Goal: Task Accomplishment & Management: Manage account settings

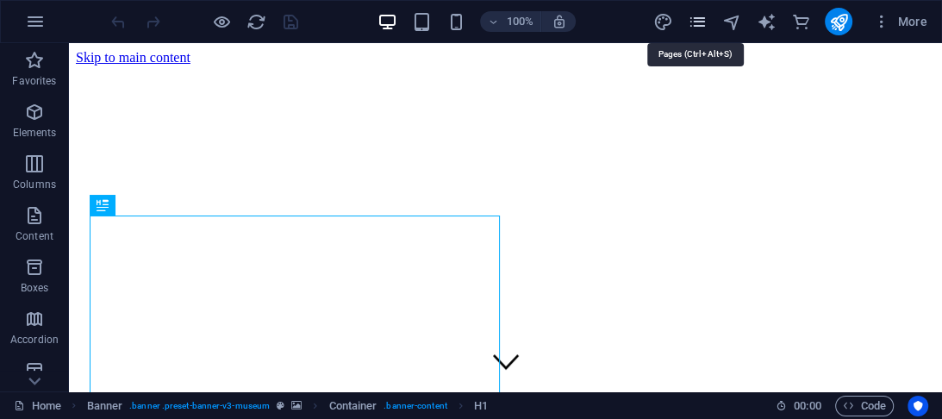
click at [693, 16] on icon "pages" at bounding box center [697, 22] width 20 height 20
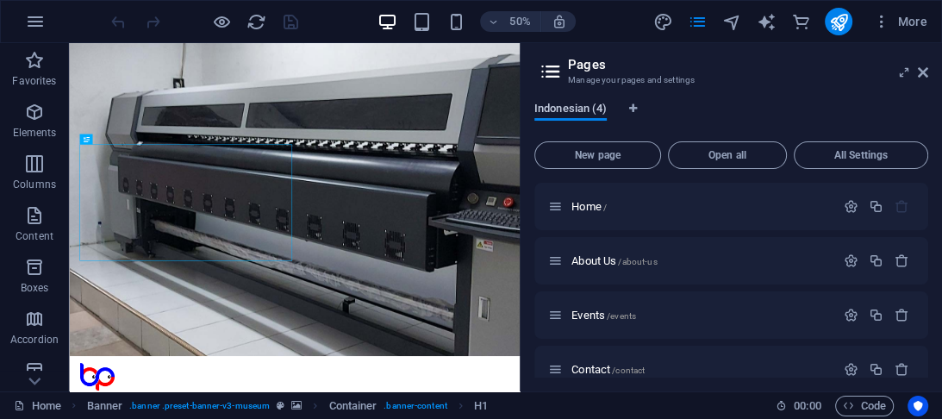
click at [596, 107] on span "Indonesian (4)" at bounding box center [571, 110] width 72 height 24
click at [752, 155] on span "Open all" at bounding box center [727, 155] width 103 height 10
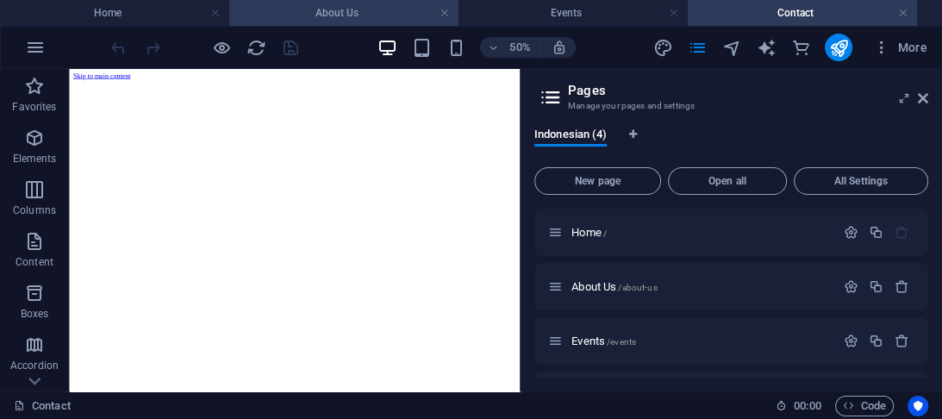
click at [382, 10] on h4 "About Us" at bounding box center [343, 12] width 229 height 19
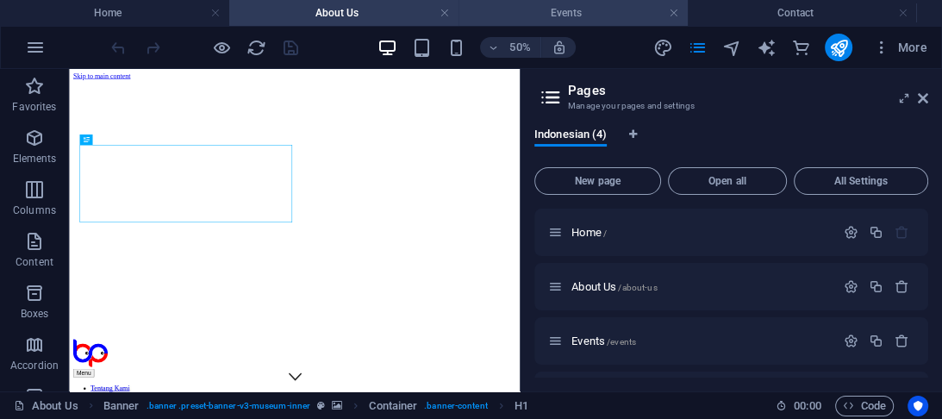
click at [493, 17] on h4 "Events" at bounding box center [573, 12] width 229 height 19
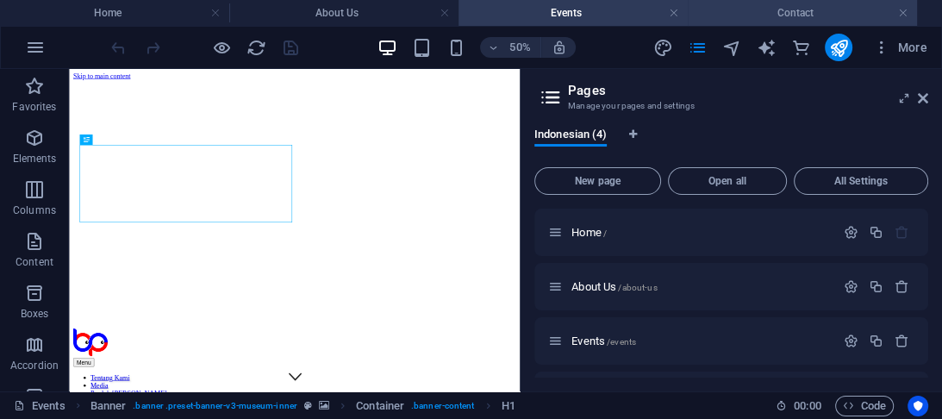
click at [728, 14] on h4 "Contact" at bounding box center [802, 12] width 229 height 19
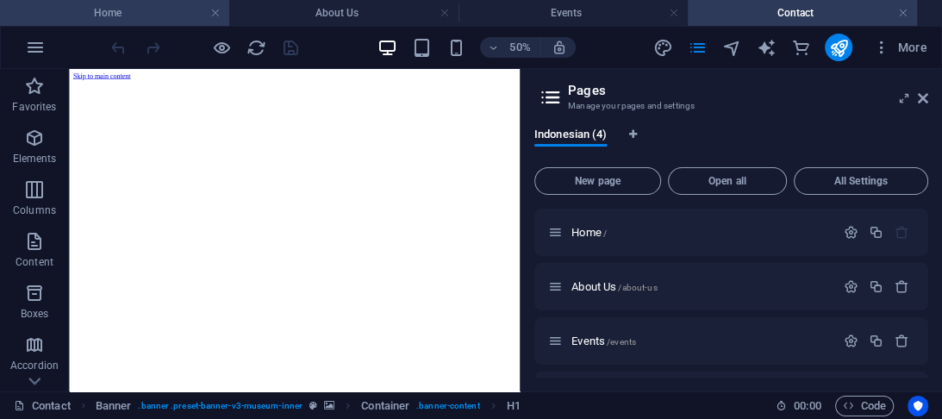
click at [149, 15] on h4 "Home" at bounding box center [114, 12] width 229 height 19
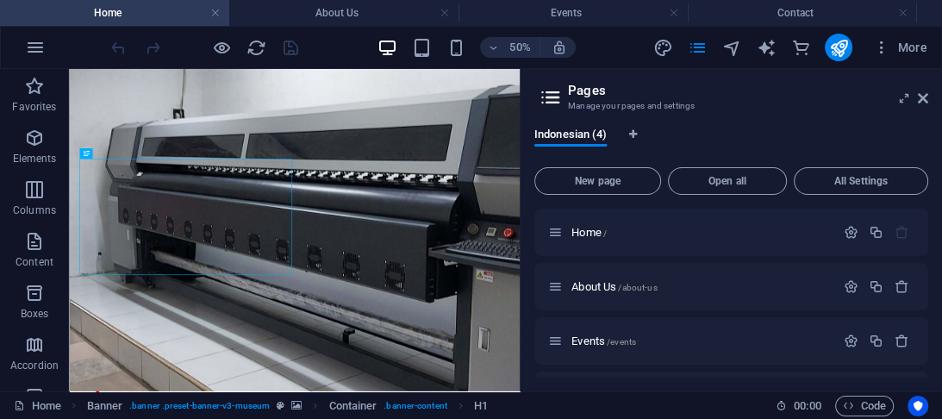
drag, startPoint x: 149, startPoint y: 15, endPoint x: 745, endPoint y: 122, distance: 605.4
click at [745, 122] on div "Indonesian (4) New page Open all All Settings Home / About Us /about-us Events …" at bounding box center [732, 253] width 422 height 278
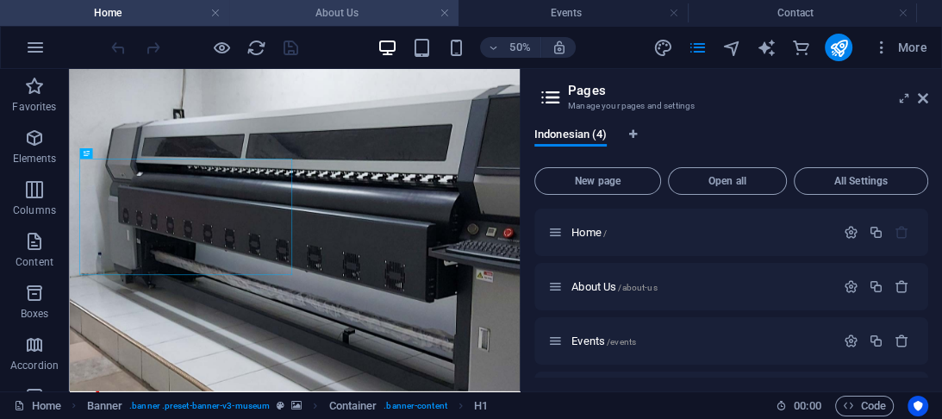
click at [308, 10] on h4 "About Us" at bounding box center [343, 12] width 229 height 19
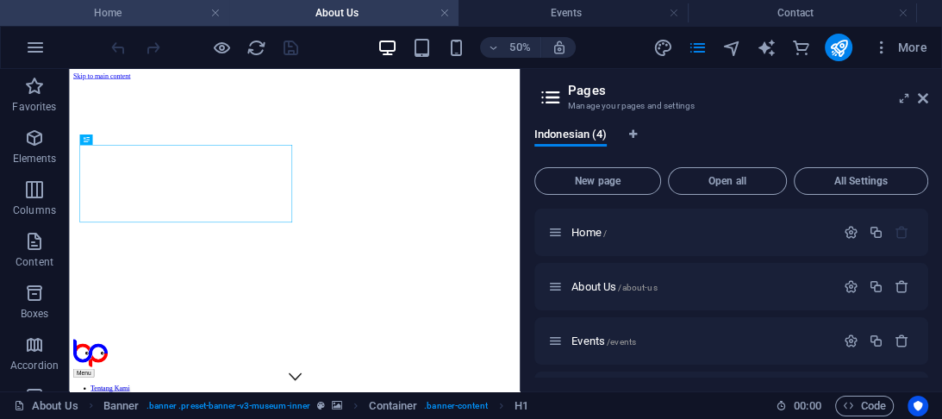
click at [175, 9] on h4 "Home" at bounding box center [114, 12] width 229 height 19
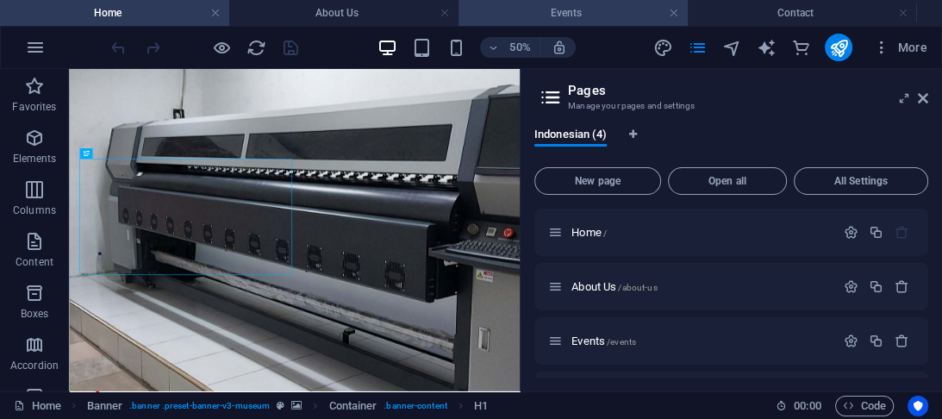
click at [552, 16] on h4 "Events" at bounding box center [573, 12] width 229 height 19
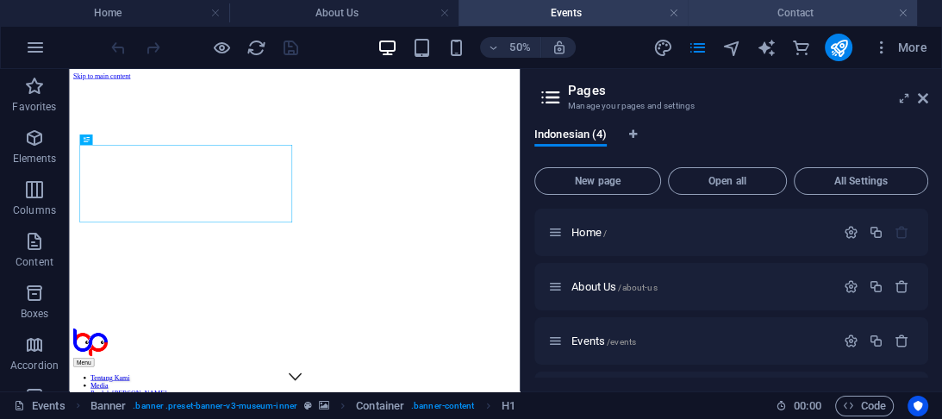
click at [724, 10] on h4 "Contact" at bounding box center [802, 12] width 229 height 19
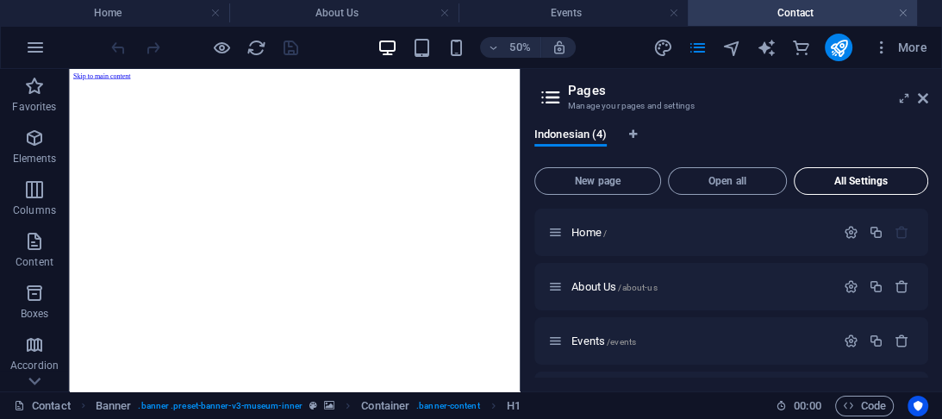
click at [840, 189] on button "All Settings" at bounding box center [861, 181] width 134 height 28
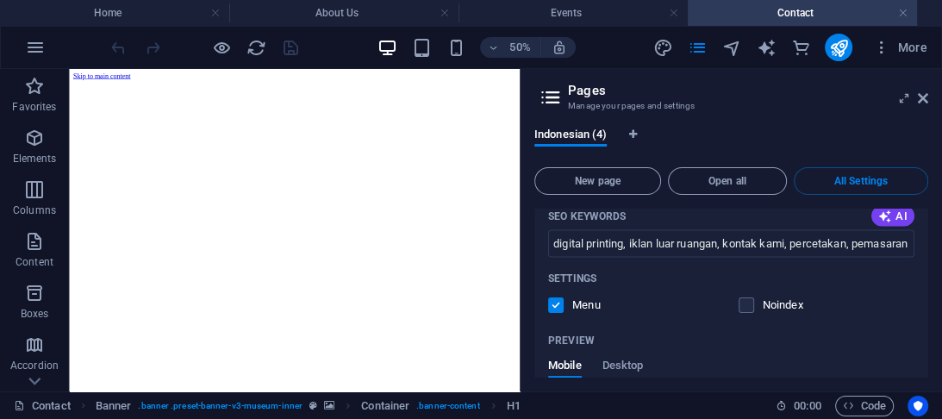
scroll to position [2701, 0]
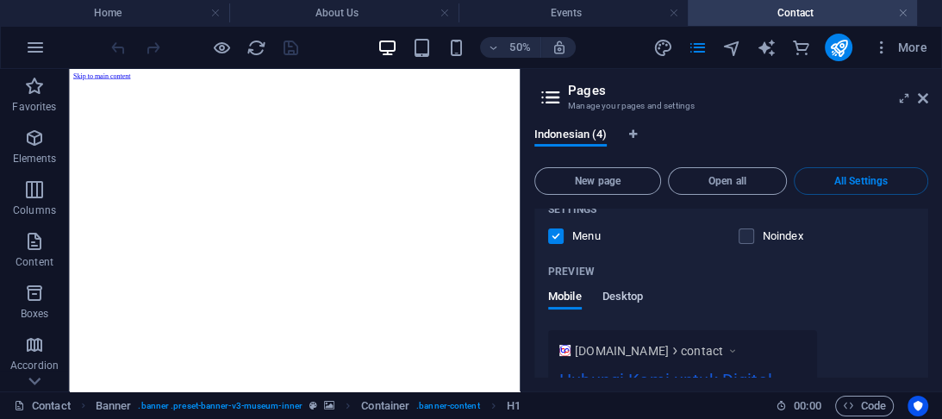
click at [624, 286] on span "Desktop" at bounding box center [623, 298] width 41 height 24
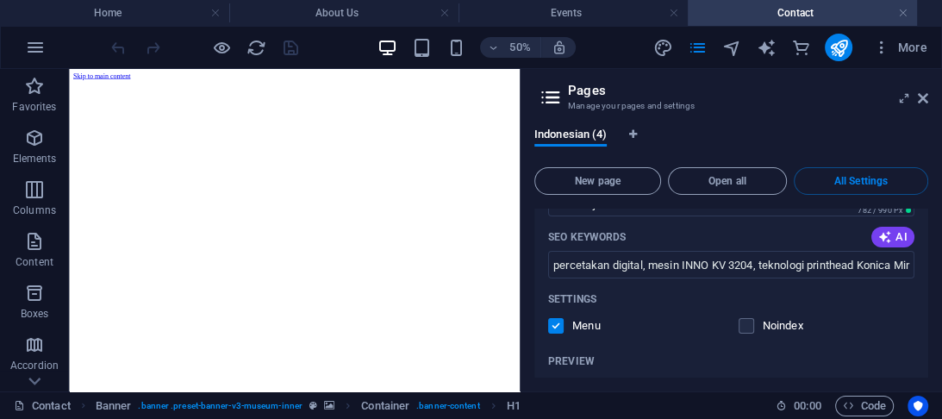
scroll to position [447, 0]
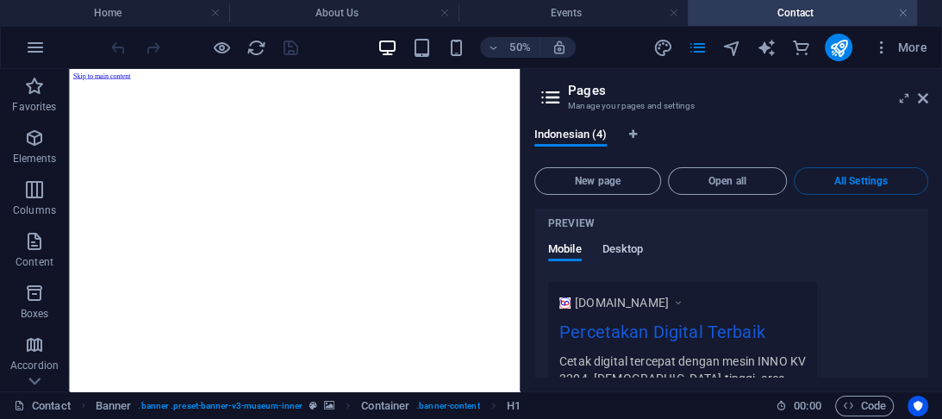
click at [628, 248] on span "Desktop" at bounding box center [623, 251] width 41 height 24
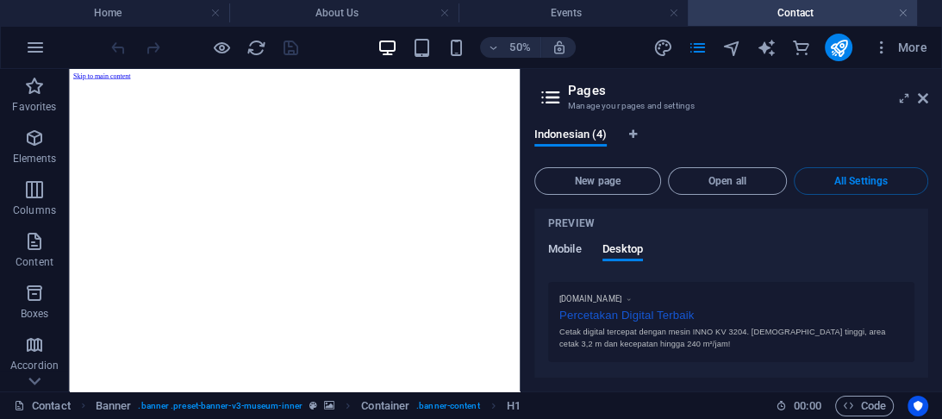
click at [578, 248] on span "Mobile" at bounding box center [565, 251] width 34 height 24
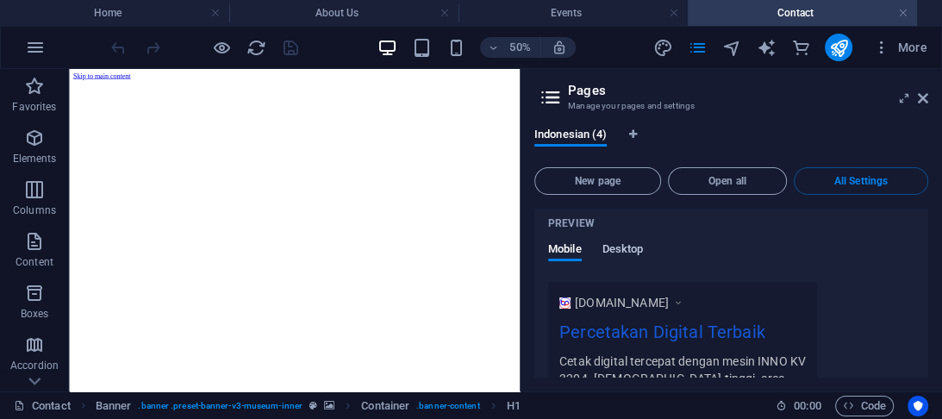
click at [622, 247] on span "Desktop" at bounding box center [623, 251] width 41 height 24
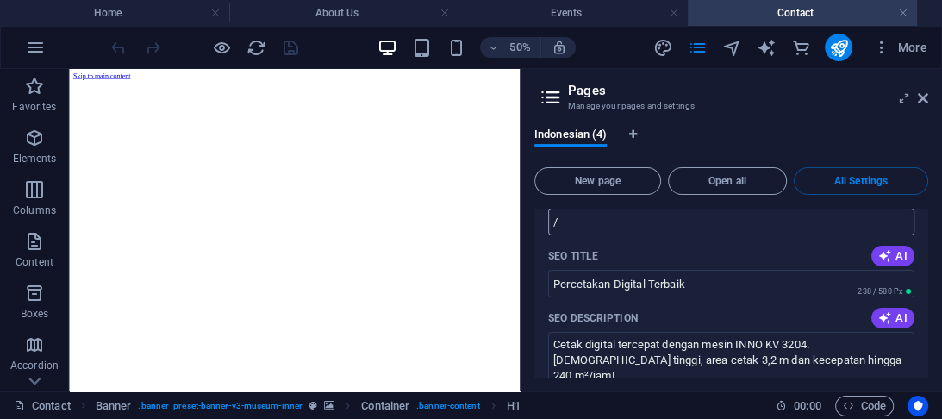
scroll to position [0, 0]
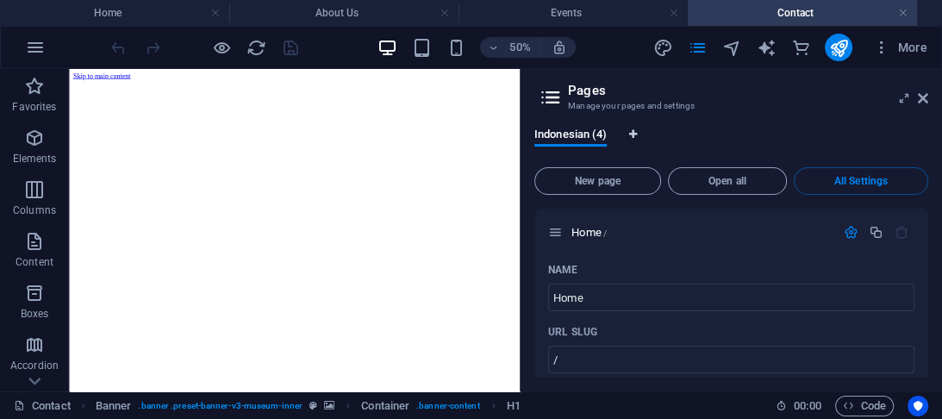
click at [635, 138] on icon "Language Tabs" at bounding box center [633, 134] width 8 height 10
select select "70"
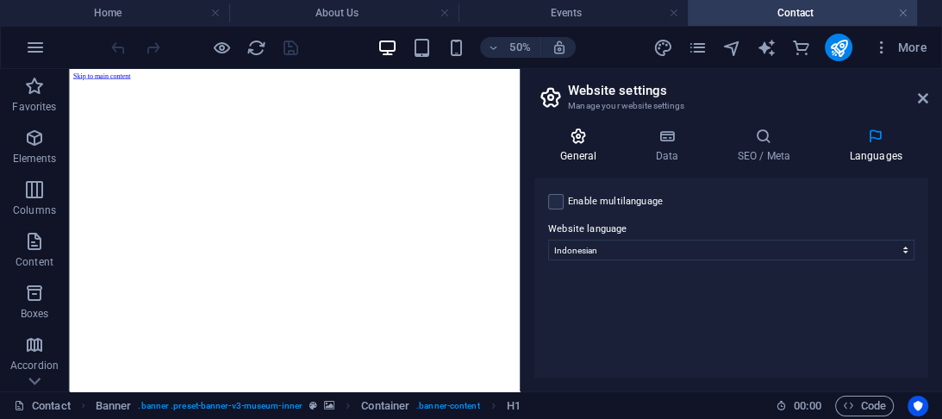
click at [581, 141] on icon at bounding box center [579, 136] width 88 height 17
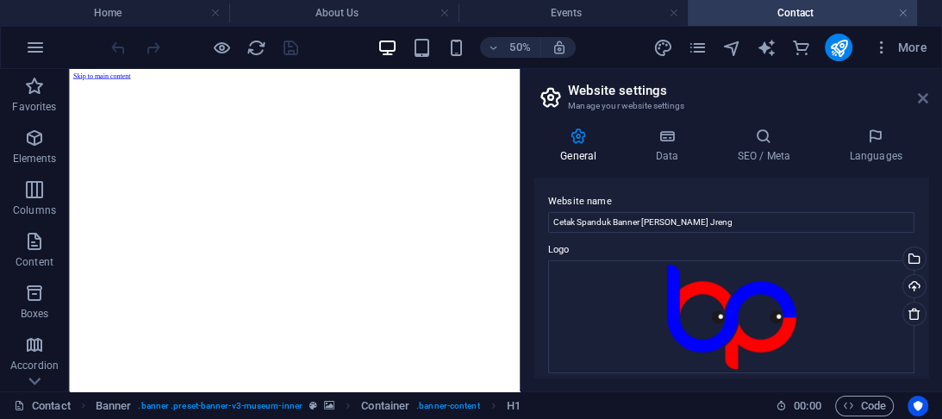
click at [923, 102] on icon at bounding box center [923, 98] width 10 height 14
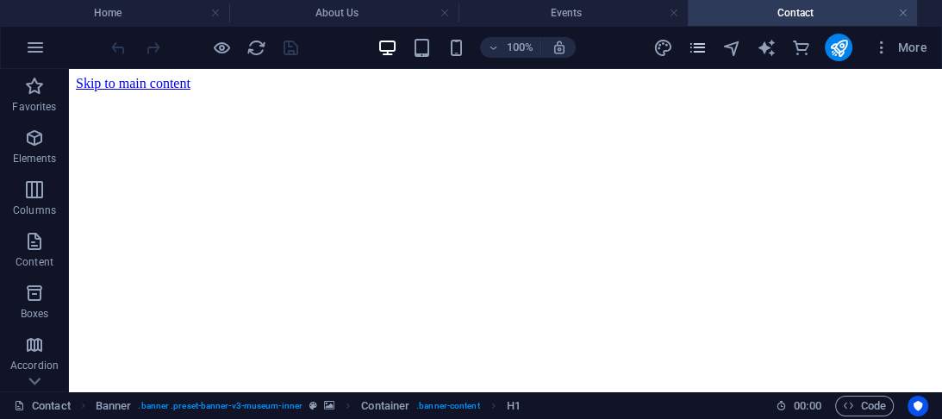
click at [697, 47] on icon "pages" at bounding box center [697, 48] width 20 height 20
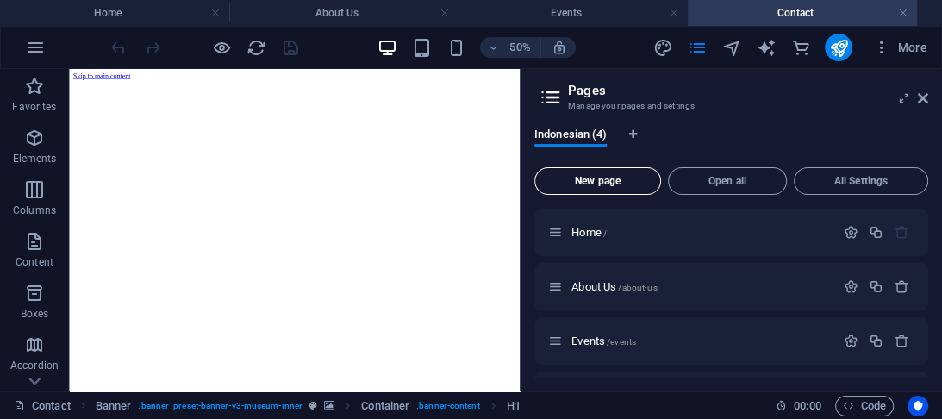
click at [617, 183] on span "New page" at bounding box center [597, 181] width 111 height 10
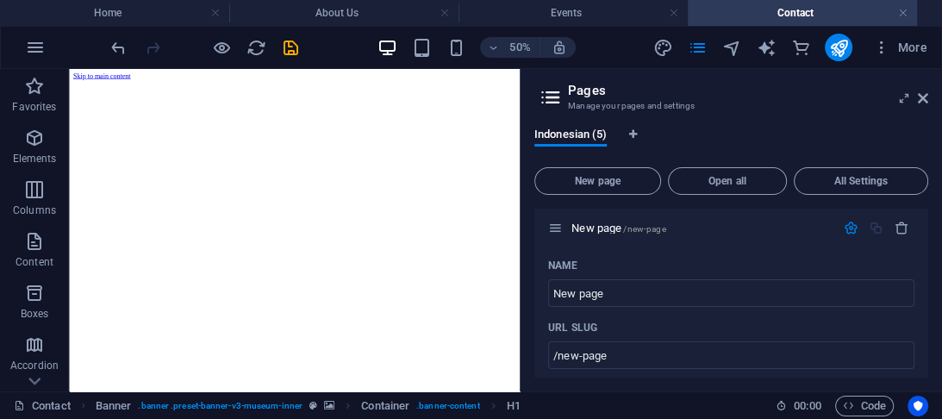
drag, startPoint x: 928, startPoint y: 271, endPoint x: 928, endPoint y: 283, distance: 12.1
click at [928, 283] on div "Home / About Us /about-us Events /events Contact /contact New page /new-page Na…" at bounding box center [732, 293] width 394 height 169
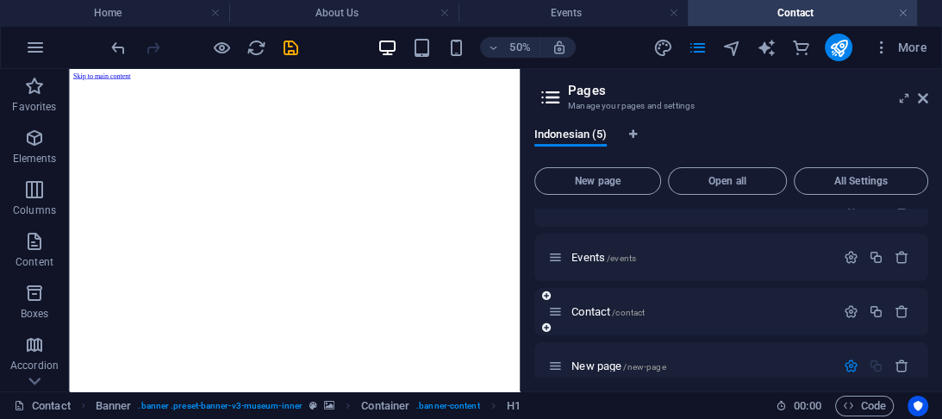
scroll to position [0, 0]
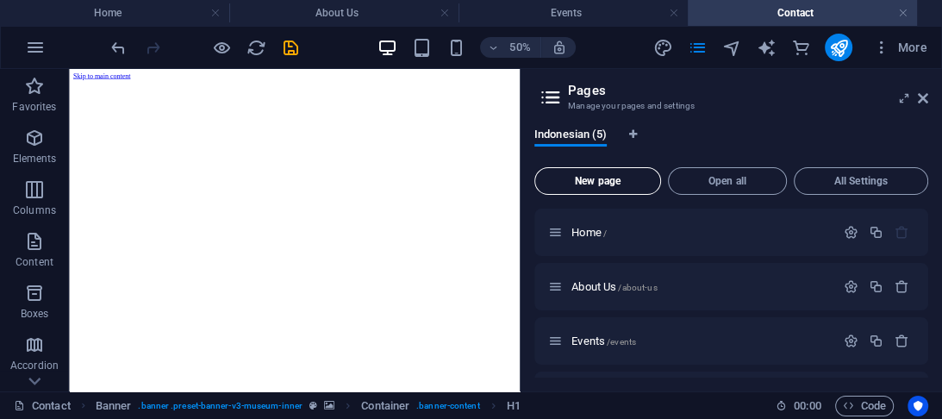
click at [622, 188] on button "New page" at bounding box center [598, 181] width 127 height 28
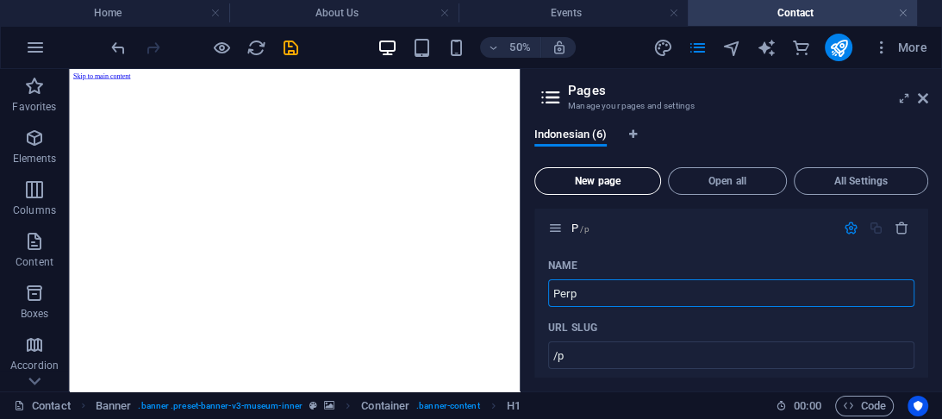
type input "Perpu"
type input "/p"
type input "Perpustakaan"
type input "/perpustakaan"
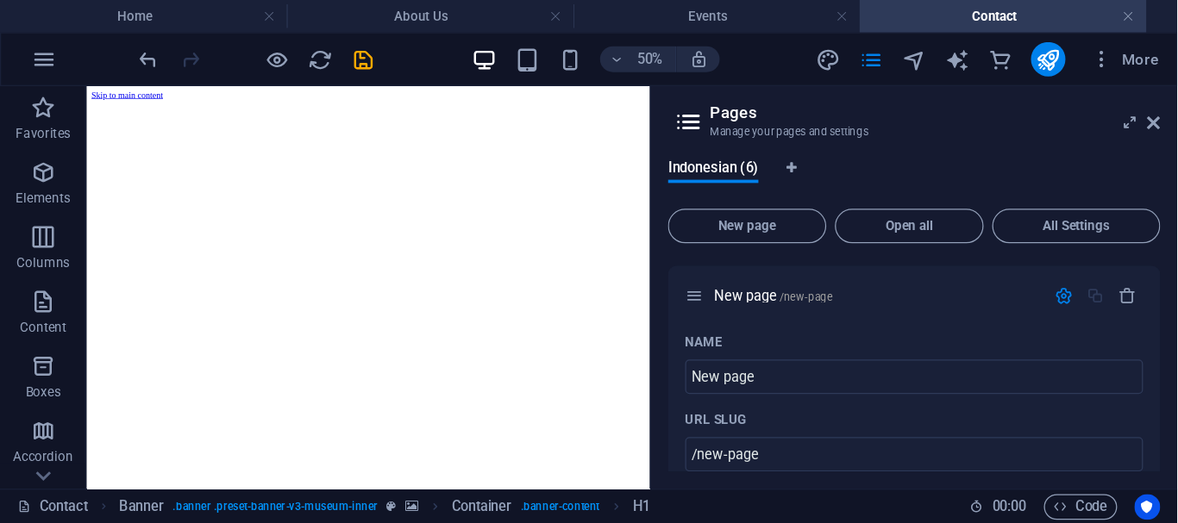
scroll to position [0, 0]
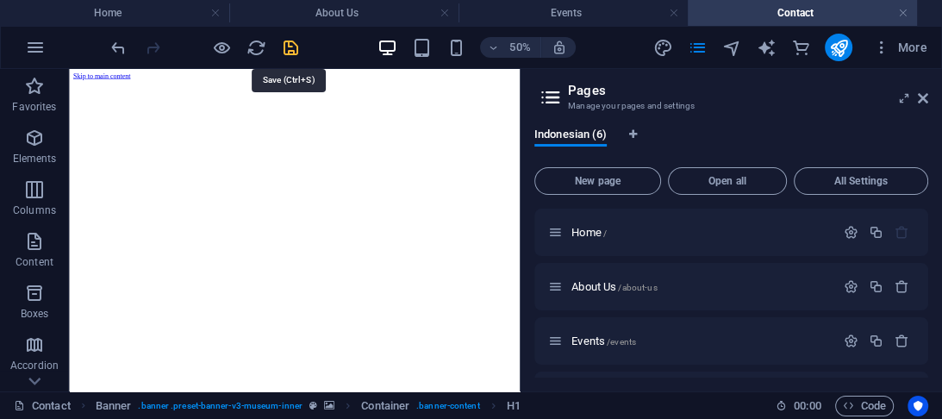
type input "Perpustakaan"
click at [291, 43] on icon "save" at bounding box center [291, 48] width 20 height 20
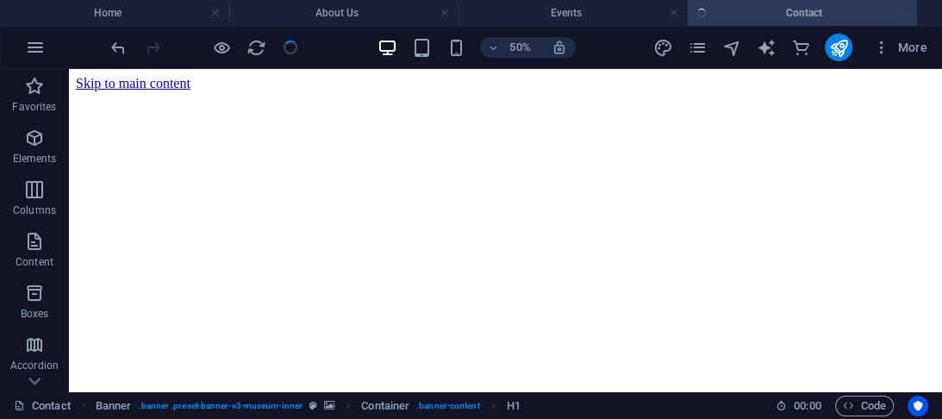
checkbox input "false"
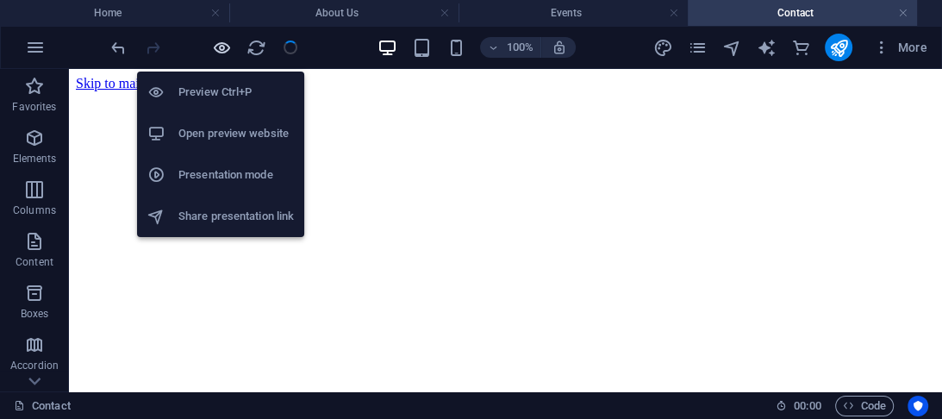
click at [219, 52] on icon "button" at bounding box center [222, 48] width 20 height 20
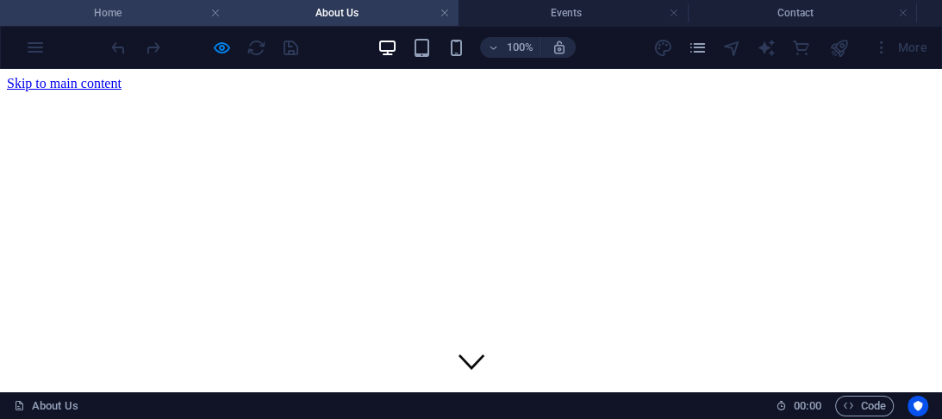
click at [89, 17] on h4 "Home" at bounding box center [114, 12] width 229 height 19
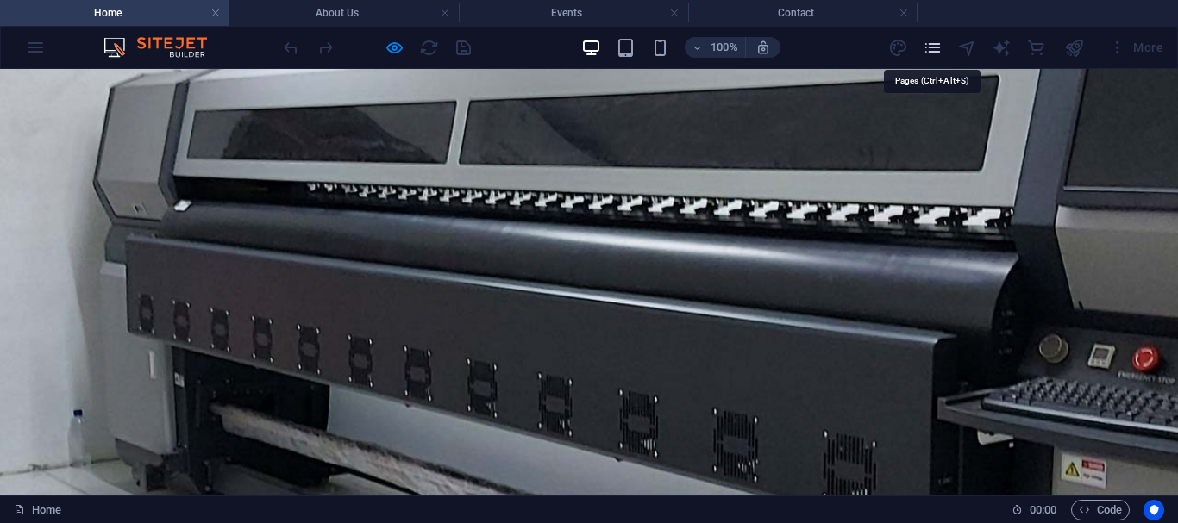
click at [935, 51] on icon "pages" at bounding box center [933, 48] width 20 height 20
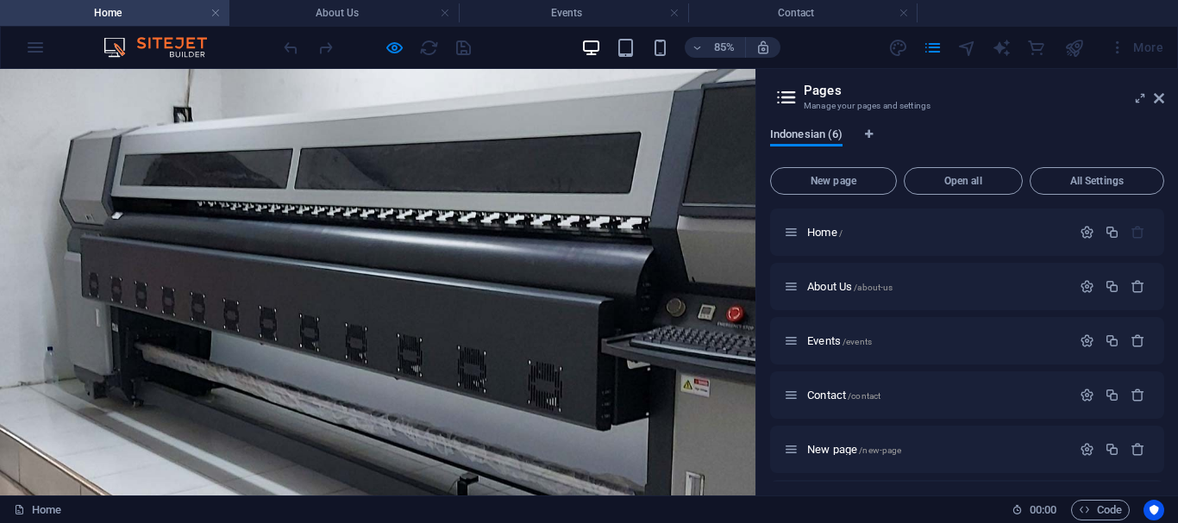
click at [821, 133] on span "Indonesian (6)" at bounding box center [806, 136] width 72 height 24
drag, startPoint x: 1164, startPoint y: 360, endPoint x: 1159, endPoint y: 435, distance: 74.3
click at [941, 418] on div "Indonesian (6) New page Open all All Settings Home / About Us /about-us Events …" at bounding box center [967, 305] width 422 height 382
click at [941, 400] on icon "button" at bounding box center [1137, 397] width 15 height 15
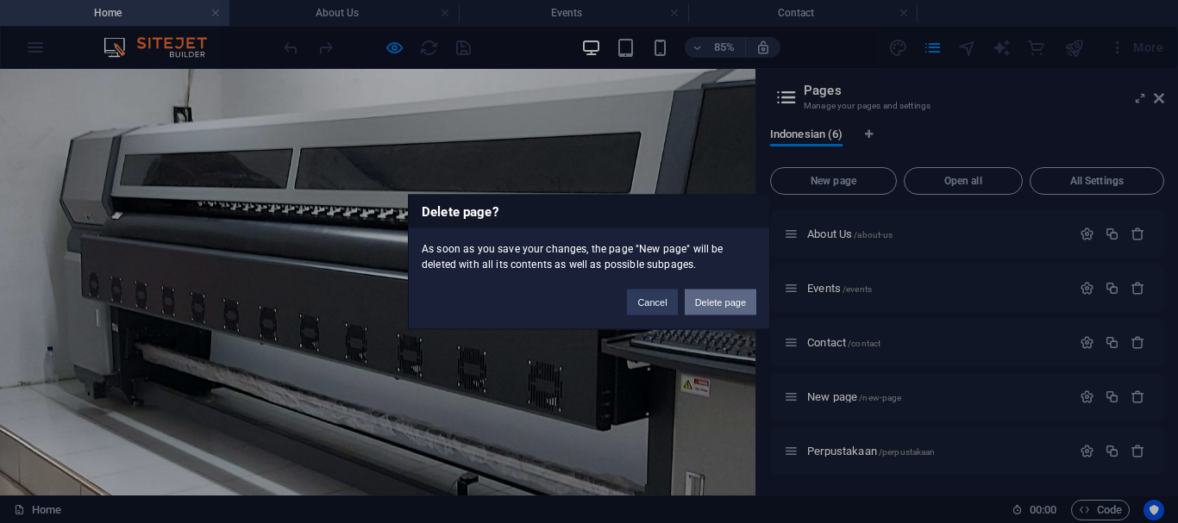
click at [707, 301] on button "Delete page" at bounding box center [721, 302] width 72 height 26
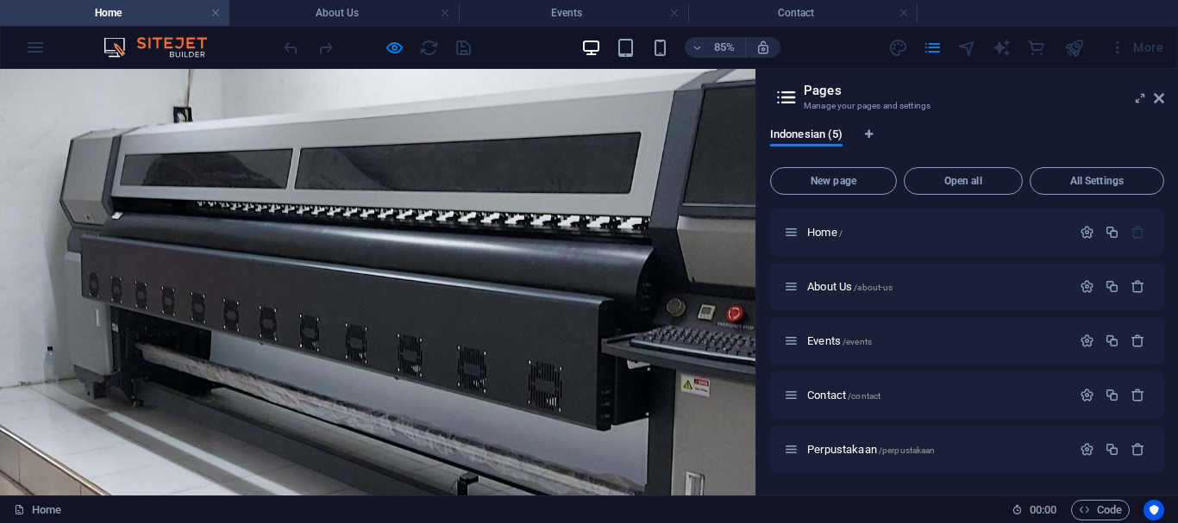
scroll to position [0, 0]
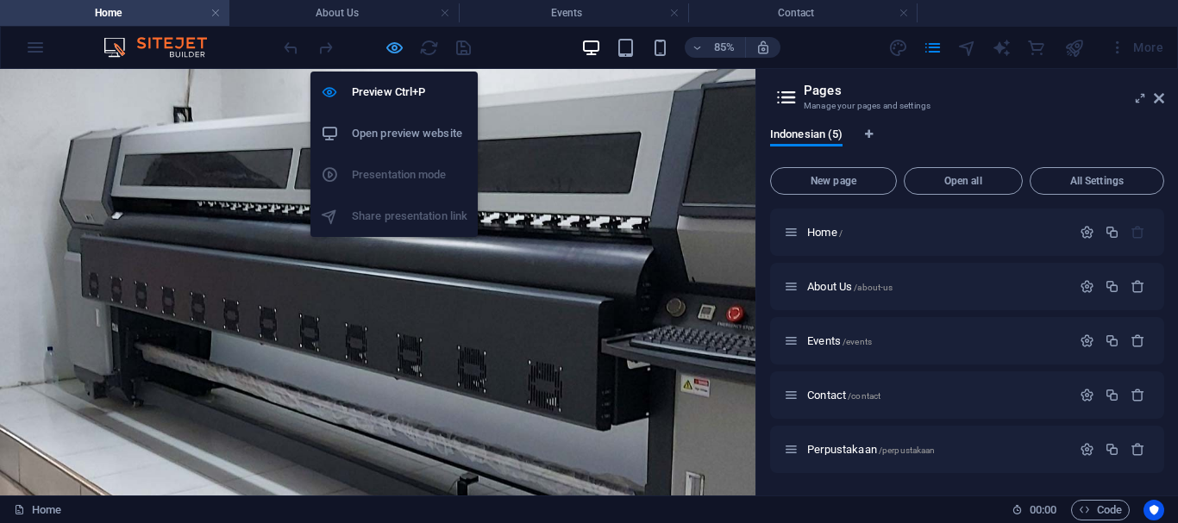
click at [398, 43] on icon "button" at bounding box center [395, 48] width 20 height 20
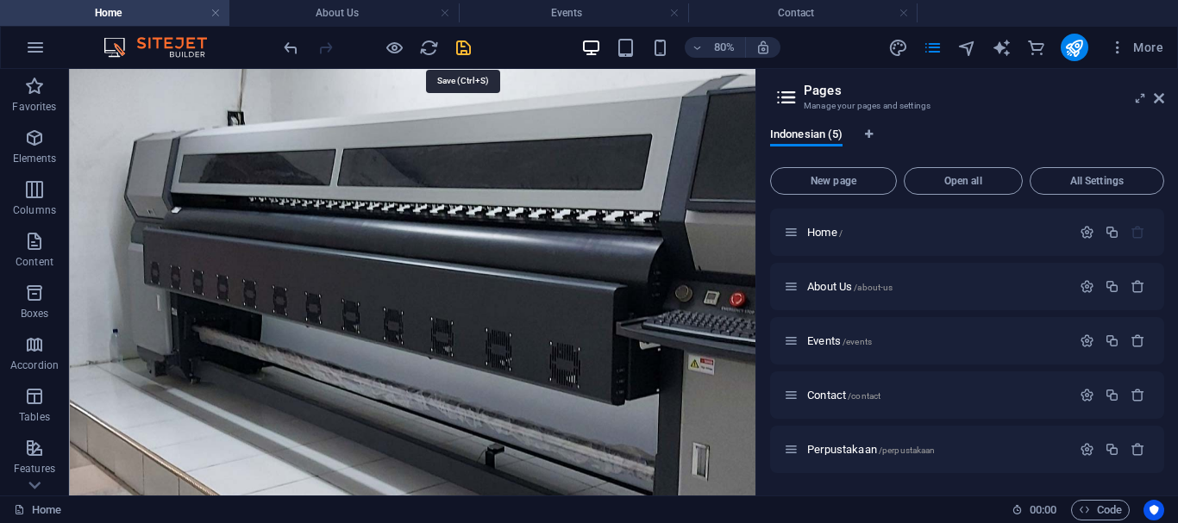
click at [462, 50] on icon "save" at bounding box center [463, 48] width 20 height 20
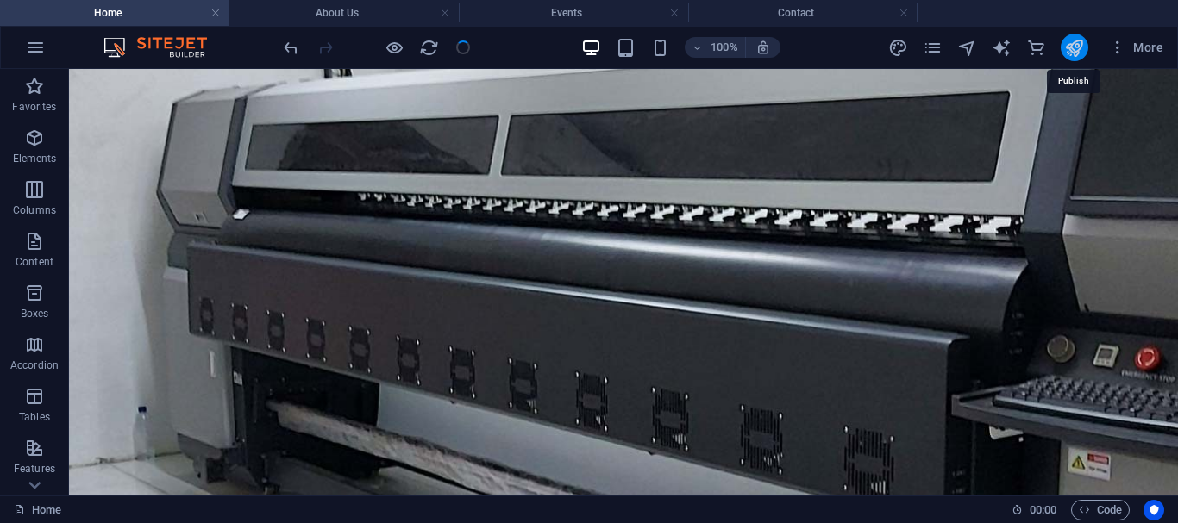
click at [941, 51] on icon "publish" at bounding box center [1074, 48] width 20 height 20
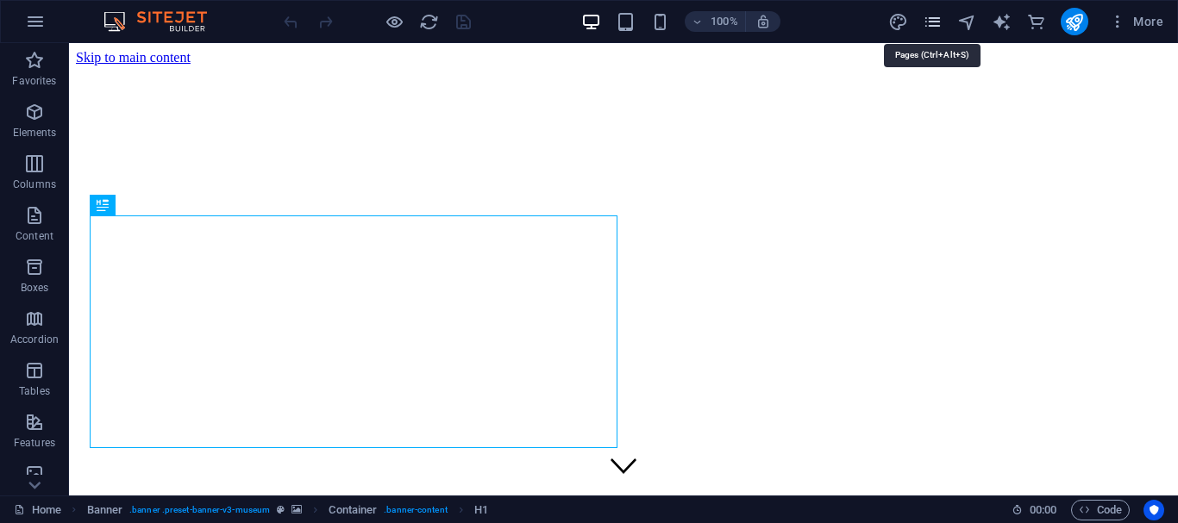
click at [941, 18] on icon "pages" at bounding box center [933, 22] width 20 height 20
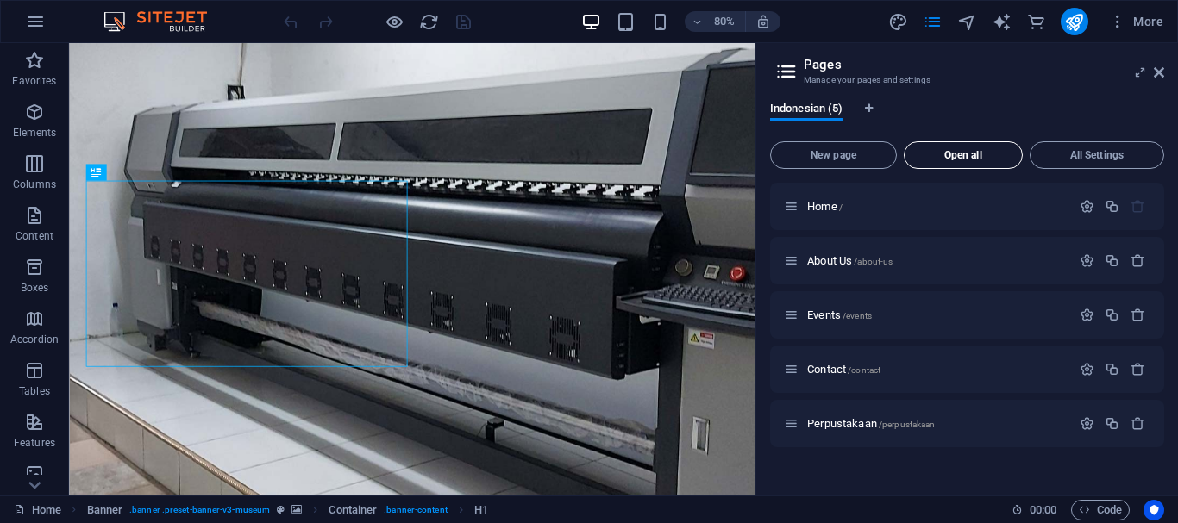
click at [966, 158] on span "Open all" at bounding box center [962, 155] width 103 height 10
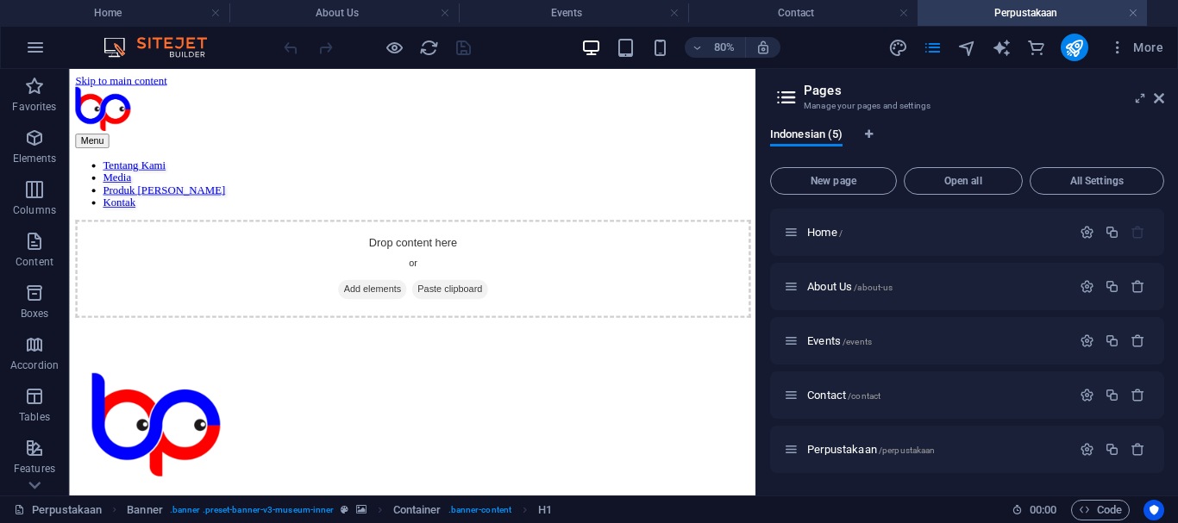
click at [1016, 8] on h4 "Perpustakaan" at bounding box center [1031, 12] width 229 height 19
click at [1092, 451] on icon "button" at bounding box center [1086, 449] width 15 height 15
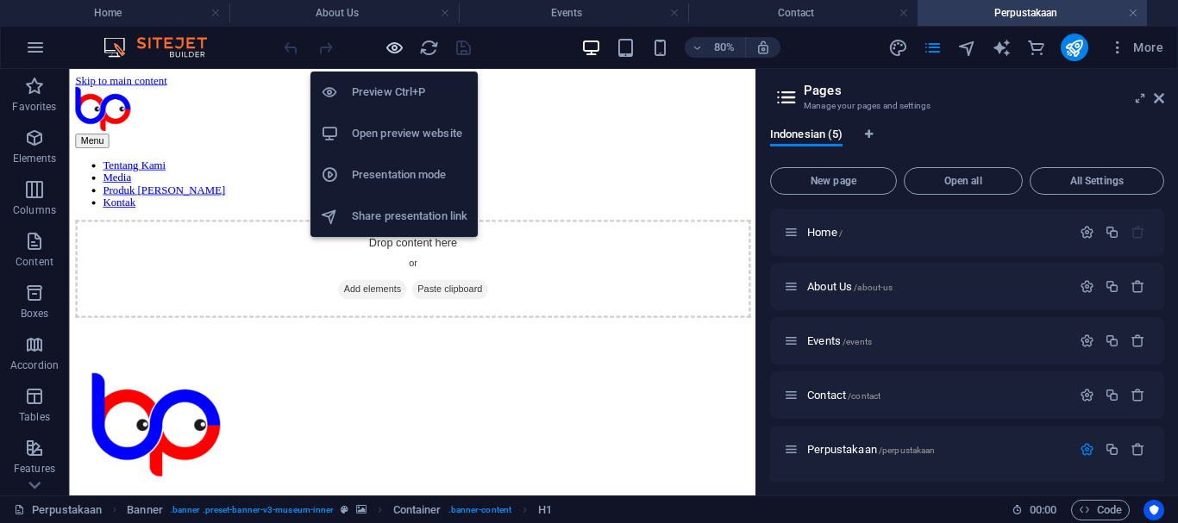
click at [398, 53] on icon "button" at bounding box center [395, 48] width 20 height 20
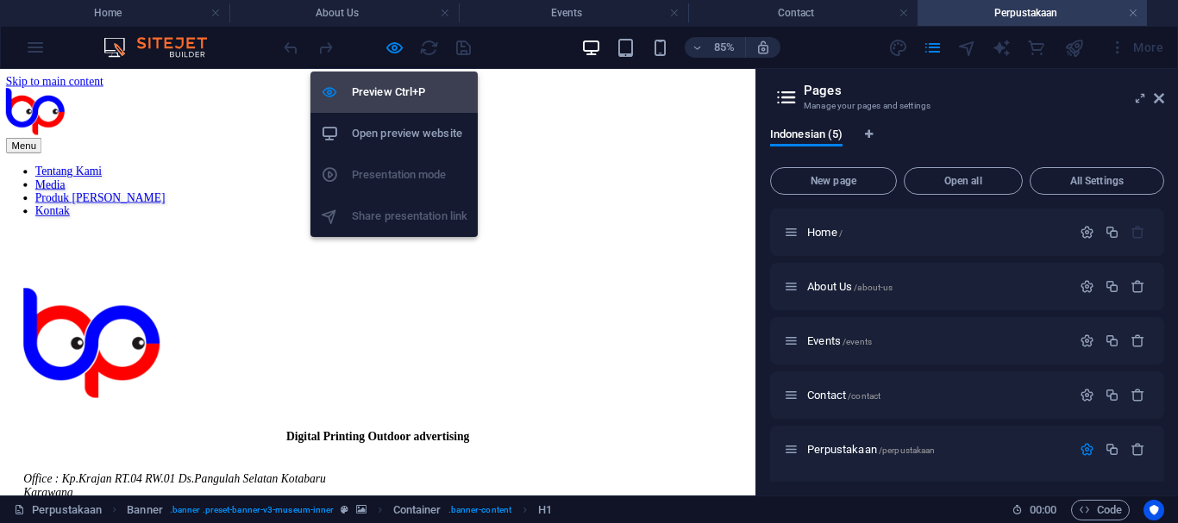
click at [397, 84] on h6 "Preview Ctrl+P" at bounding box center [410, 92] width 116 height 21
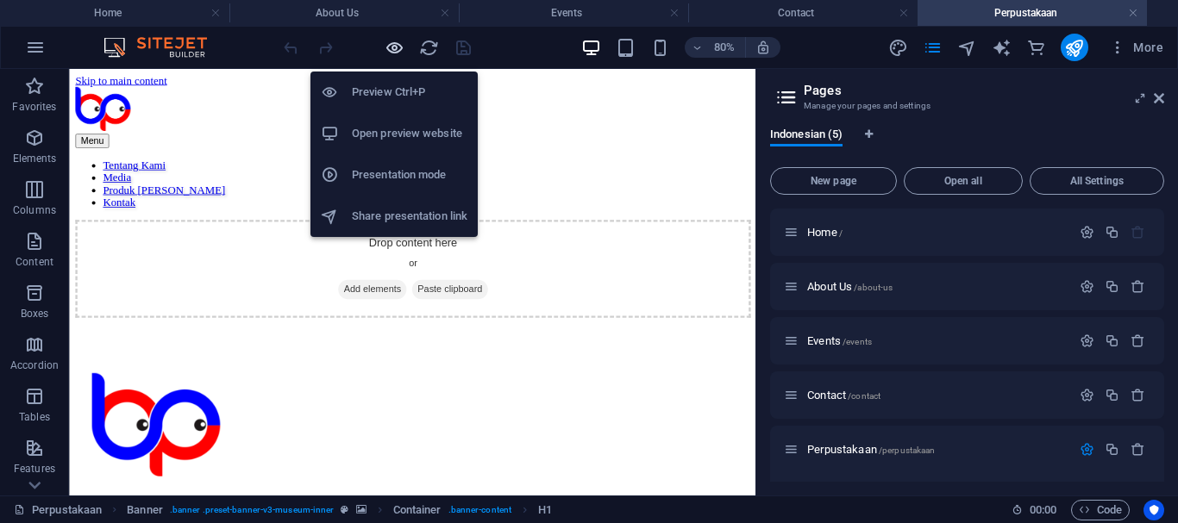
click at [391, 52] on icon "button" at bounding box center [395, 48] width 20 height 20
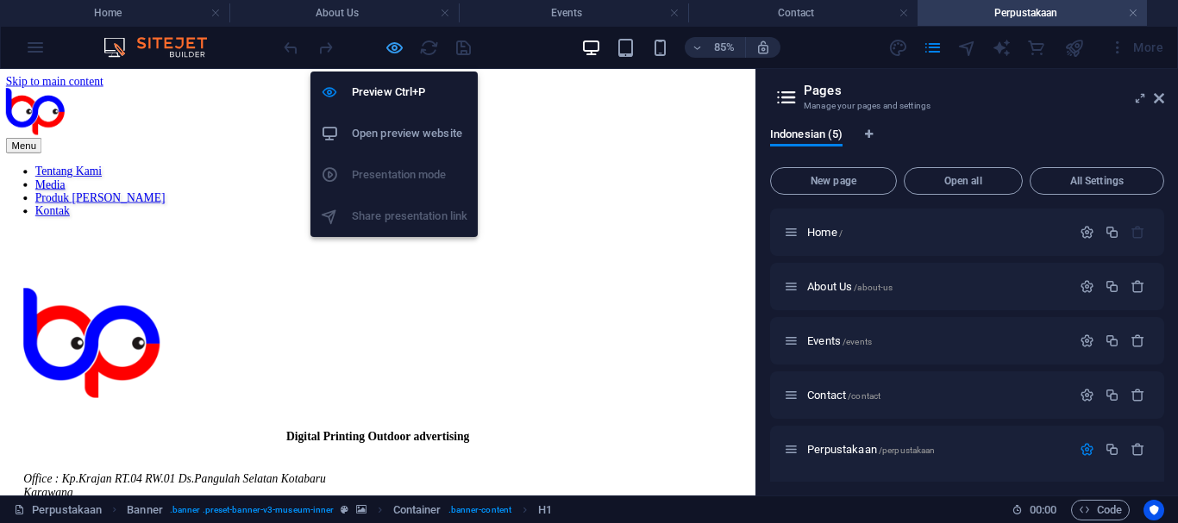
click at [395, 49] on icon "button" at bounding box center [395, 48] width 20 height 20
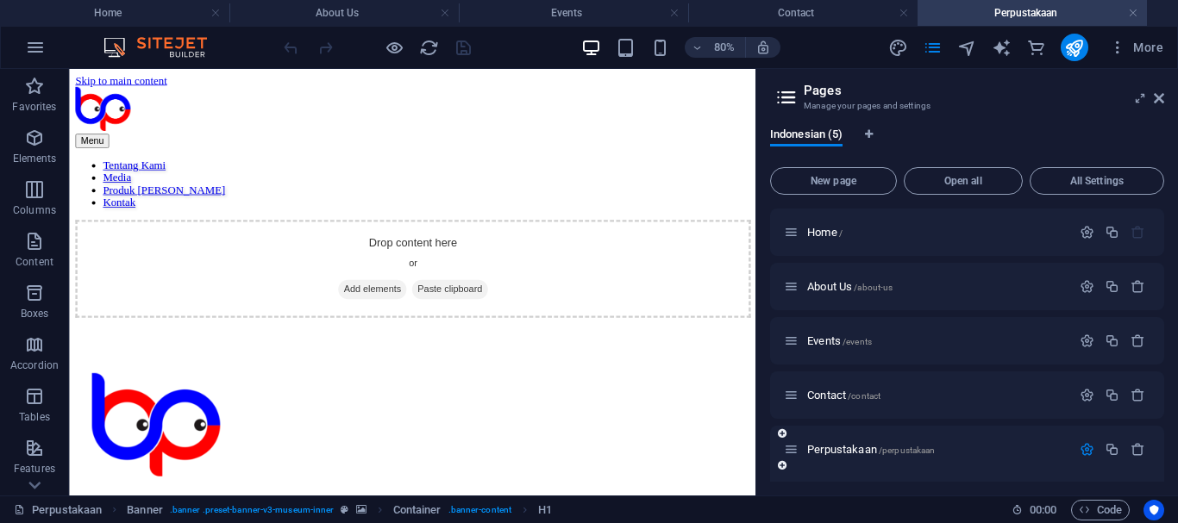
click at [1084, 452] on icon "button" at bounding box center [1086, 449] width 15 height 15
drag, startPoint x: 1165, startPoint y: 222, endPoint x: 1160, endPoint y: 306, distance: 83.7
click at [1160, 306] on div "Indonesian (5) New page Open all All Settings Home / About Us /about-us Events …" at bounding box center [967, 305] width 422 height 382
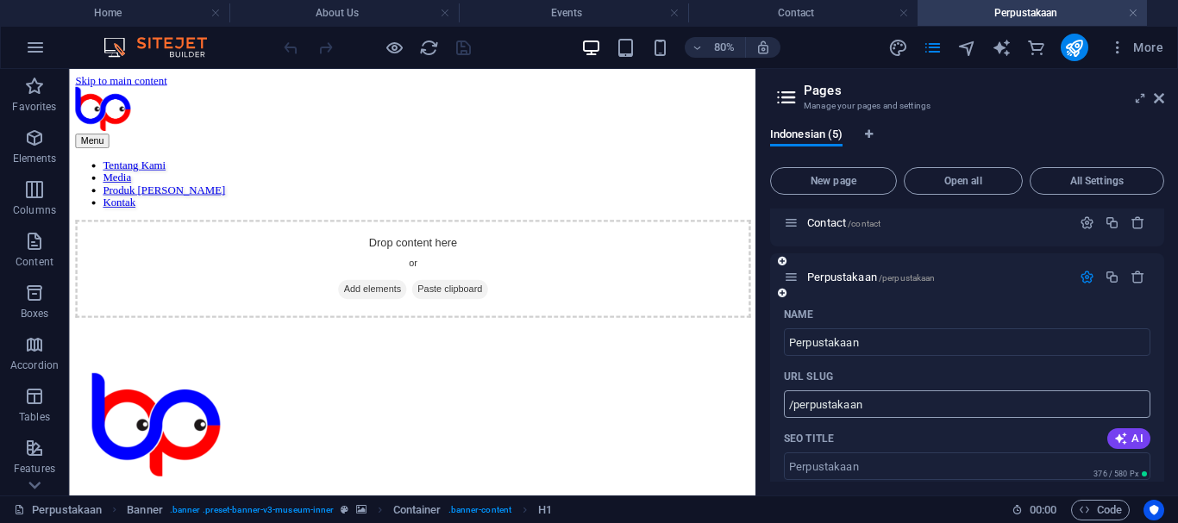
scroll to position [259, 0]
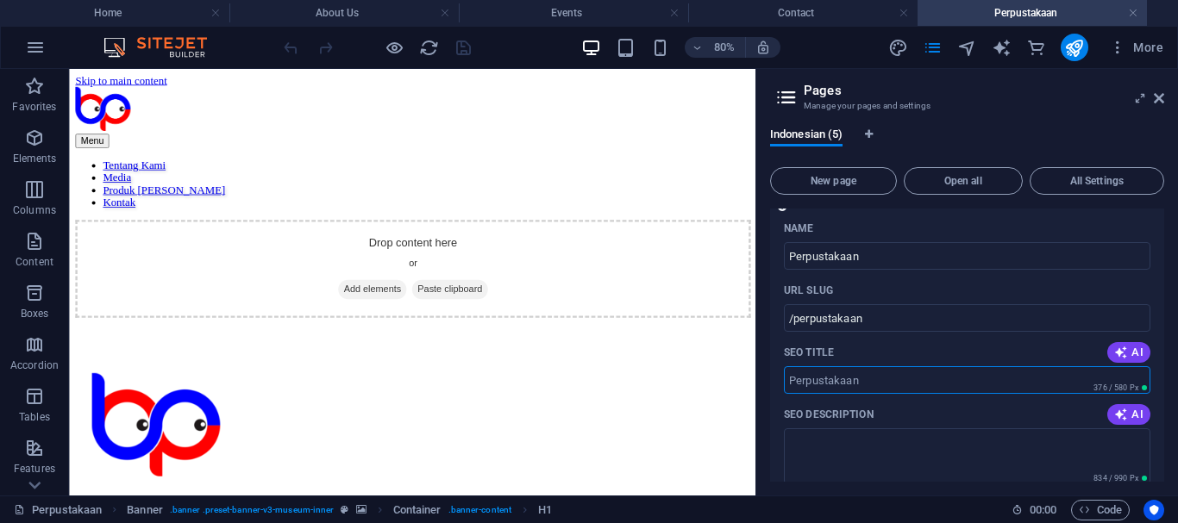
click at [901, 386] on input "SEO Title" at bounding box center [967, 380] width 366 height 28
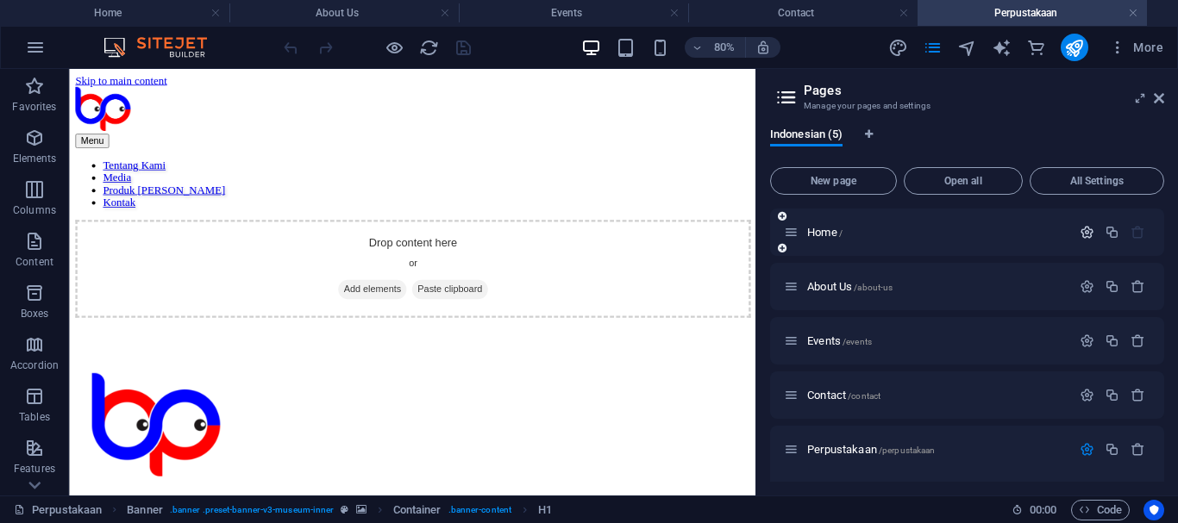
click at [1090, 235] on icon "button" at bounding box center [1086, 232] width 15 height 15
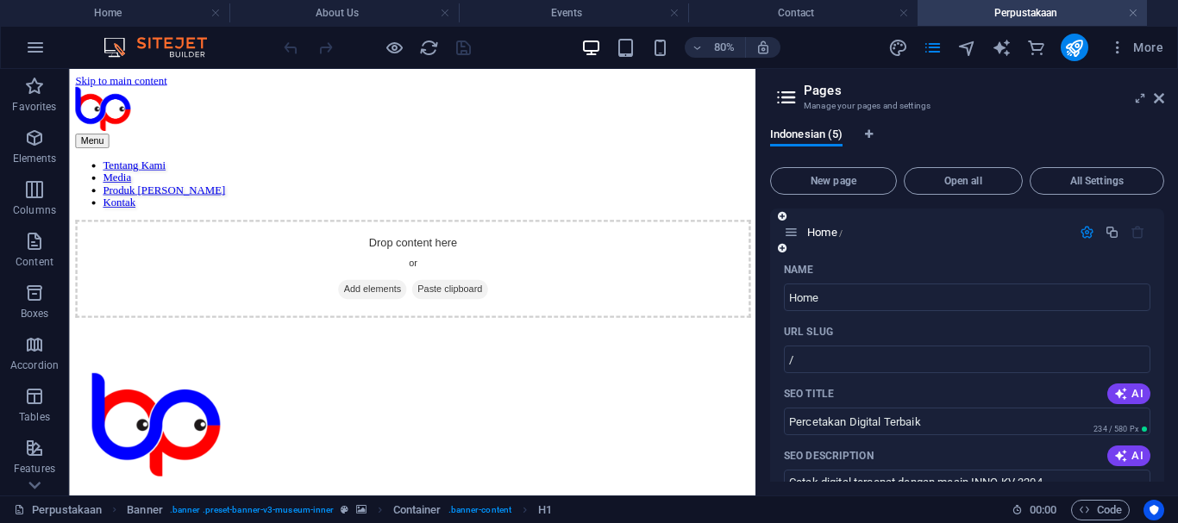
click at [1084, 235] on icon "button" at bounding box center [1086, 232] width 15 height 15
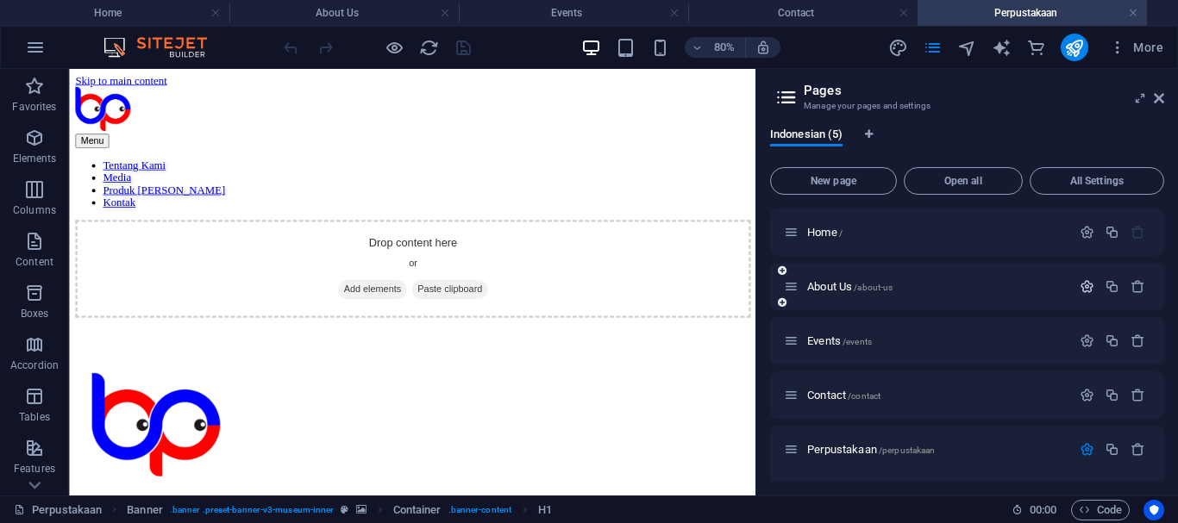
click at [1089, 290] on icon "button" at bounding box center [1086, 286] width 15 height 15
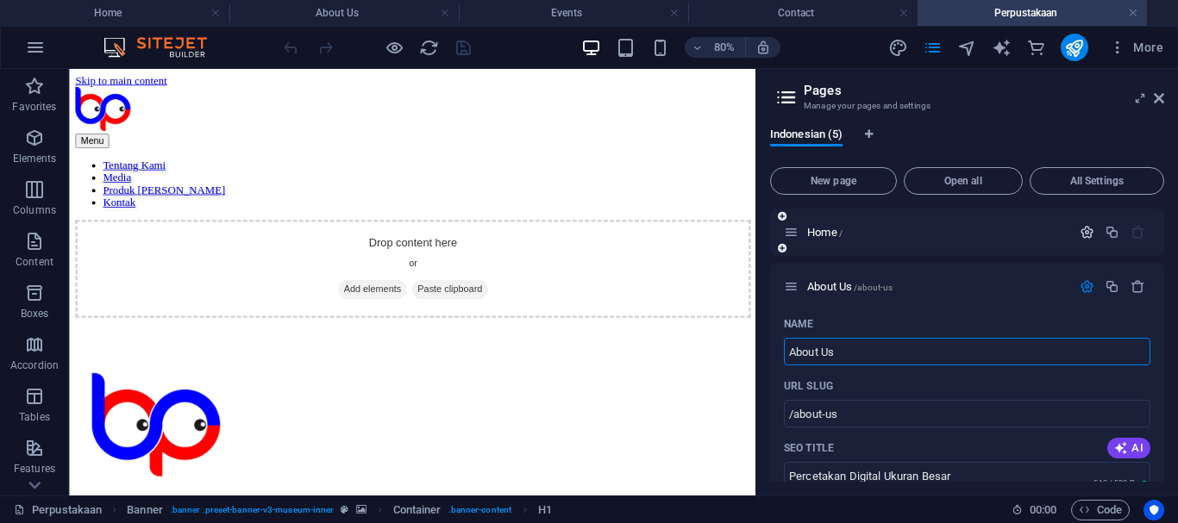
click at [1083, 233] on icon "button" at bounding box center [1086, 232] width 15 height 15
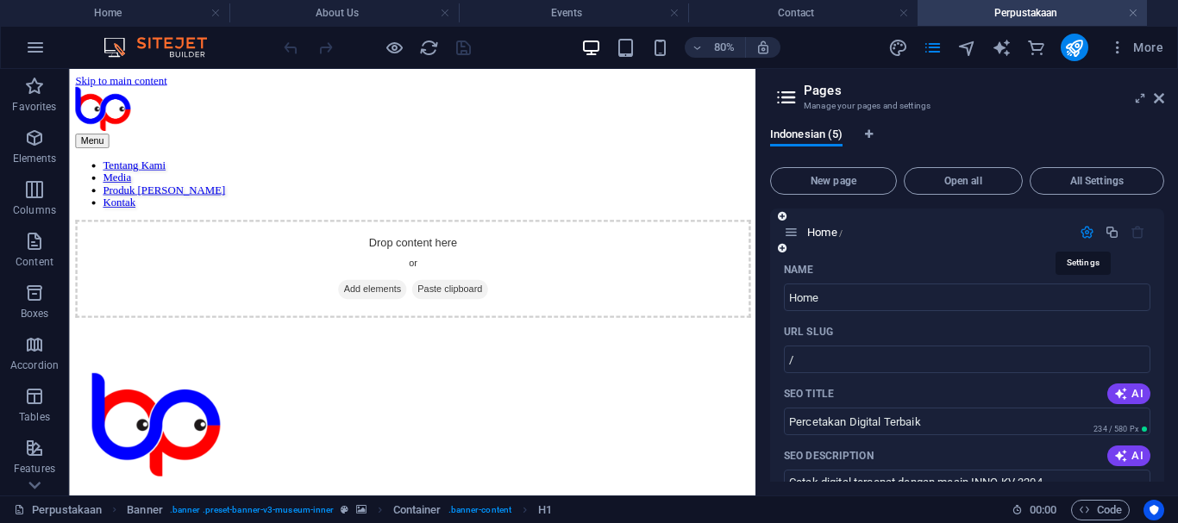
click at [1083, 233] on icon "button" at bounding box center [1086, 232] width 15 height 15
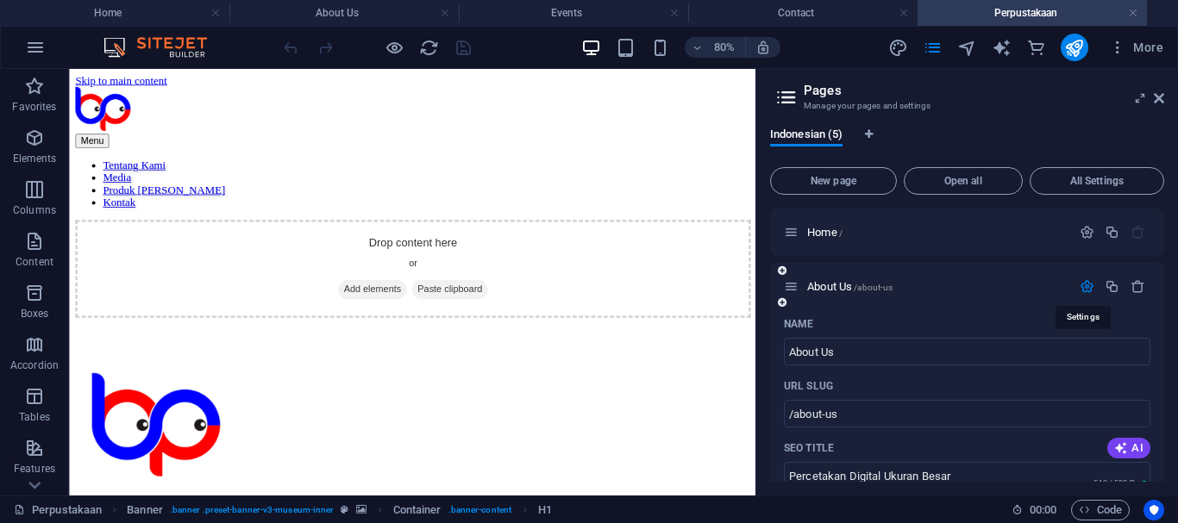
click at [1081, 288] on icon "button" at bounding box center [1086, 286] width 15 height 15
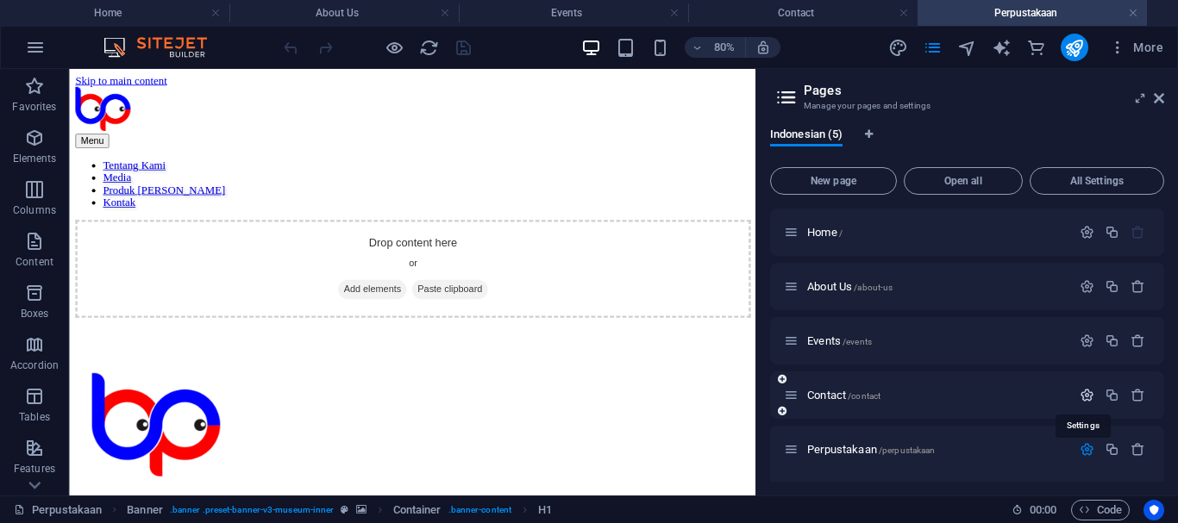
click at [1086, 396] on icon "button" at bounding box center [1086, 395] width 15 height 15
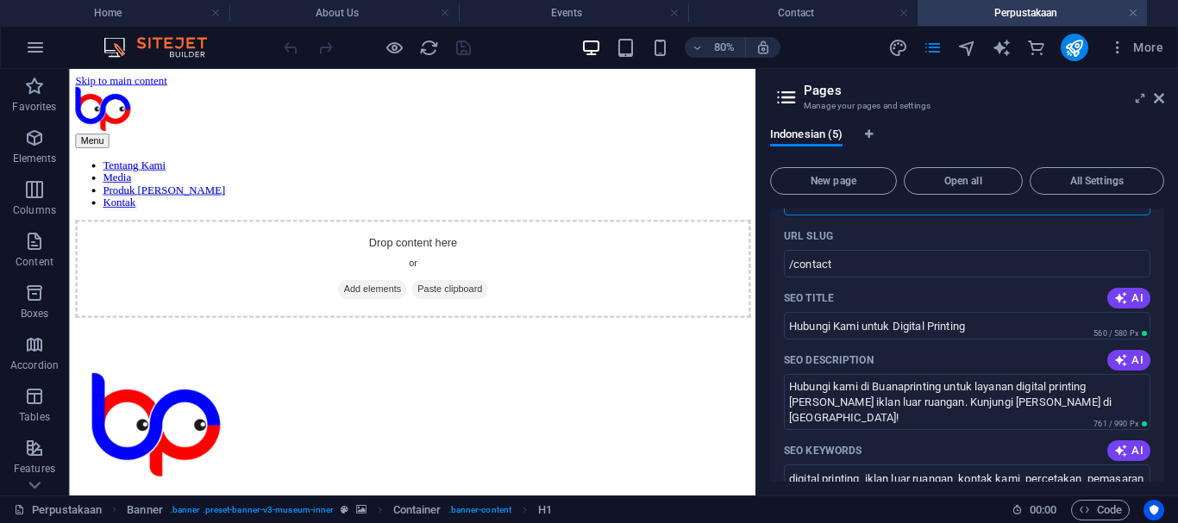
scroll to position [172, 0]
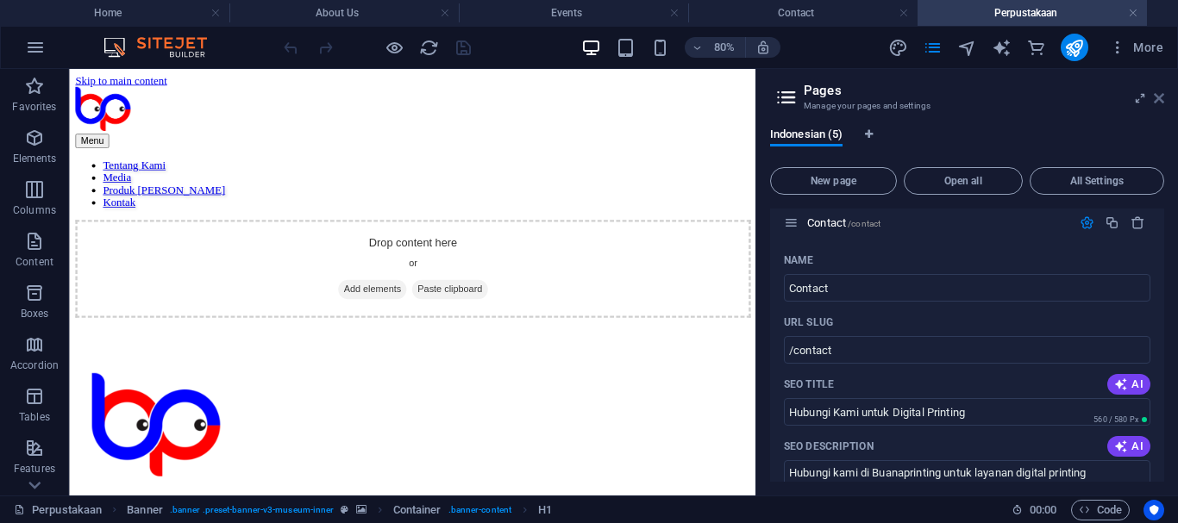
click at [1157, 101] on icon at bounding box center [1159, 98] width 10 height 14
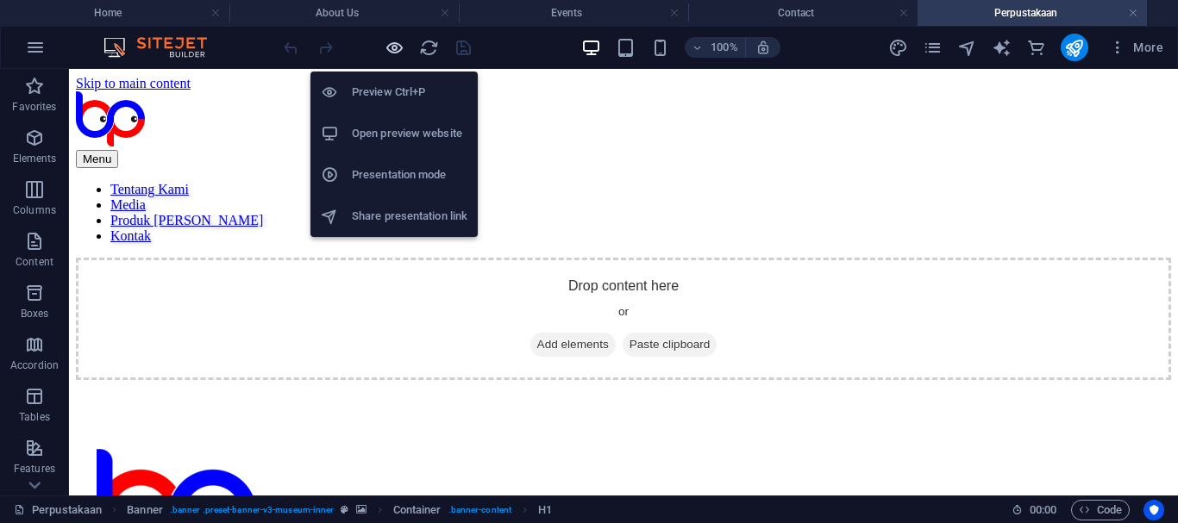
click at [391, 53] on icon "button" at bounding box center [395, 48] width 20 height 20
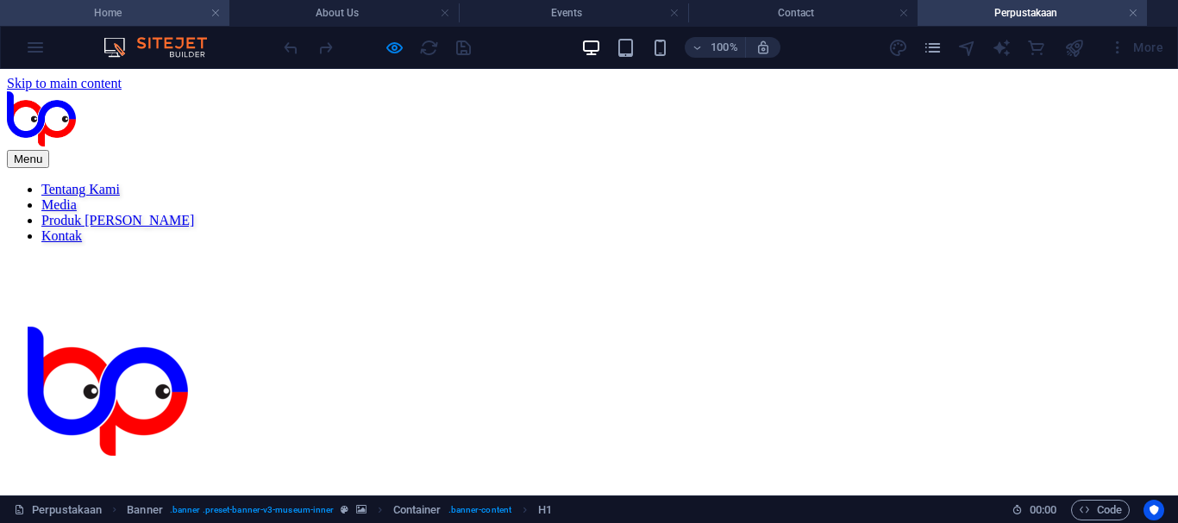
click at [109, 10] on h4 "Home" at bounding box center [114, 12] width 229 height 19
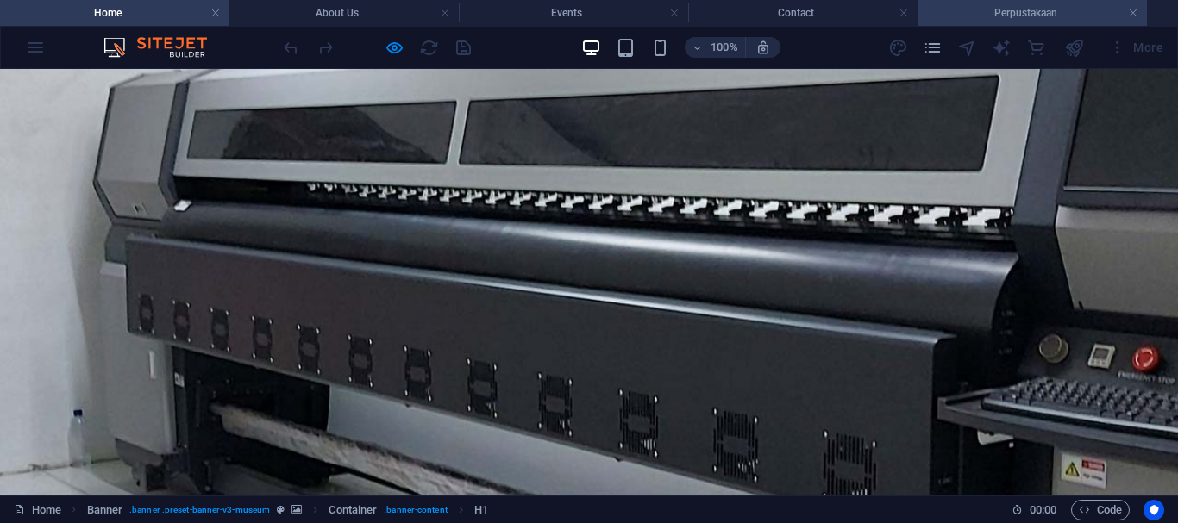
click at [1000, 10] on h4 "Perpustakaan" at bounding box center [1031, 12] width 229 height 19
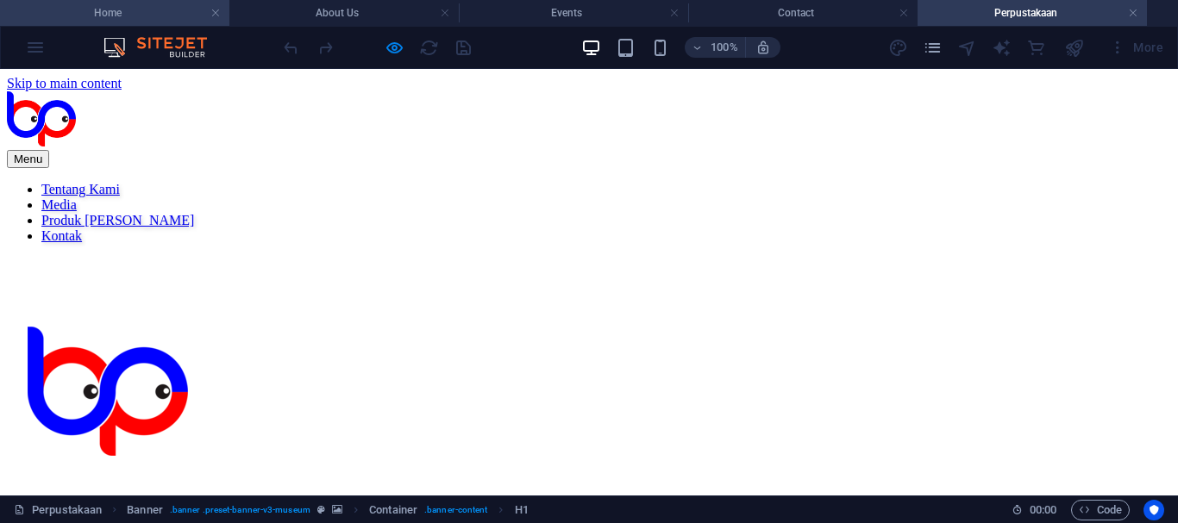
click at [182, 9] on h4 "Home" at bounding box center [114, 12] width 229 height 19
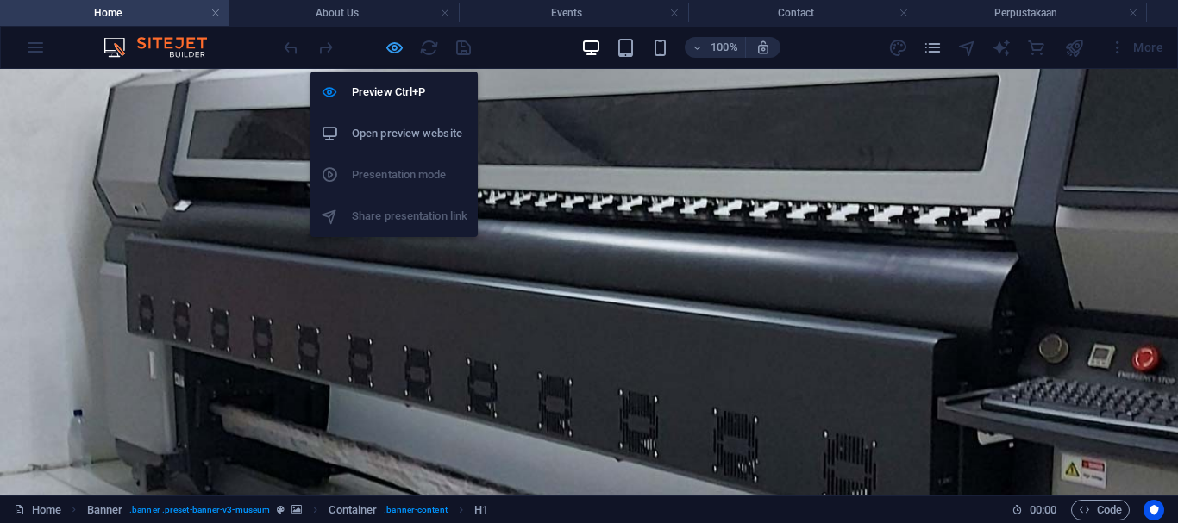
click at [388, 48] on icon "button" at bounding box center [395, 48] width 20 height 20
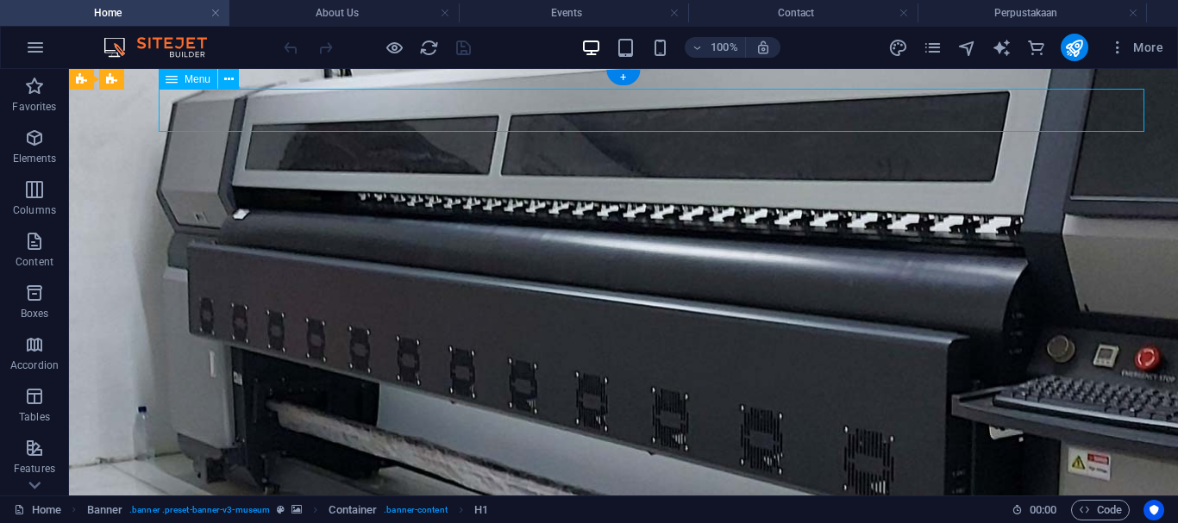
select select "1"
select select
select select "2"
select select
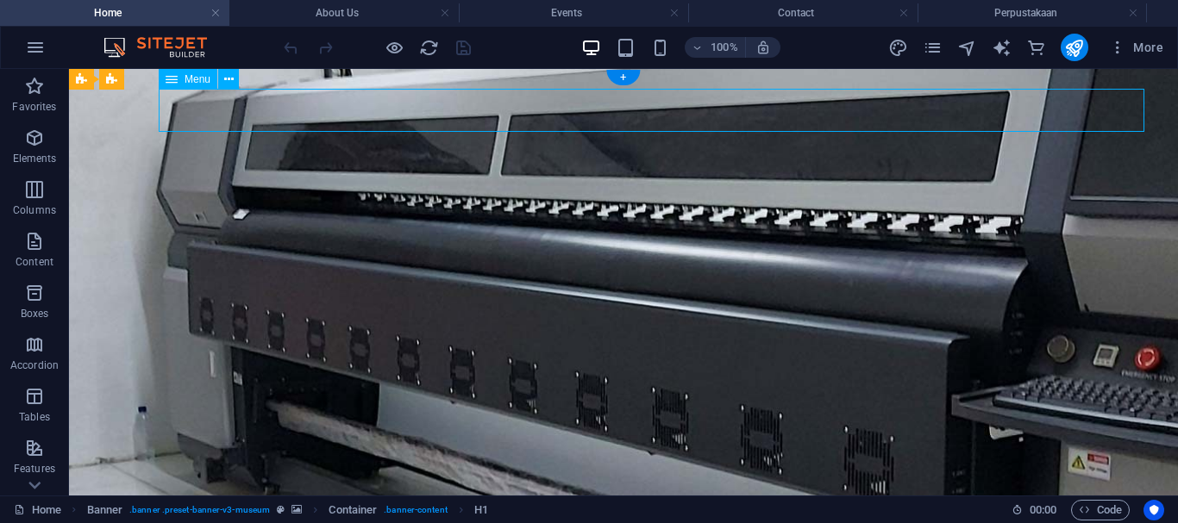
select select "3"
select select
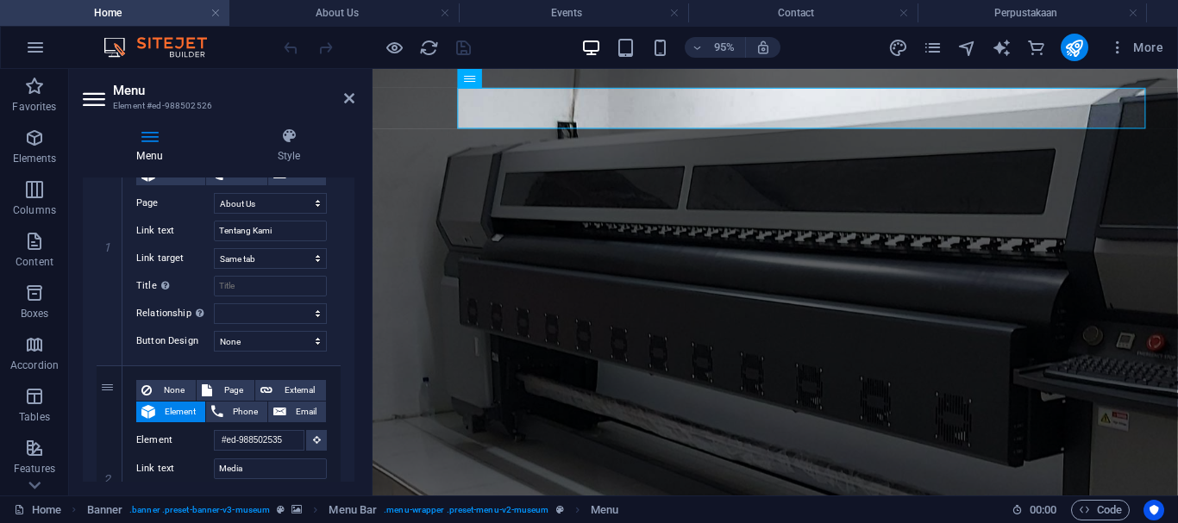
scroll to position [257, 0]
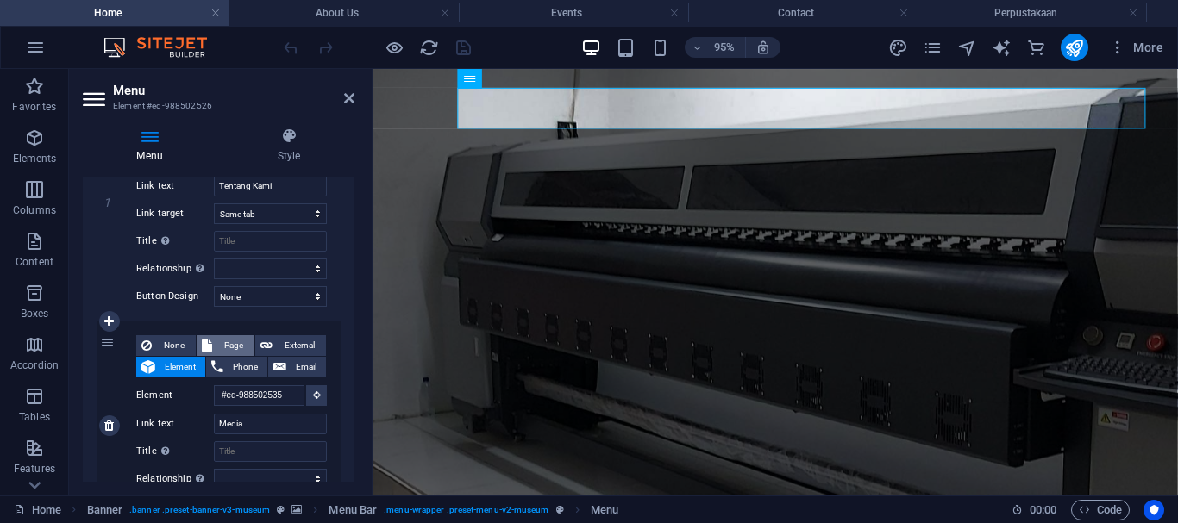
click at [218, 337] on span "Page" at bounding box center [233, 345] width 32 height 21
select select
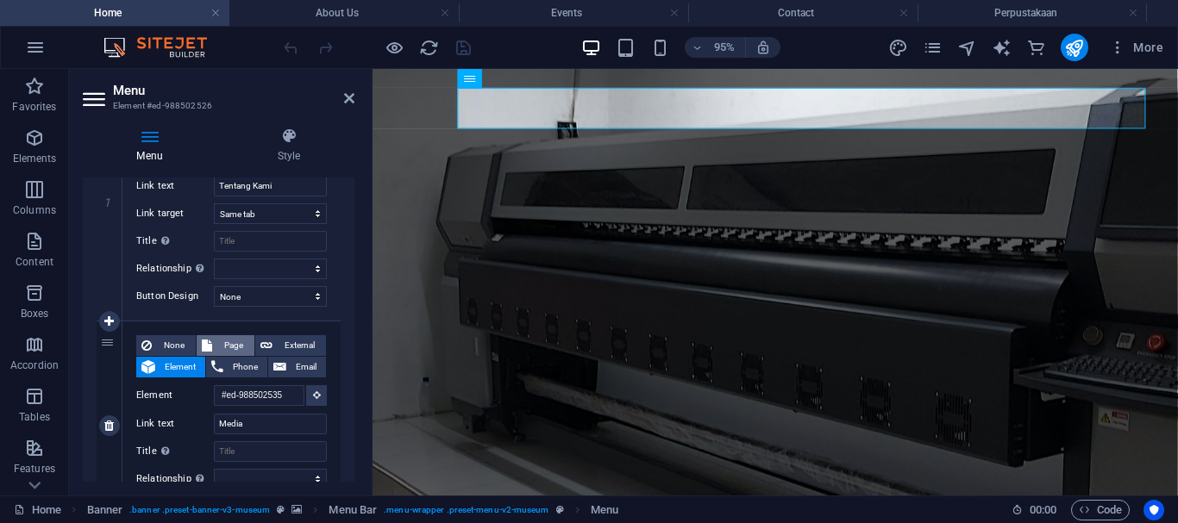
select select
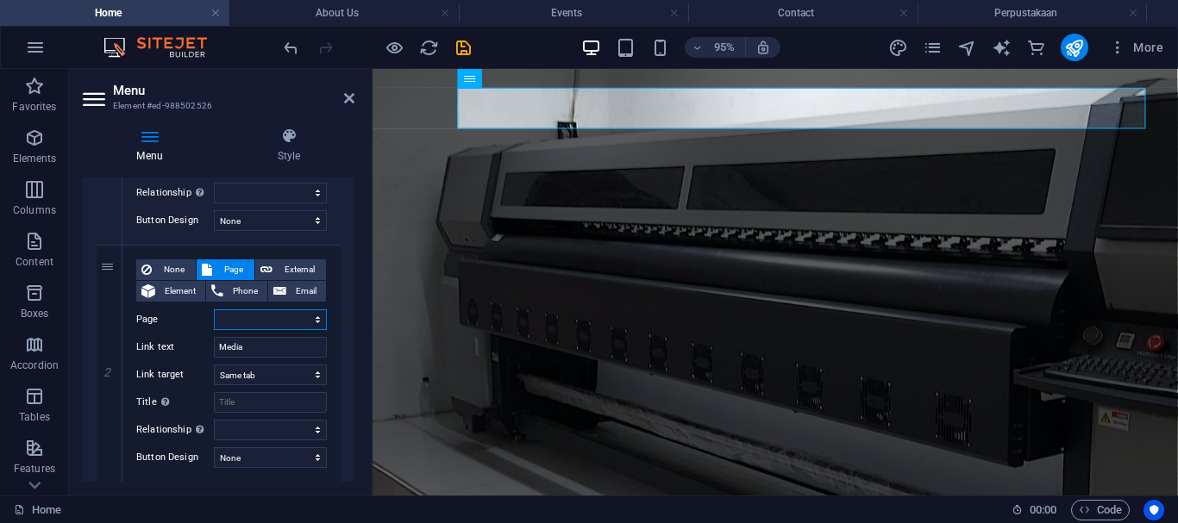
scroll to position [335, 0]
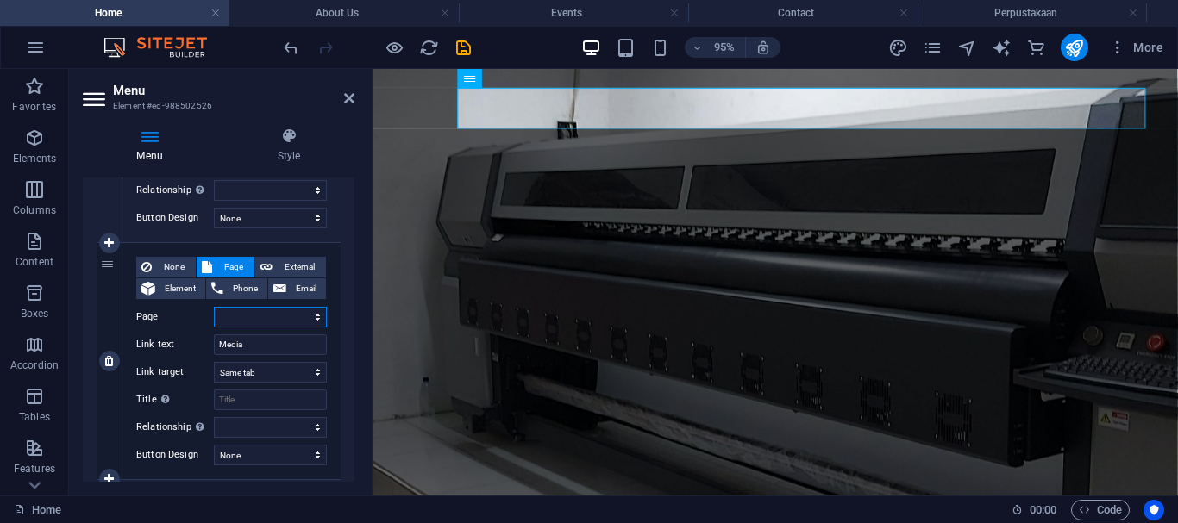
click at [253, 315] on select "Home About Us Events Contact Perpustakaan" at bounding box center [270, 317] width 113 height 21
click at [260, 320] on select "Home About Us Events Contact Perpustakaan" at bounding box center [270, 317] width 113 height 21
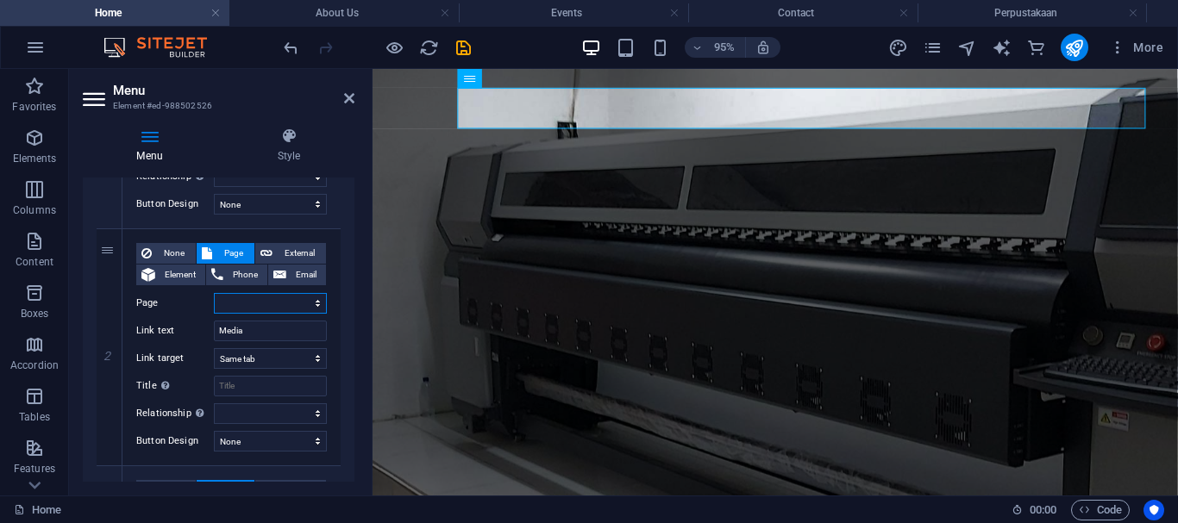
scroll to position [345, 0]
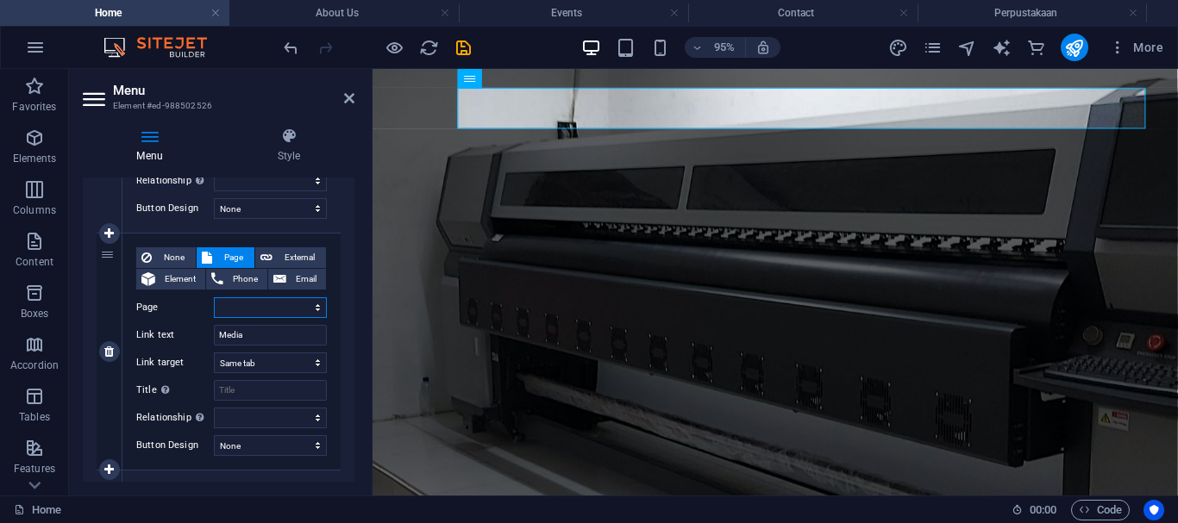
click at [291, 310] on select "Home About Us Events Contact Perpustakaan" at bounding box center [270, 307] width 113 height 21
select select "4"
click at [214, 297] on select "Home About Us Events Contact Perpustakaan" at bounding box center [270, 307] width 113 height 21
select select
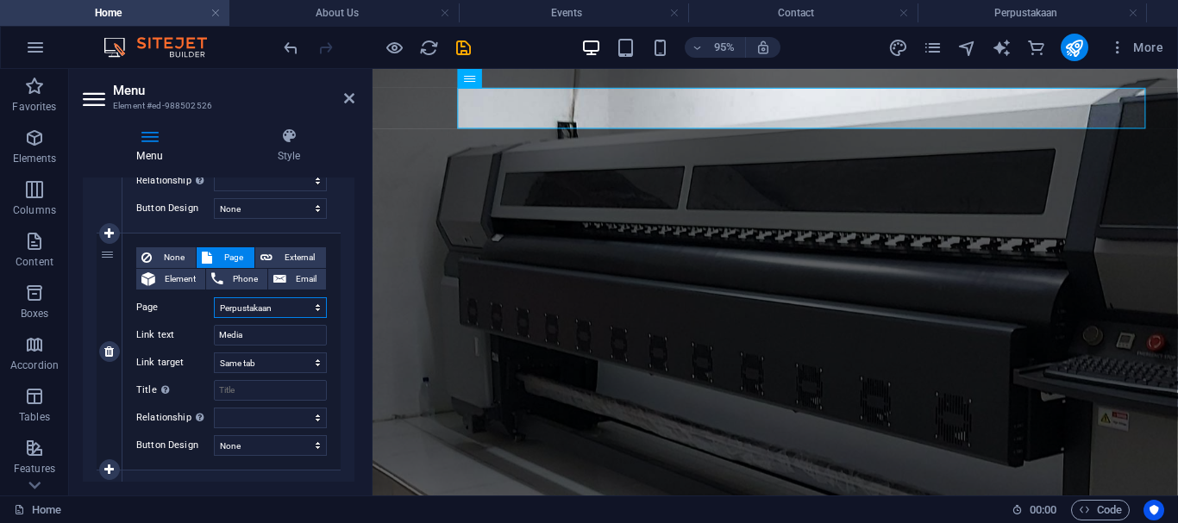
select select
click at [301, 309] on select "Home About Us Events Contact Perpustakaan" at bounding box center [270, 307] width 113 height 21
drag, startPoint x: 354, startPoint y: 289, endPoint x: 353, endPoint y: 272, distance: 17.3
click at [353, 272] on div "Menu Style Menu Auto Custom Create custom menu items for this menu. Recommended…" at bounding box center [218, 305] width 299 height 382
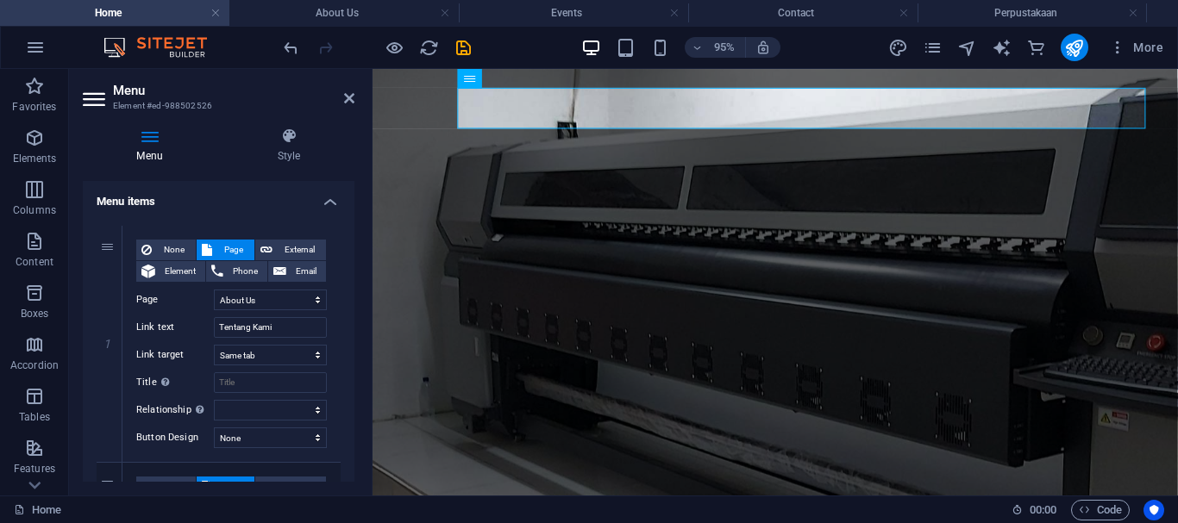
scroll to position [118, 0]
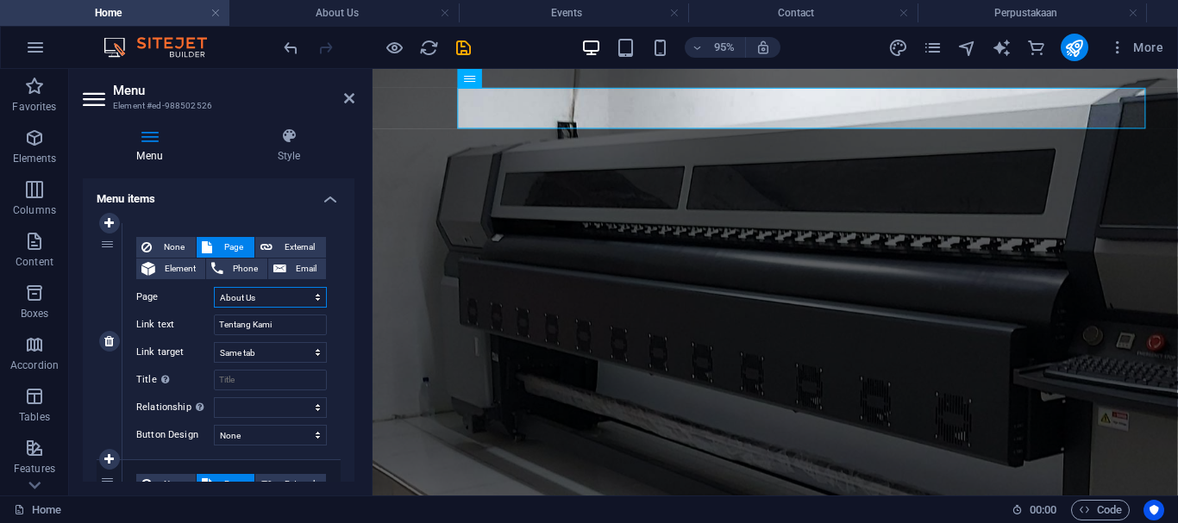
click at [314, 294] on select "Home About Us Events Contact Perpustakaan" at bounding box center [270, 297] width 113 height 21
select select "0"
click at [214, 287] on select "Home About Us Events Contact Perpustakaan" at bounding box center [270, 297] width 113 height 21
select select
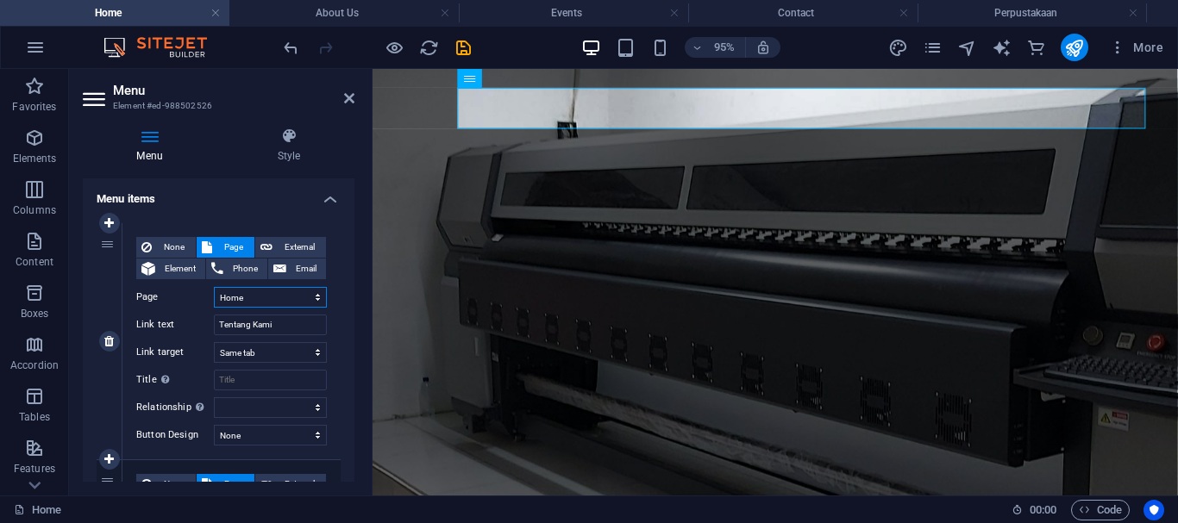
select select
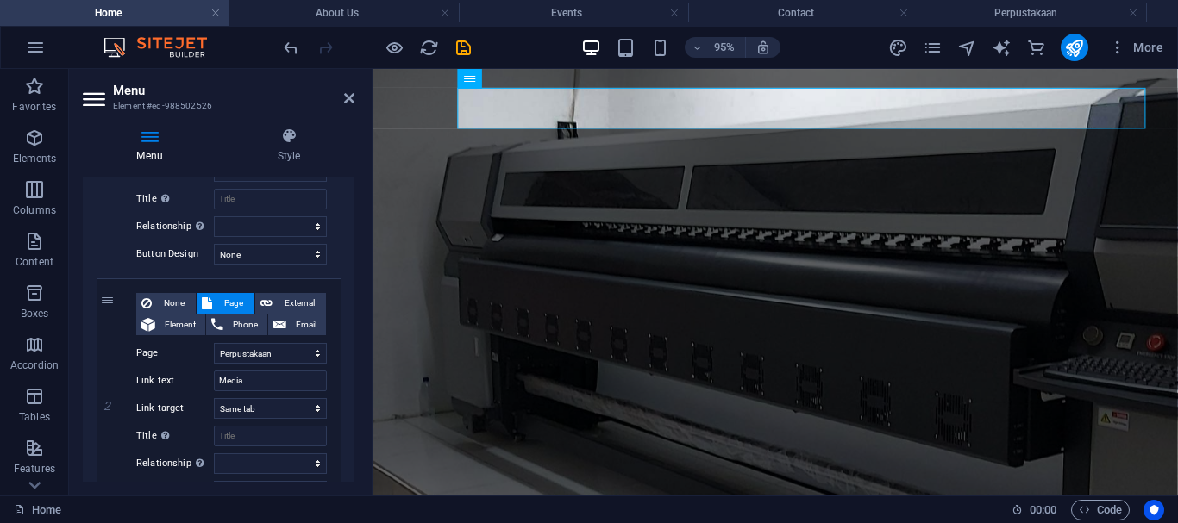
scroll to position [312, 0]
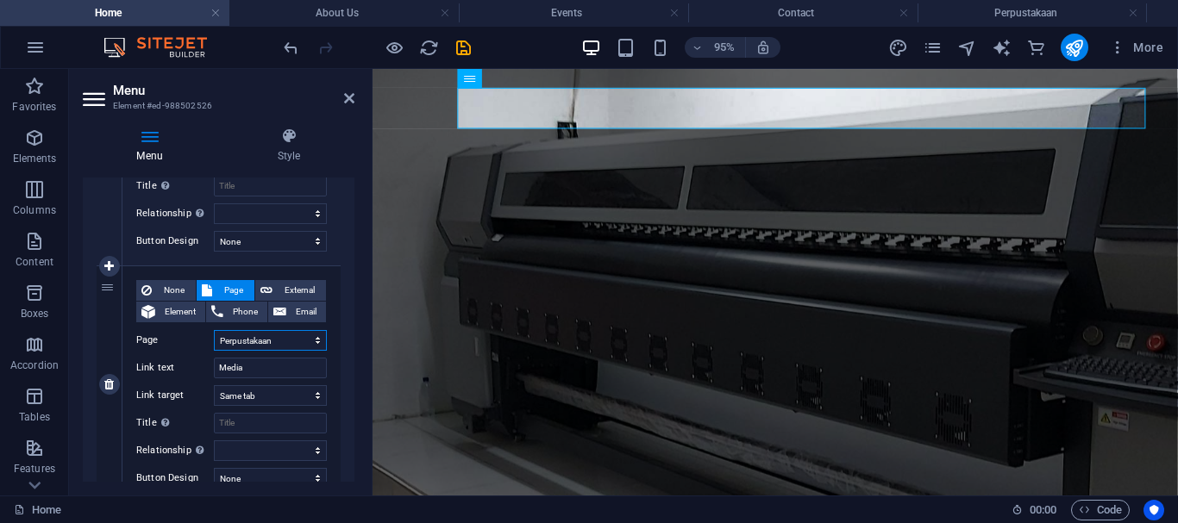
click at [314, 339] on select "Home About Us Events Contact Perpustakaan" at bounding box center [270, 340] width 113 height 21
select select "1"
click at [214, 330] on select "Home About Us Events Contact Perpustakaan" at bounding box center [270, 340] width 113 height 21
select select
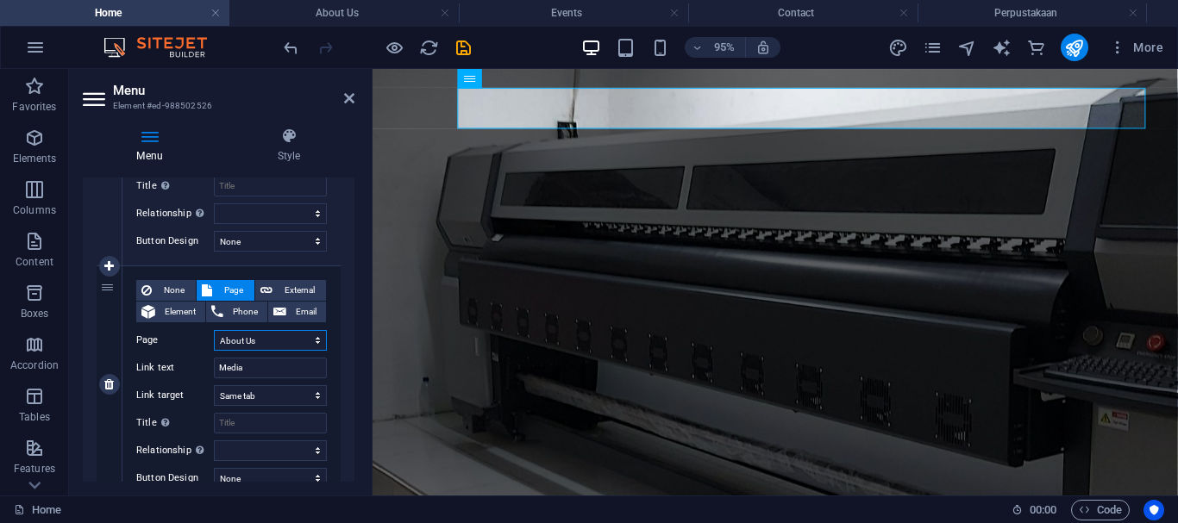
select select
click at [461, 44] on icon "save" at bounding box center [463, 48] width 20 height 20
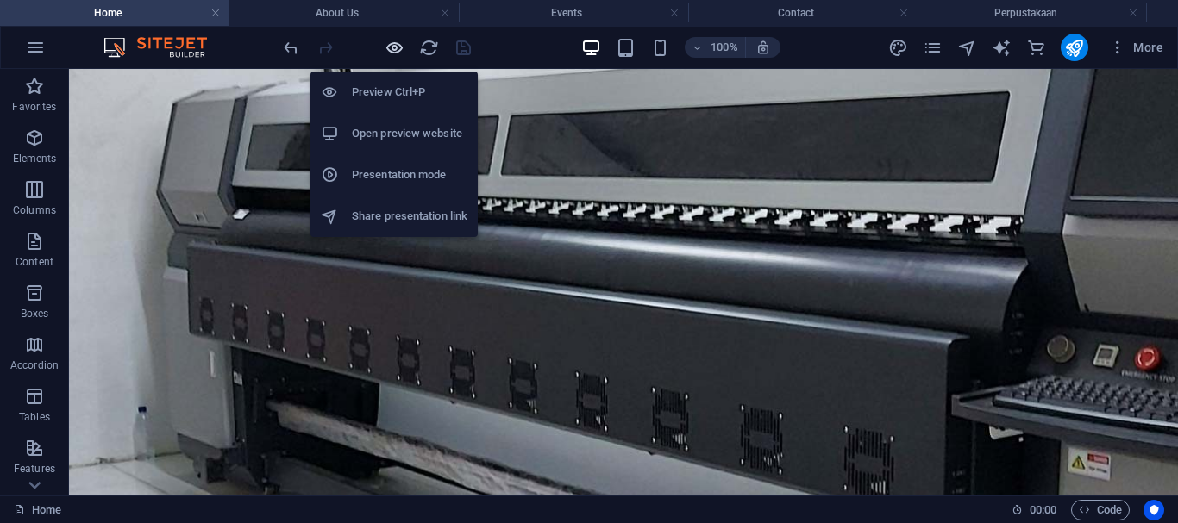
click at [390, 47] on icon "button" at bounding box center [395, 48] width 20 height 20
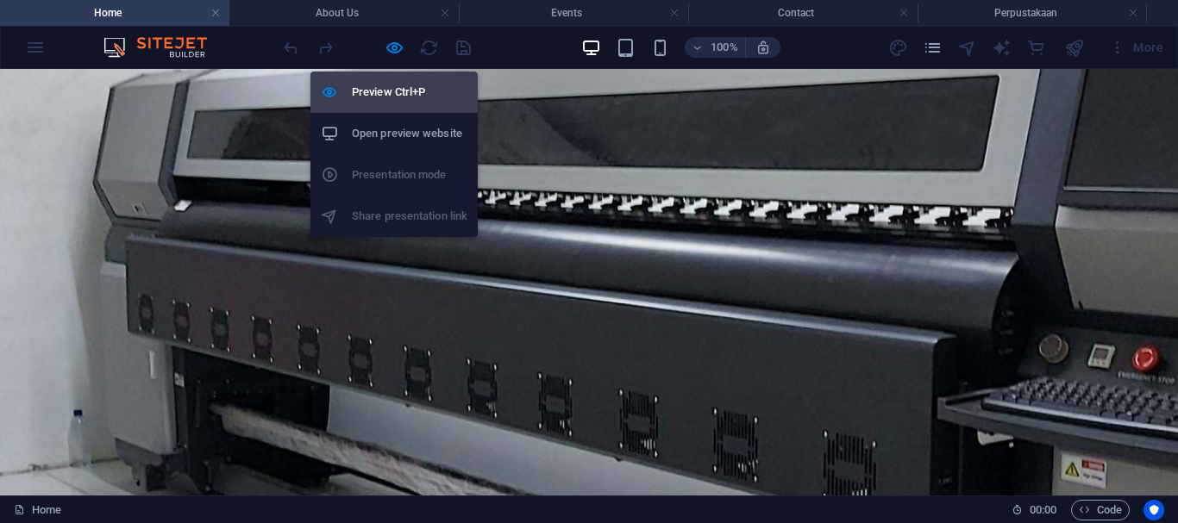
click at [391, 91] on h6 "Preview Ctrl+P" at bounding box center [410, 92] width 116 height 21
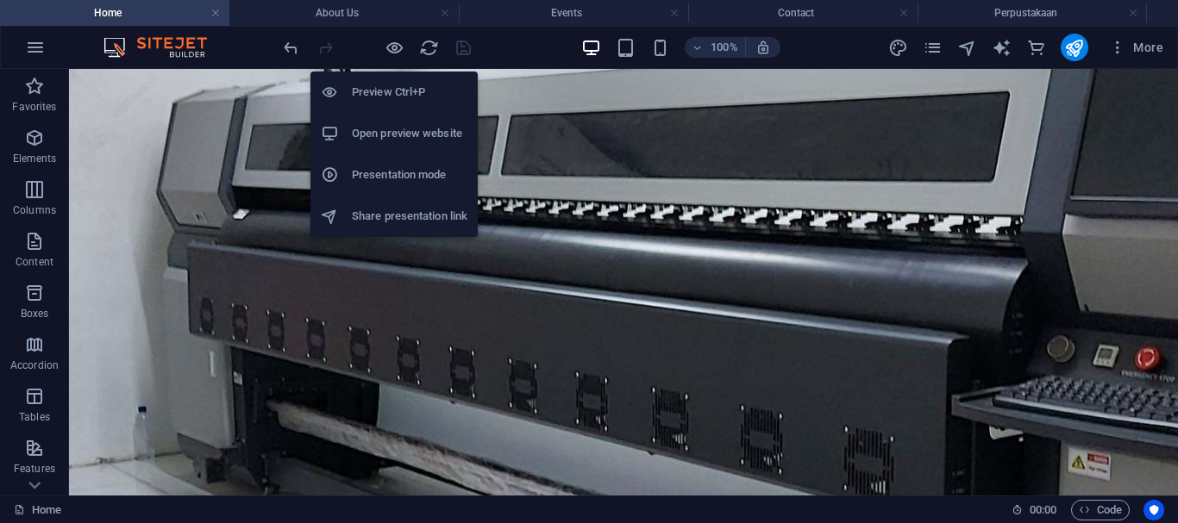
click at [391, 91] on h6 "Preview Ctrl+P" at bounding box center [410, 92] width 116 height 21
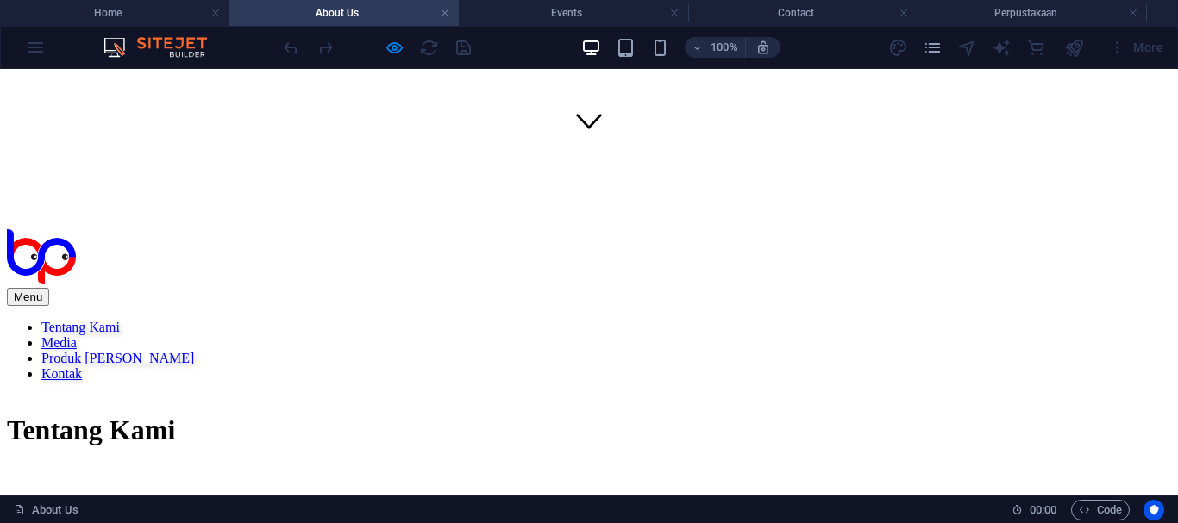
scroll to position [0, 0]
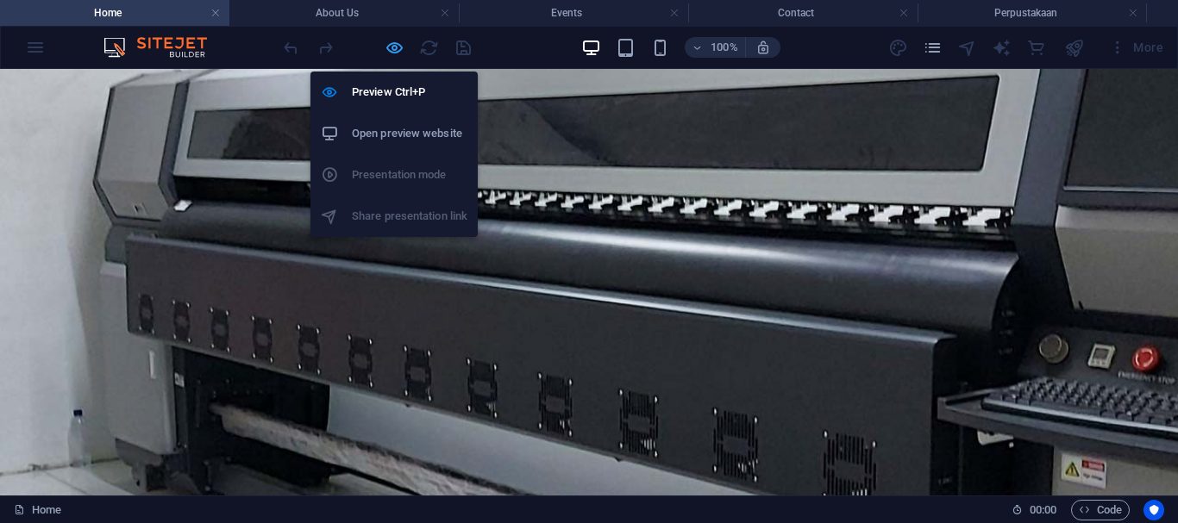
click at [391, 51] on icon "button" at bounding box center [395, 48] width 20 height 20
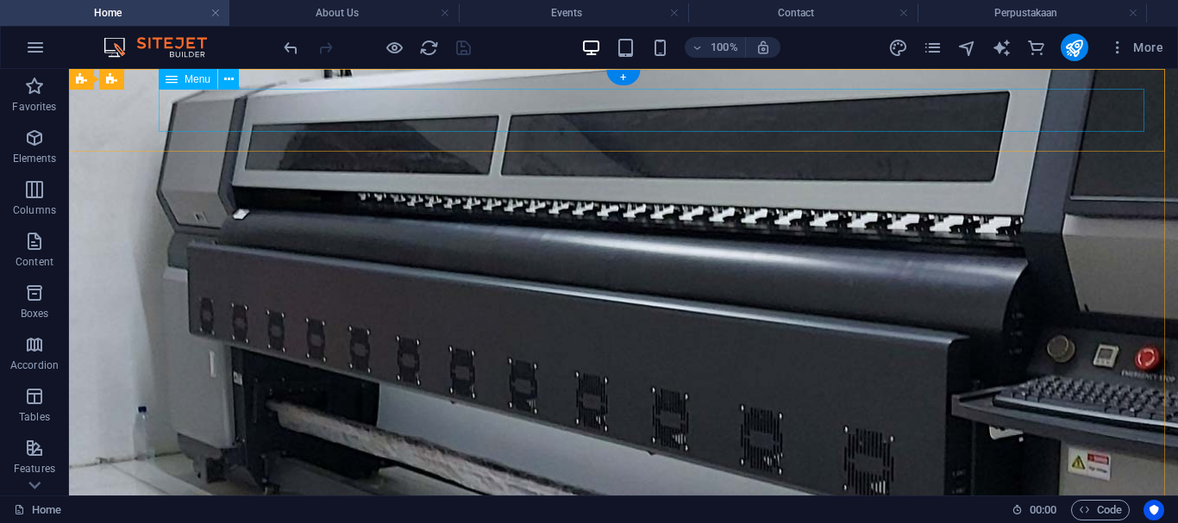
select select
select select "1"
select select
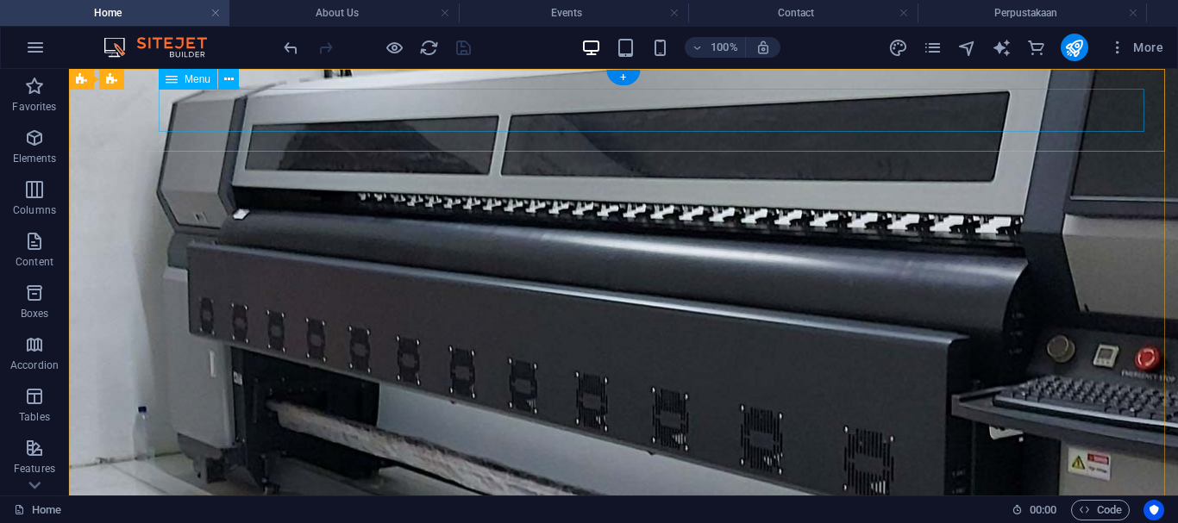
select select "2"
select select
select select "3"
select select
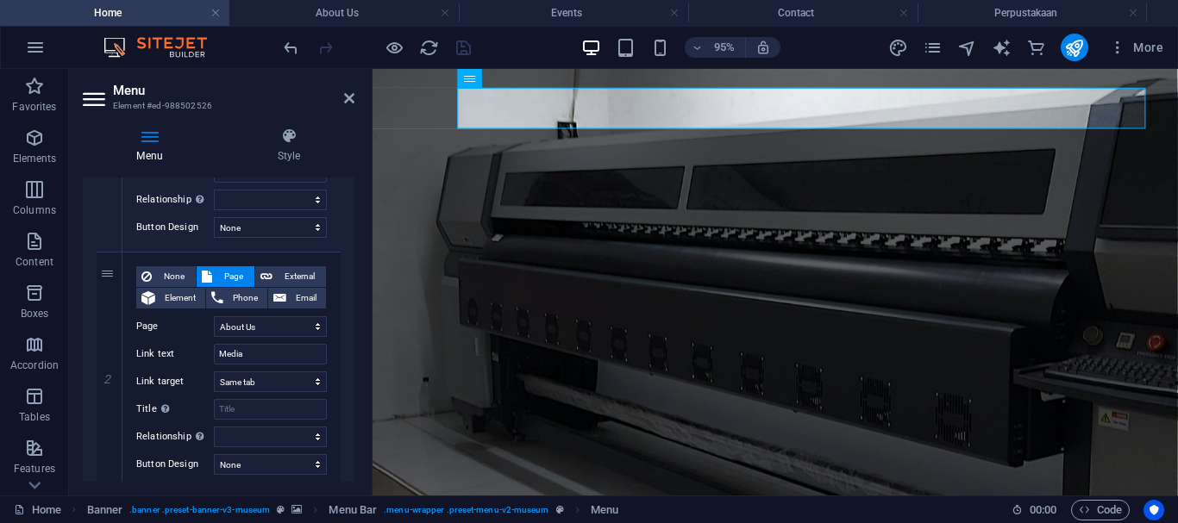
scroll to position [348, 0]
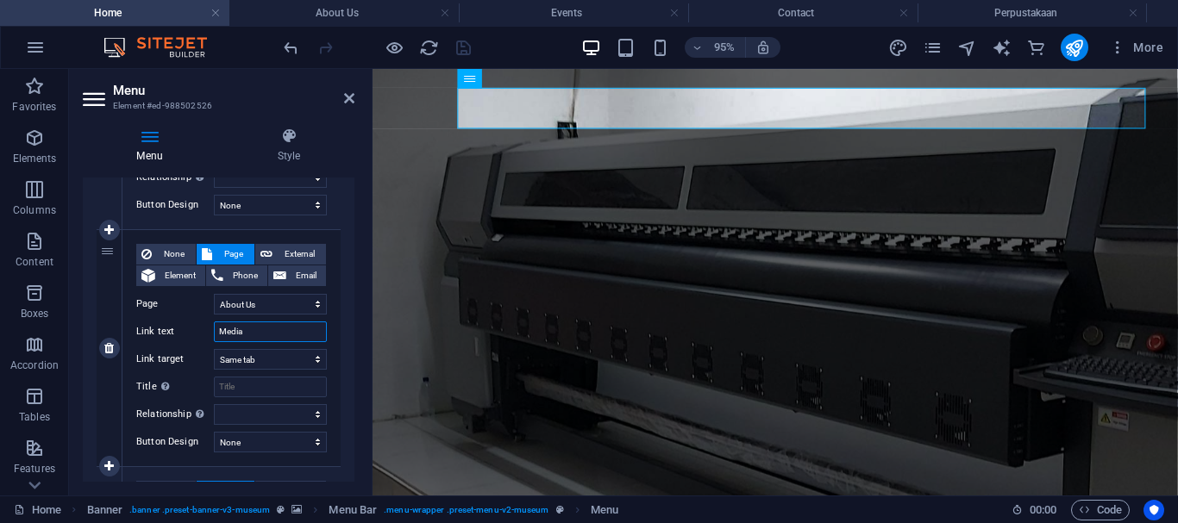
click at [270, 337] on input "Media" at bounding box center [270, 332] width 113 height 21
drag, startPoint x: 266, startPoint y: 332, endPoint x: 154, endPoint y: 323, distance: 112.4
click at [154, 323] on div "Link text Media" at bounding box center [231, 332] width 191 height 21
type input "Tentang Kami"
select select
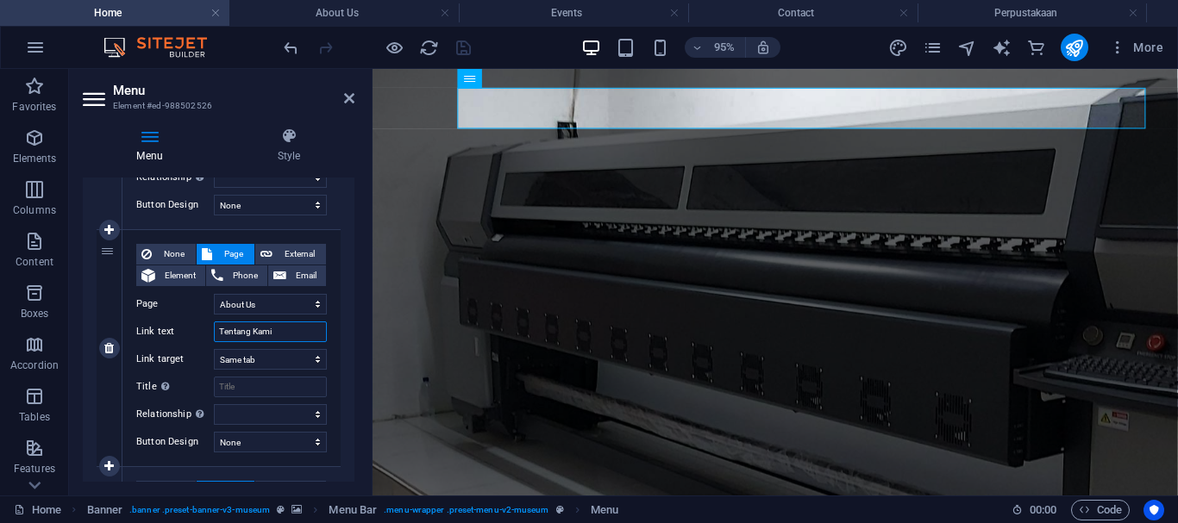
select select
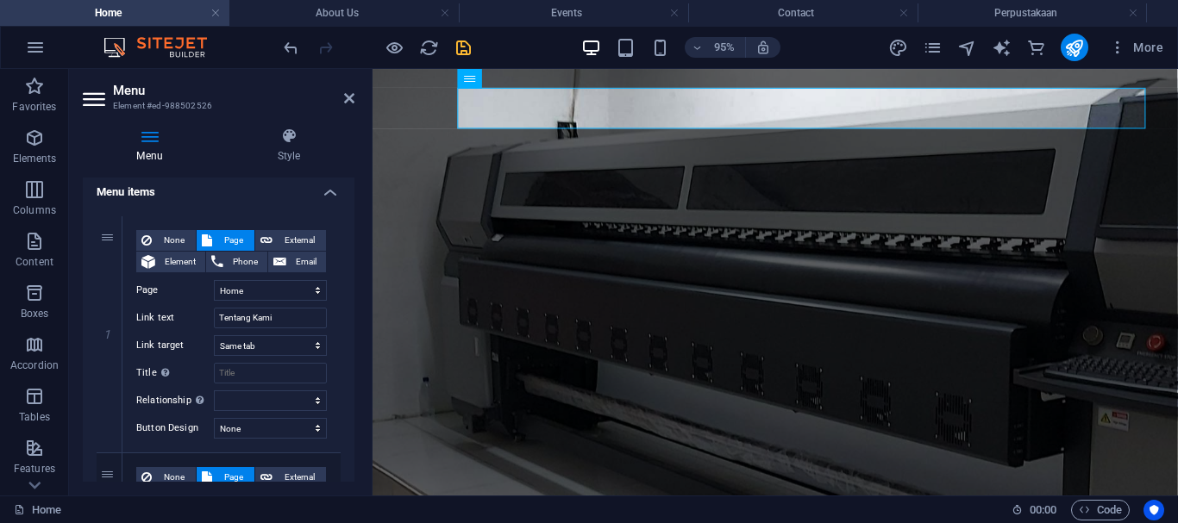
scroll to position [115, 0]
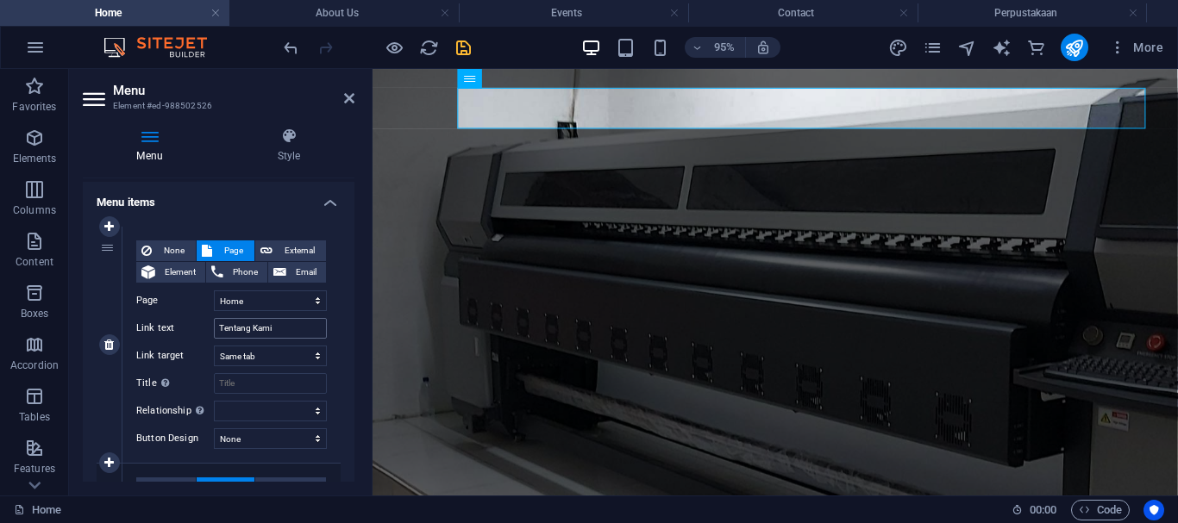
type input "Tentang Kami"
drag, startPoint x: 289, startPoint y: 325, endPoint x: 190, endPoint y: 328, distance: 99.2
click at [190, 328] on div "Link text Tentang Kami" at bounding box center [231, 328] width 191 height 21
type input "Branda"
select select
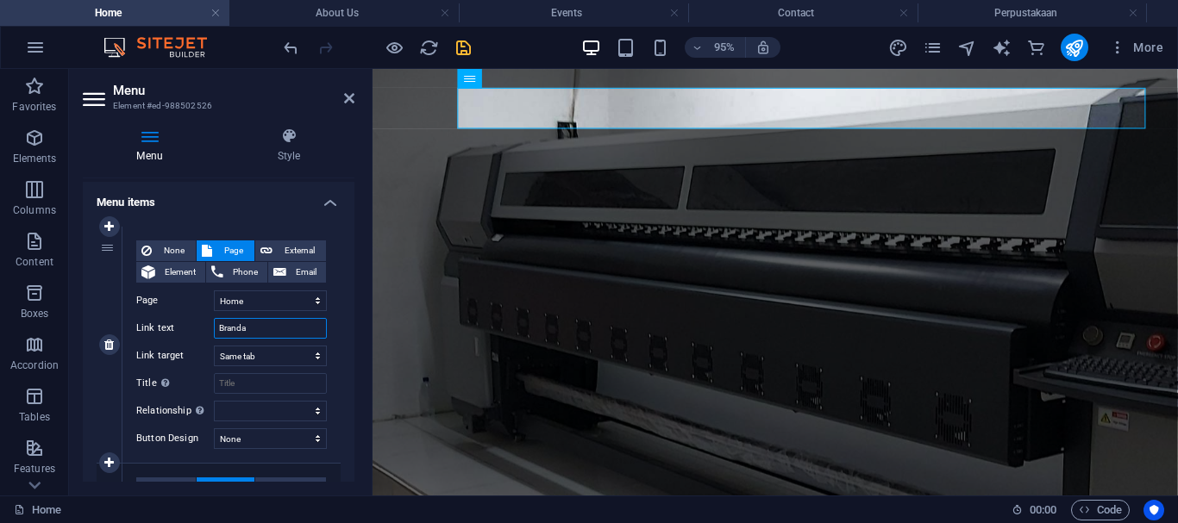
select select
type input "Brand"
select select
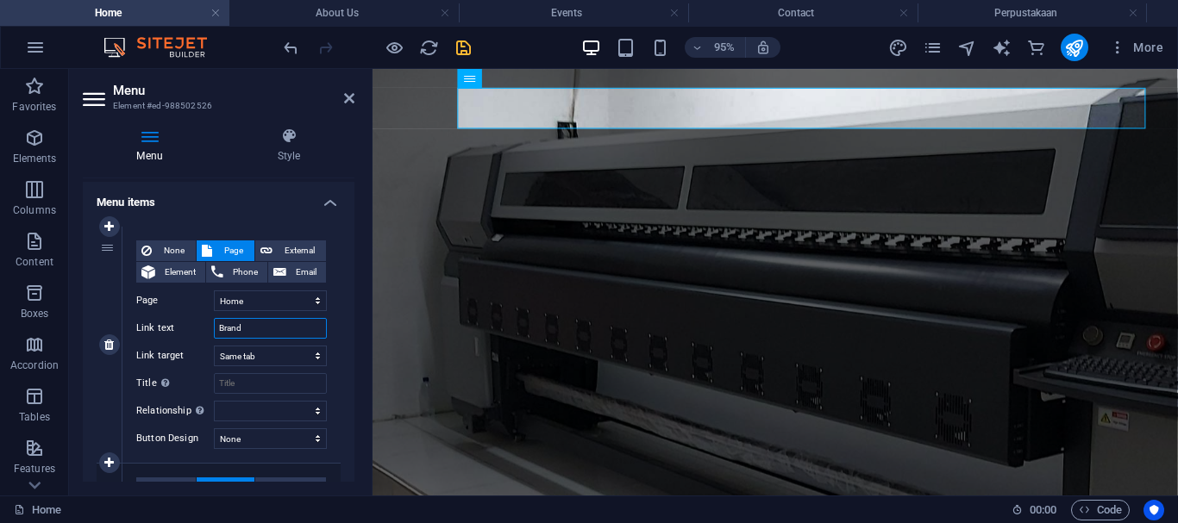
select select
type input "Bra"
select select
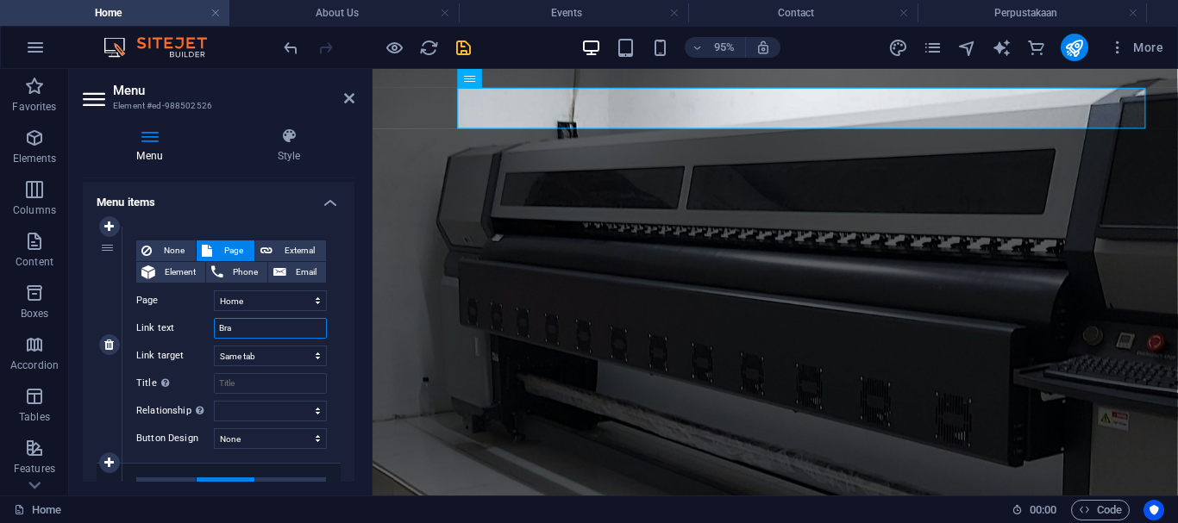
select select
type input "Branda"
select select
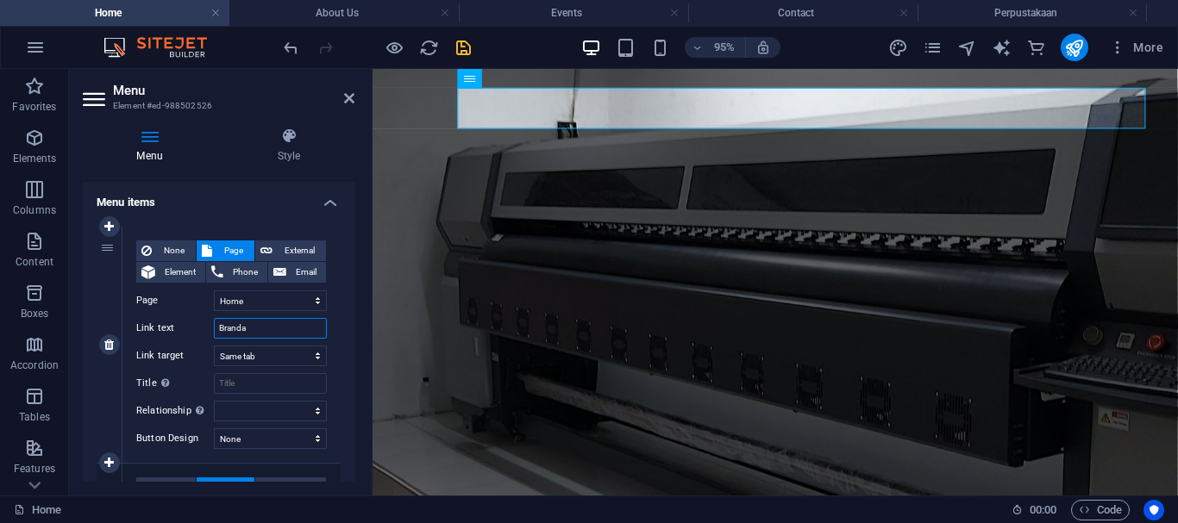
select select
type input "Branda"
click at [467, 51] on icon "save" at bounding box center [463, 48] width 20 height 20
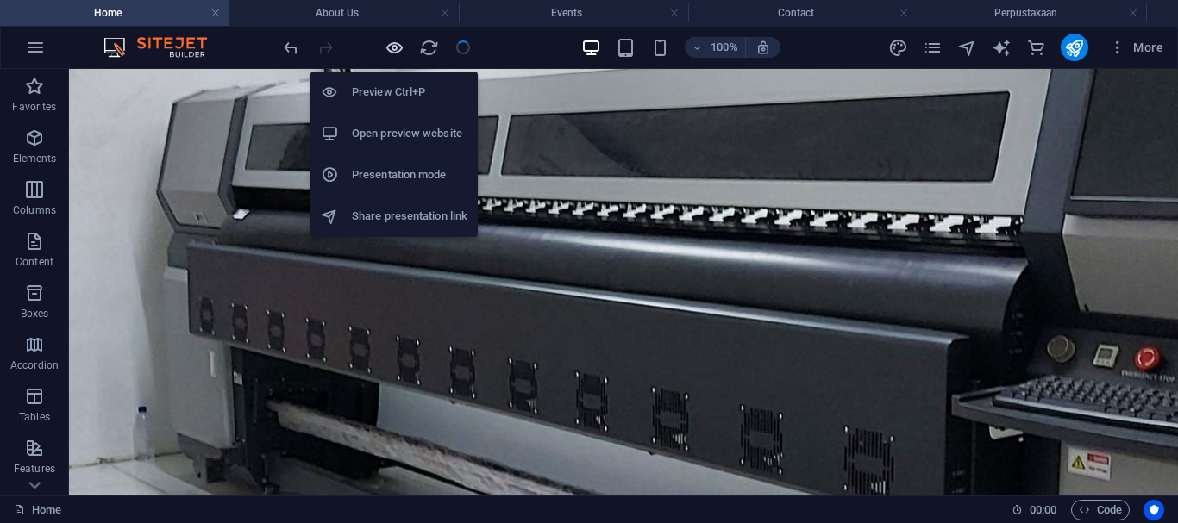
click at [391, 48] on icon "button" at bounding box center [395, 48] width 20 height 20
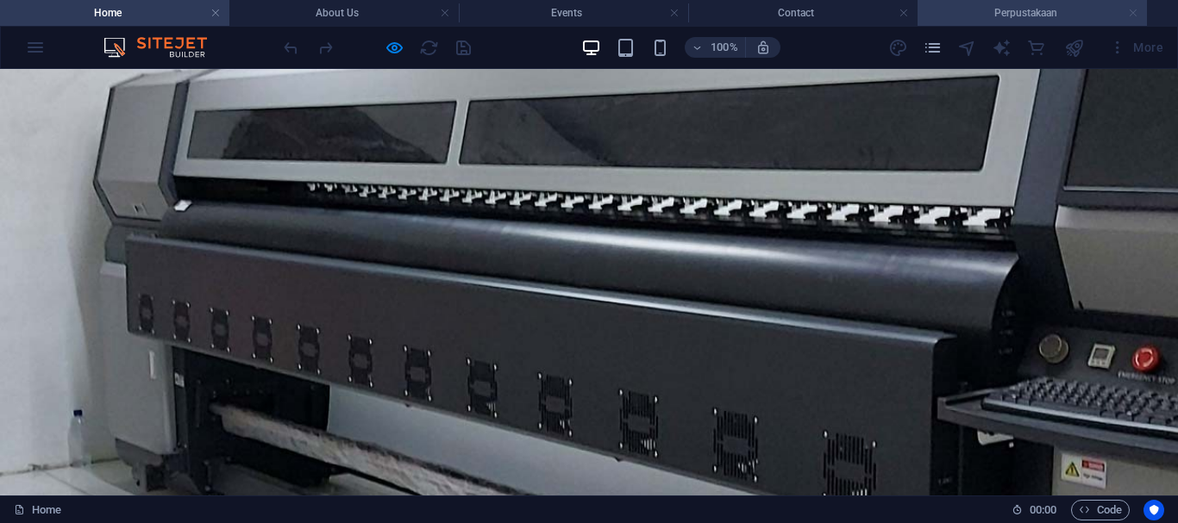
click at [1130, 14] on link at bounding box center [1133, 13] width 10 height 16
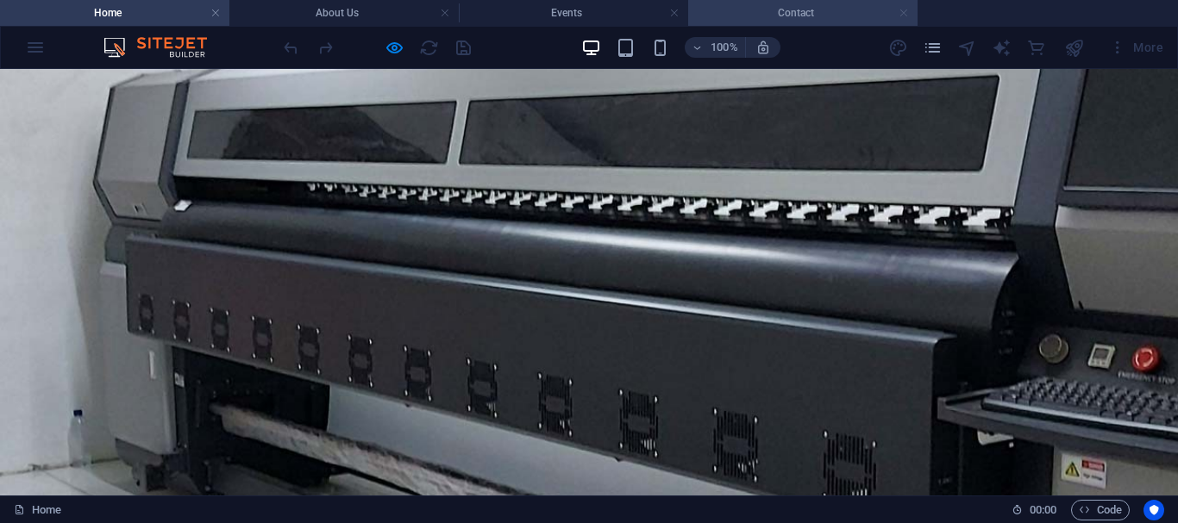
click at [898, 12] on link at bounding box center [903, 13] width 10 height 16
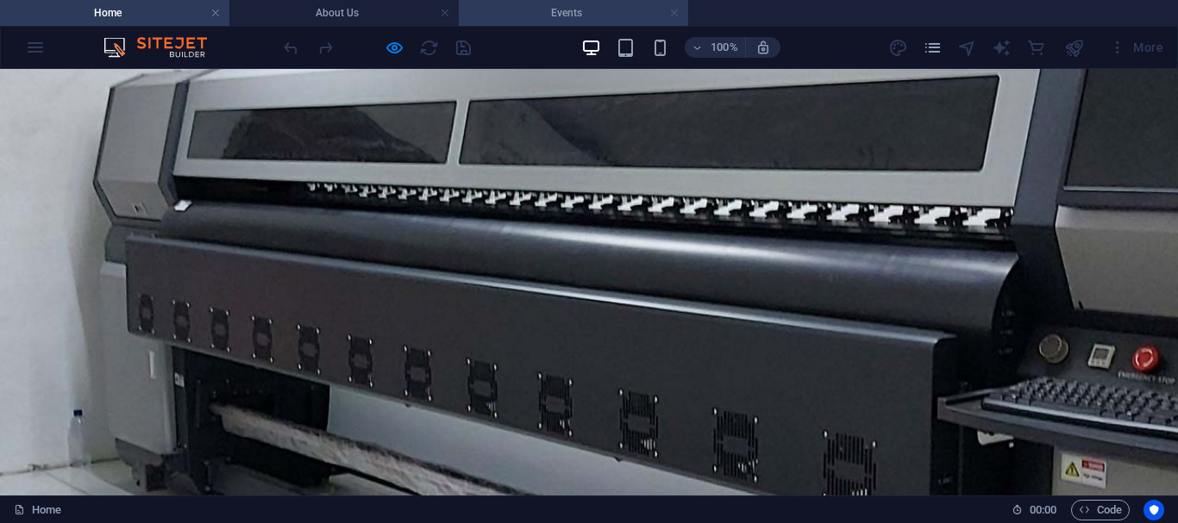
click at [672, 14] on link at bounding box center [674, 13] width 10 height 16
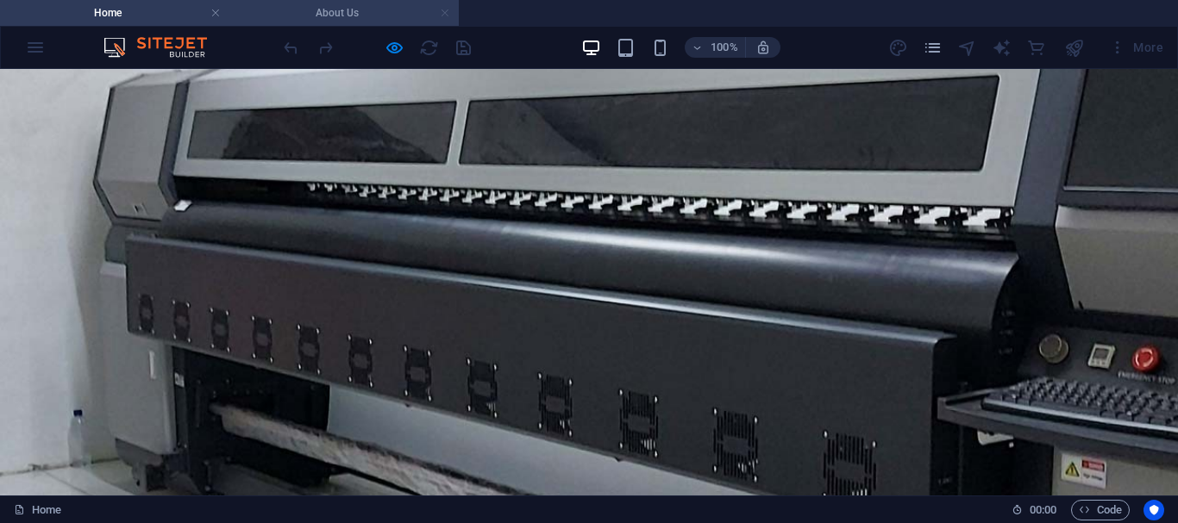
click at [447, 11] on link at bounding box center [445, 13] width 10 height 16
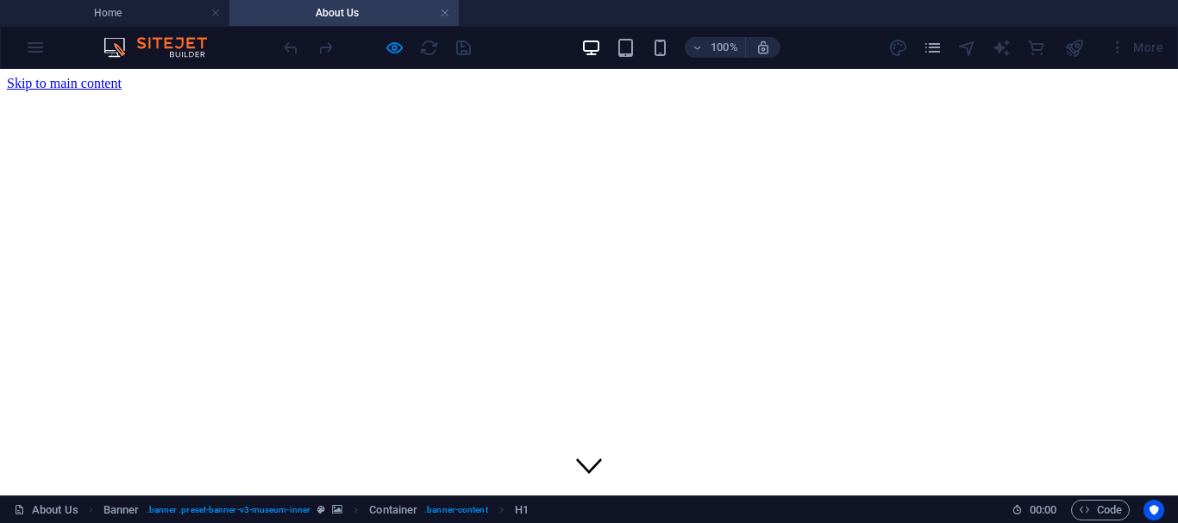
scroll to position [0, 0]
click at [440, 9] on link at bounding box center [445, 13] width 10 height 16
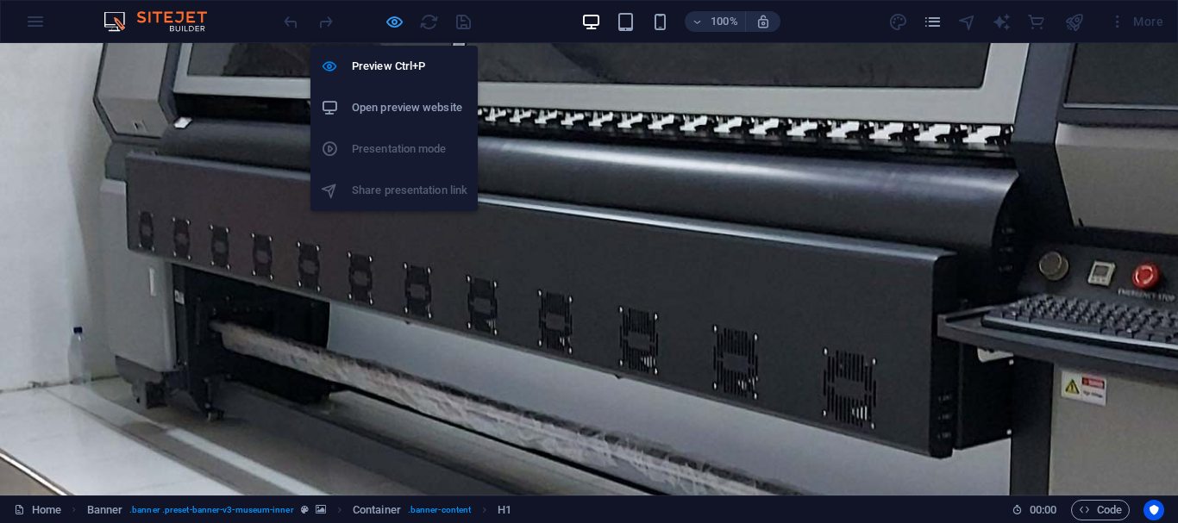
click at [395, 22] on icon "button" at bounding box center [395, 22] width 20 height 20
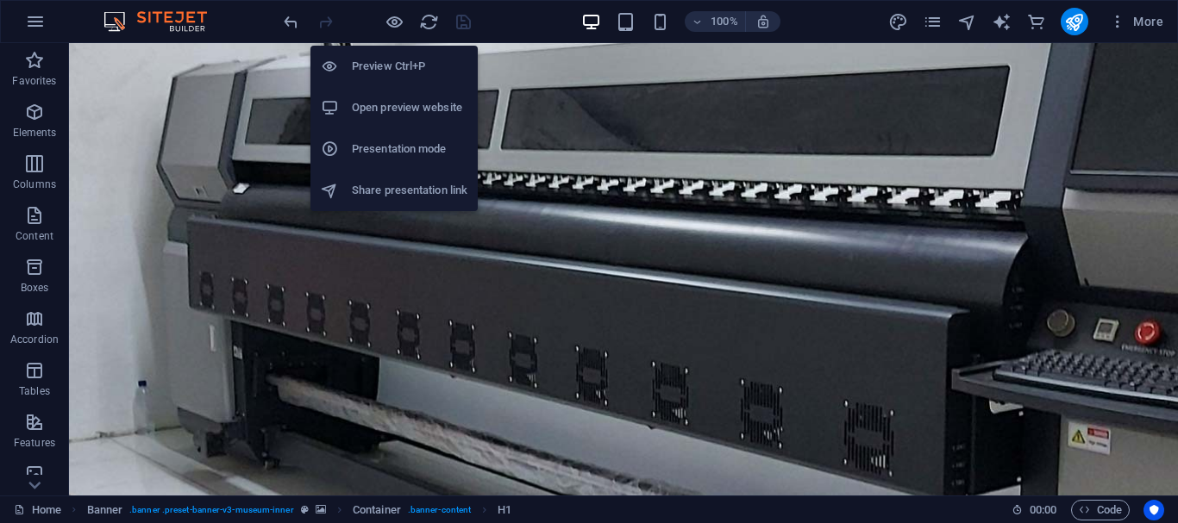
click at [372, 72] on h6 "Preview Ctrl+P" at bounding box center [410, 66] width 116 height 21
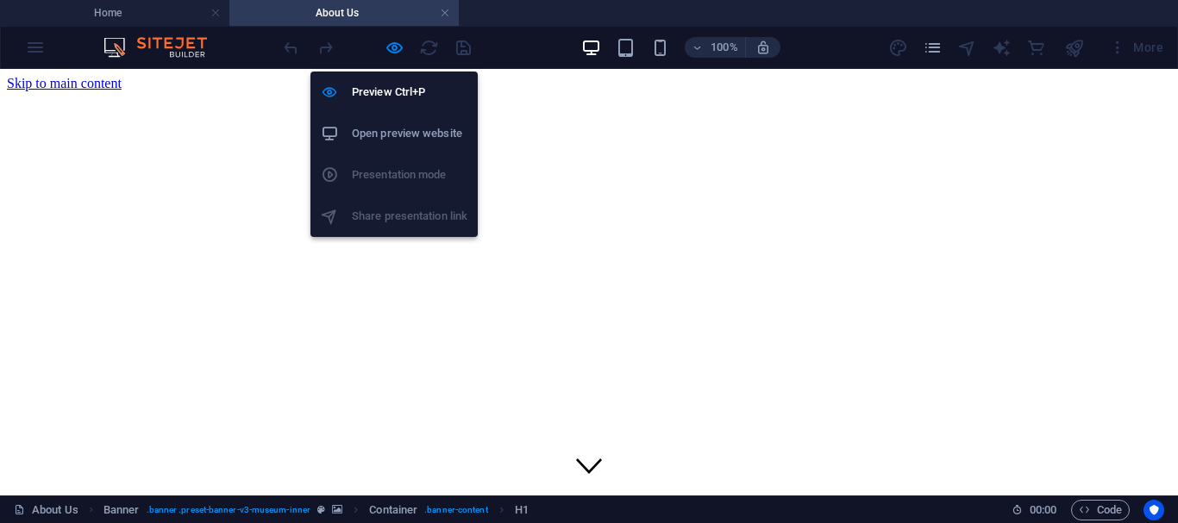
click at [388, 122] on li "Open preview website" at bounding box center [393, 133] width 167 height 41
click at [399, 46] on icon "button" at bounding box center [395, 48] width 20 height 20
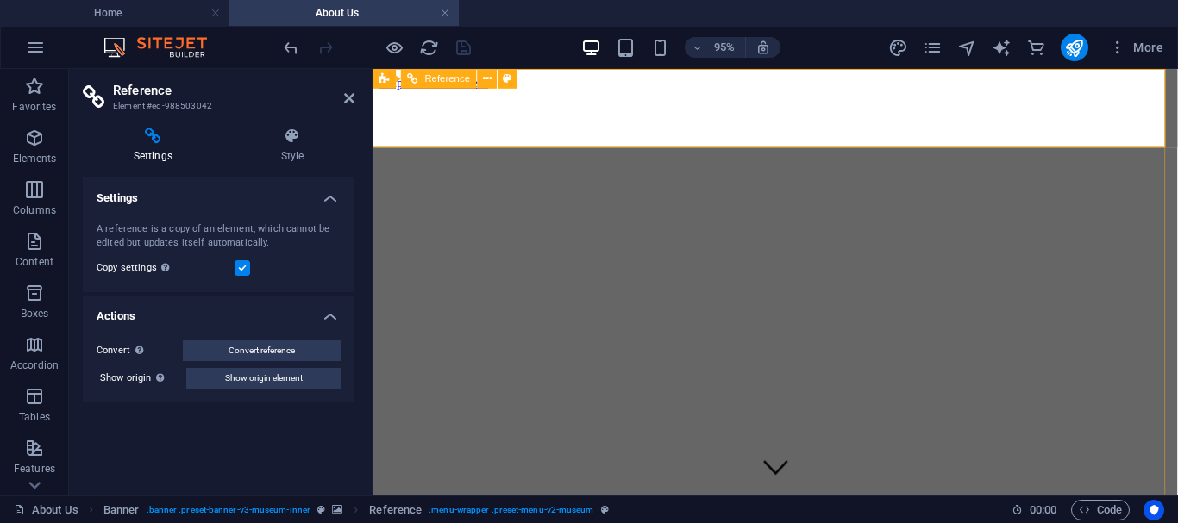
click at [348, 97] on icon at bounding box center [349, 98] width 10 height 14
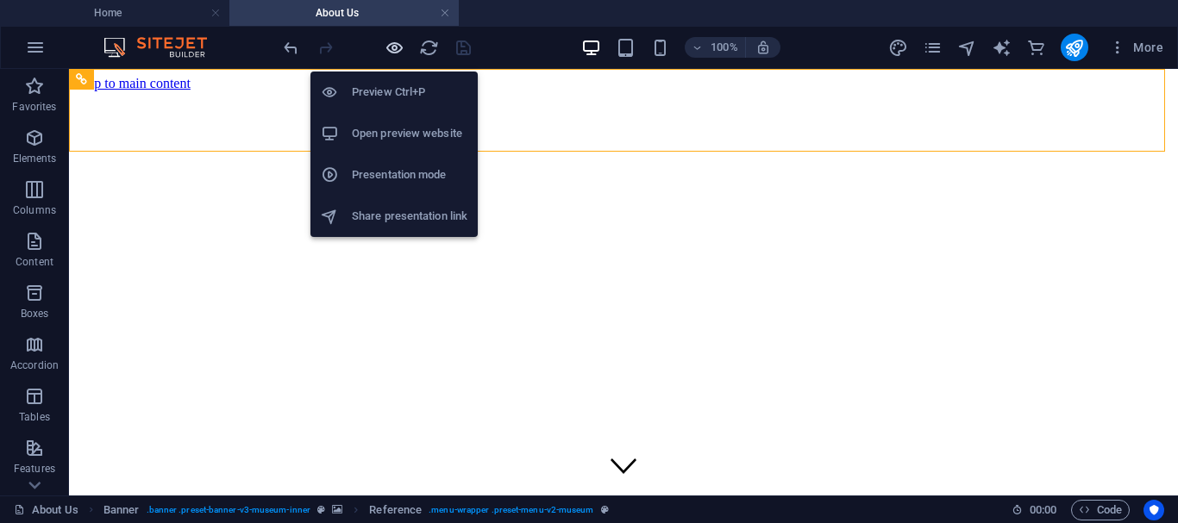
click at [391, 47] on icon "button" at bounding box center [395, 48] width 20 height 20
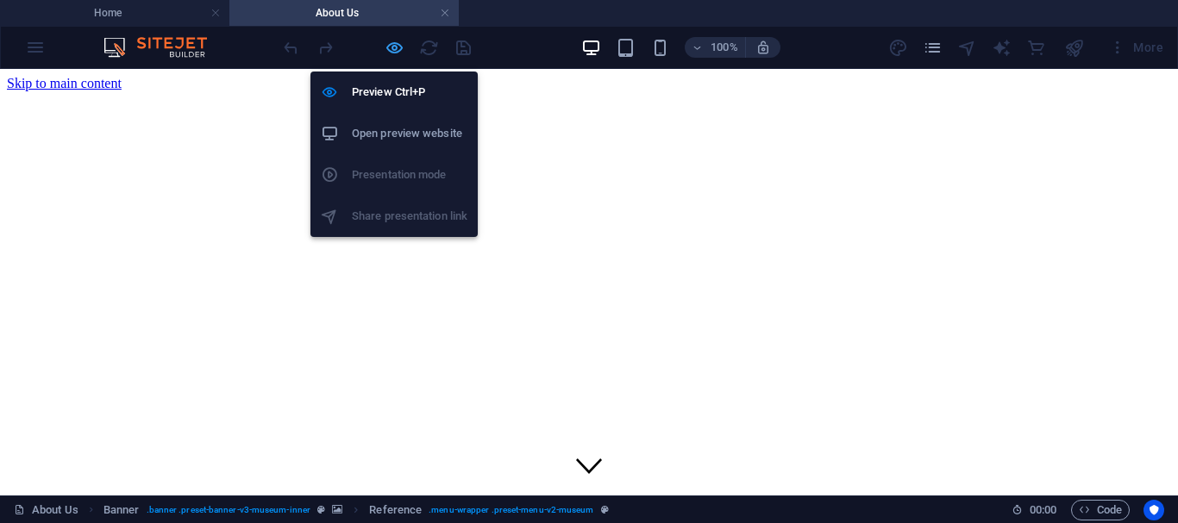
click at [391, 48] on icon "button" at bounding box center [395, 48] width 20 height 20
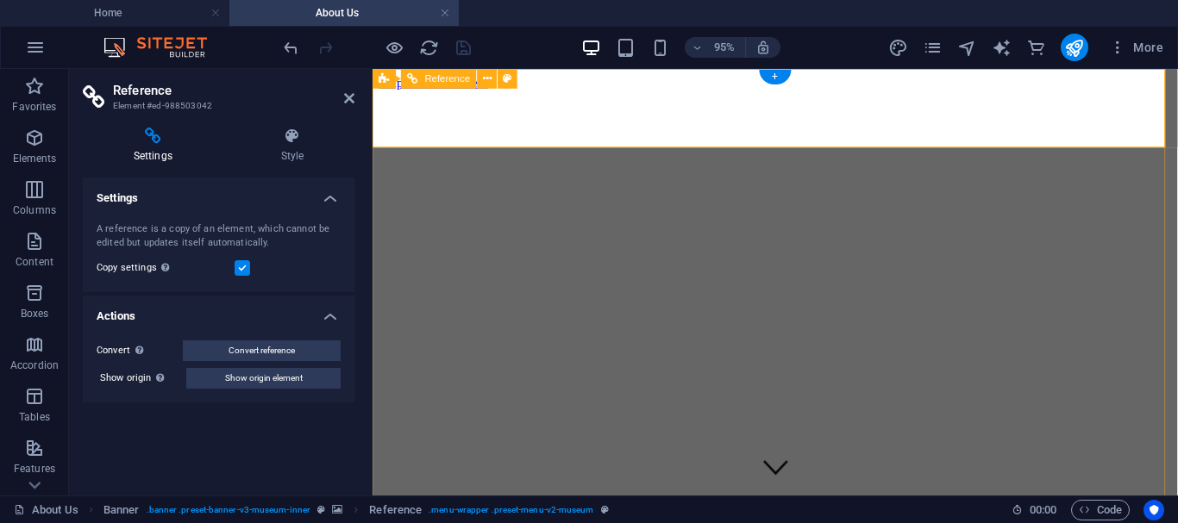
click at [347, 101] on icon at bounding box center [349, 98] width 10 height 14
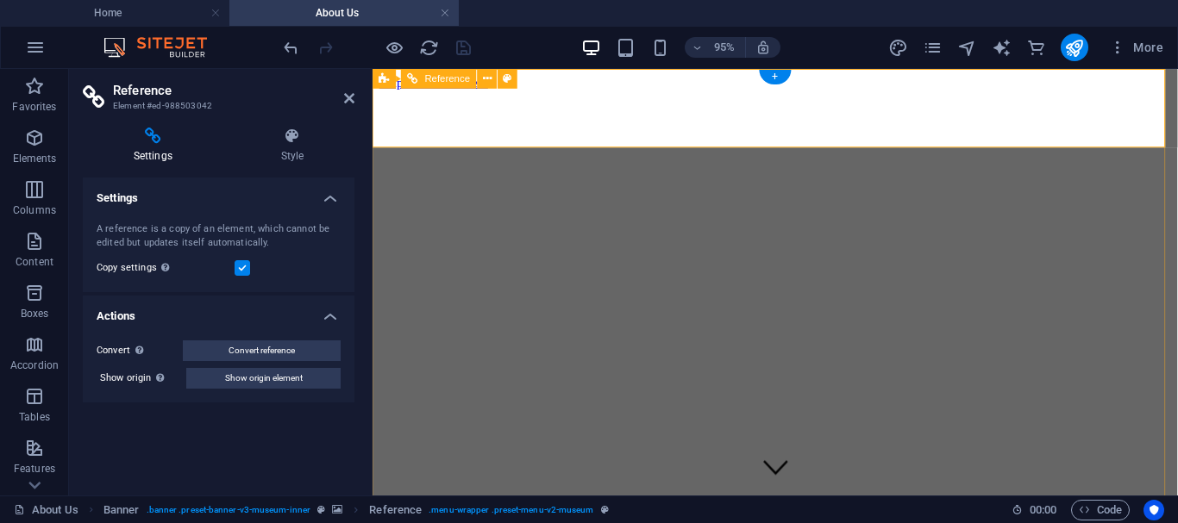
click at [293, 146] on h4 "Style" at bounding box center [292, 146] width 124 height 36
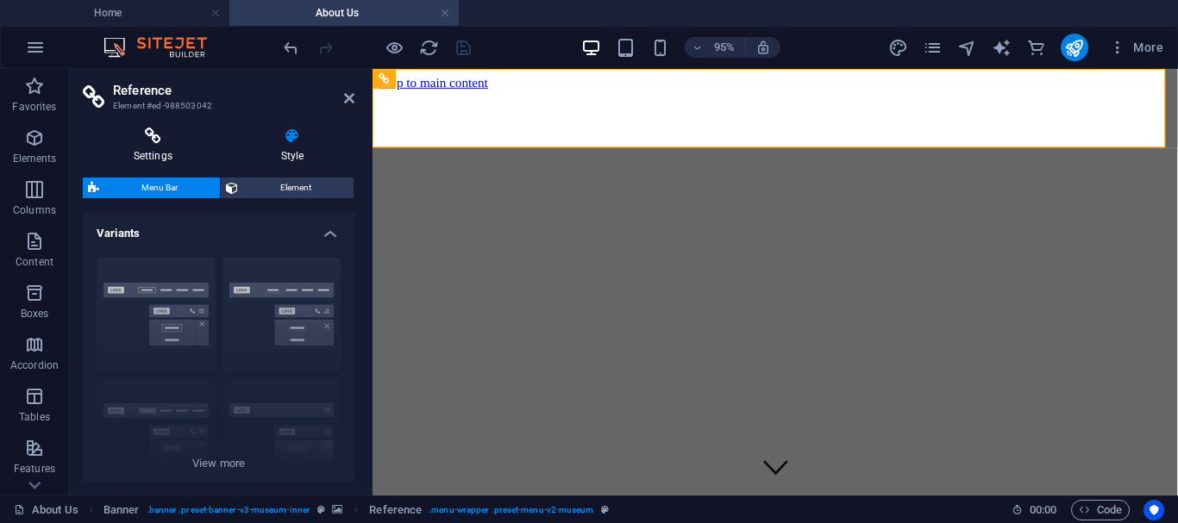
click at [163, 152] on h4 "Settings" at bounding box center [156, 146] width 147 height 36
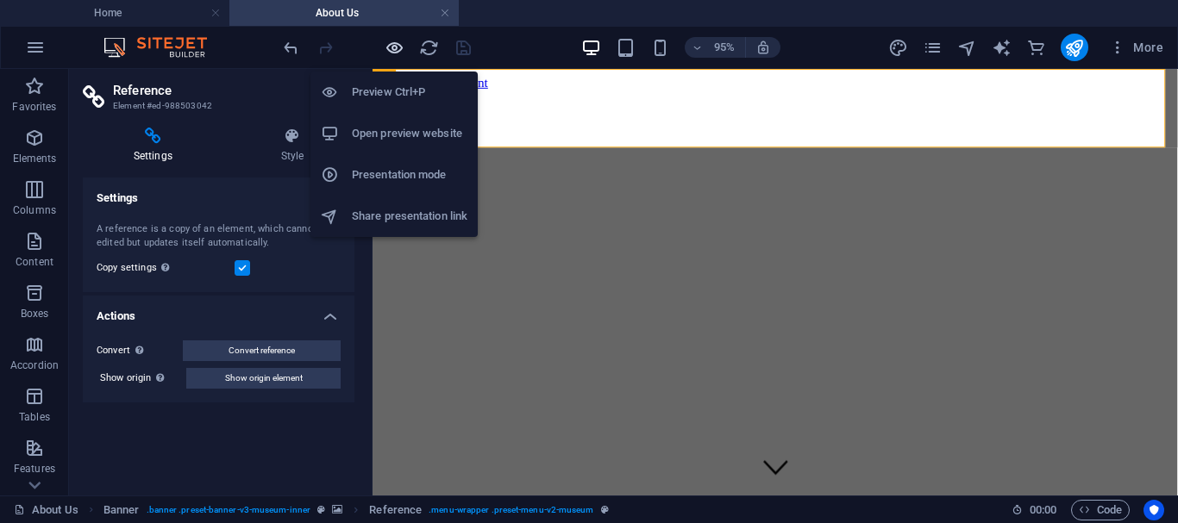
click at [398, 48] on icon "button" at bounding box center [395, 48] width 20 height 20
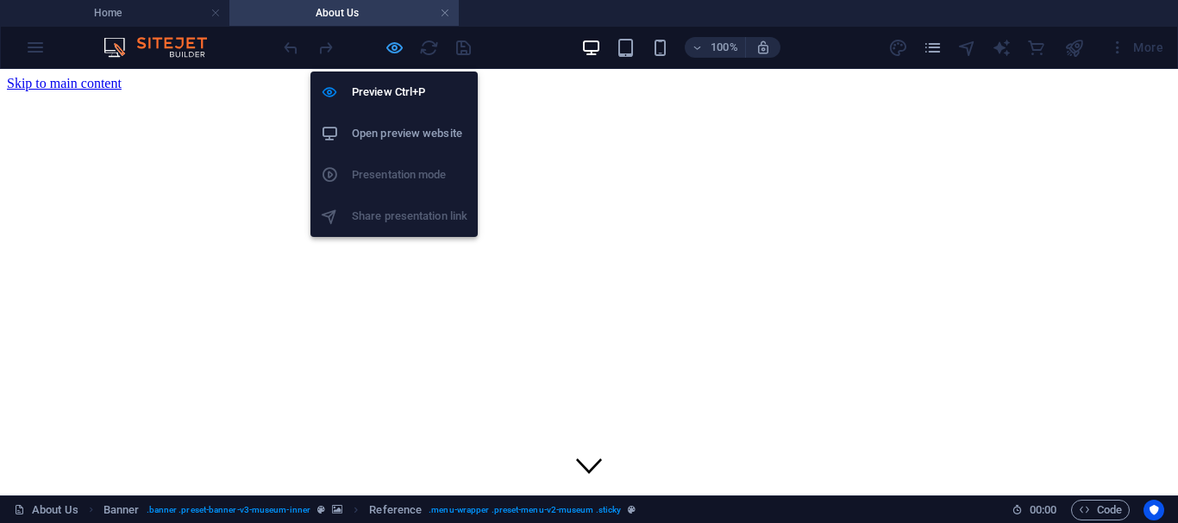
click at [396, 49] on icon "button" at bounding box center [395, 48] width 20 height 20
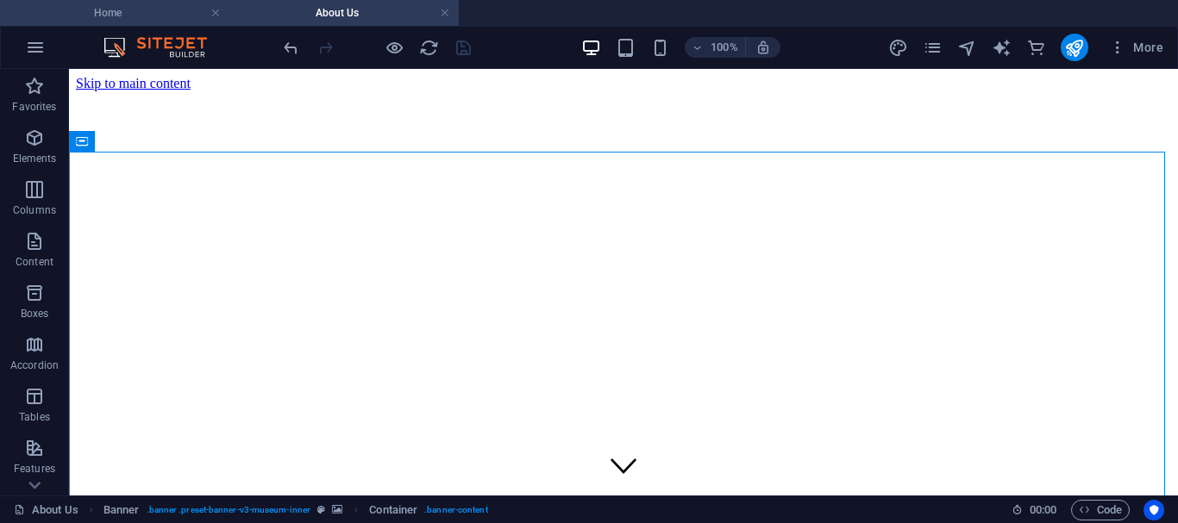
click at [171, 9] on h4 "Home" at bounding box center [114, 12] width 229 height 19
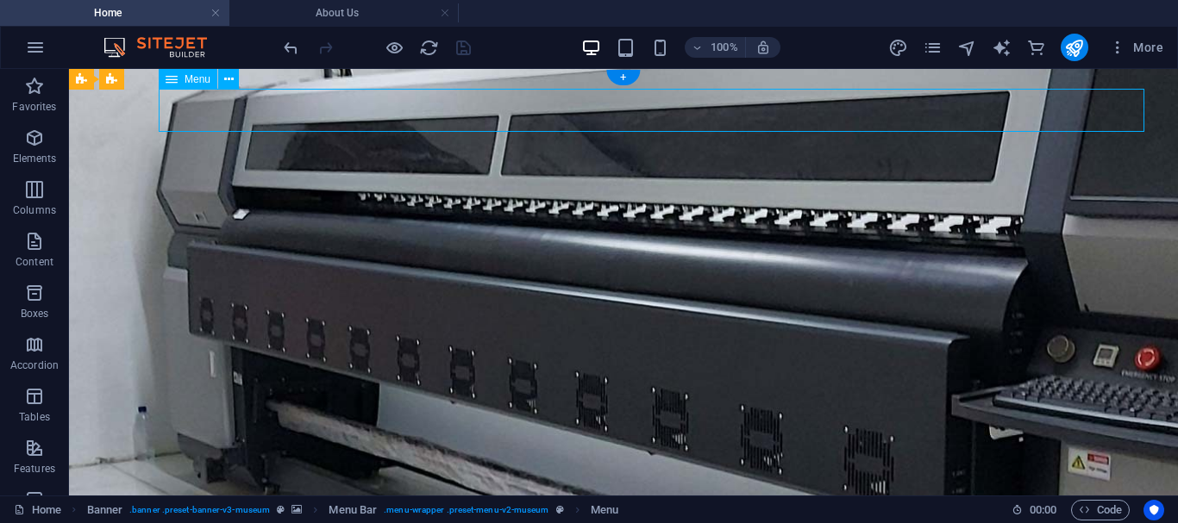
select select
select select "1"
select select
select select "2"
select select
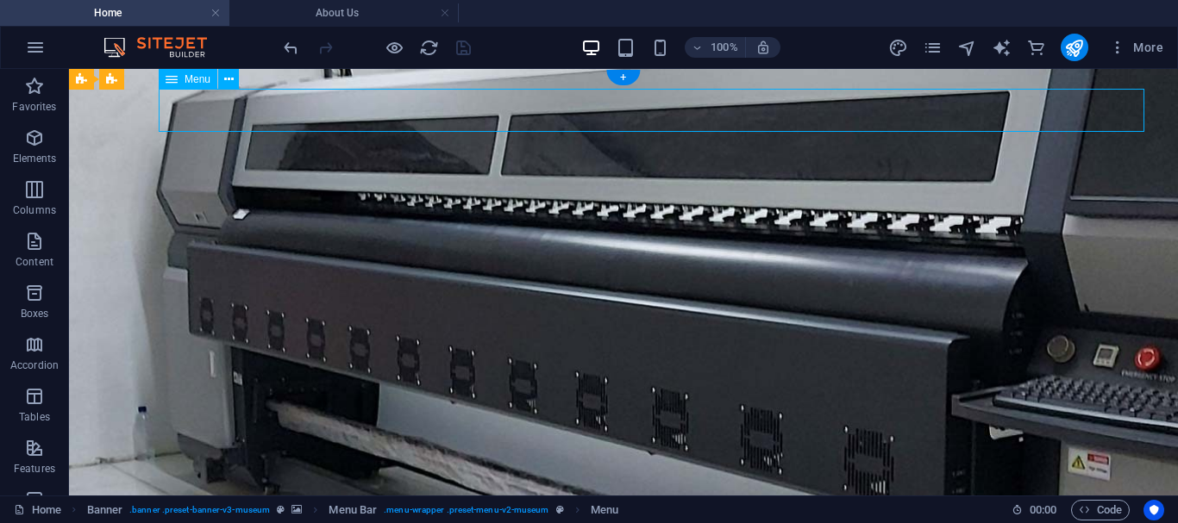
select select "3"
select select
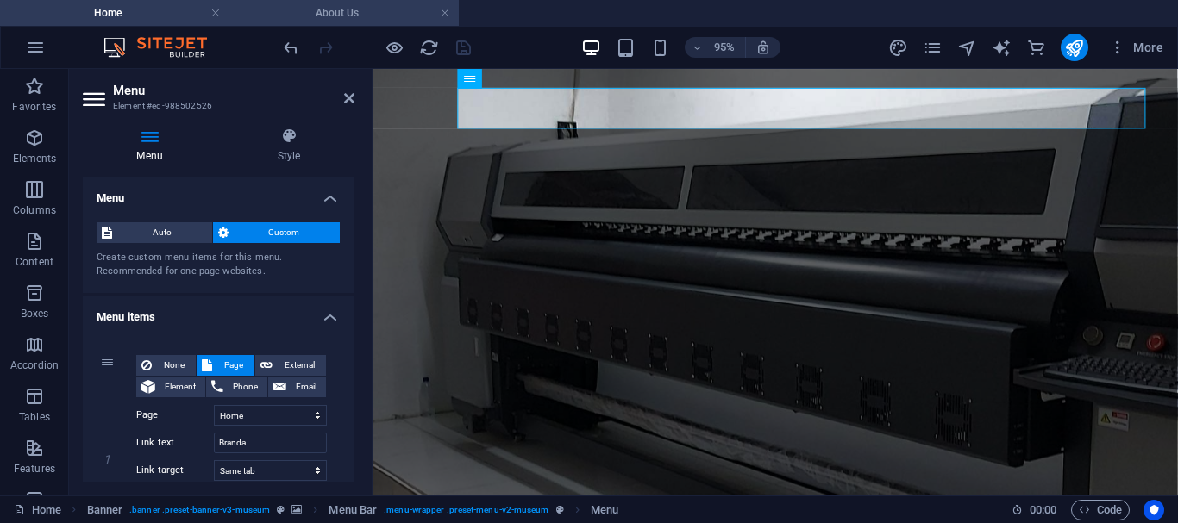
click at [378, 11] on h4 "About Us" at bounding box center [343, 12] width 229 height 19
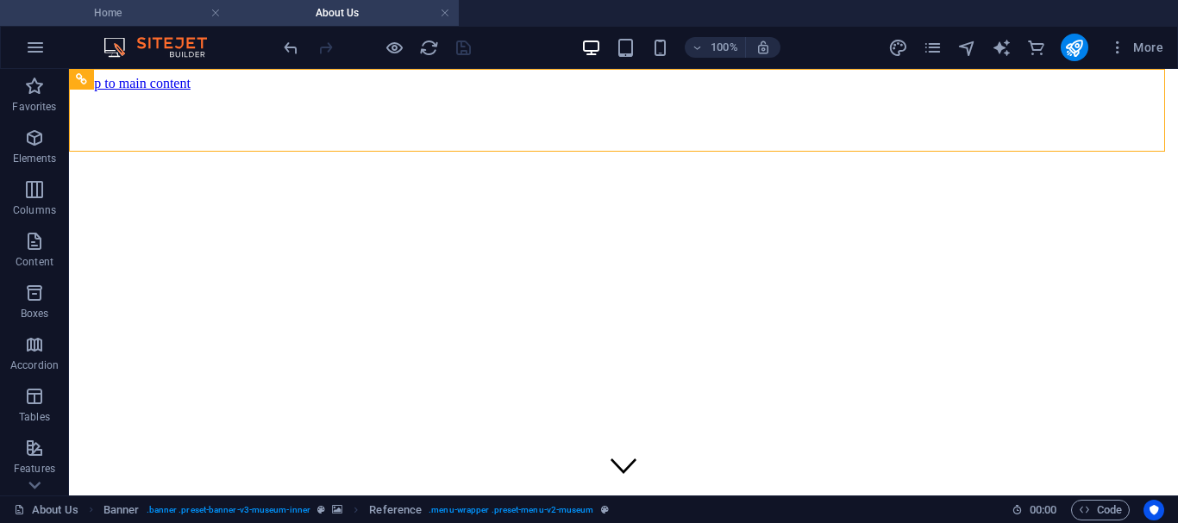
click at [166, 8] on h4 "Home" at bounding box center [114, 12] width 229 height 19
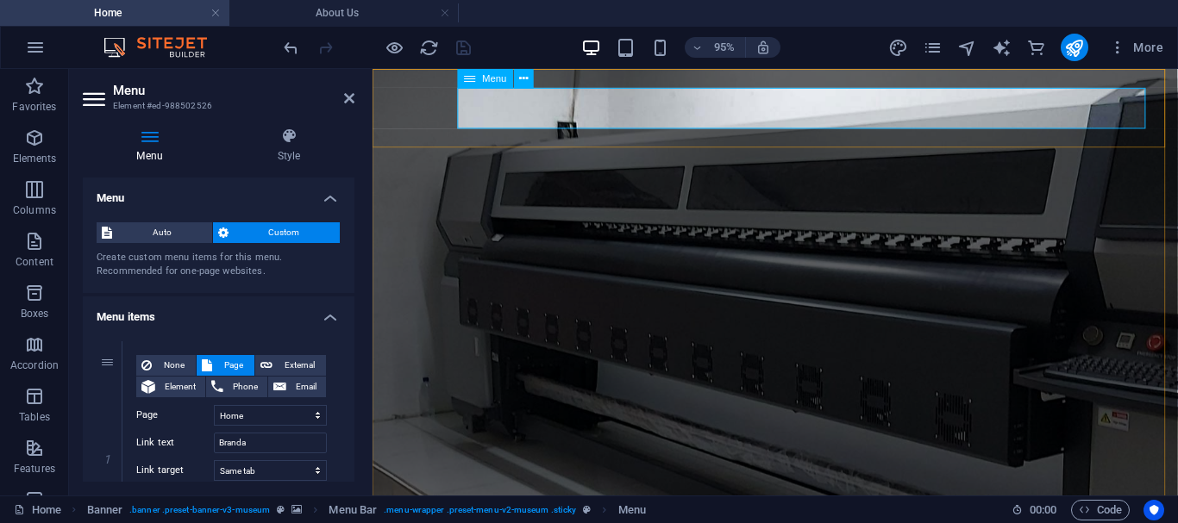
click at [336, 16] on h4 "About Us" at bounding box center [343, 12] width 229 height 19
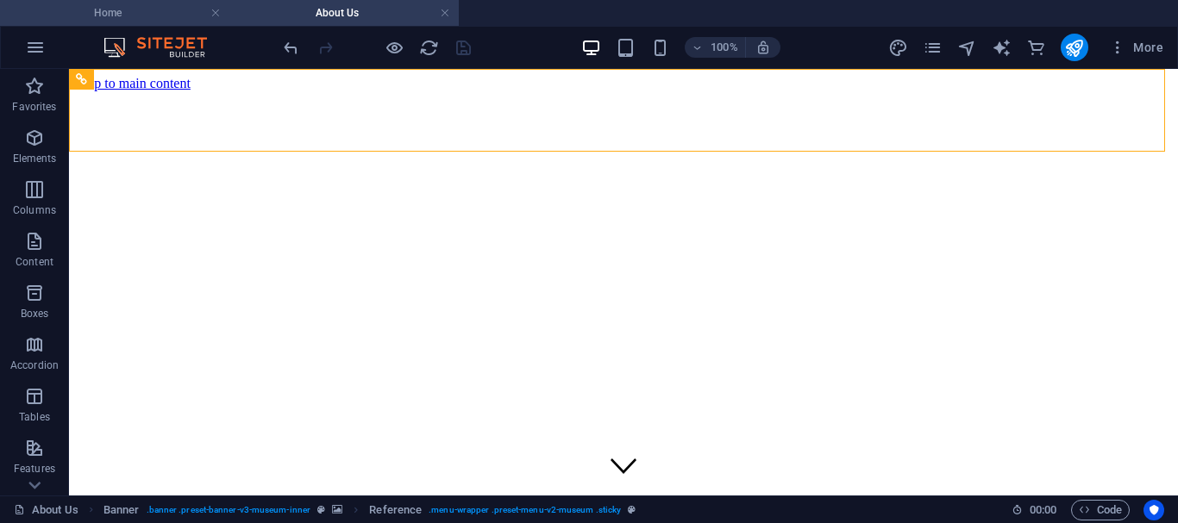
click at [157, 19] on h4 "Home" at bounding box center [114, 12] width 229 height 19
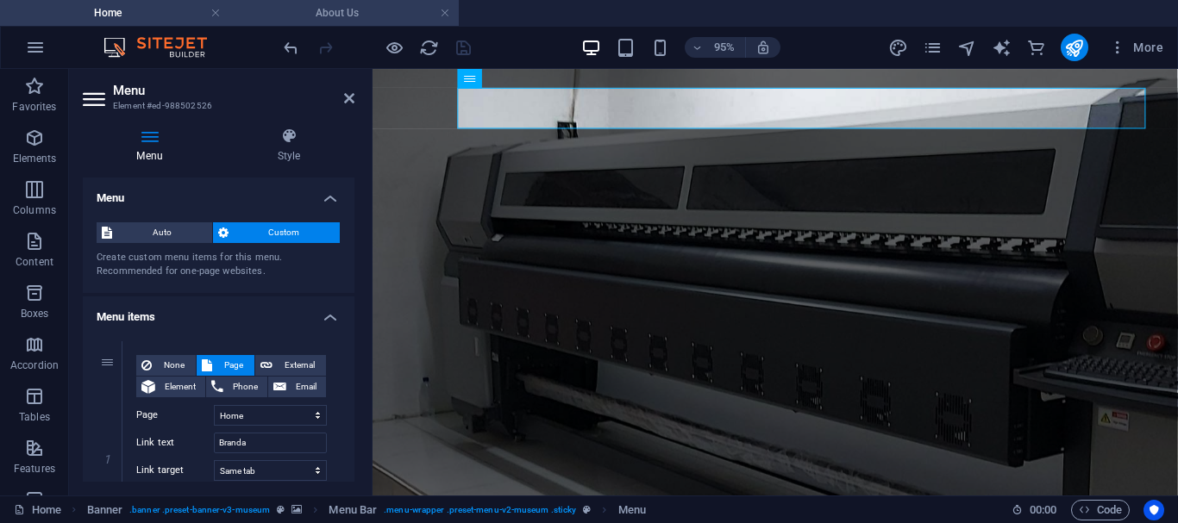
click at [281, 15] on h4 "About Us" at bounding box center [343, 12] width 229 height 19
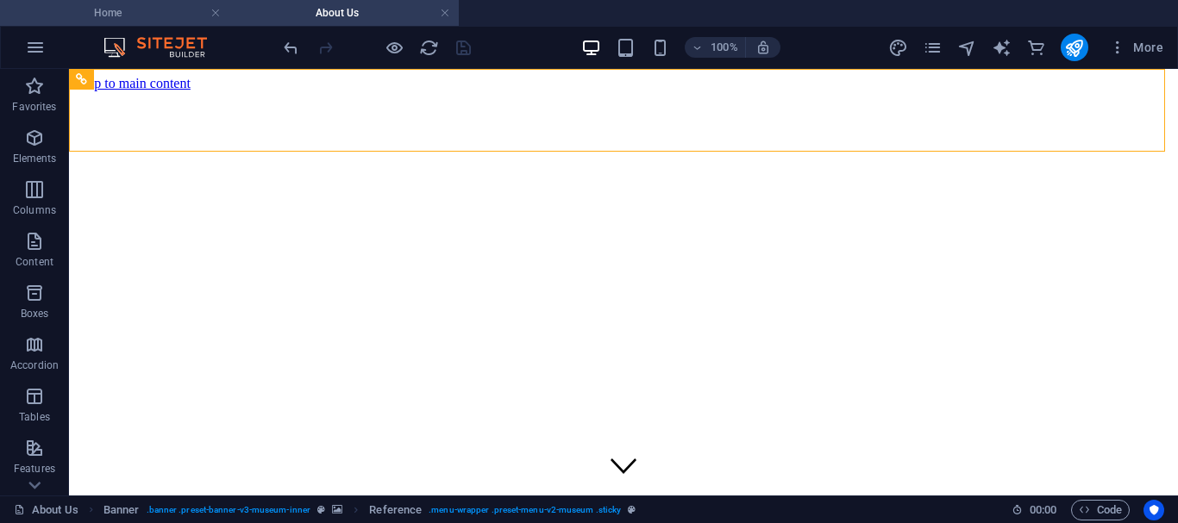
click at [158, 16] on h4 "Home" at bounding box center [114, 12] width 229 height 19
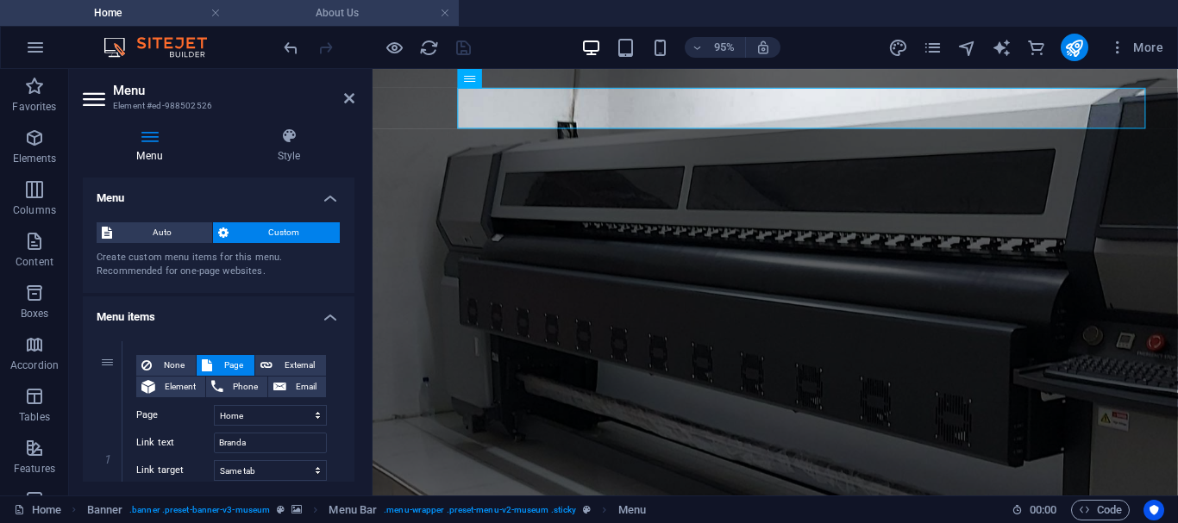
click at [301, 16] on h4 "About Us" at bounding box center [343, 12] width 229 height 19
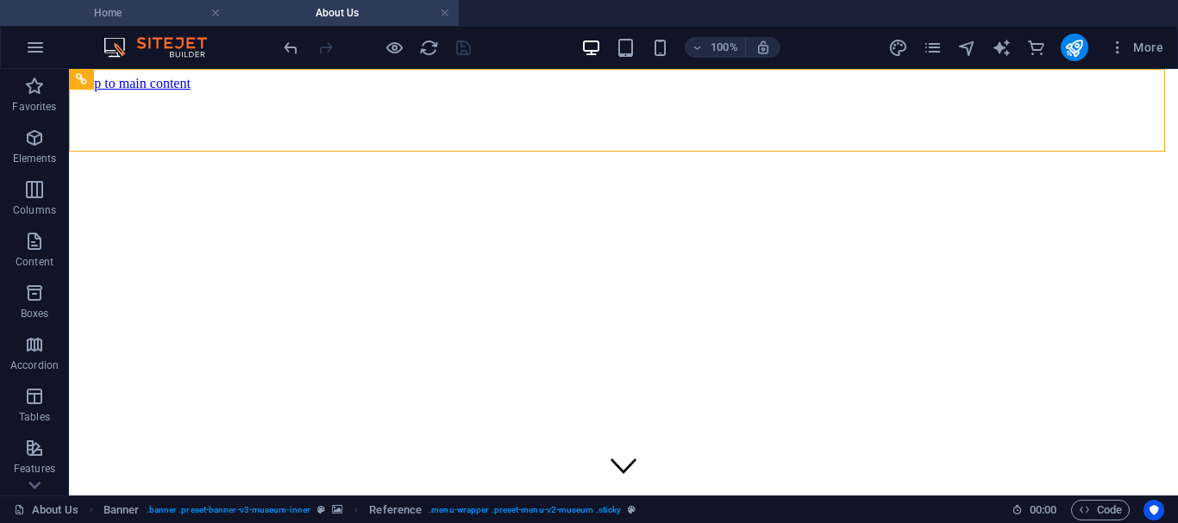
click at [129, 19] on h4 "Home" at bounding box center [114, 12] width 229 height 19
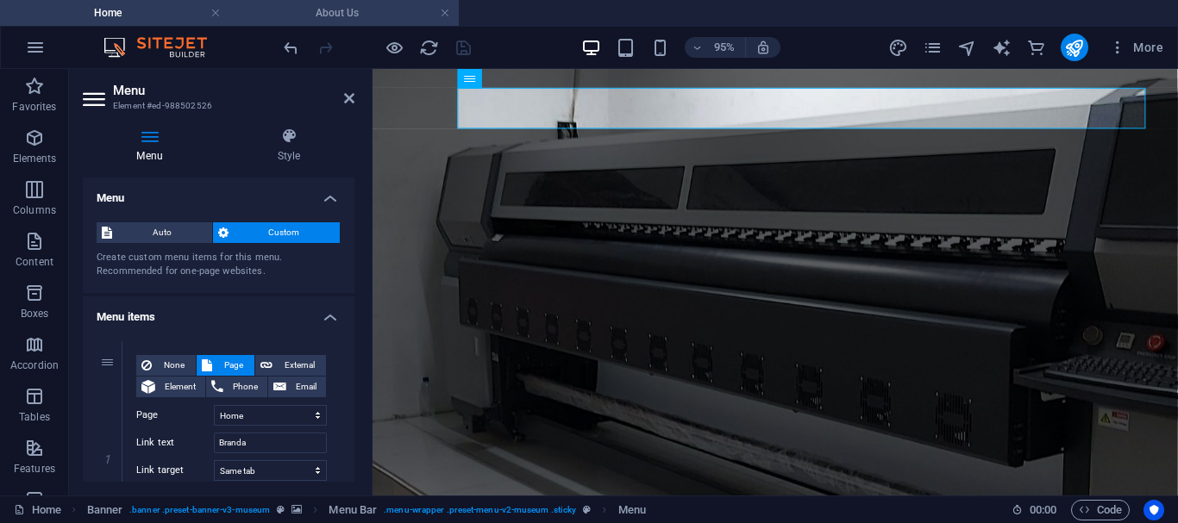
click at [302, 16] on h4 "About Us" at bounding box center [343, 12] width 229 height 19
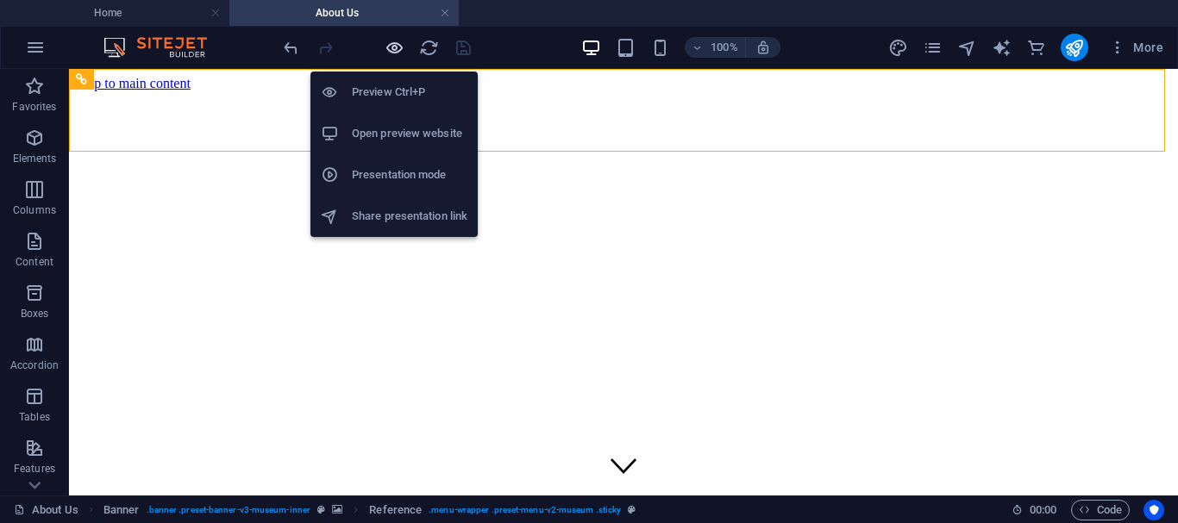
click at [396, 53] on icon "button" at bounding box center [395, 48] width 20 height 20
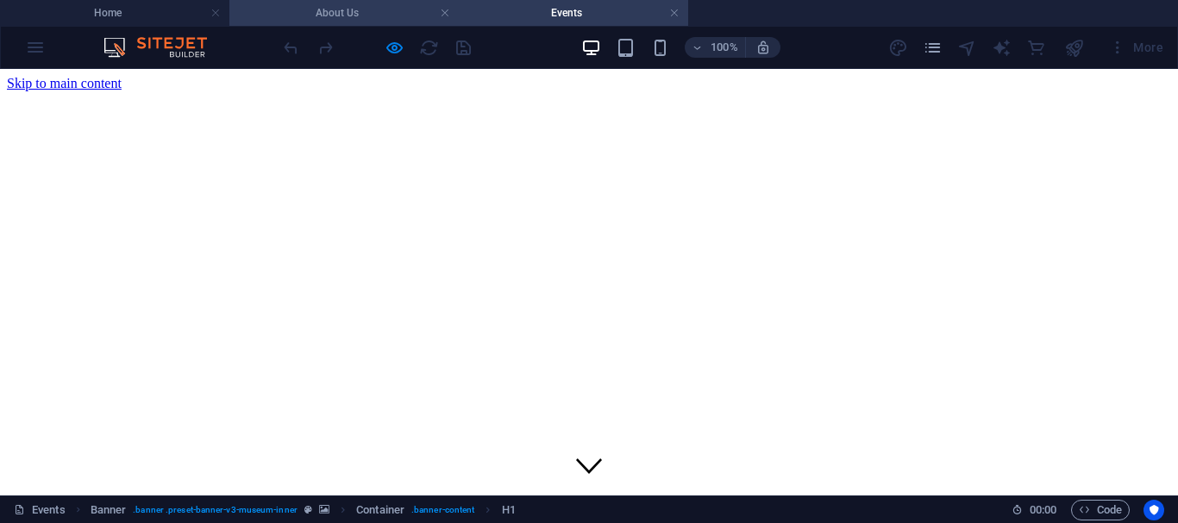
click at [367, 10] on h4 "About Us" at bounding box center [343, 12] width 229 height 19
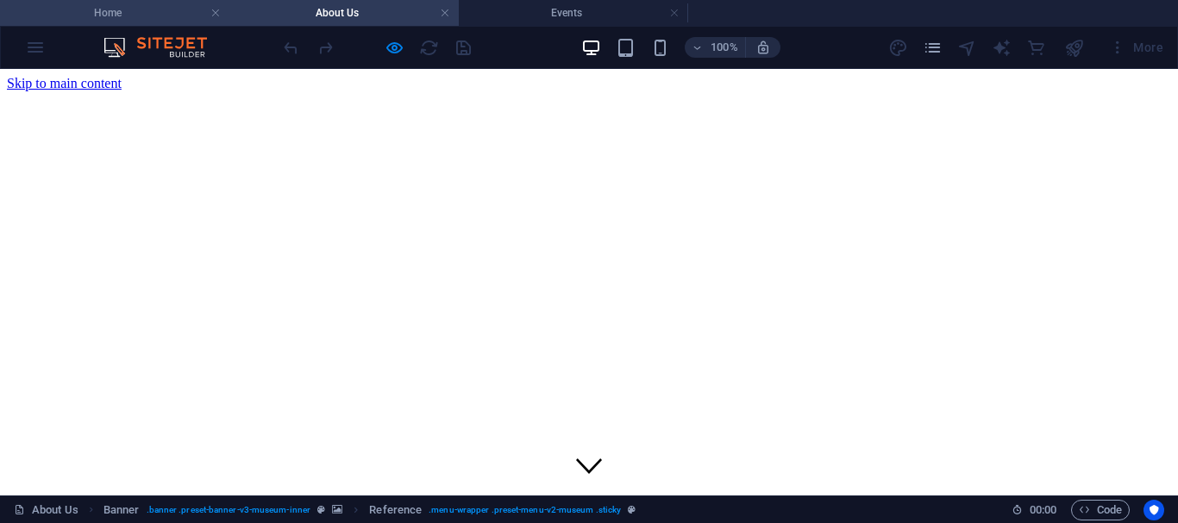
click at [175, 17] on h4 "Home" at bounding box center [114, 12] width 229 height 19
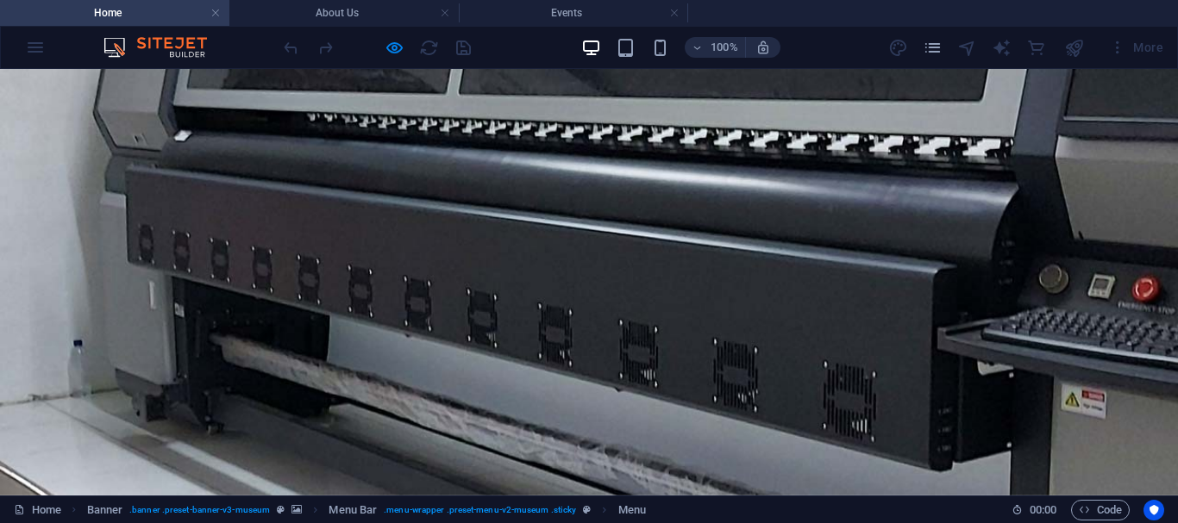
click at [143, 21] on h4 "Home" at bounding box center [114, 12] width 229 height 19
click at [325, 21] on h4 "About Us" at bounding box center [343, 12] width 229 height 19
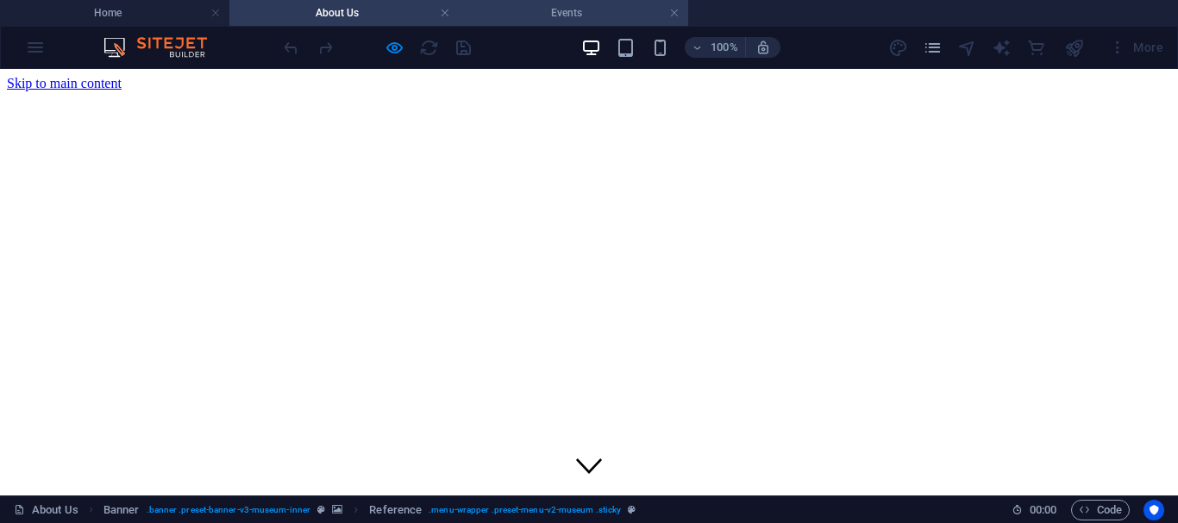
click at [579, 16] on h4 "Events" at bounding box center [573, 12] width 229 height 19
click at [350, 16] on h4 "About Us" at bounding box center [343, 12] width 229 height 19
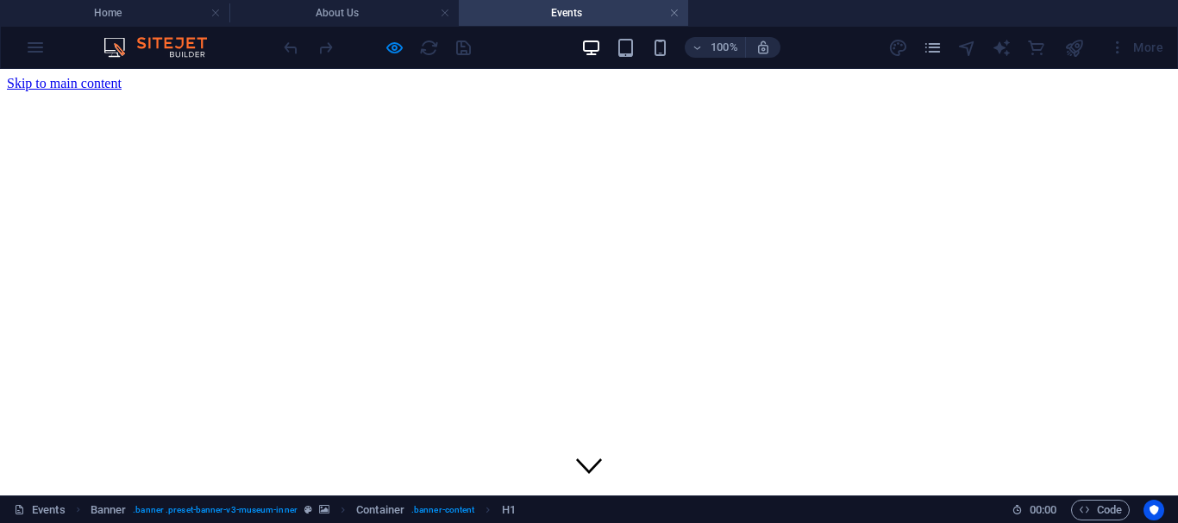
click at [145, 9] on h4 "Home" at bounding box center [114, 12] width 229 height 19
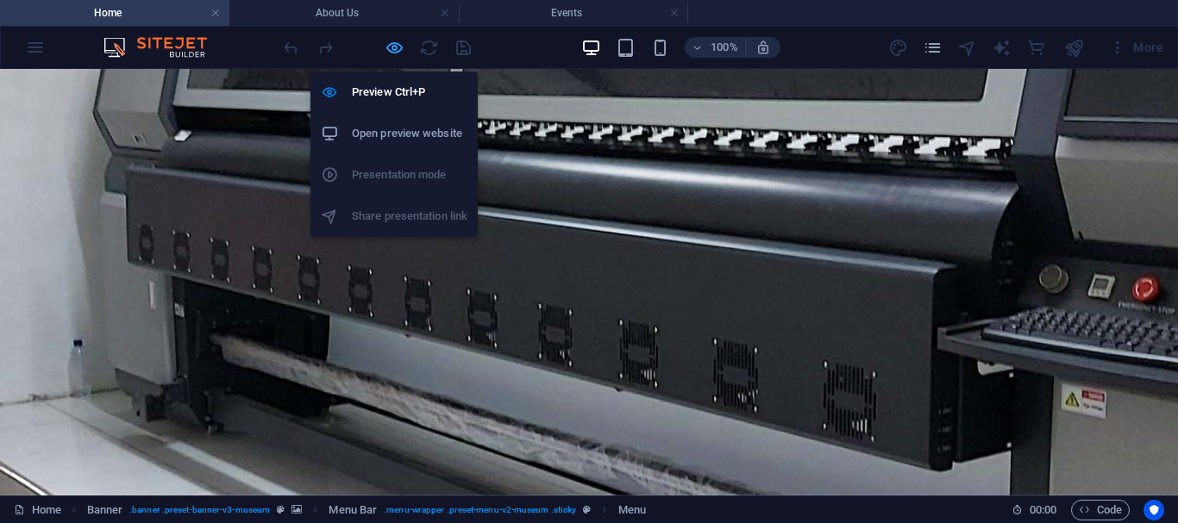
click at [386, 51] on icon "button" at bounding box center [395, 48] width 20 height 20
select select
select select "1"
select select
select select "2"
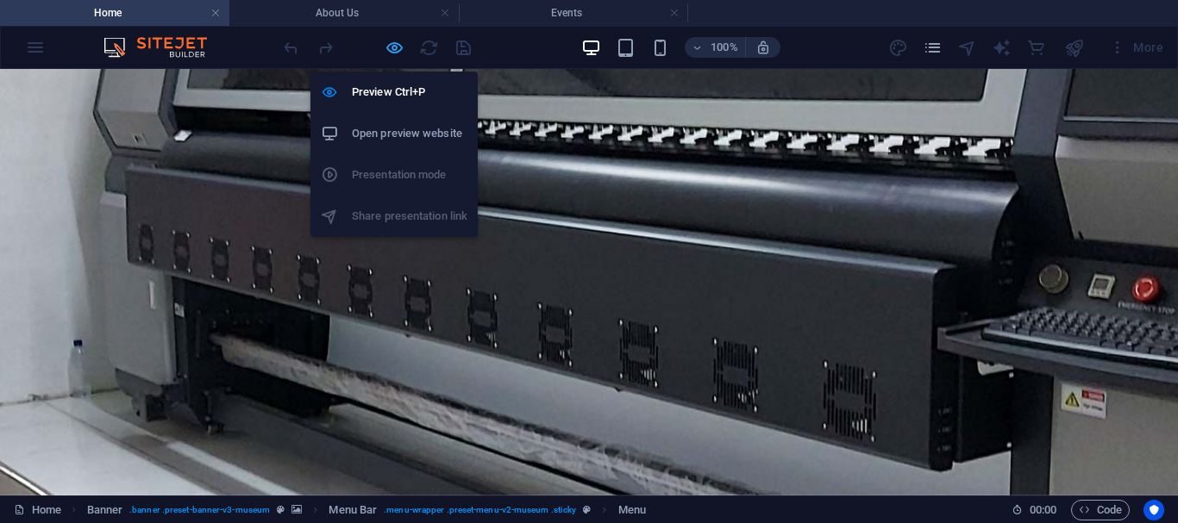
select select
select select "3"
select select
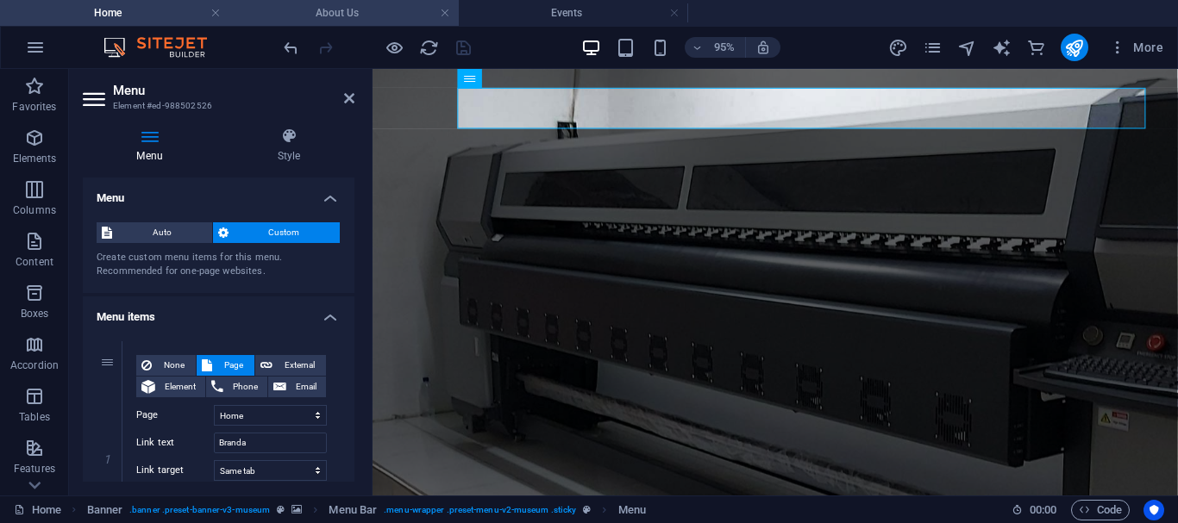
click at [386, 12] on h4 "About Us" at bounding box center [343, 12] width 229 height 19
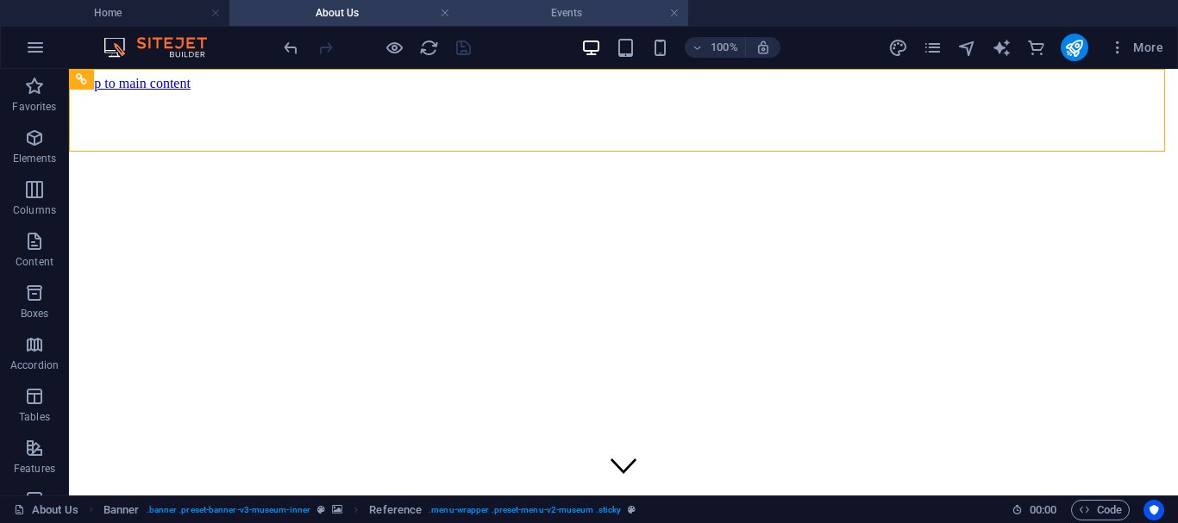
click at [522, 14] on h4 "Events" at bounding box center [573, 12] width 229 height 19
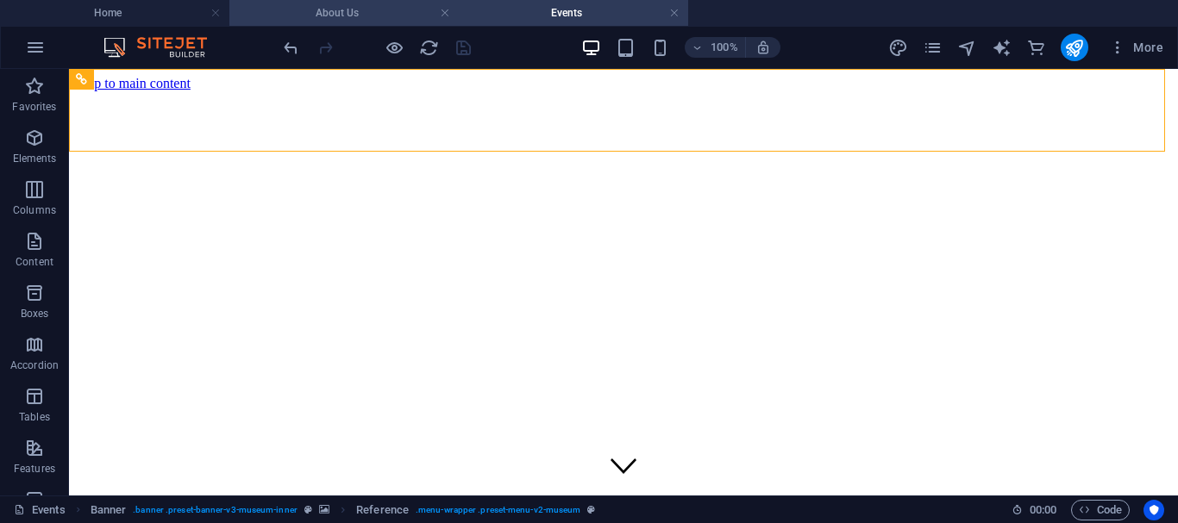
click at [385, 11] on h4 "About Us" at bounding box center [343, 12] width 229 height 19
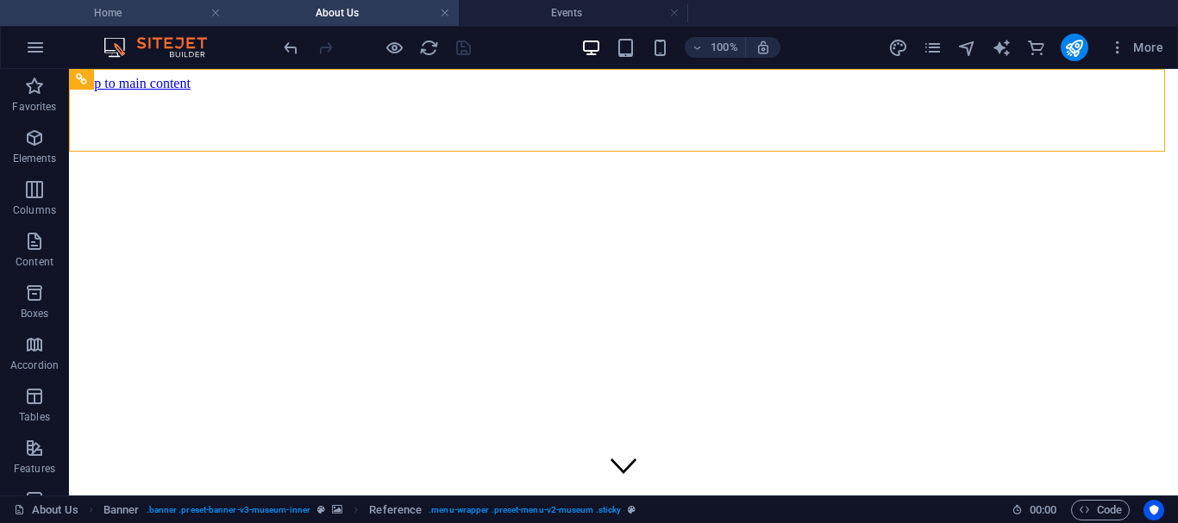
click at [175, 7] on h4 "Home" at bounding box center [114, 12] width 229 height 19
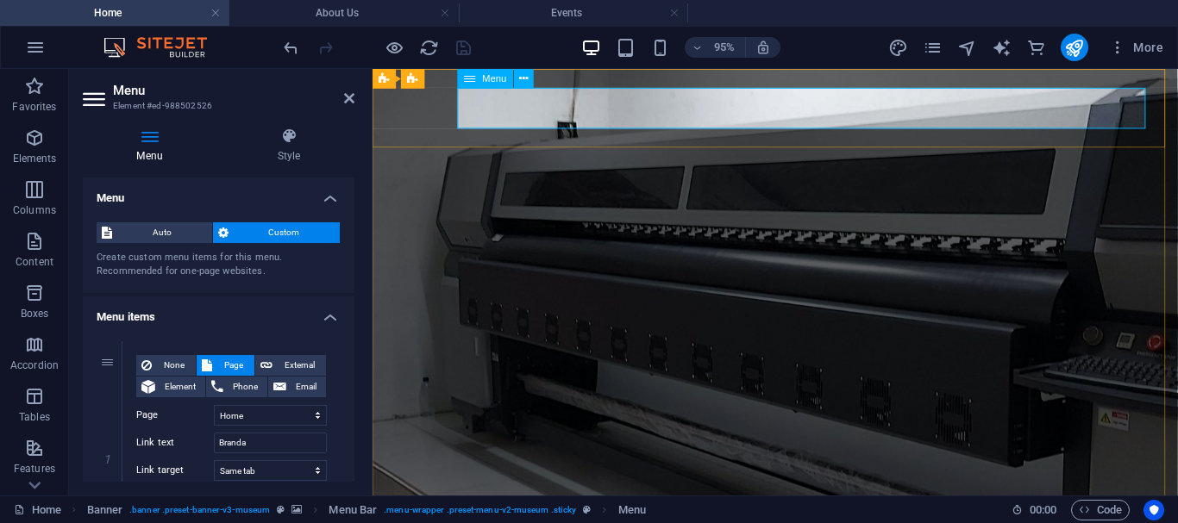
drag, startPoint x: 349, startPoint y: 239, endPoint x: 347, endPoint y: 260, distance: 21.6
click at [347, 260] on div "Auto Custom Create custom menu items for this menu. Recommended for one-page we…" at bounding box center [219, 251] width 272 height 84
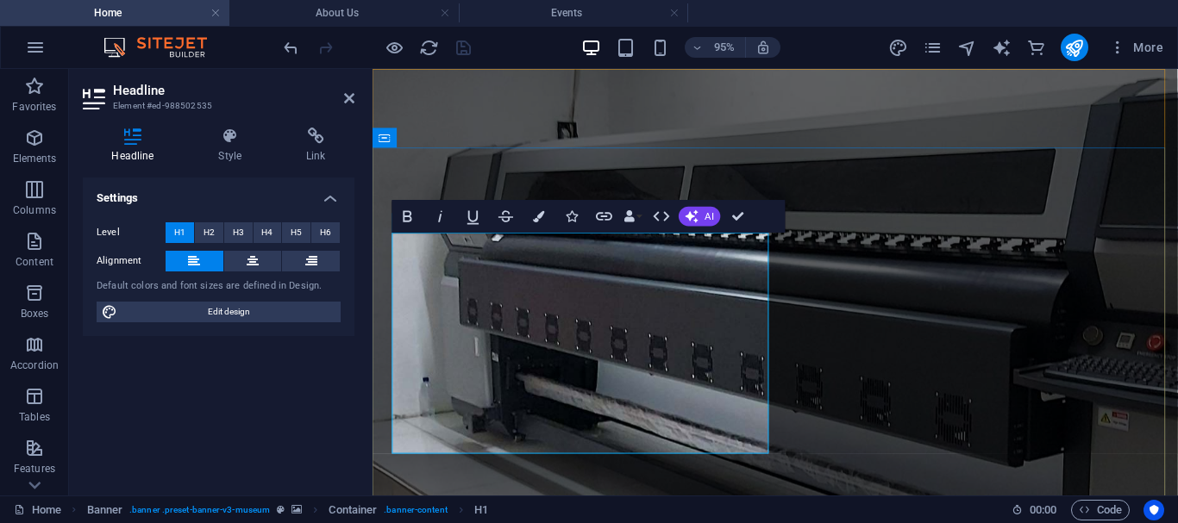
scroll to position [38, 0]
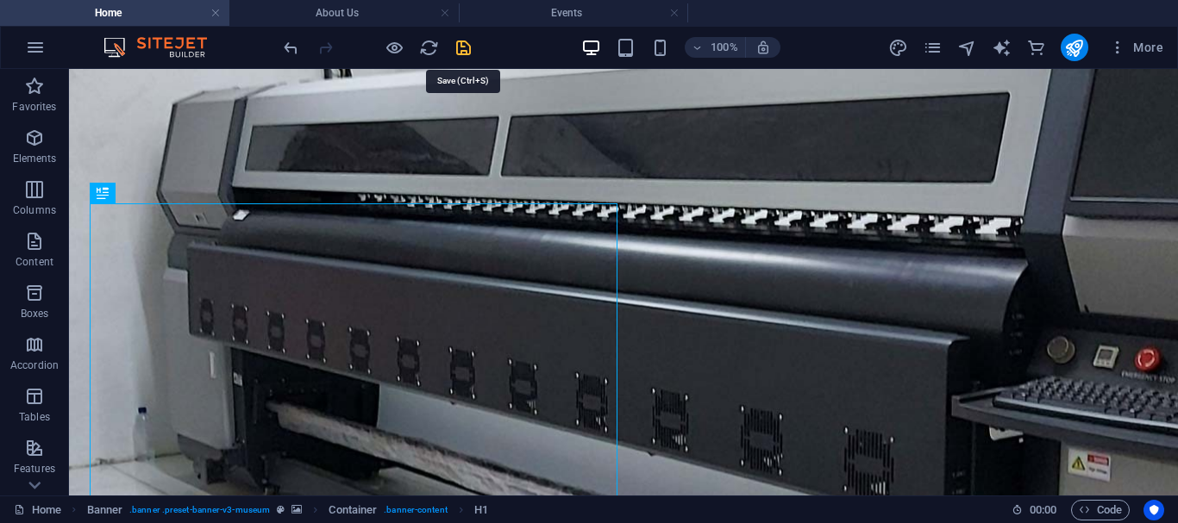
click at [461, 46] on icon "save" at bounding box center [463, 48] width 20 height 20
select select
select select "1"
select select
select select "2"
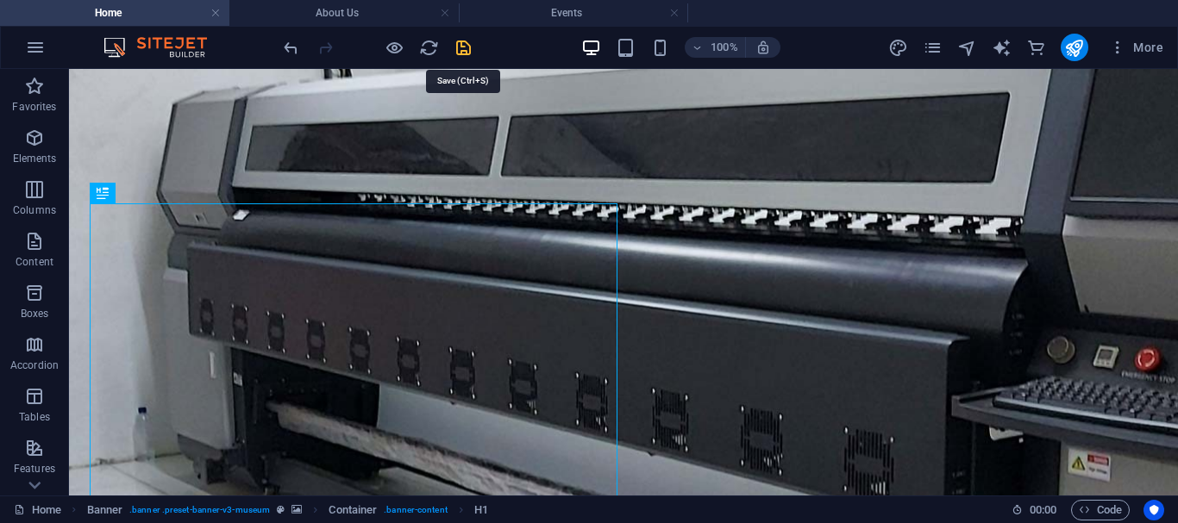
select select
select select "3"
select select
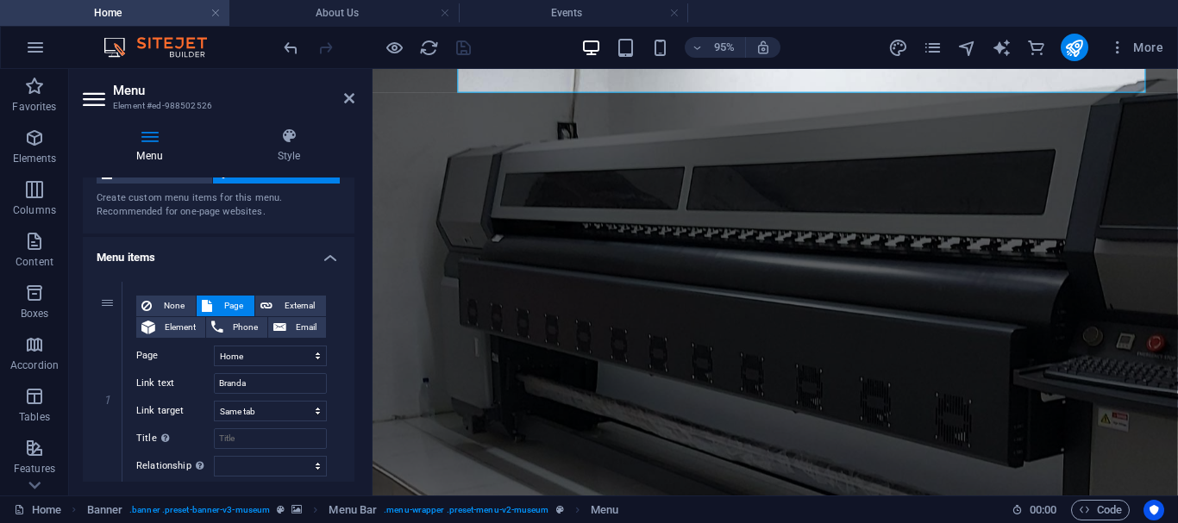
scroll to position [0, 0]
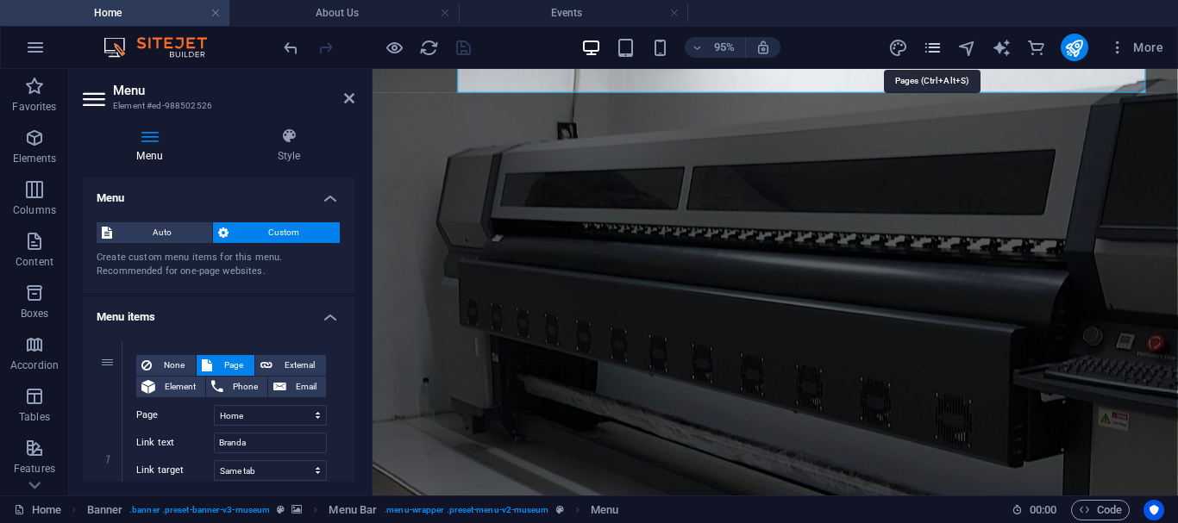
click at [935, 47] on icon "pages" at bounding box center [933, 48] width 20 height 20
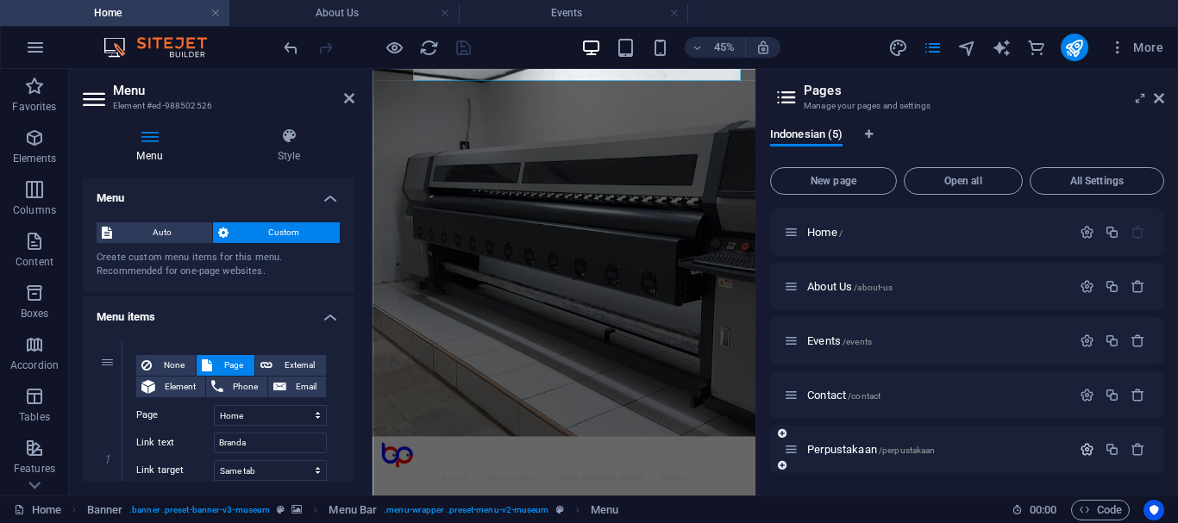
click at [1085, 449] on icon "button" at bounding box center [1086, 449] width 15 height 15
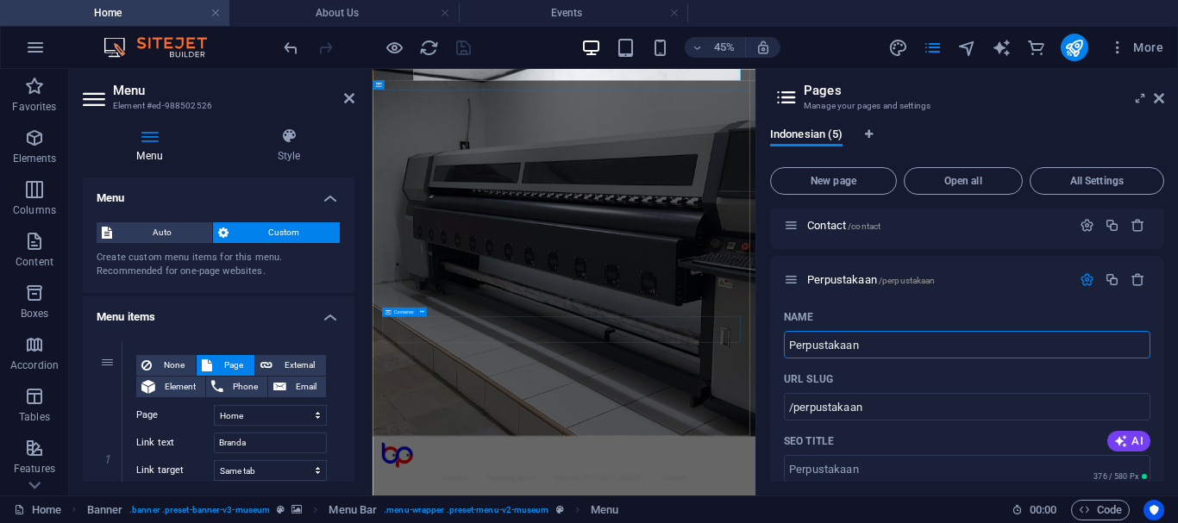
drag, startPoint x: 1238, startPoint y: 416, endPoint x: 1100, endPoint y: 668, distance: 287.1
click at [882, 350] on input "Perpustakaan" at bounding box center [967, 345] width 366 height 28
type input "Libari"
select select "1"
select select "2"
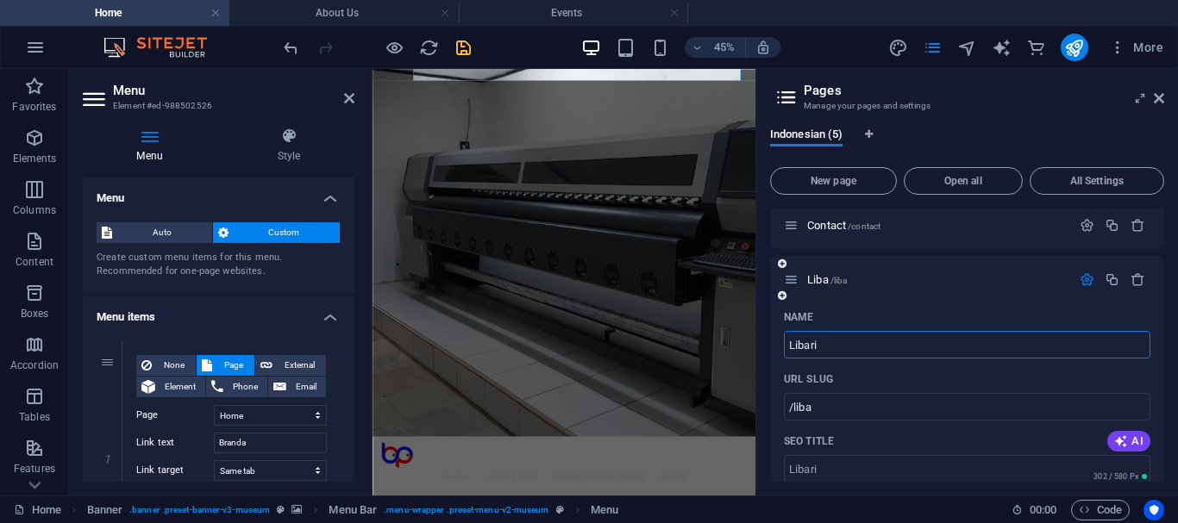
select select "3"
type input "/liba"
type input "Libari"
type input "/libari"
select select "1"
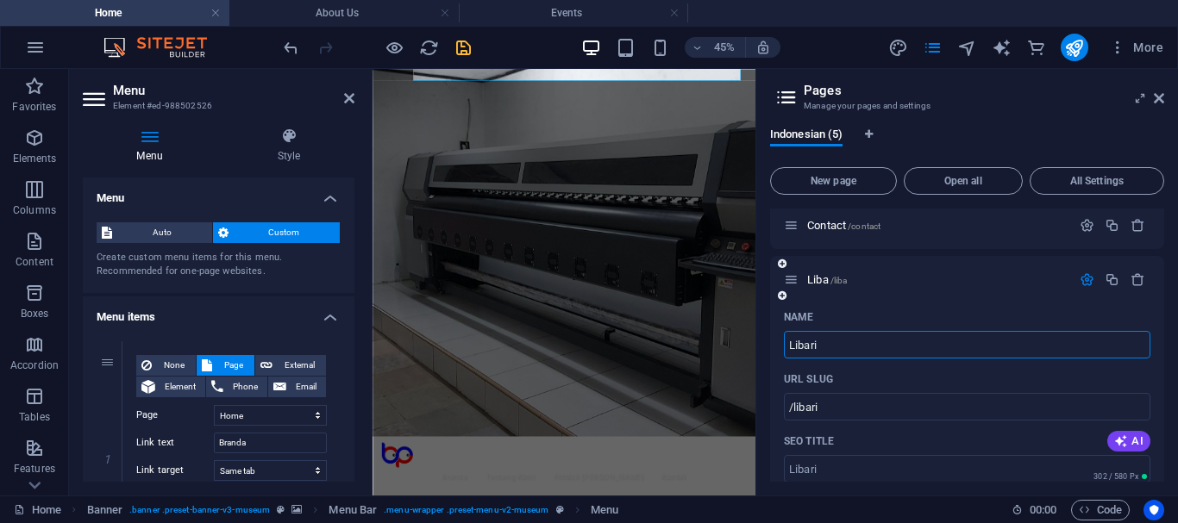
select select "2"
select select "3"
type input "Lib"
type input "/liba"
select select "1"
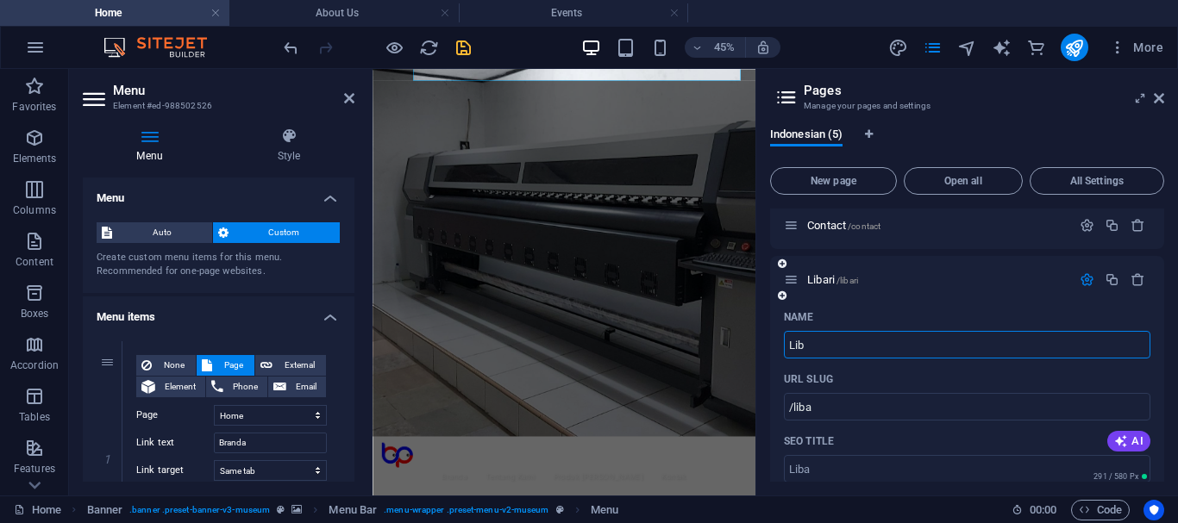
select select "2"
select select "3"
type input "Lib"
type input "/lib"
select select "1"
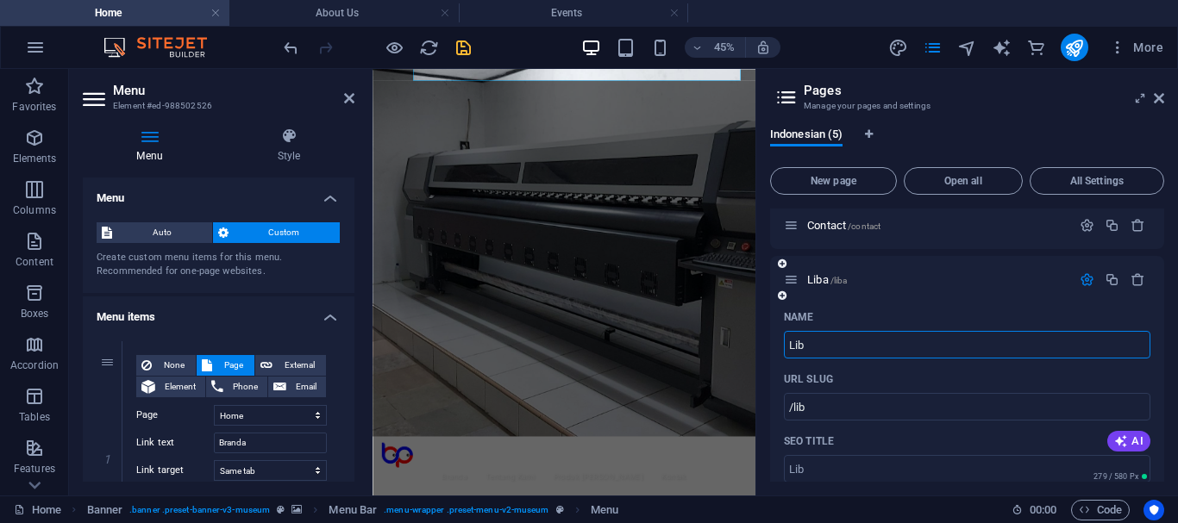
select select "2"
select select "3"
type input "L"
type input "/"
select select "1"
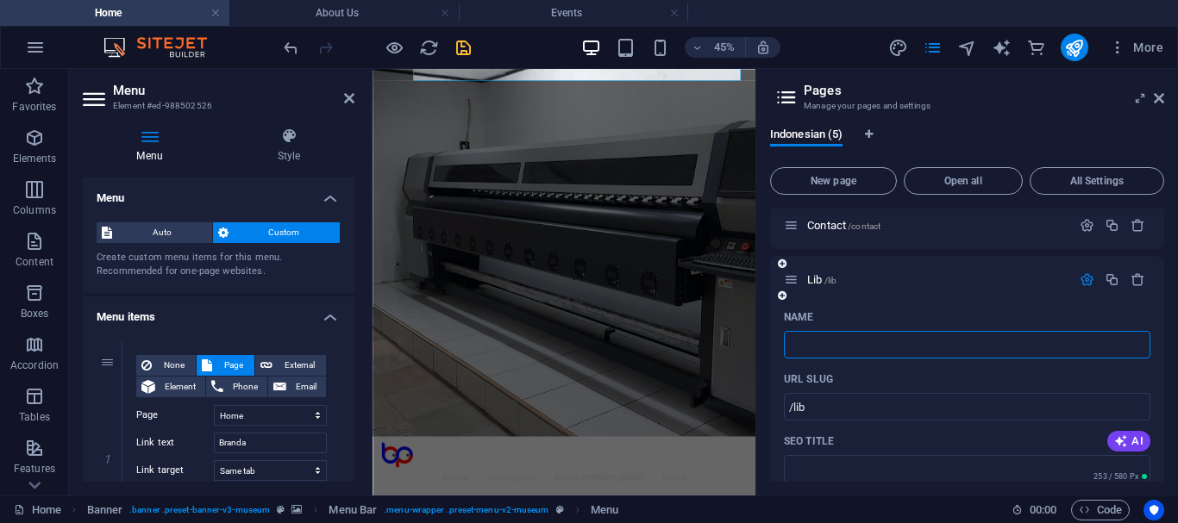
select select "2"
select select "3"
type input "Perpustakaan"
type input "/perpustakaan"
type input "Perpustakaan"
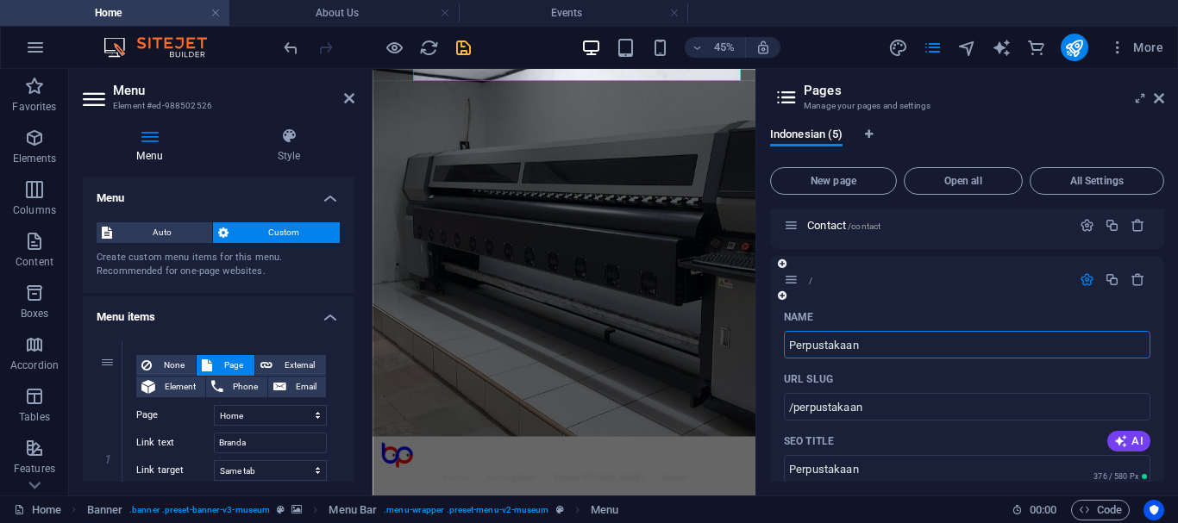
select select "1"
select select "2"
select select "3"
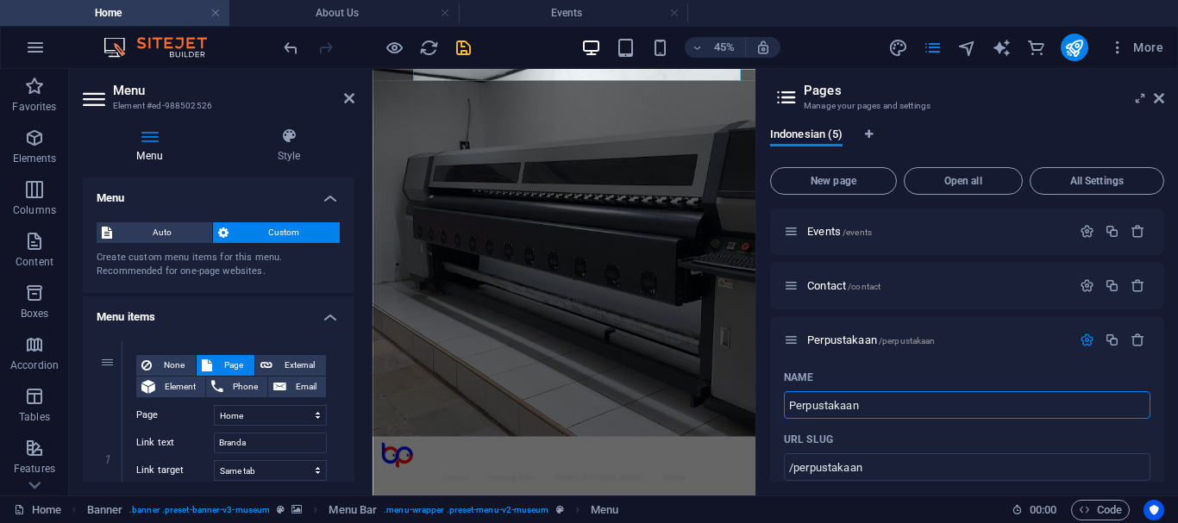
scroll to position [97, 0]
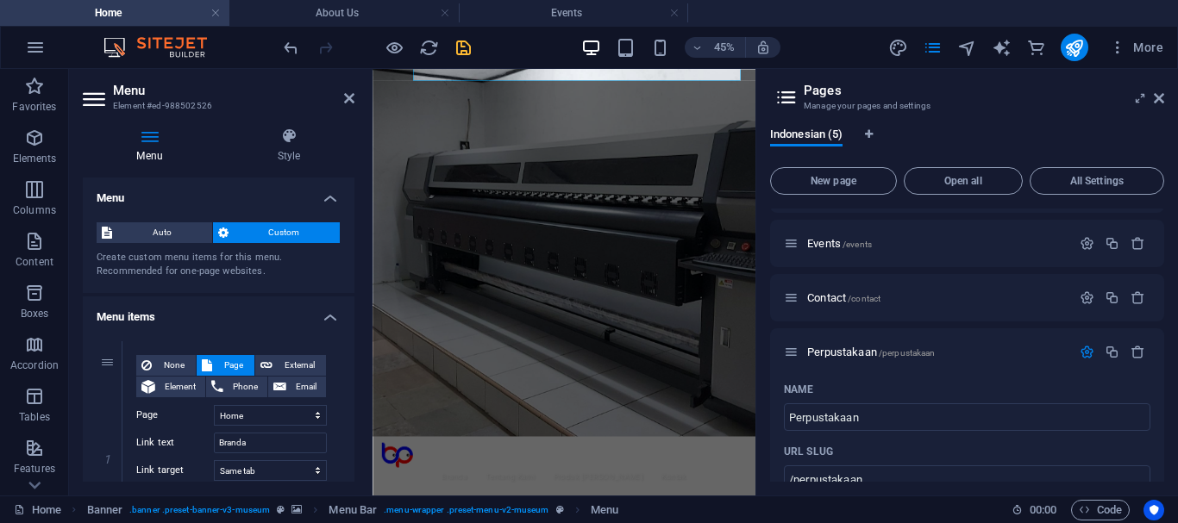
drag, startPoint x: 1165, startPoint y: 297, endPoint x: 1167, endPoint y: 275, distance: 22.5
click at [1165, 278] on div "Indonesian (5) New page Open all All Settings Home / About Us /about-us Events …" at bounding box center [967, 305] width 422 height 382
drag, startPoint x: 1166, startPoint y: 275, endPoint x: 1158, endPoint y: 326, distance: 51.5
click at [1158, 326] on div "Indonesian (5) New page Open all All Settings Home / About Us /about-us Events …" at bounding box center [967, 305] width 422 height 382
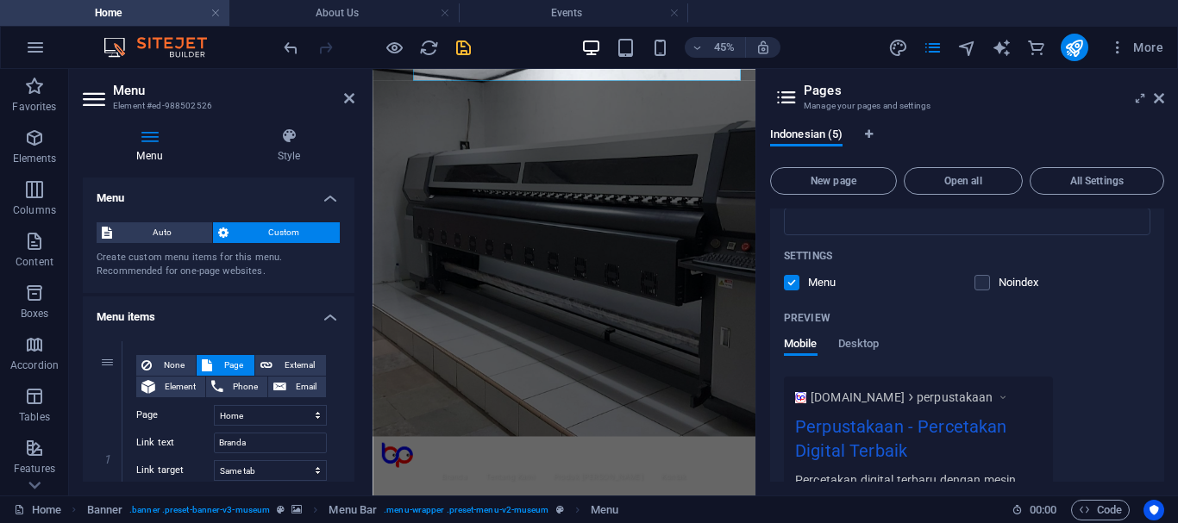
scroll to position [253, 0]
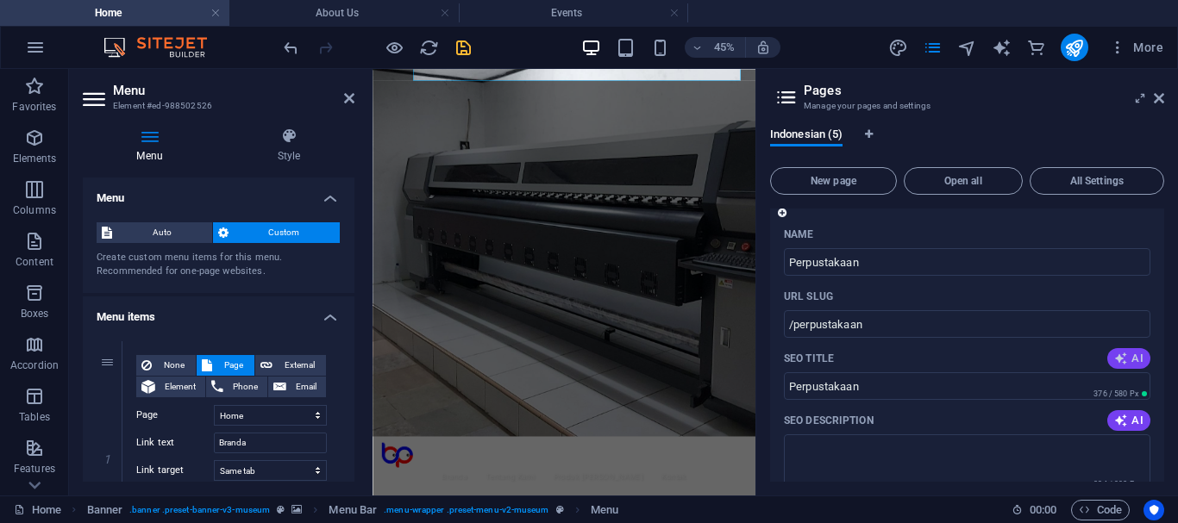
click at [1135, 366] on button "AI" at bounding box center [1128, 358] width 43 height 21
click at [1128, 422] on span "AI" at bounding box center [1128, 421] width 29 height 14
select select "1"
select select "2"
select select "3"
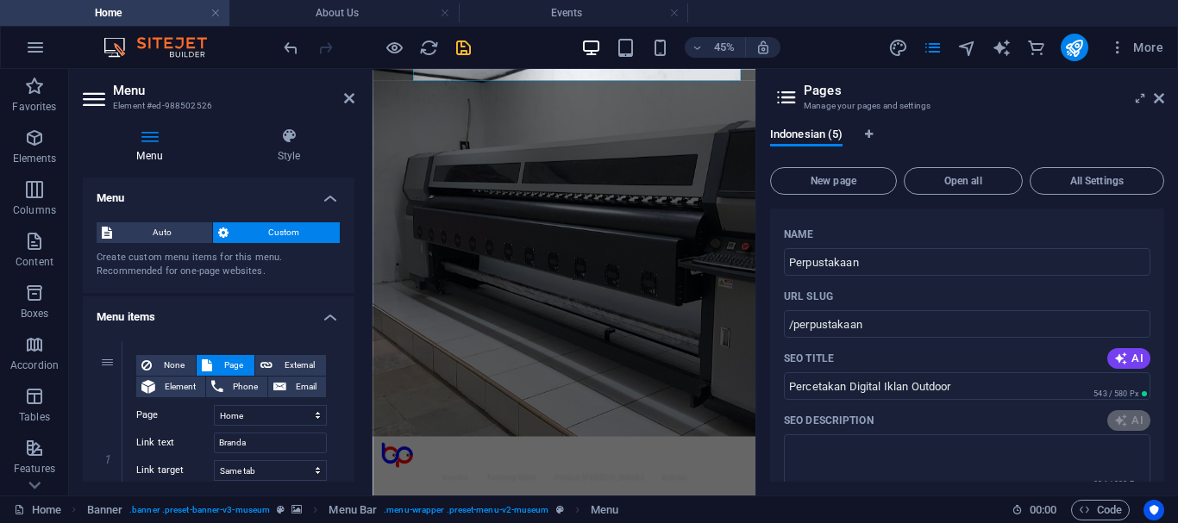
type input "Percetakan Digital Iklan Outdoor"
type textarea "Jasa Digital Printing & Iklan Outdoor untuk kebutuhan [PERSON_NAME]. Hubungi ka…"
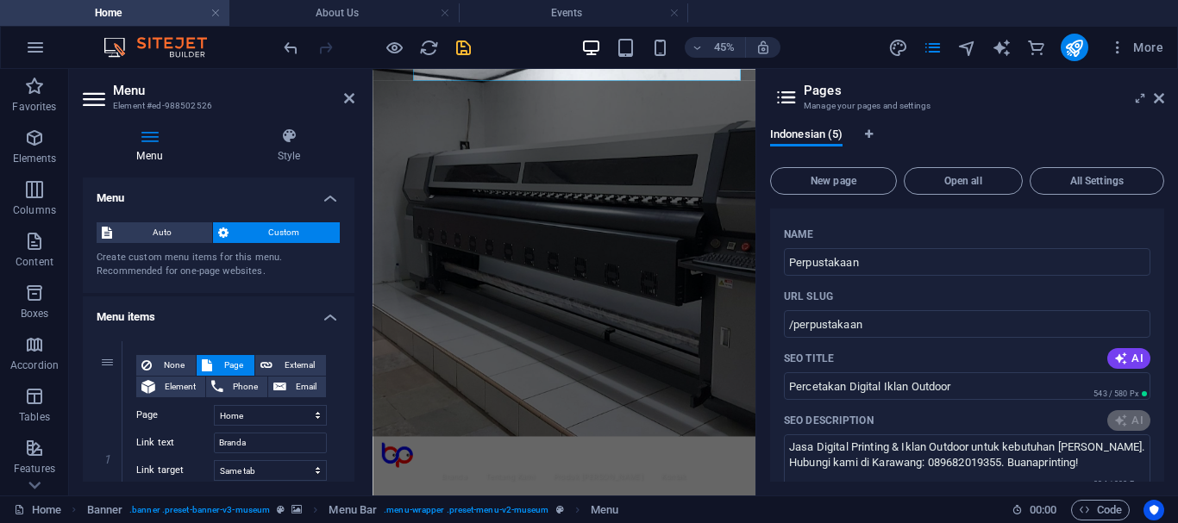
select select "1"
select select "2"
select select "3"
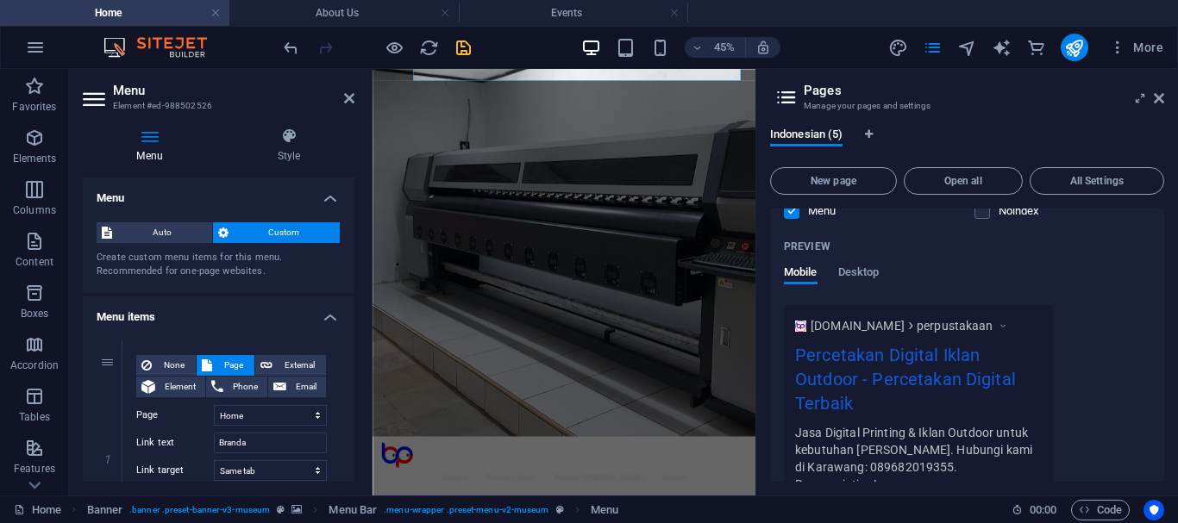
scroll to position [723, 0]
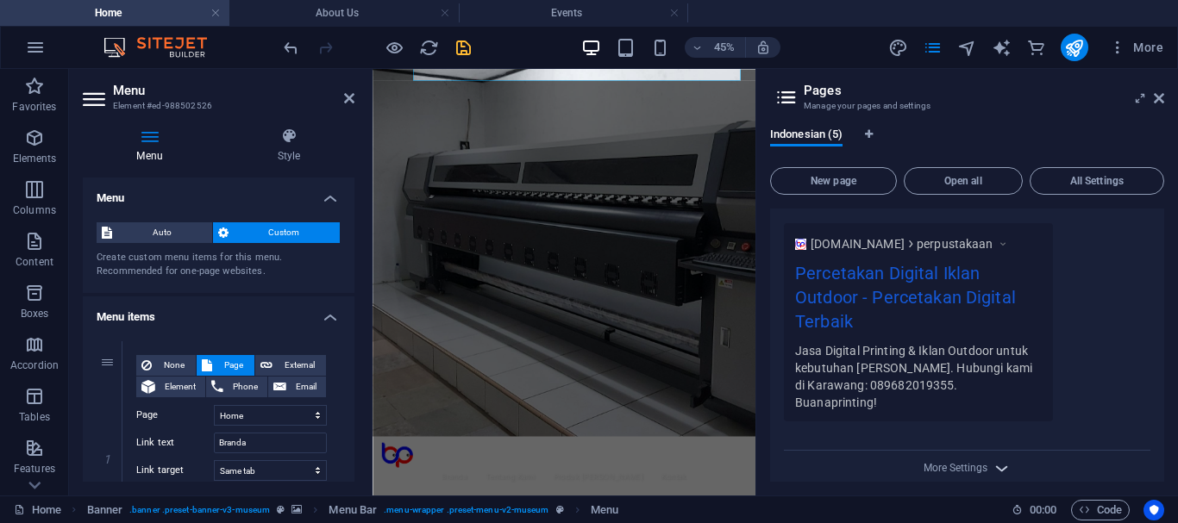
click at [998, 459] on icon "button" at bounding box center [1001, 469] width 20 height 20
click at [466, 50] on icon "save" at bounding box center [463, 48] width 20 height 20
select select
select select "1"
select select
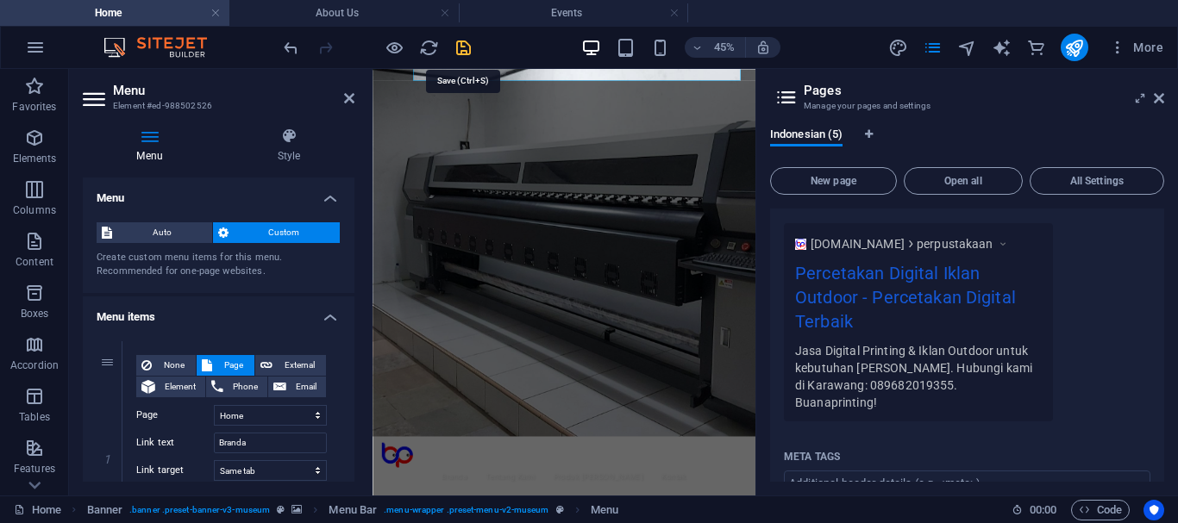
select select "2"
select select
select select "3"
select select
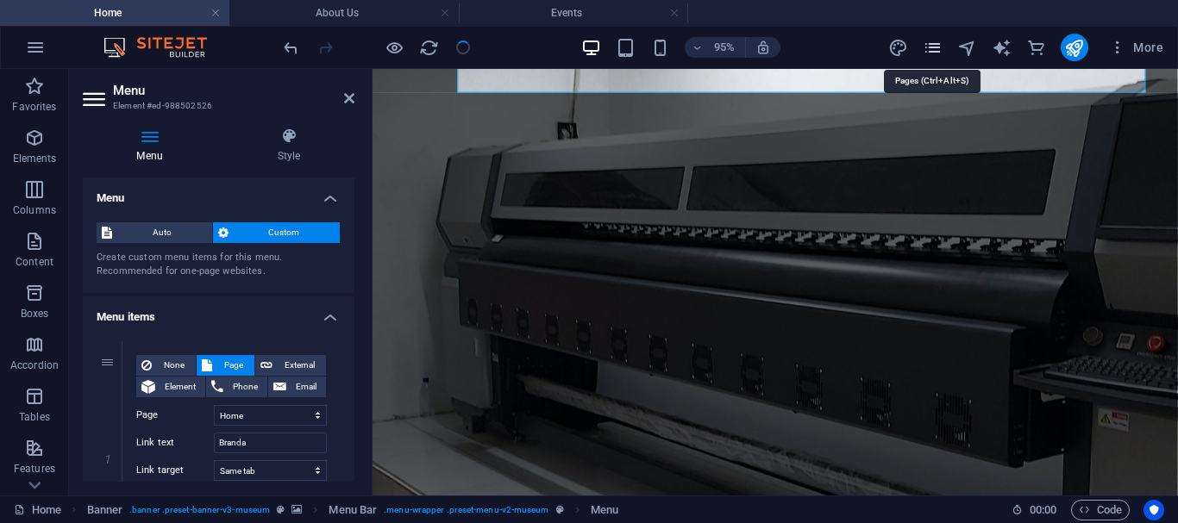
click at [937, 49] on icon "pages" at bounding box center [933, 48] width 20 height 20
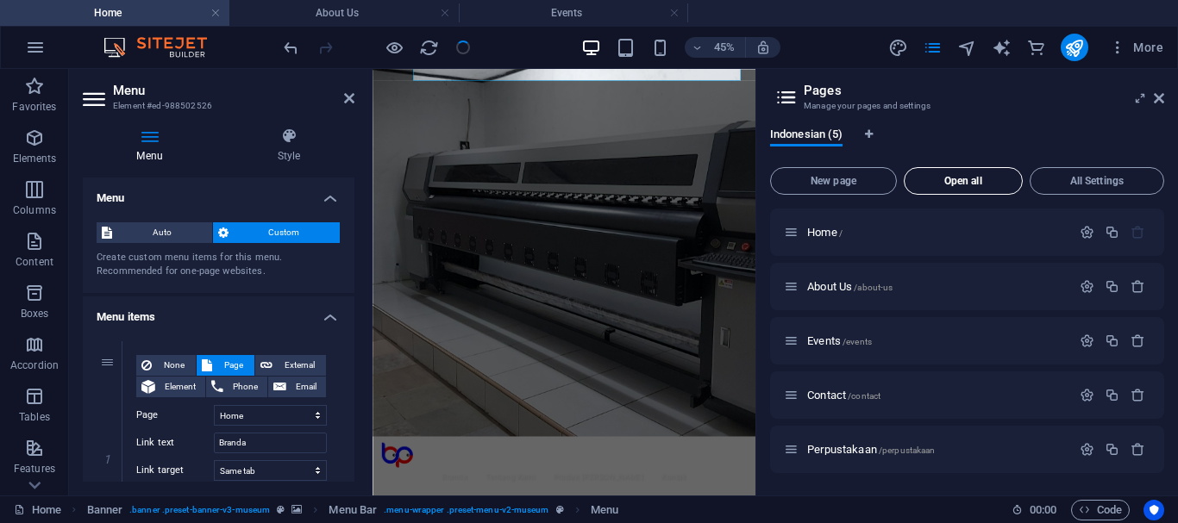
click at [972, 186] on span "Open all" at bounding box center [962, 181] width 103 height 10
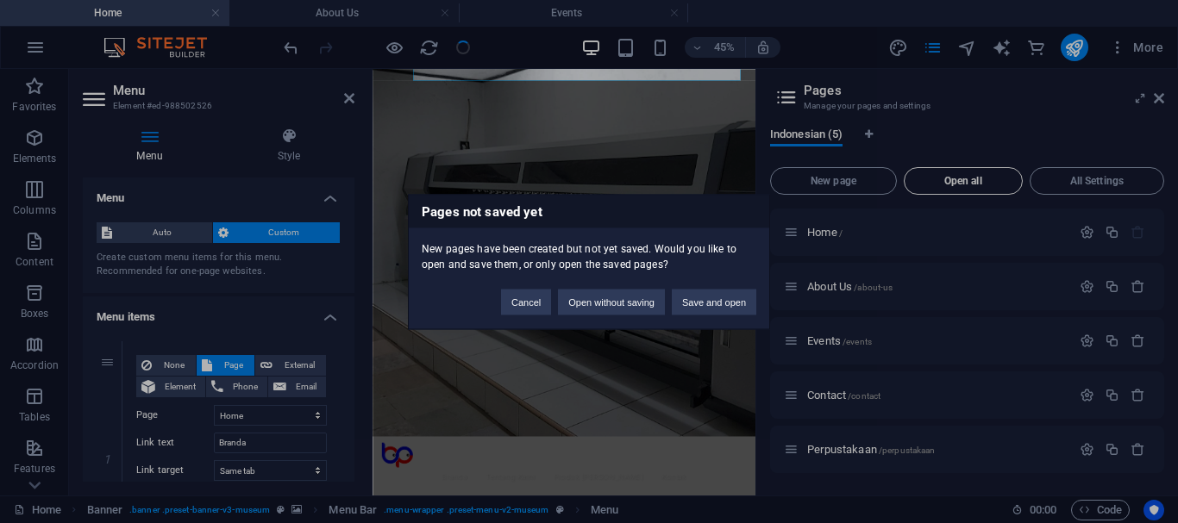
select select "1"
select select "2"
select select "3"
click at [704, 297] on button "Save and open" at bounding box center [714, 302] width 84 height 26
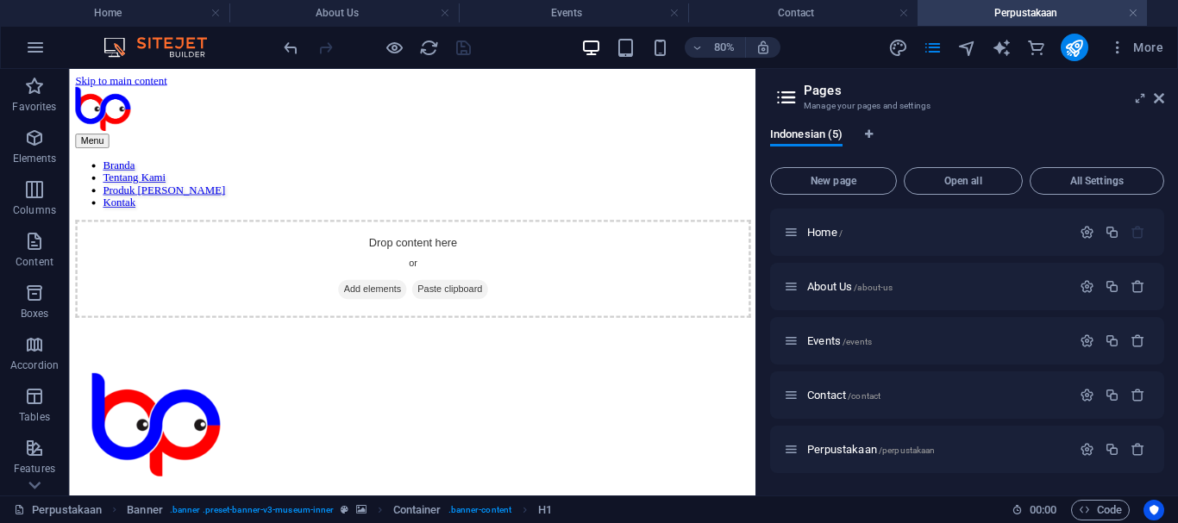
scroll to position [0, 0]
click at [393, 141] on div "+ Add section" at bounding box center [412, 135] width 77 height 23
click at [103, 258] on div "Drop content here or Add elements Paste clipboard" at bounding box center [498, 319] width 844 height 122
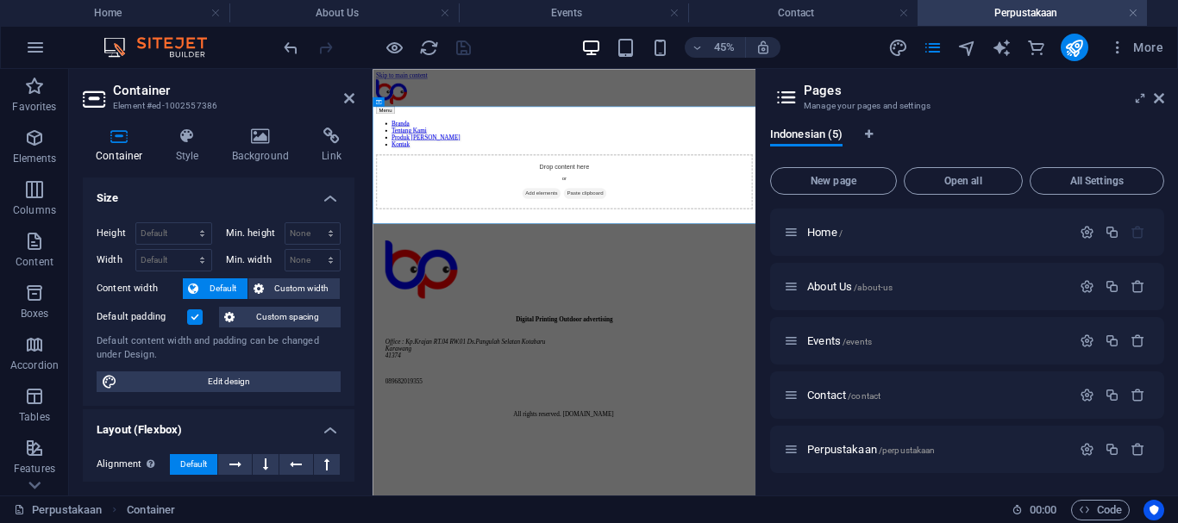
drag, startPoint x: 350, startPoint y: 287, endPoint x: 348, endPoint y: 370, distance: 82.8
click at [348, 370] on div "Height Default px rem % vh vw Min. height None px rem % vh vw Width Default px …" at bounding box center [219, 307] width 272 height 197
click at [250, 135] on icon at bounding box center [261, 136] width 84 height 17
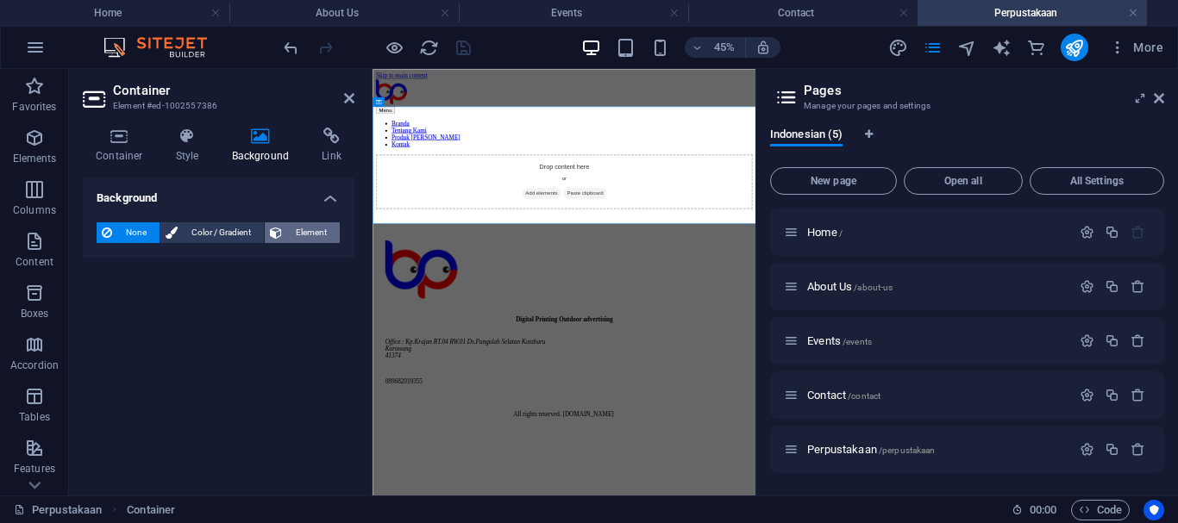
click at [306, 235] on span "Element" at bounding box center [310, 232] width 47 height 21
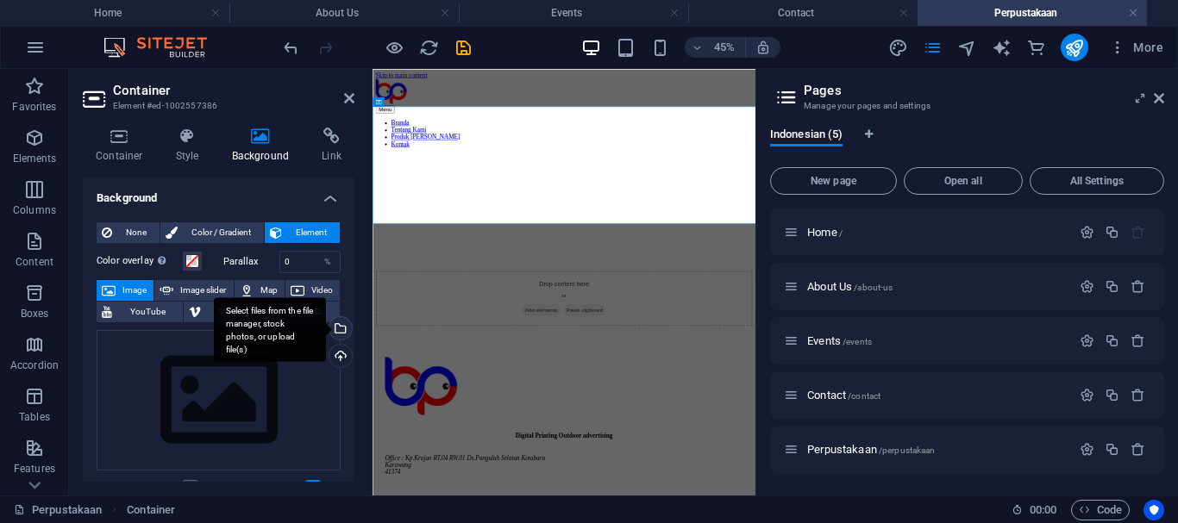
click at [339, 324] on div "Select files from the file manager, stock photos, or upload file(s)" at bounding box center [339, 330] width 26 height 26
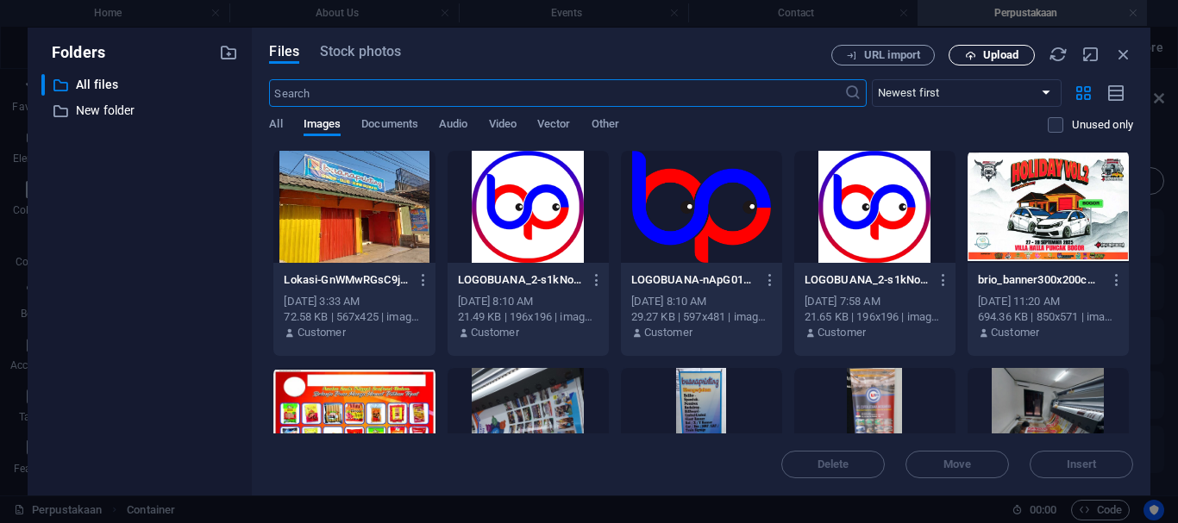
click at [993, 57] on span "Upload" at bounding box center [1000, 55] width 35 height 10
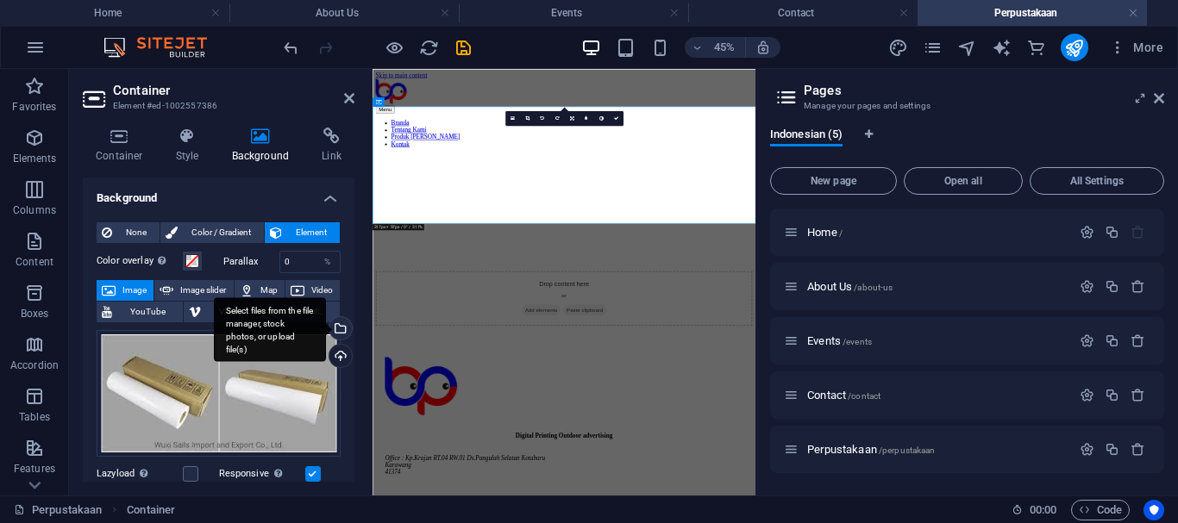
click at [326, 331] on div "Select files from the file manager, stock photos, or upload file(s)" at bounding box center [270, 329] width 112 height 65
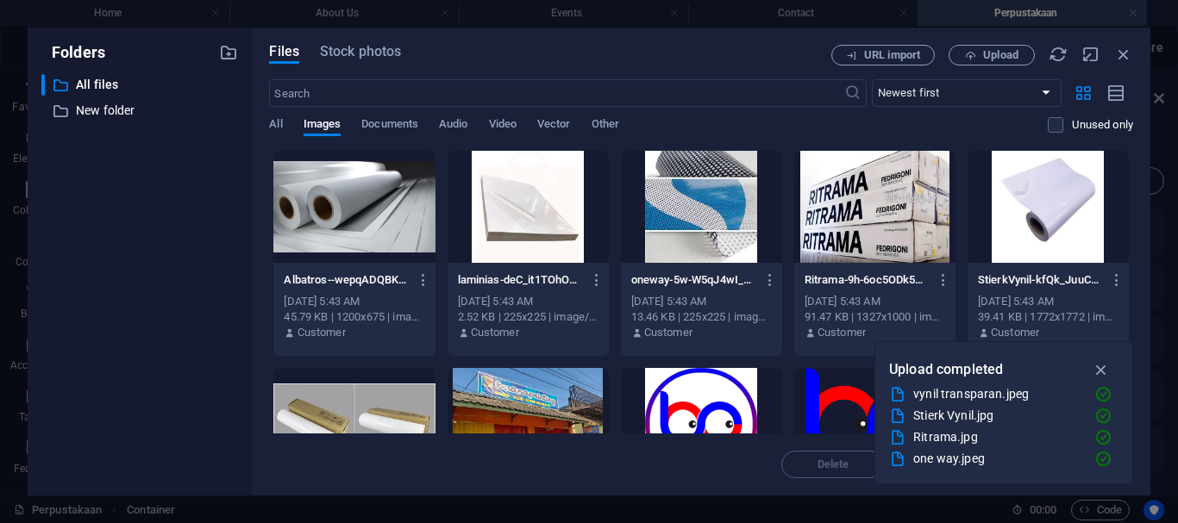
drag, startPoint x: 1136, startPoint y: 165, endPoint x: 1132, endPoint y: 235, distance: 70.0
click at [1132, 235] on div "Files Stock photos URL import Upload ​ Newest first Oldest first Name (A-Z) Nam…" at bounding box center [701, 262] width 898 height 468
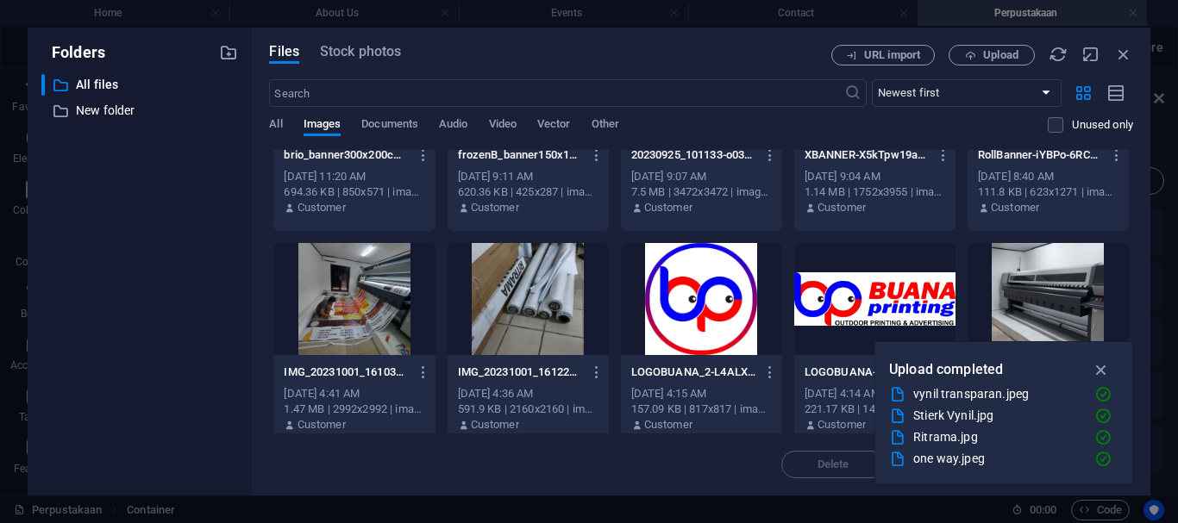
scroll to position [575, 0]
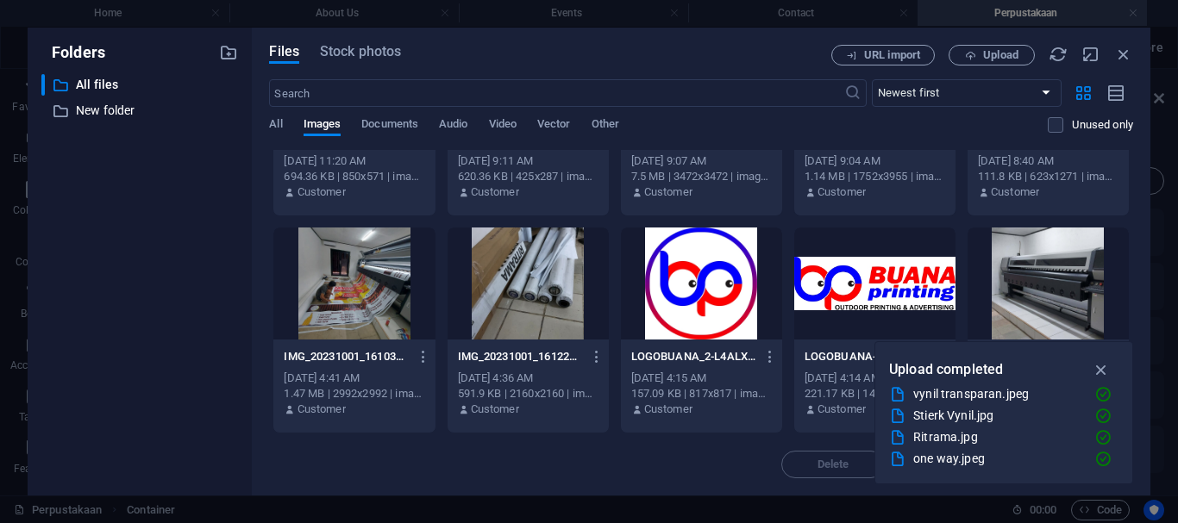
click at [816, 259] on div at bounding box center [874, 284] width 161 height 112
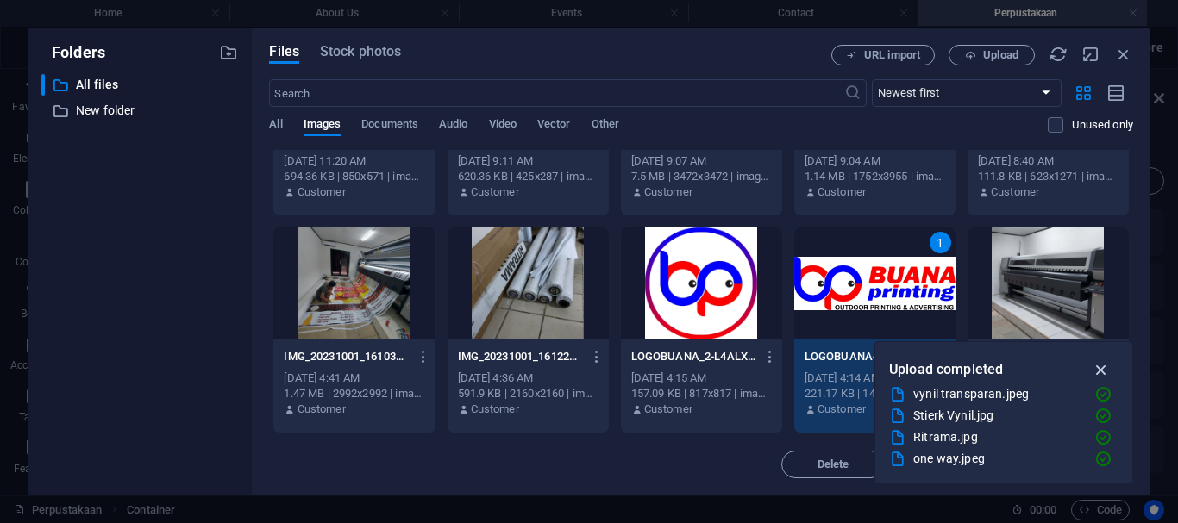
click at [1099, 373] on icon "button" at bounding box center [1102, 369] width 20 height 19
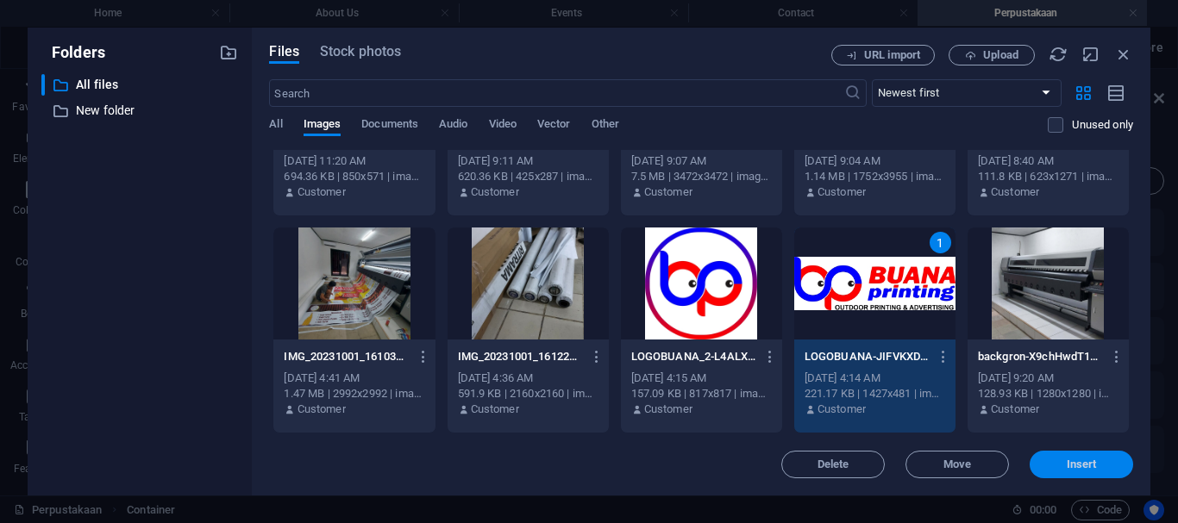
click at [1064, 467] on span "Insert" at bounding box center [1081, 465] width 90 height 10
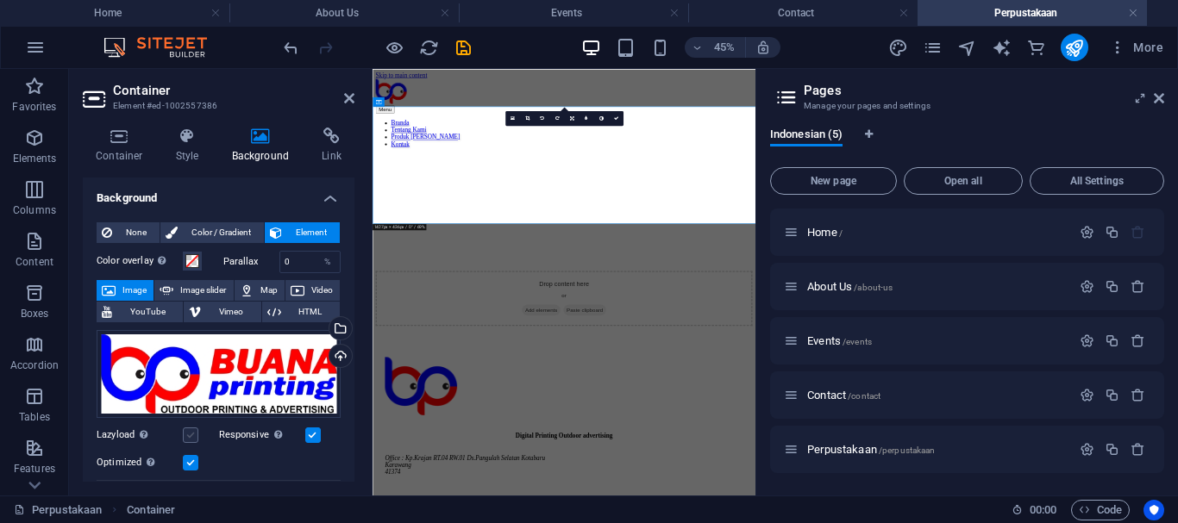
click at [192, 435] on label at bounding box center [191, 436] width 16 height 16
click at [0, 0] on input "Lazyload Loading images after the page loads improves page speed." at bounding box center [0, 0] width 0 height 0
click at [459, 47] on icon "save" at bounding box center [463, 48] width 20 height 20
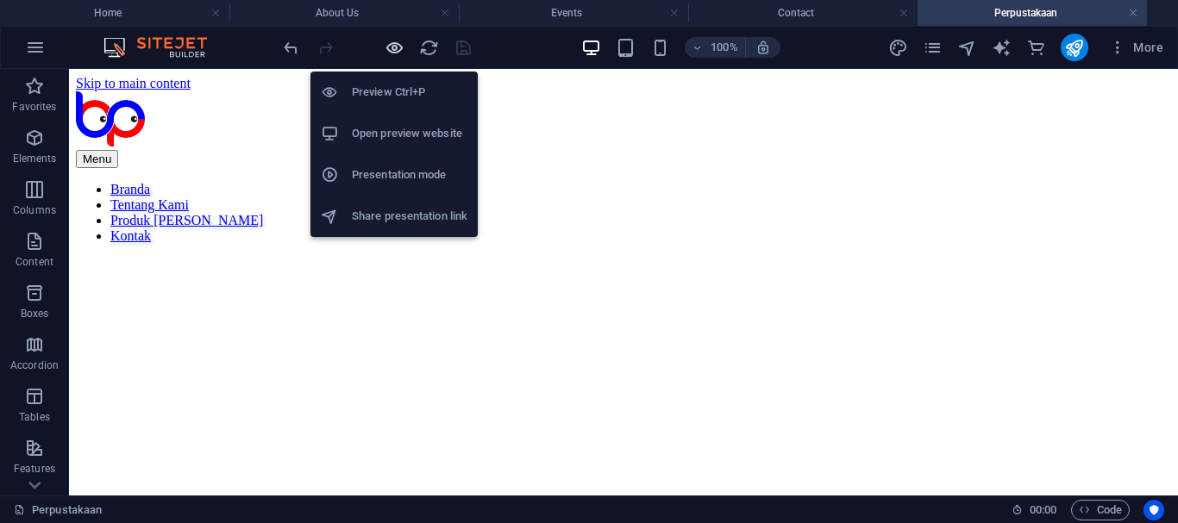
click at [386, 44] on icon "button" at bounding box center [395, 48] width 20 height 20
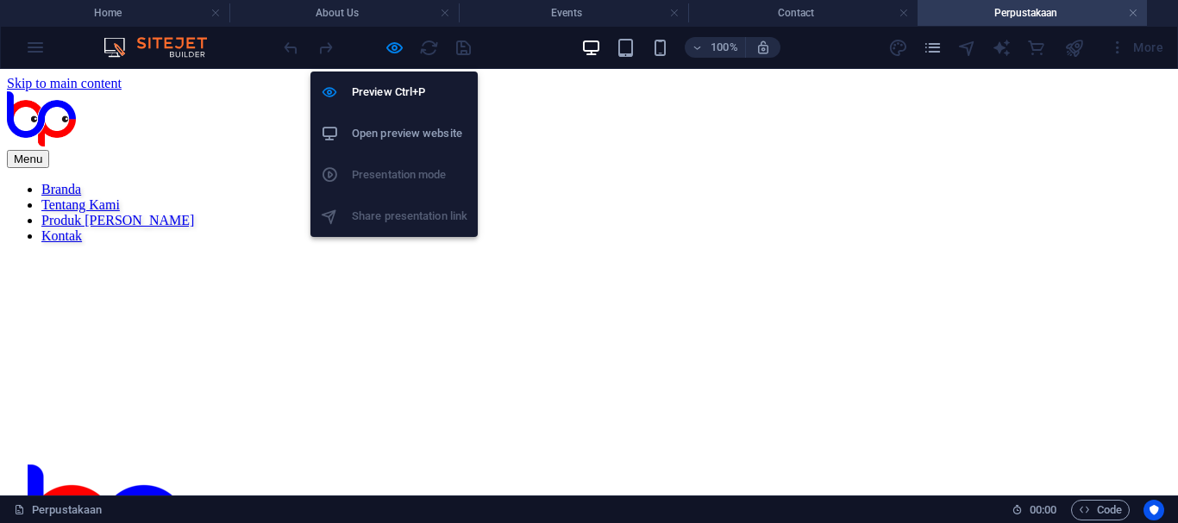
click at [396, 130] on h6 "Open preview website" at bounding box center [410, 133] width 116 height 21
click at [390, 52] on icon "button" at bounding box center [395, 48] width 20 height 20
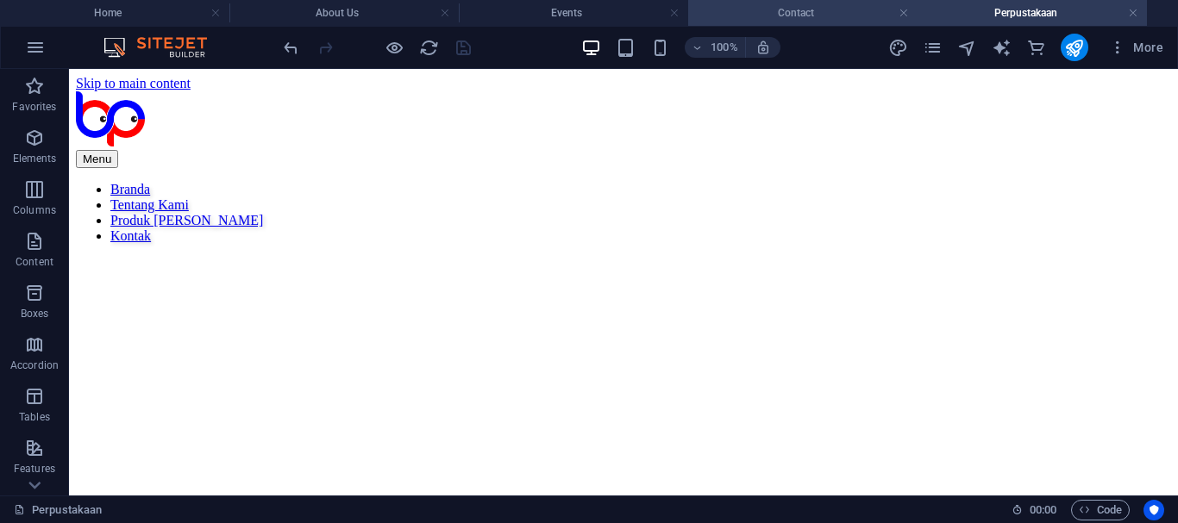
click at [777, 9] on h4 "Contact" at bounding box center [802, 12] width 229 height 19
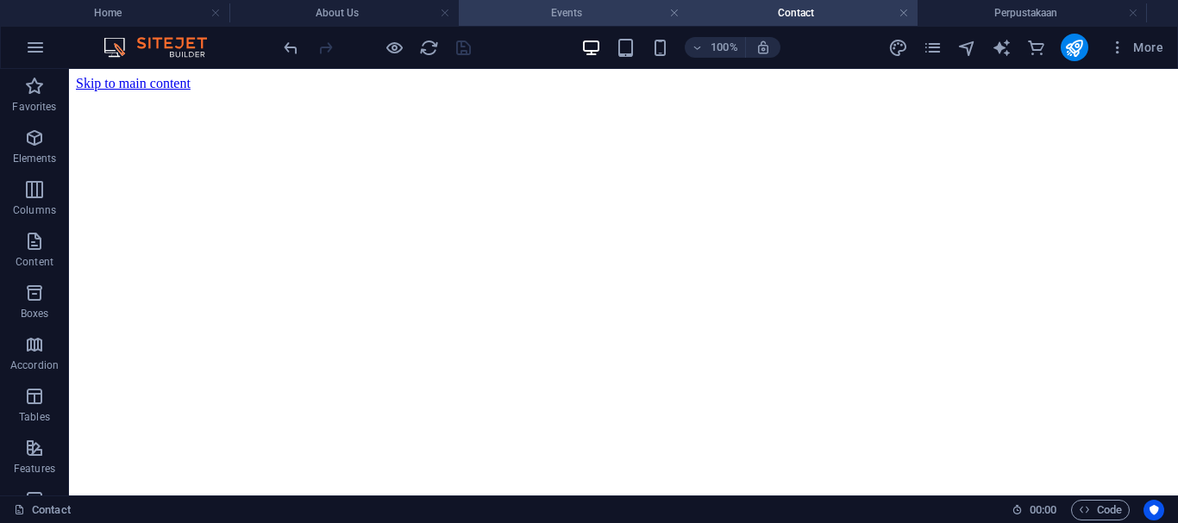
click at [513, 21] on h4 "Events" at bounding box center [573, 12] width 229 height 19
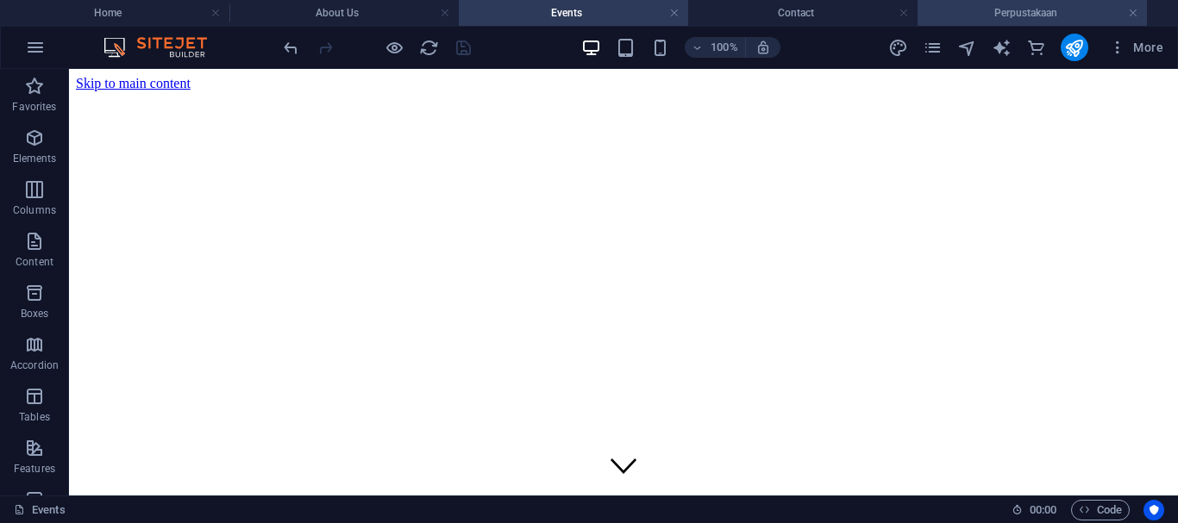
click at [937, 16] on h4 "Perpustakaan" at bounding box center [1031, 12] width 229 height 19
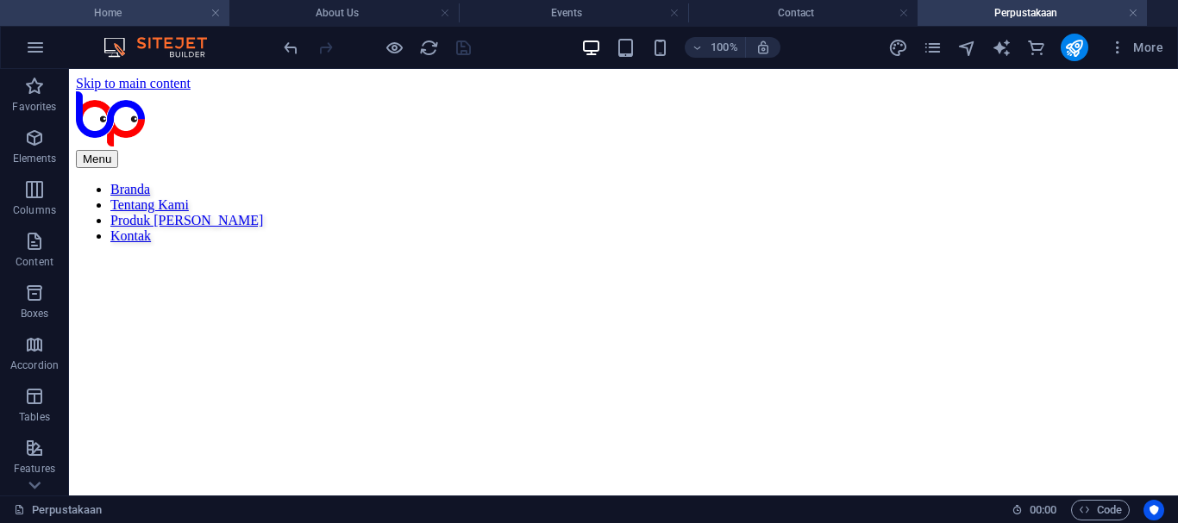
click at [168, 14] on h4 "Home" at bounding box center [114, 12] width 229 height 19
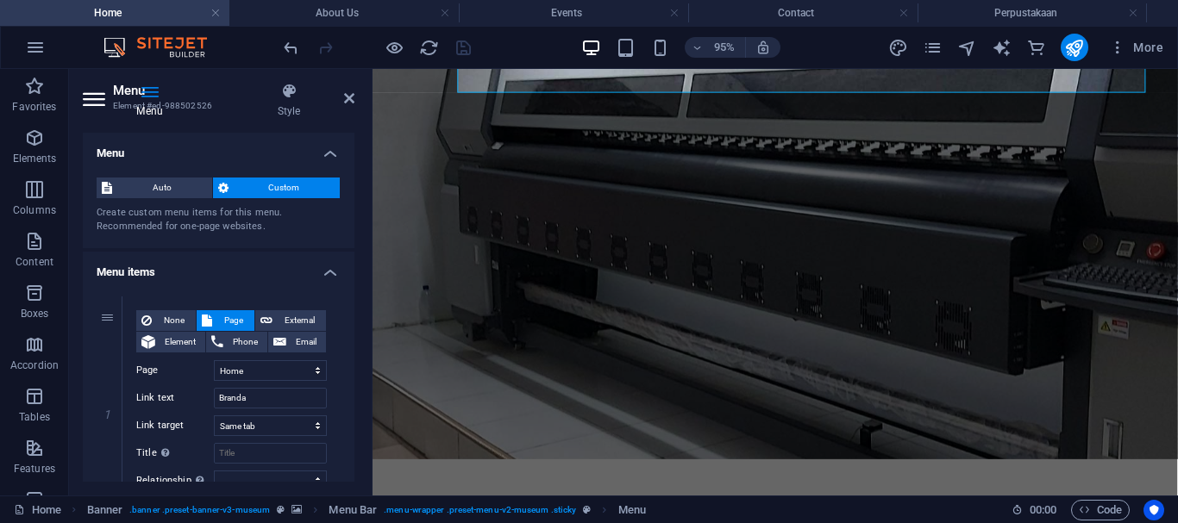
click at [350, 203] on div "Auto Custom Create custom menu items for this menu. Recommended for one-page we…" at bounding box center [219, 206] width 272 height 84
click at [328, 267] on h4 "Menu items" at bounding box center [219, 267] width 272 height 31
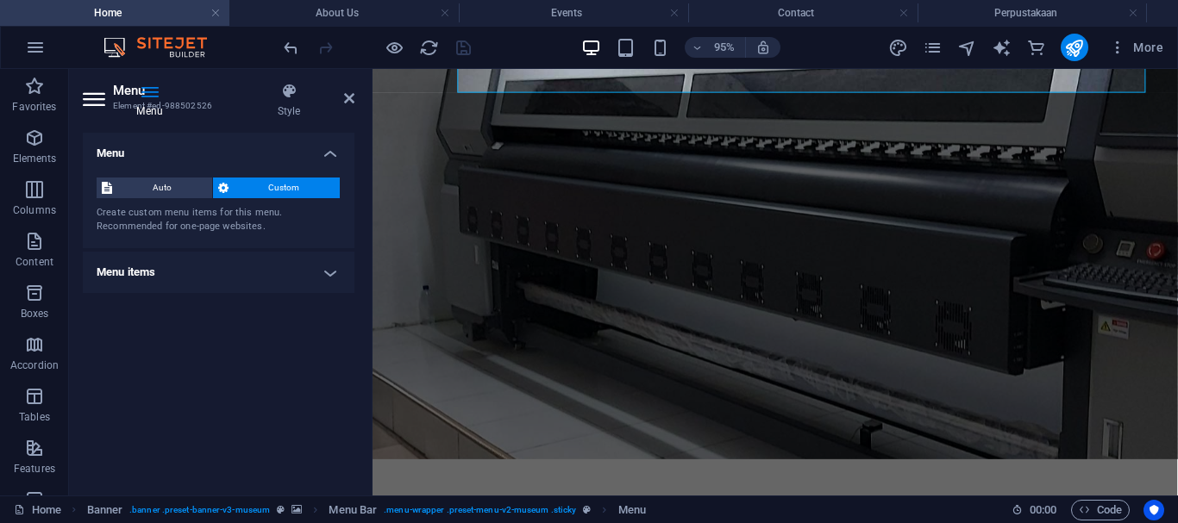
click at [328, 267] on h4 "Menu items" at bounding box center [219, 272] width 272 height 41
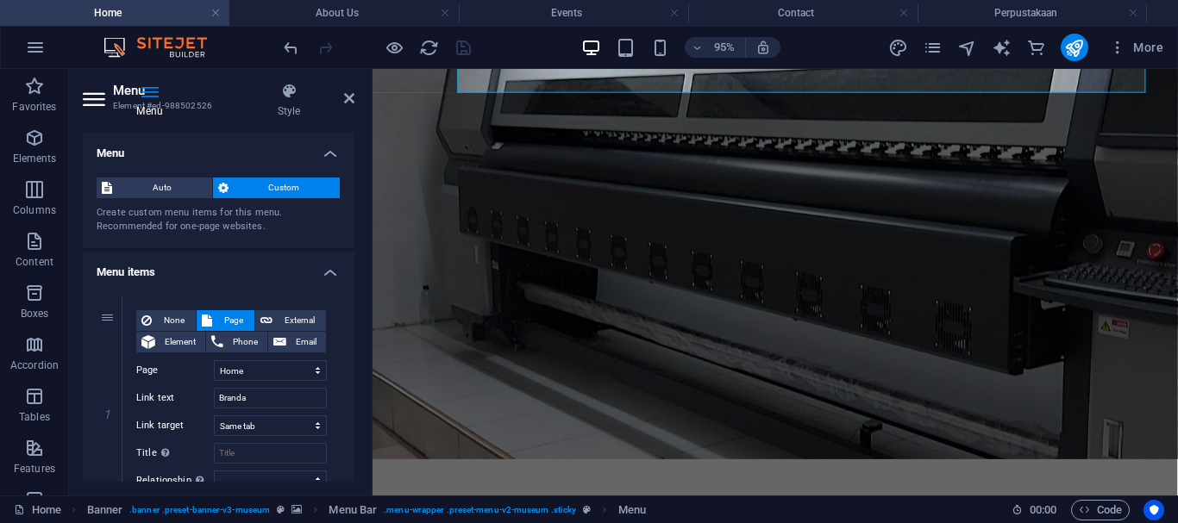
click at [301, 190] on span "Custom" at bounding box center [285, 188] width 102 height 21
click at [316, 274] on h4 "Menu items" at bounding box center [219, 267] width 272 height 31
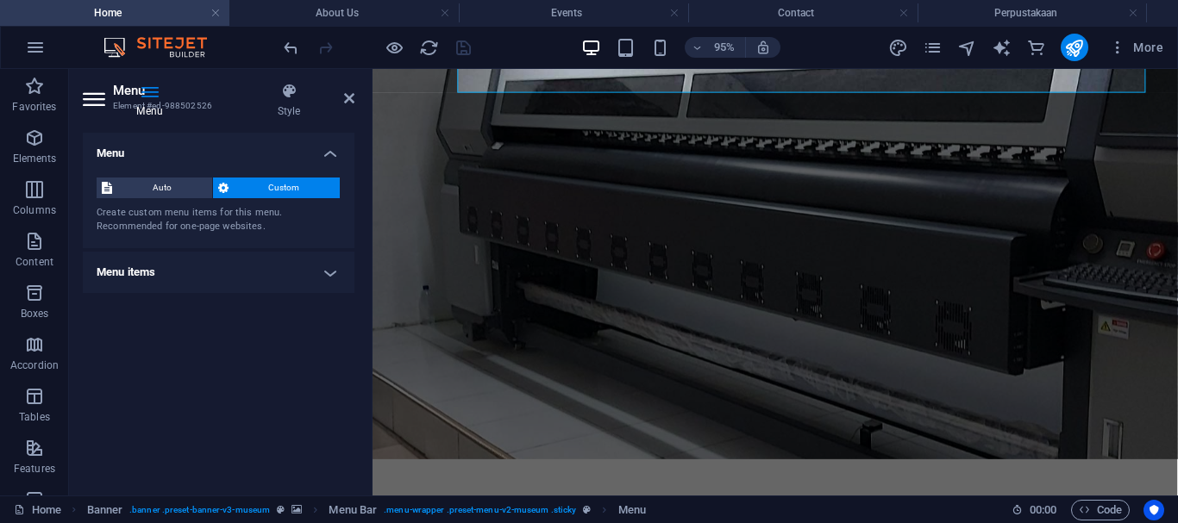
click at [328, 271] on h4 "Menu items" at bounding box center [219, 272] width 272 height 41
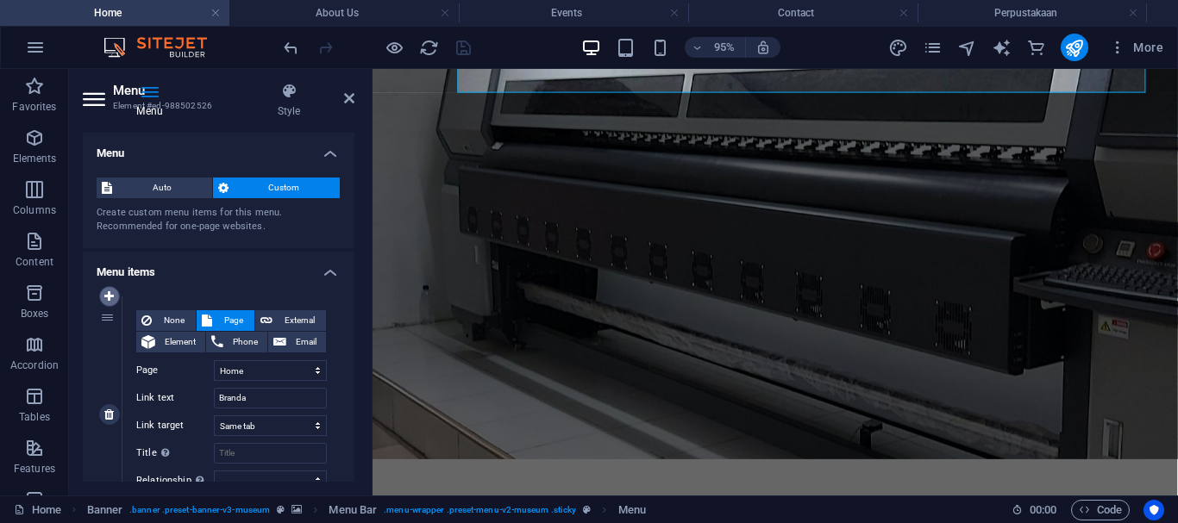
click at [112, 296] on icon at bounding box center [108, 297] width 9 height 12
select select
select select "0"
type input "Branda"
select select
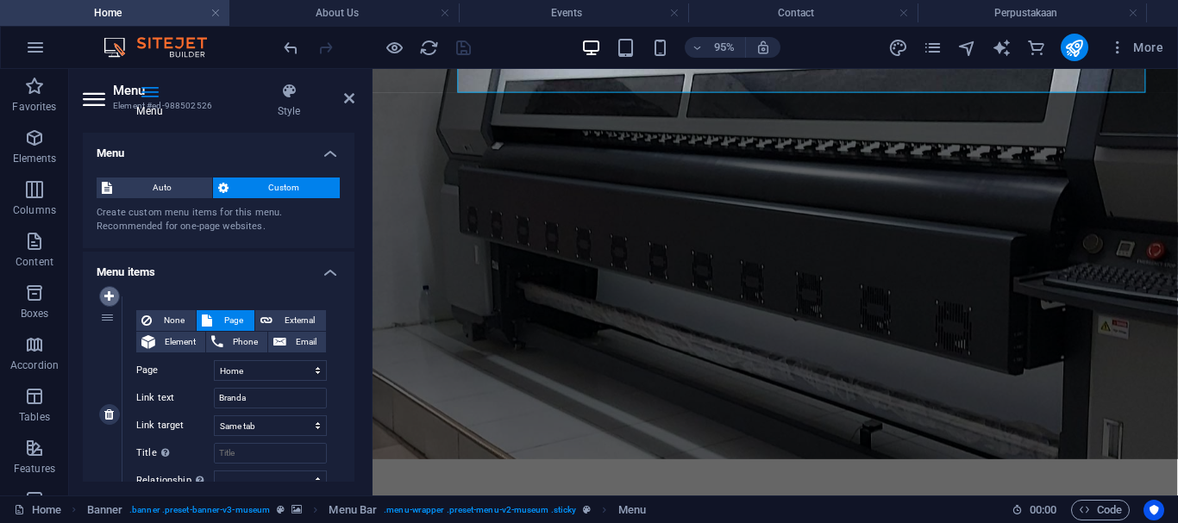
select select "1"
type input "Tentang Kami"
select select
select select "2"
type input "Produk [PERSON_NAME]"
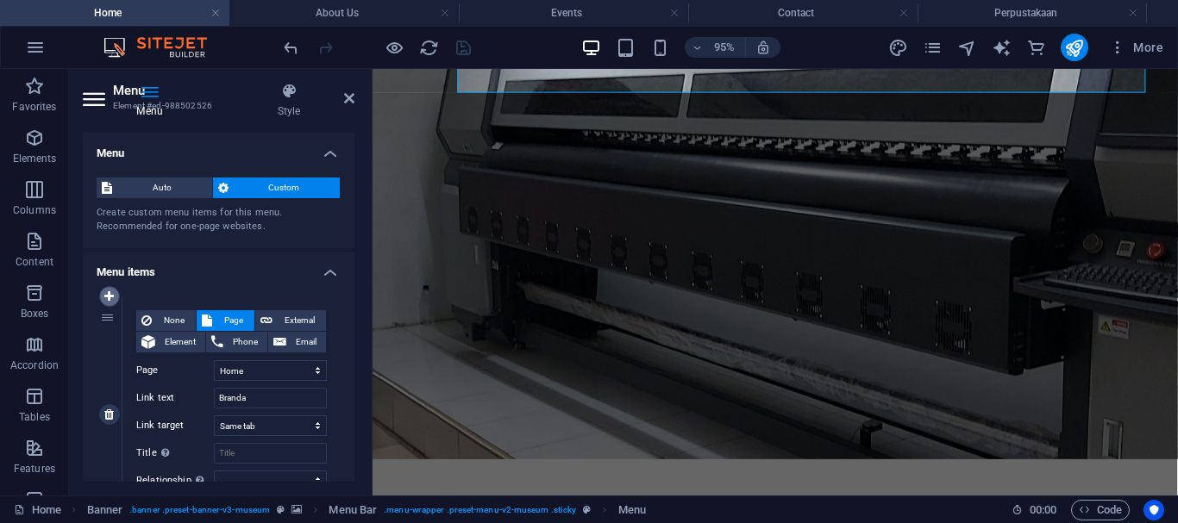
select select
select select "3"
select select
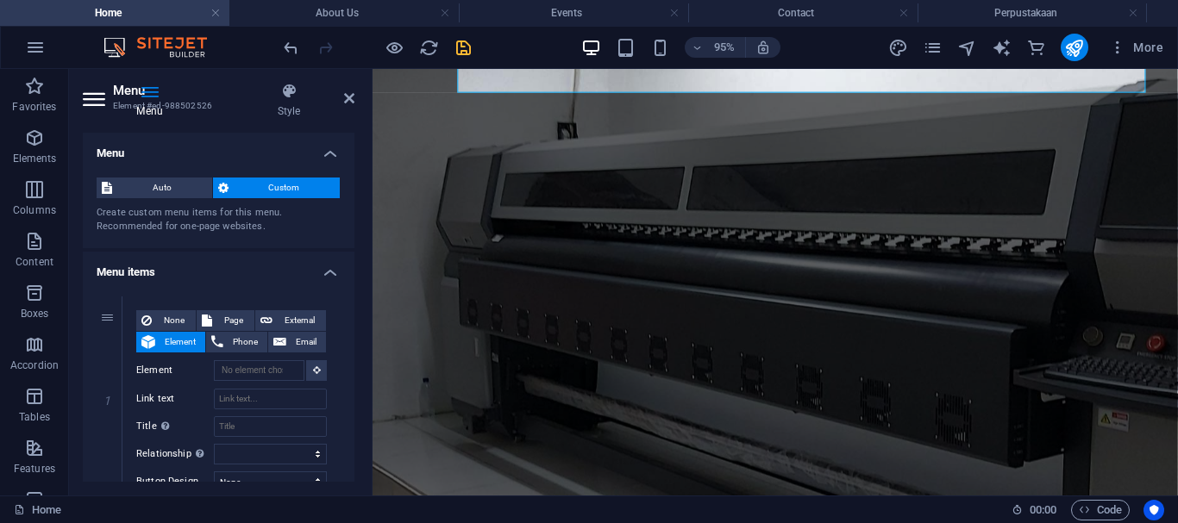
drag, startPoint x: 354, startPoint y: 207, endPoint x: 358, endPoint y: 308, distance: 100.9
click at [358, 308] on div "Menu Style Menu Auto Custom Create custom menu items for this menu. Recommended…" at bounding box center [218, 282] width 299 height 427
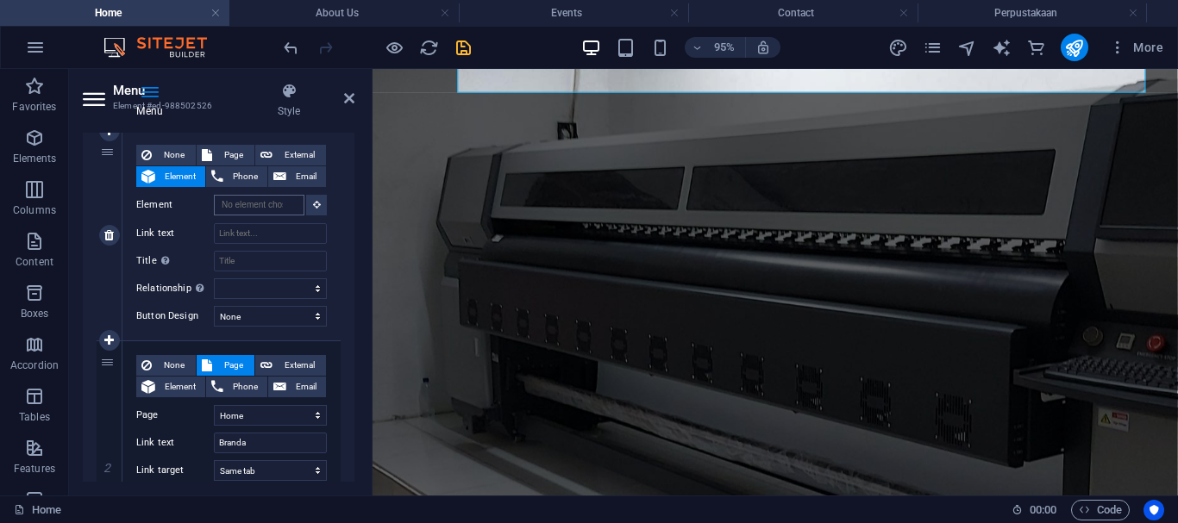
scroll to position [0, 0]
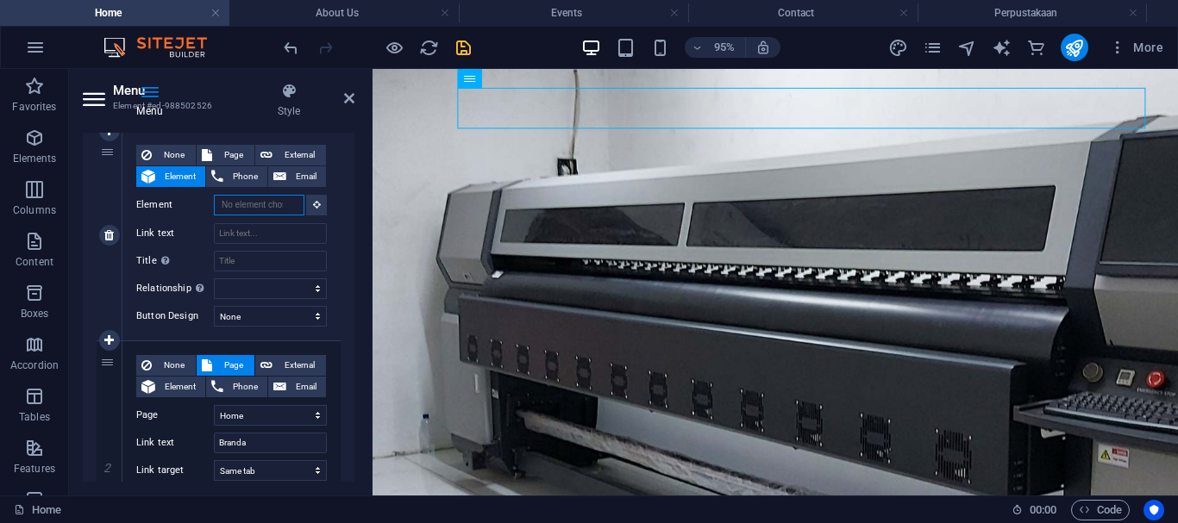
click at [265, 204] on input "Element" at bounding box center [259, 205] width 91 height 21
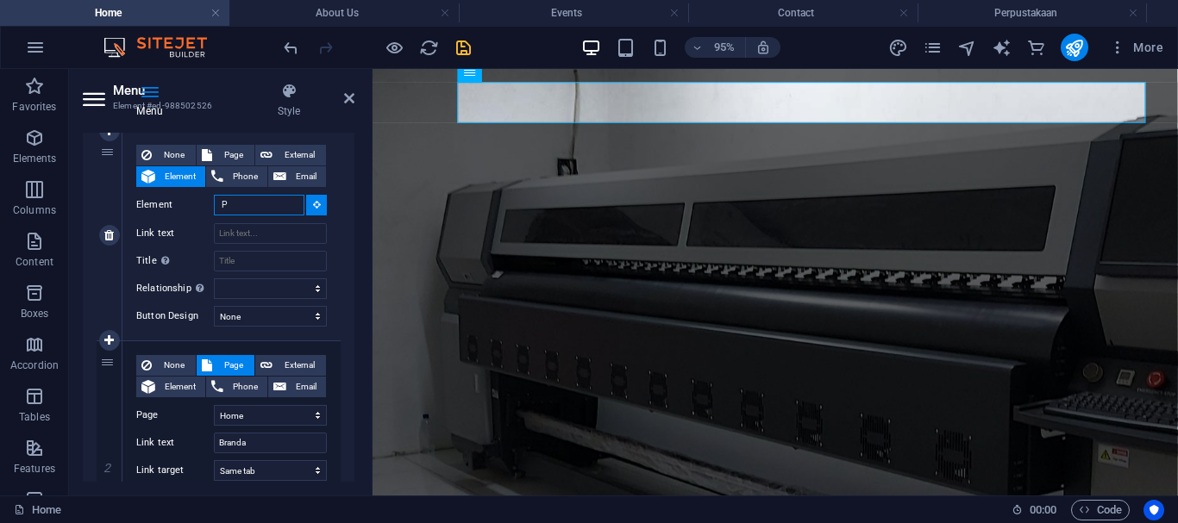
scroll to position [38, 0]
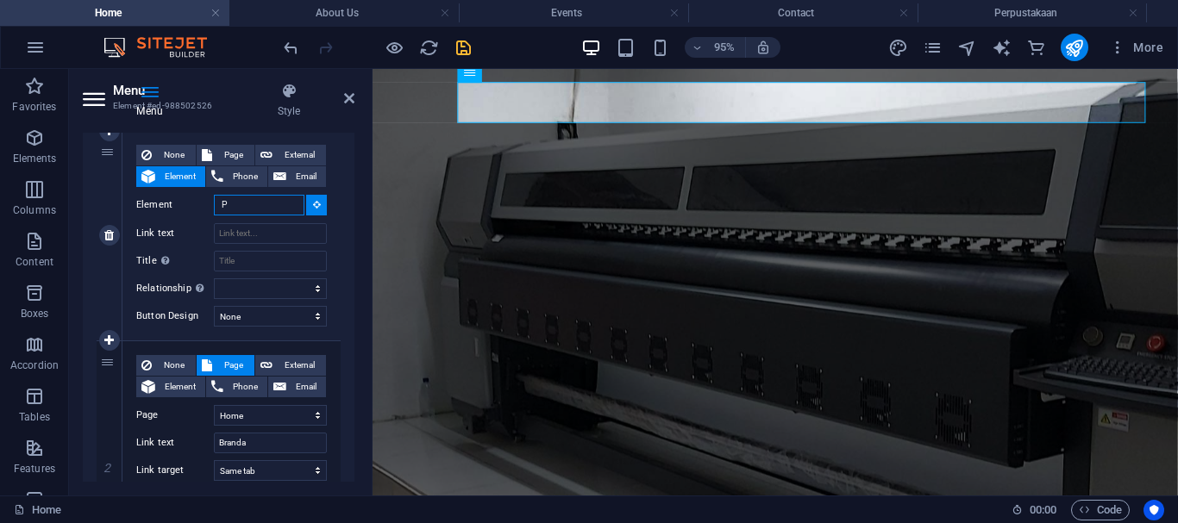
type input "P"
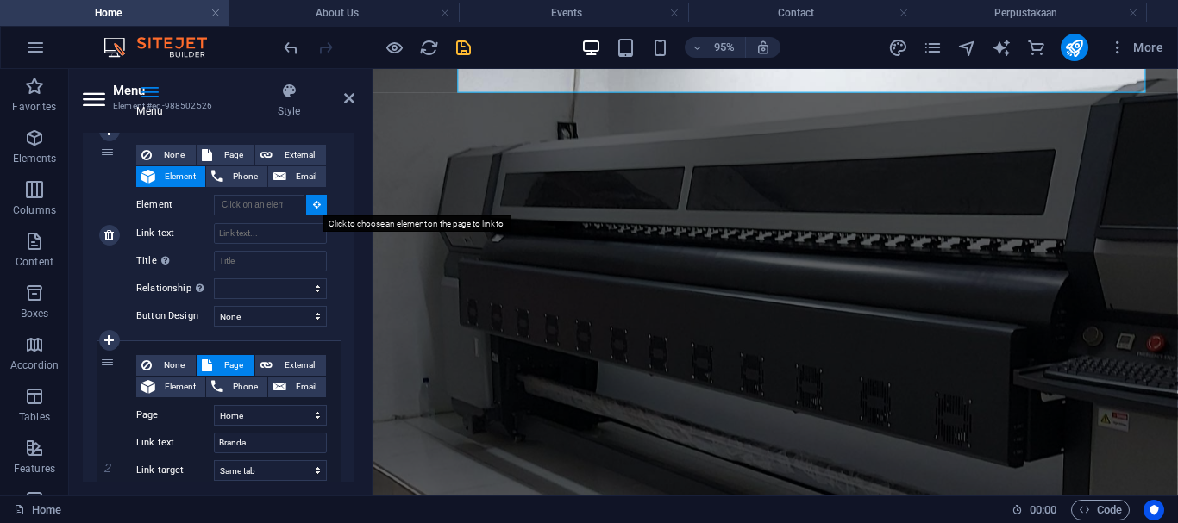
click at [313, 201] on icon at bounding box center [317, 204] width 8 height 9
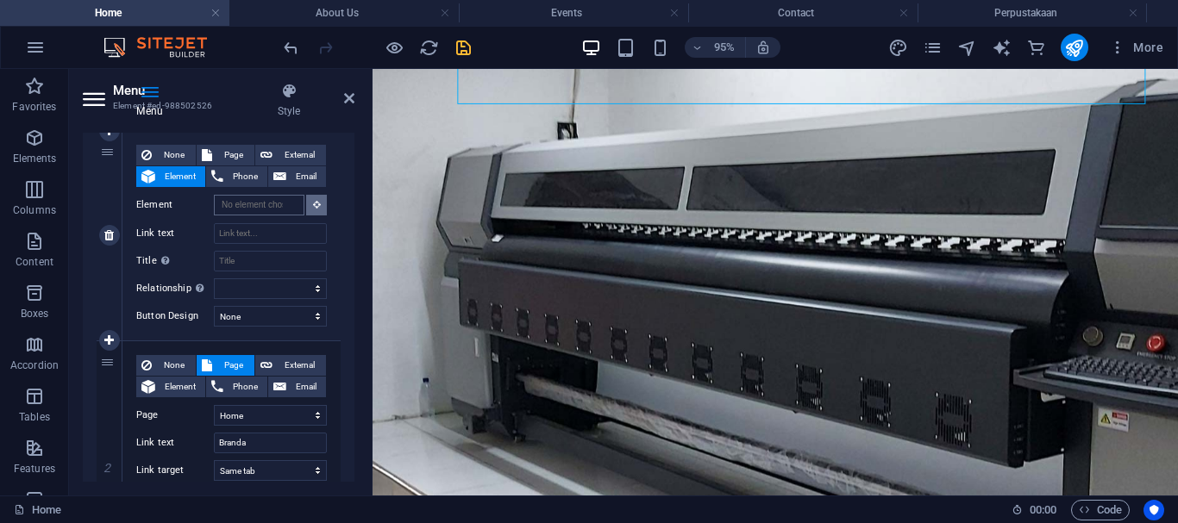
scroll to position [0, 0]
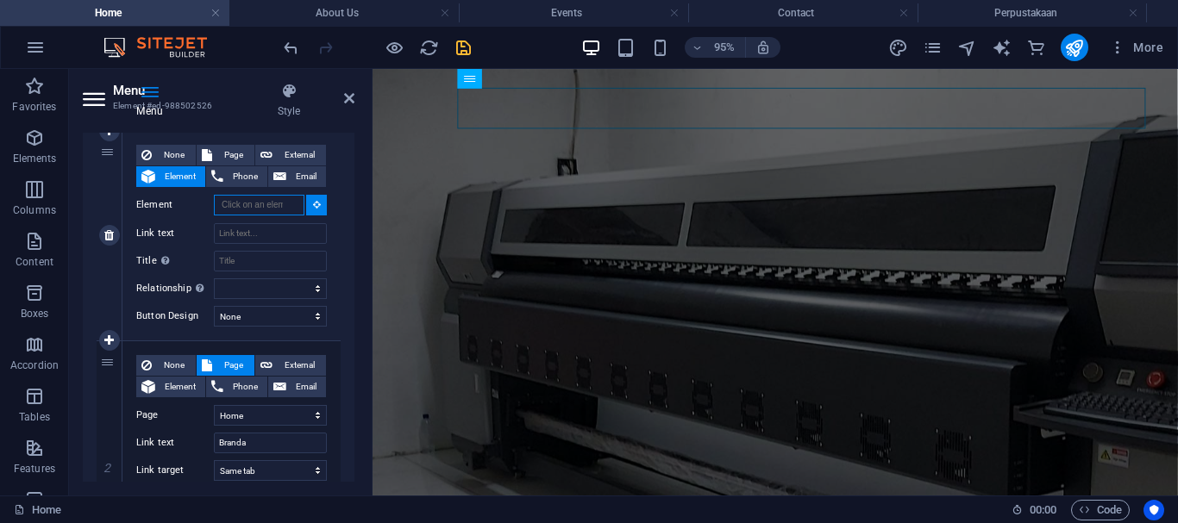
click at [291, 206] on input "Element" at bounding box center [259, 205] width 91 height 21
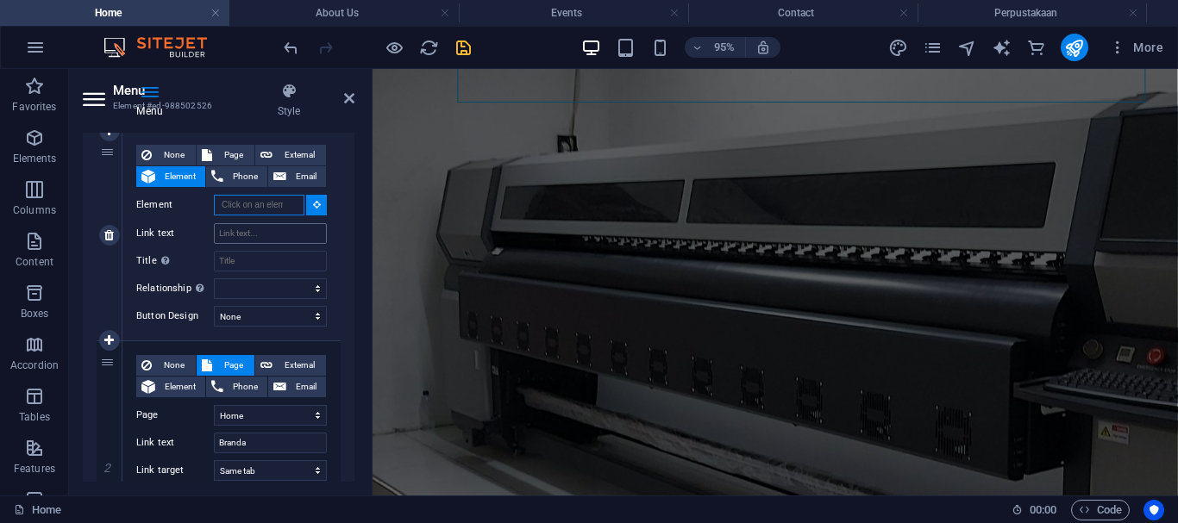
scroll to position [38, 0]
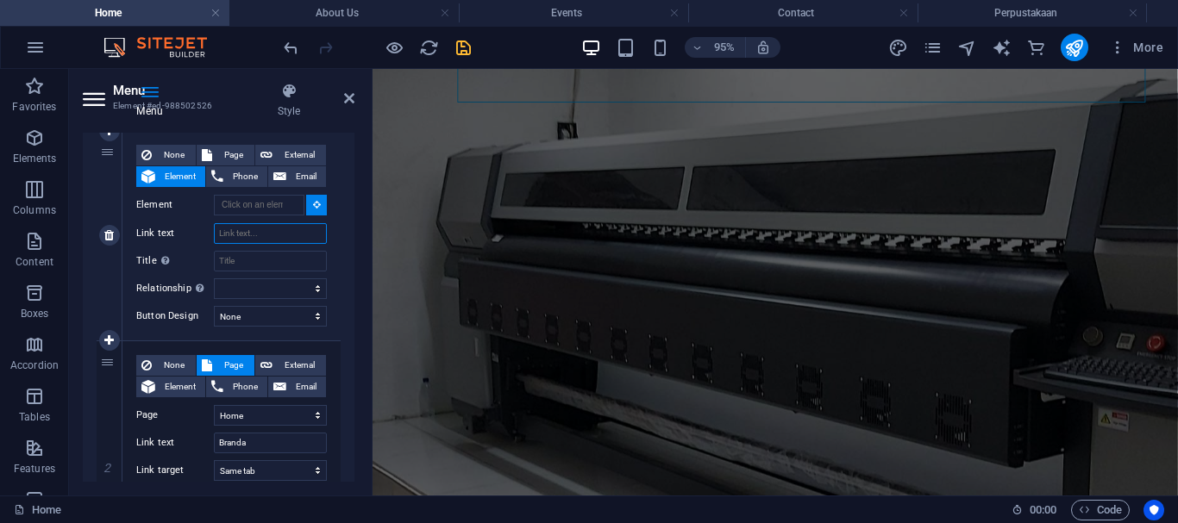
click at [297, 236] on input "Link text" at bounding box center [270, 233] width 113 height 21
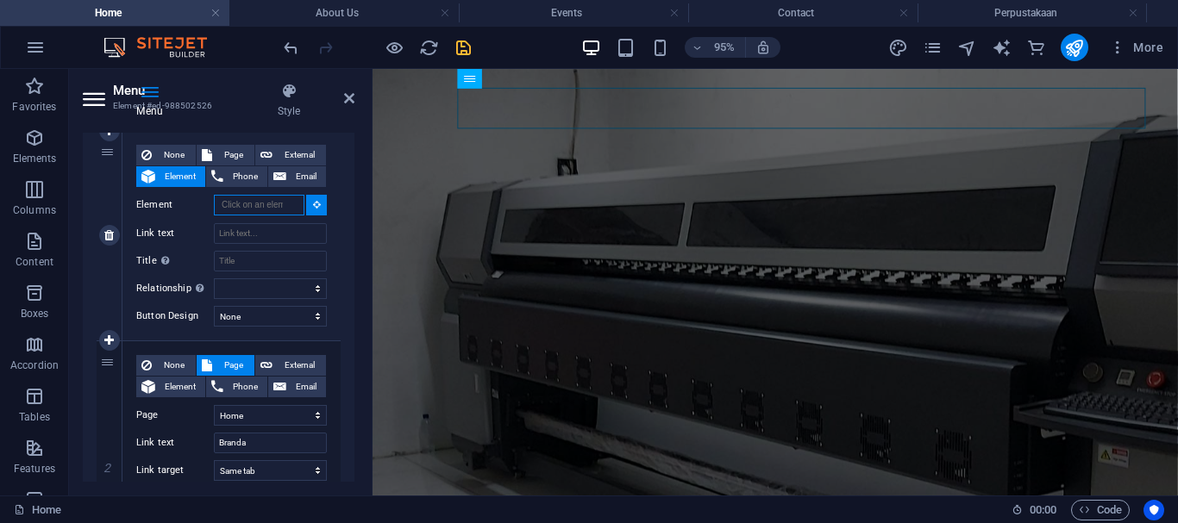
click at [269, 212] on input "Element" at bounding box center [259, 205] width 91 height 21
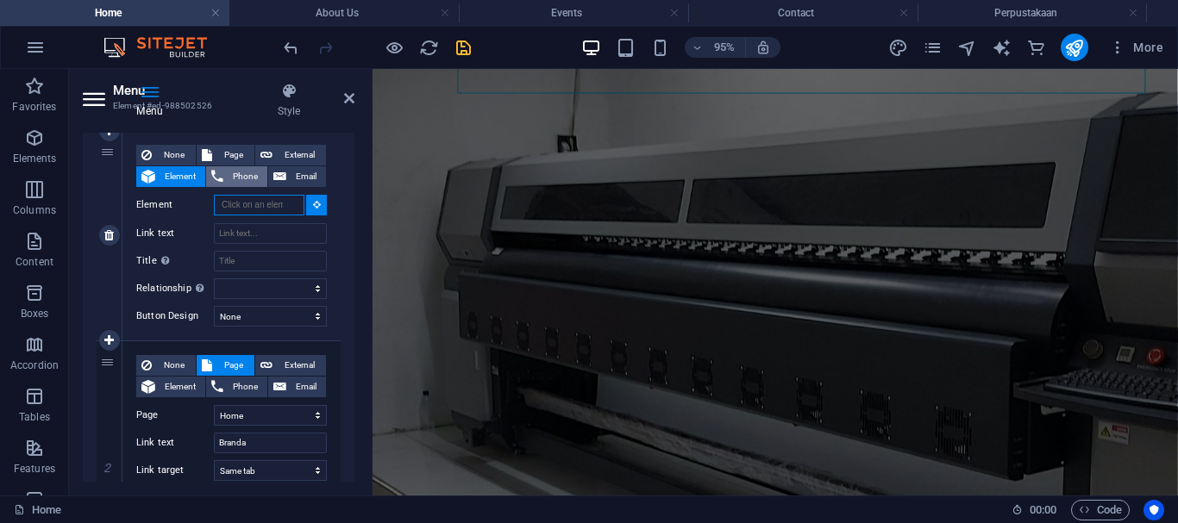
scroll to position [38, 0]
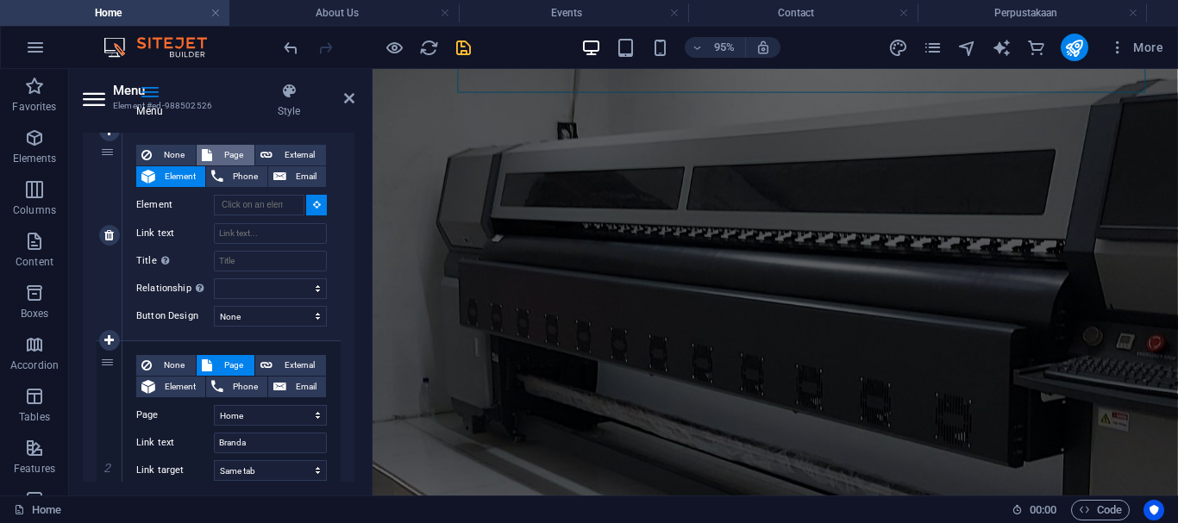
click at [233, 153] on span "Page" at bounding box center [233, 155] width 32 height 21
select select
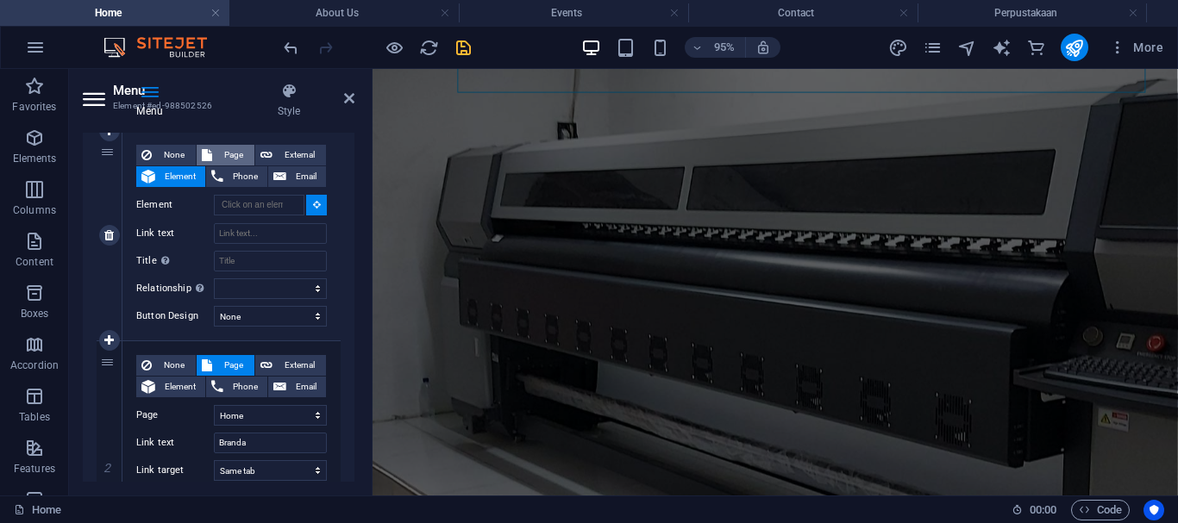
select select
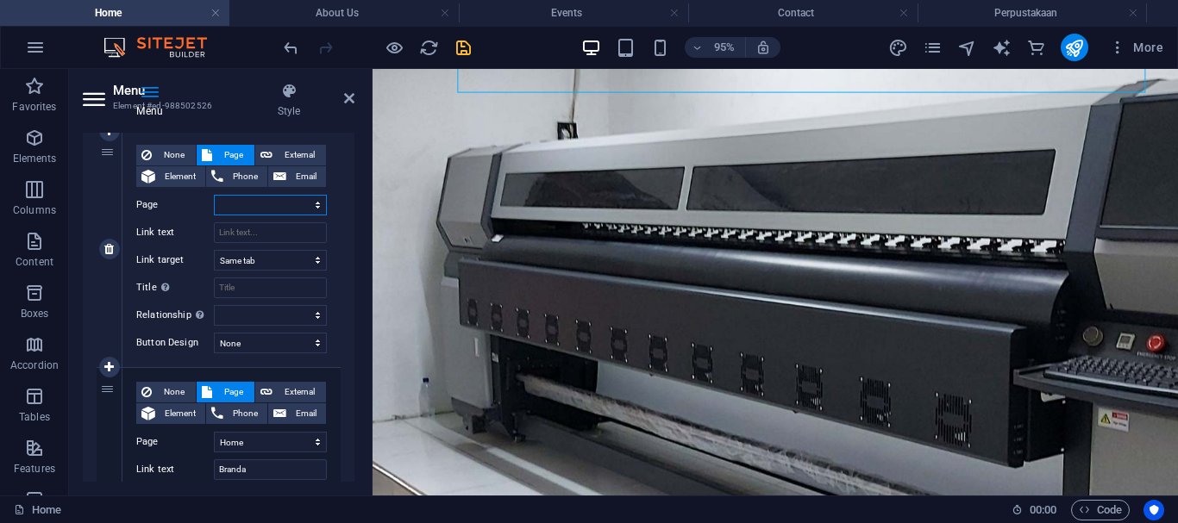
scroll to position [192, 0]
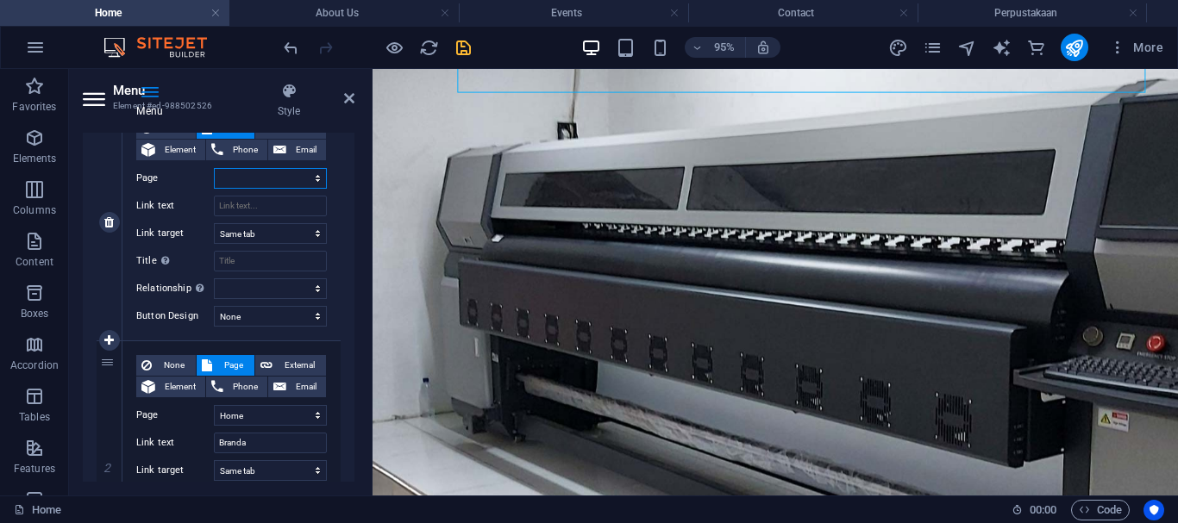
click at [301, 181] on select "Home About Us Events Contact Perpustakaan" at bounding box center [270, 178] width 113 height 21
select select "4"
click at [214, 168] on select "Home About Us Events Contact Perpustakaan" at bounding box center [270, 178] width 113 height 21
select select
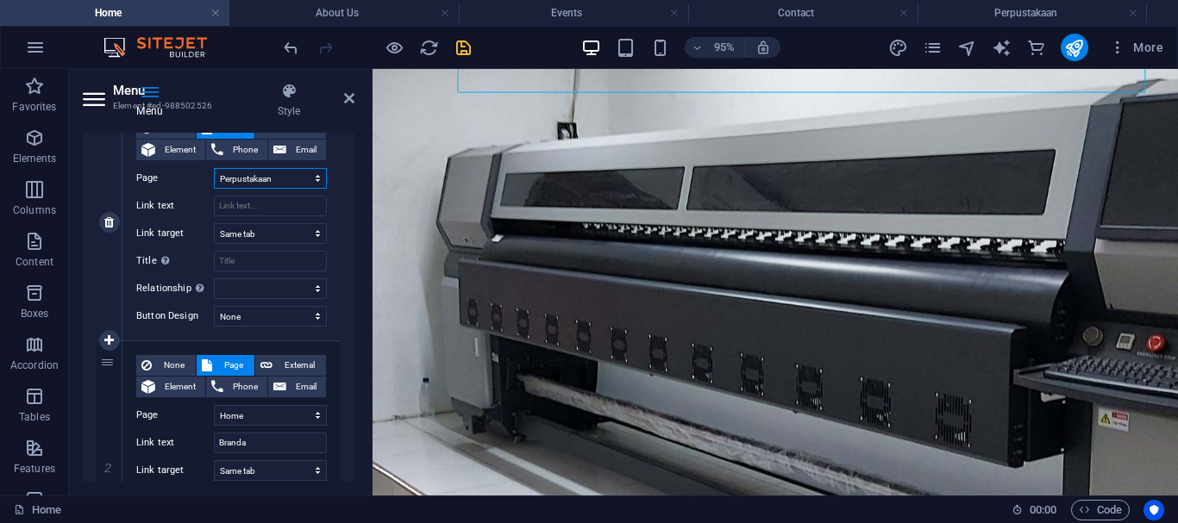
select select
click at [302, 203] on input "Link text" at bounding box center [270, 206] width 113 height 21
type input "P"
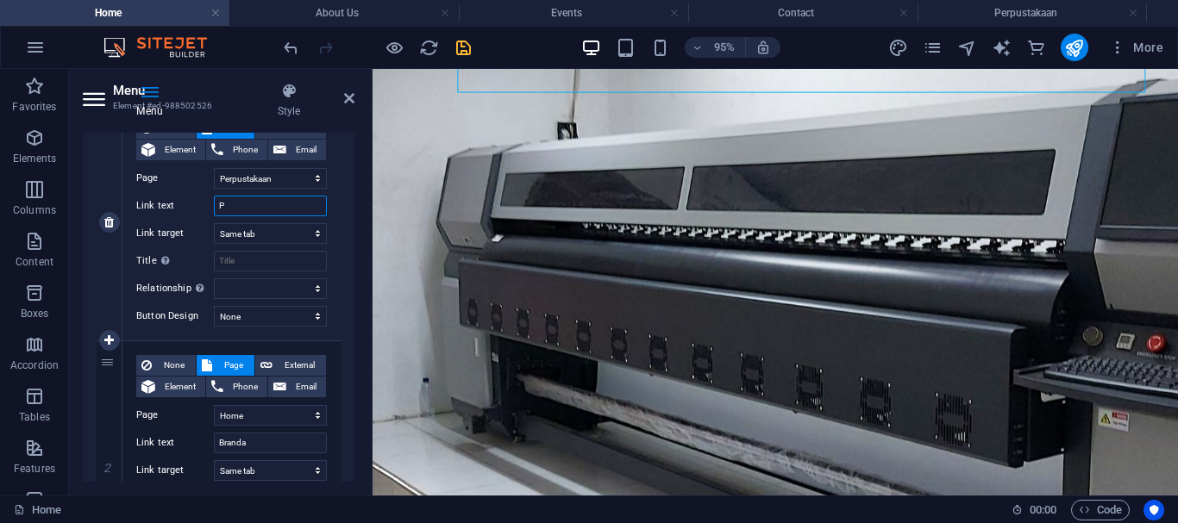
select select
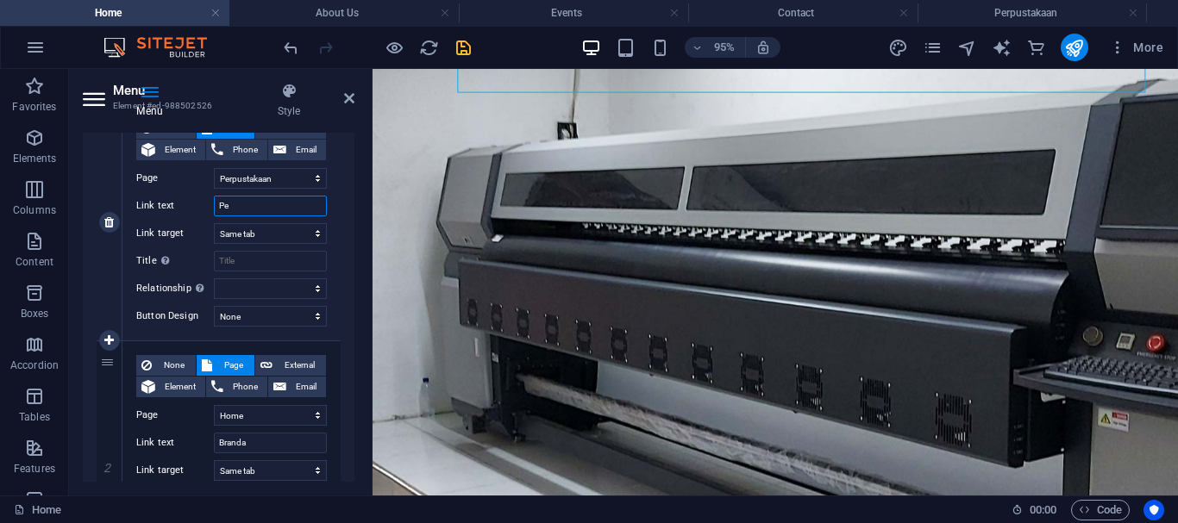
type input "Per"
select select
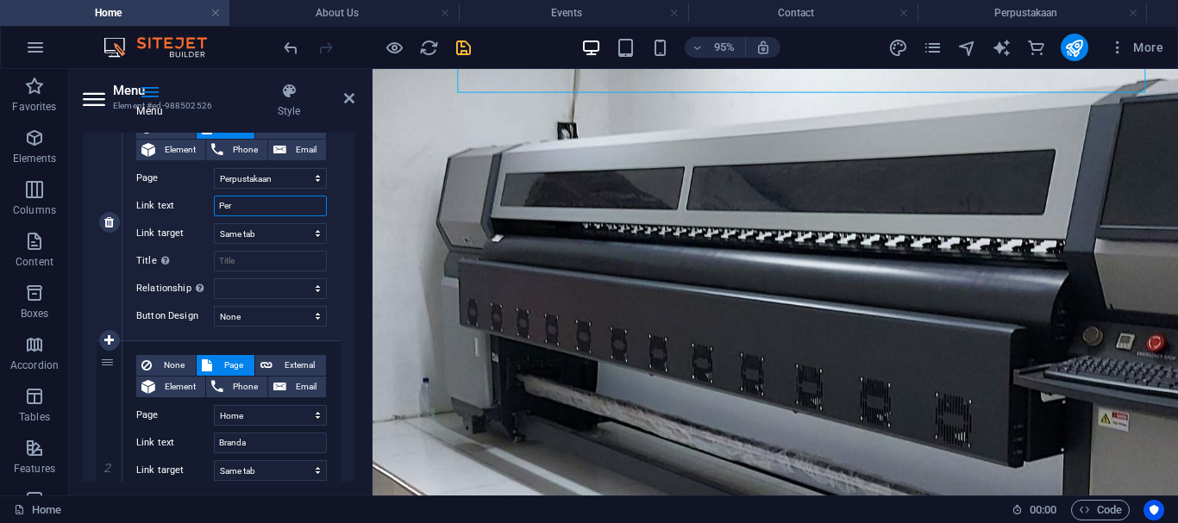
select select
type input "Perp"
select select
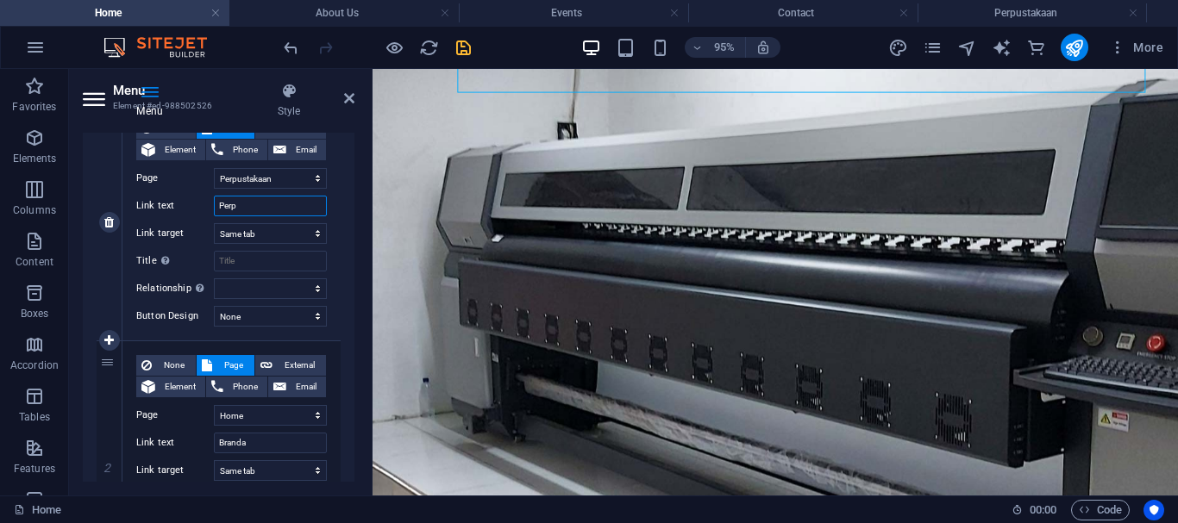
select select
type input "Perpust"
select select
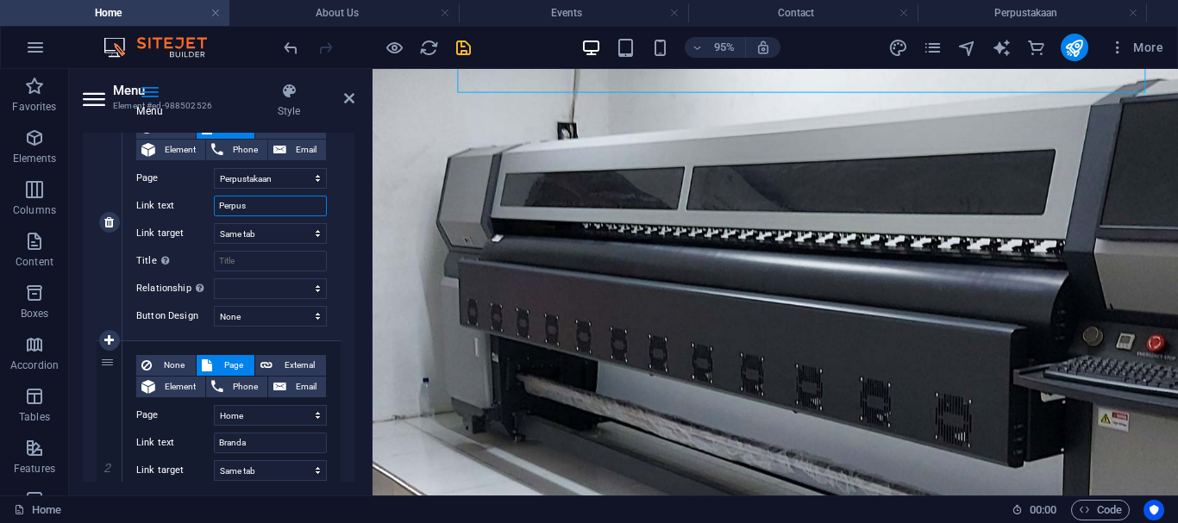
select select
type input "Perpusta"
select select
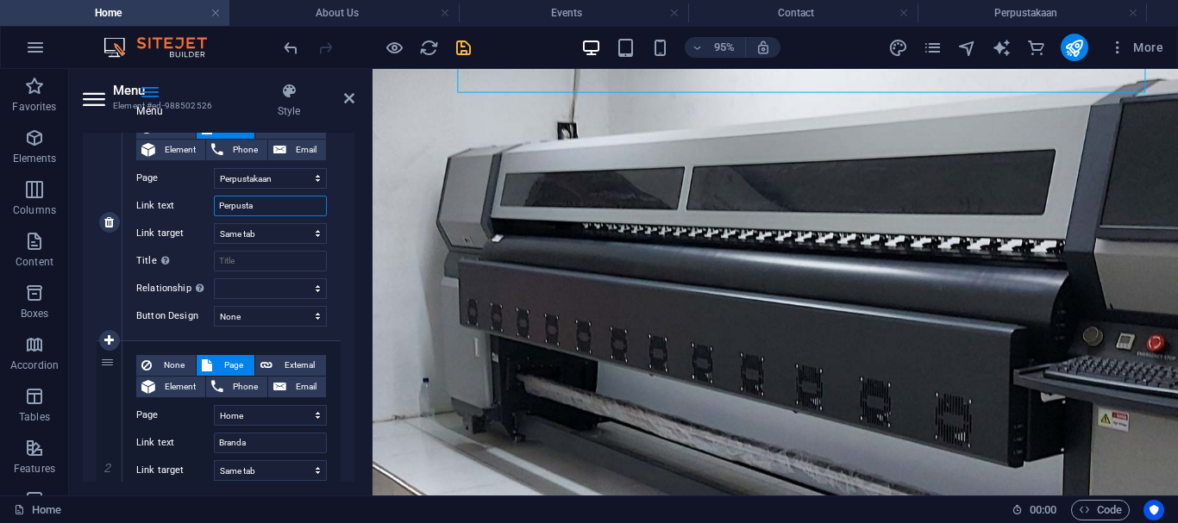
select select
type input "Perpustakaan"
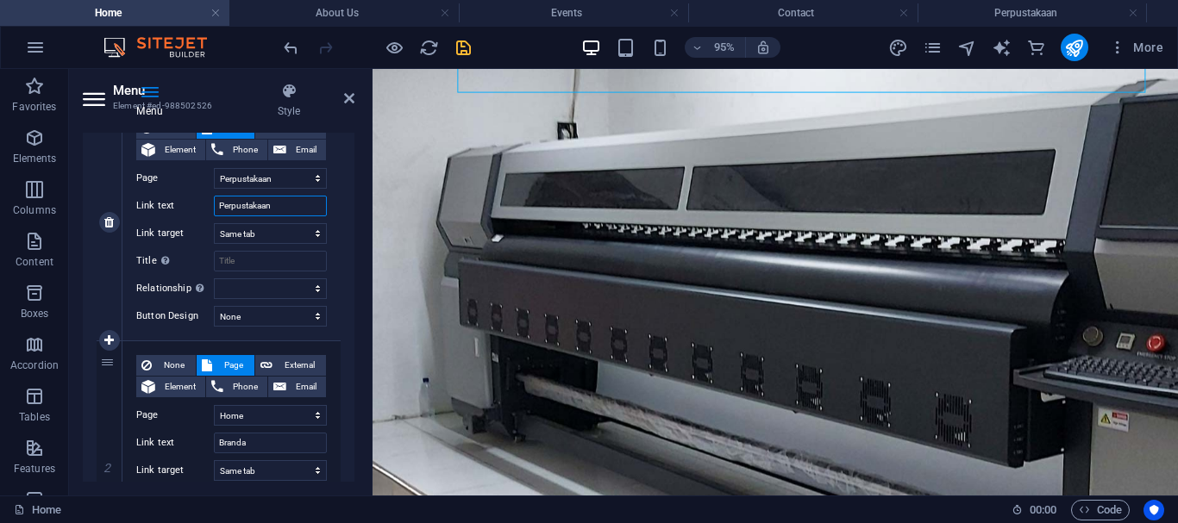
select select
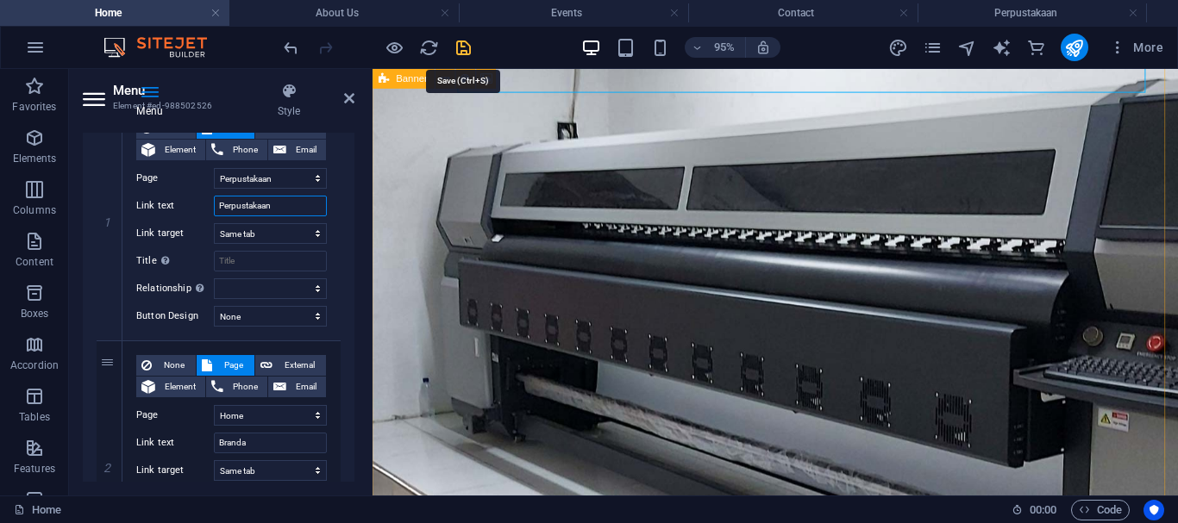
type input "Perpustakaan"
click at [469, 53] on icon "save" at bounding box center [463, 48] width 20 height 20
select select "4"
select select
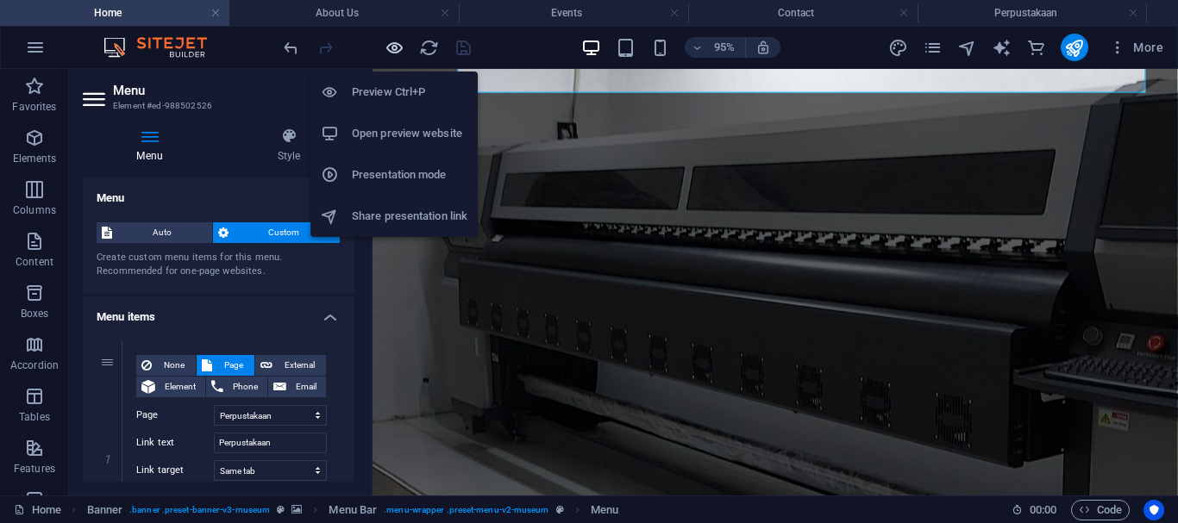
click at [390, 51] on icon "button" at bounding box center [395, 48] width 20 height 20
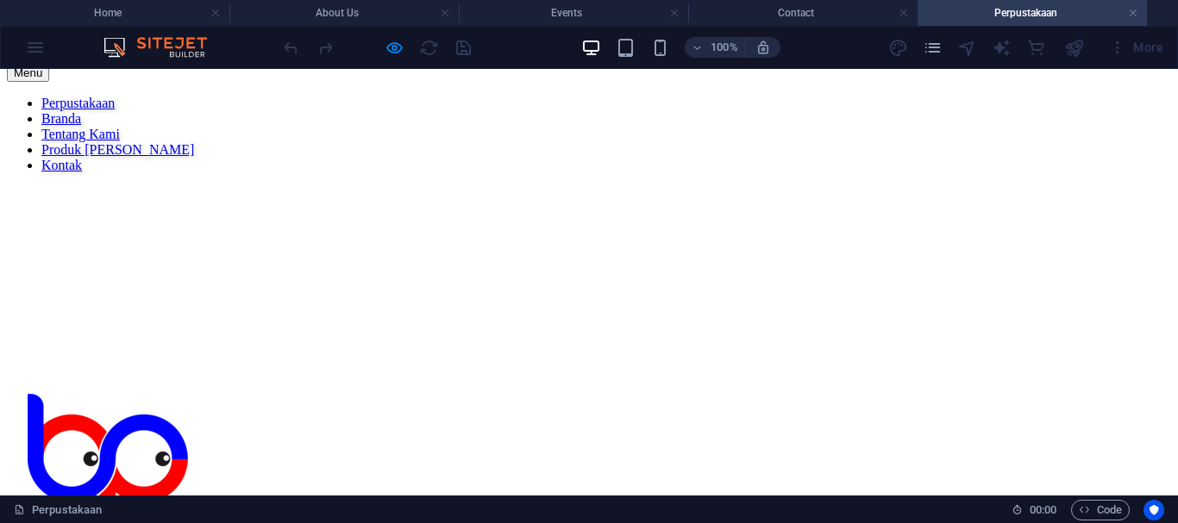
scroll to position [0, 0]
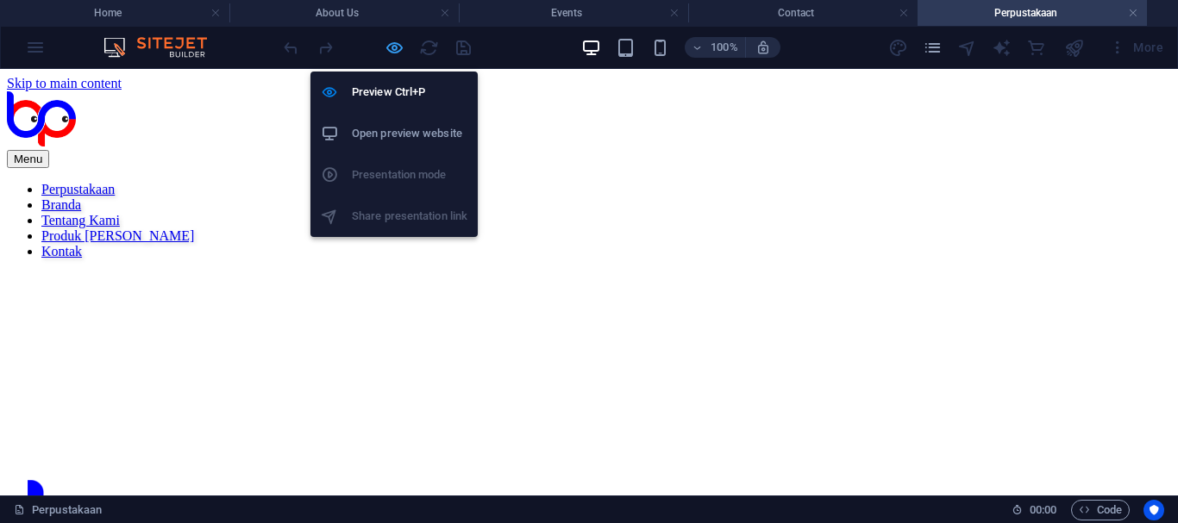
click at [392, 53] on icon "button" at bounding box center [395, 48] width 20 height 20
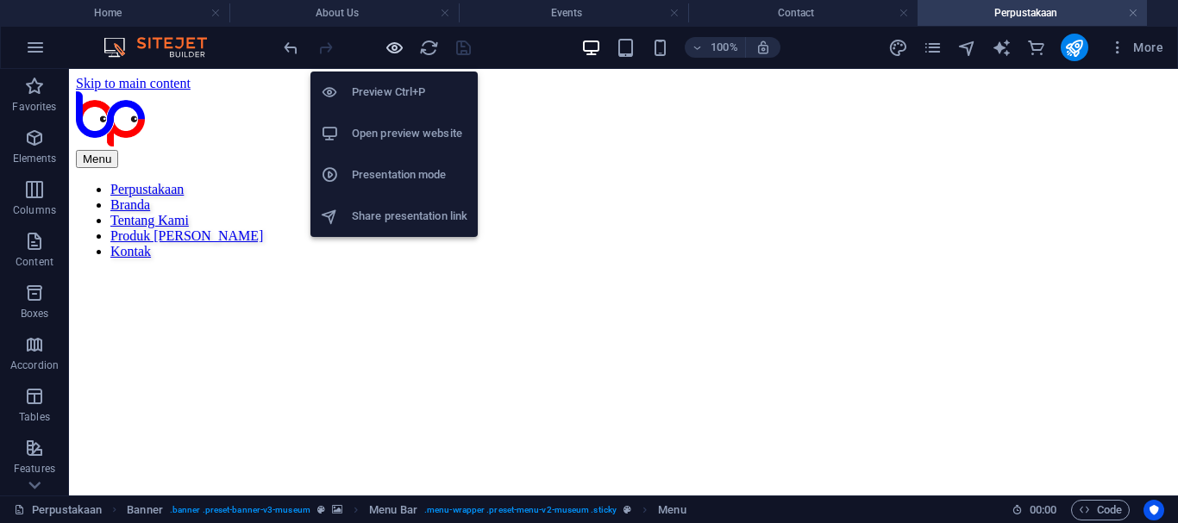
click at [392, 53] on icon "button" at bounding box center [395, 48] width 20 height 20
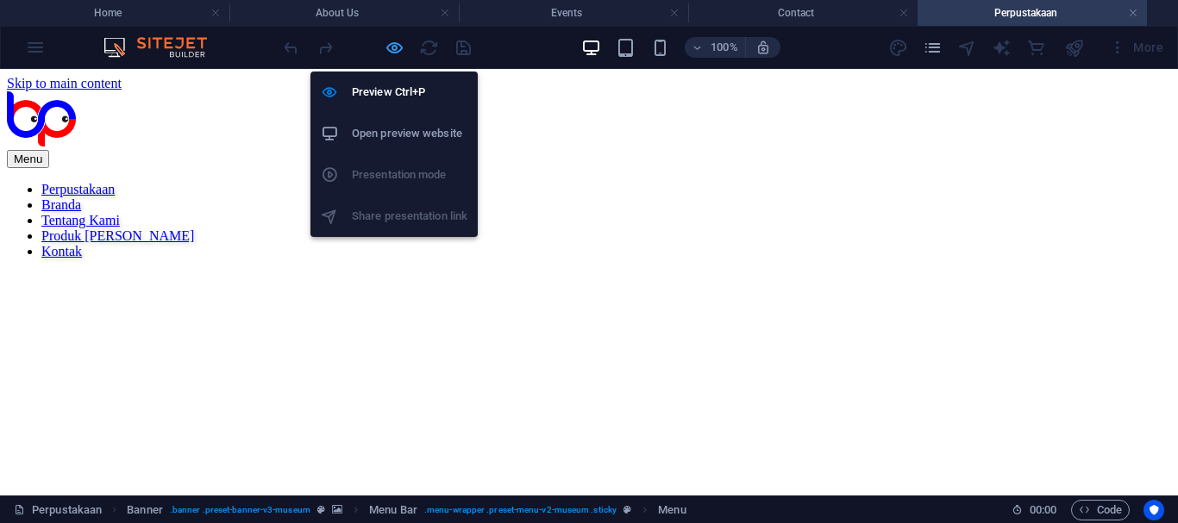
click at [389, 47] on icon "button" at bounding box center [395, 48] width 20 height 20
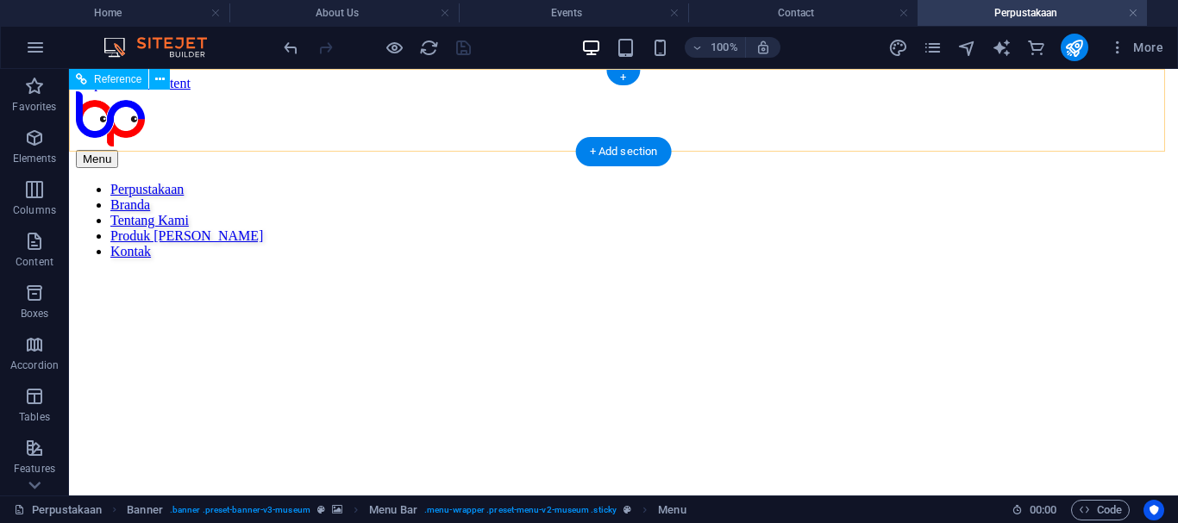
click at [418, 182] on nav "Perpustakaan Branda Tentang Kami Produk Kami Kontak" at bounding box center [623, 221] width 1095 height 78
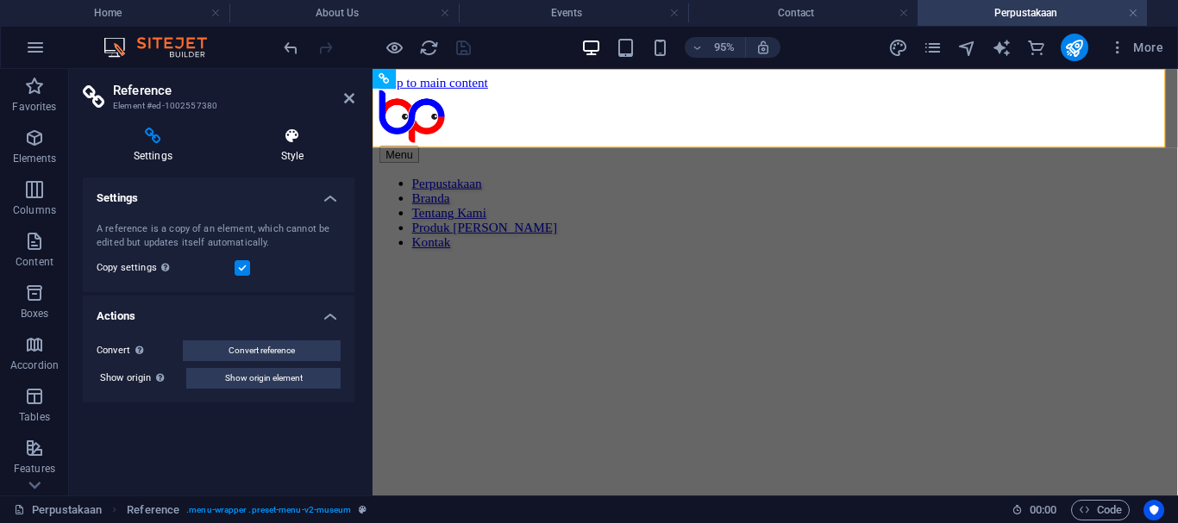
click at [286, 140] on icon at bounding box center [292, 136] width 124 height 17
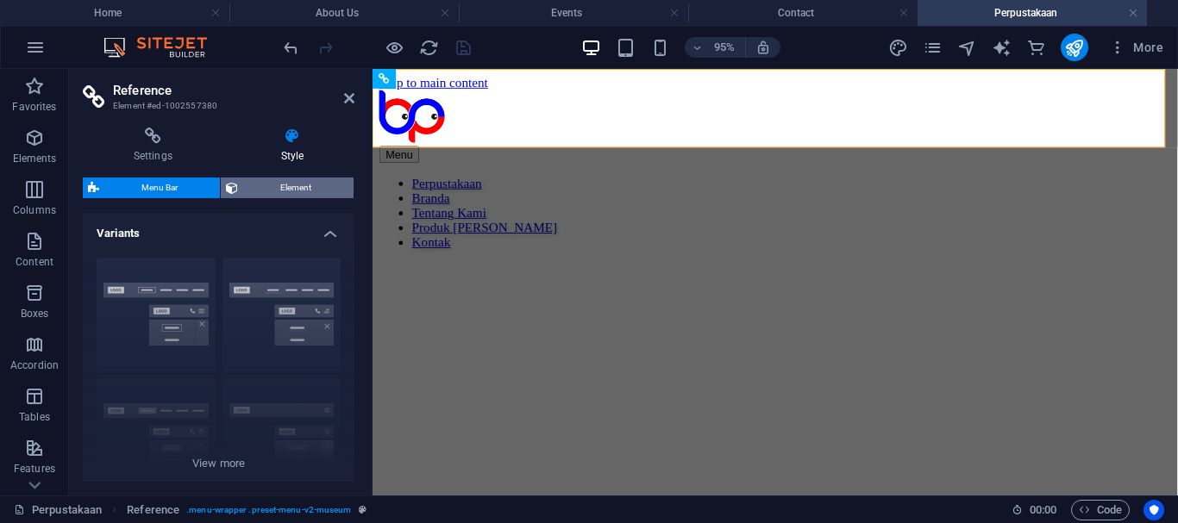
click at [274, 191] on span "Element" at bounding box center [295, 188] width 105 height 21
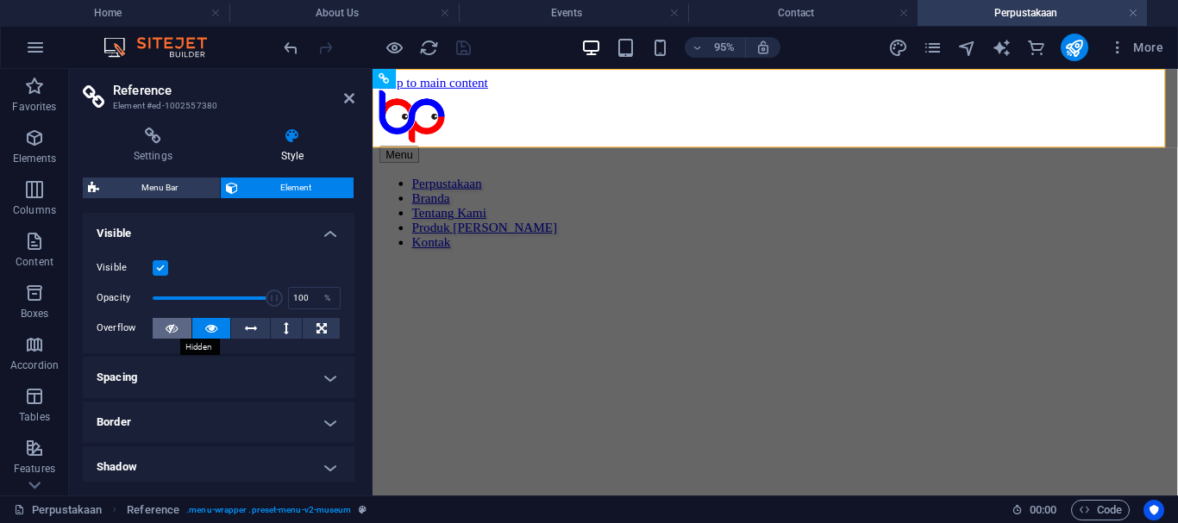
click at [173, 328] on icon at bounding box center [172, 328] width 12 height 21
click at [213, 330] on icon at bounding box center [211, 328] width 12 height 21
click at [349, 13] on h4 "About Us" at bounding box center [343, 12] width 229 height 19
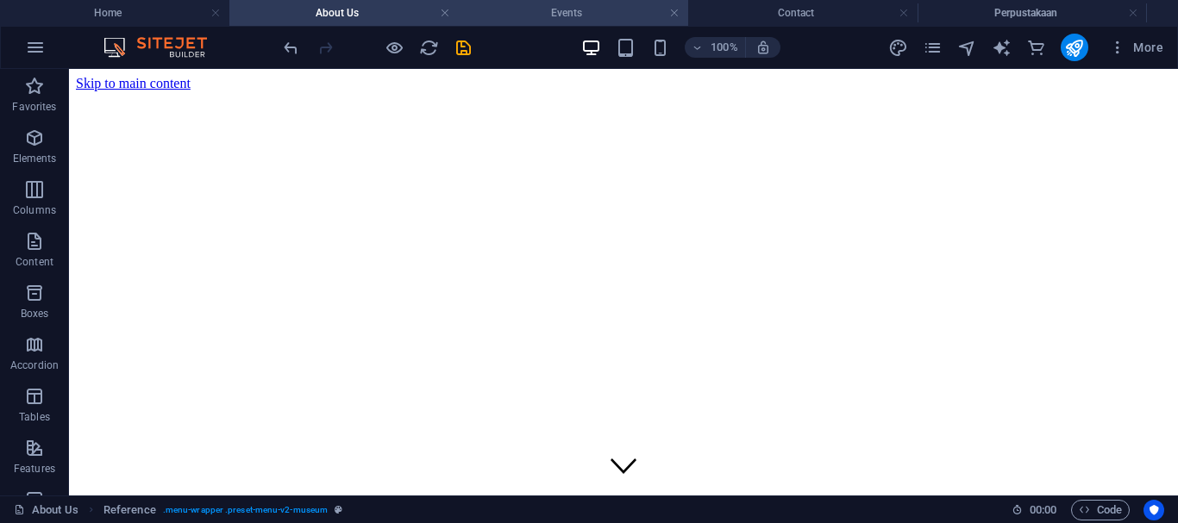
click at [557, 17] on h4 "Events" at bounding box center [573, 12] width 229 height 19
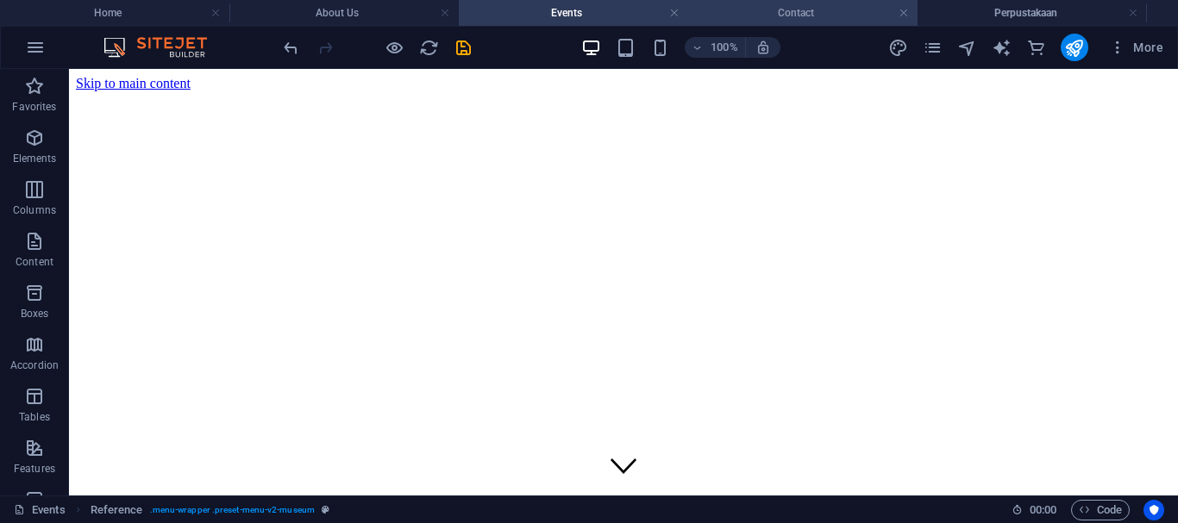
click at [783, 16] on h4 "Contact" at bounding box center [802, 12] width 229 height 19
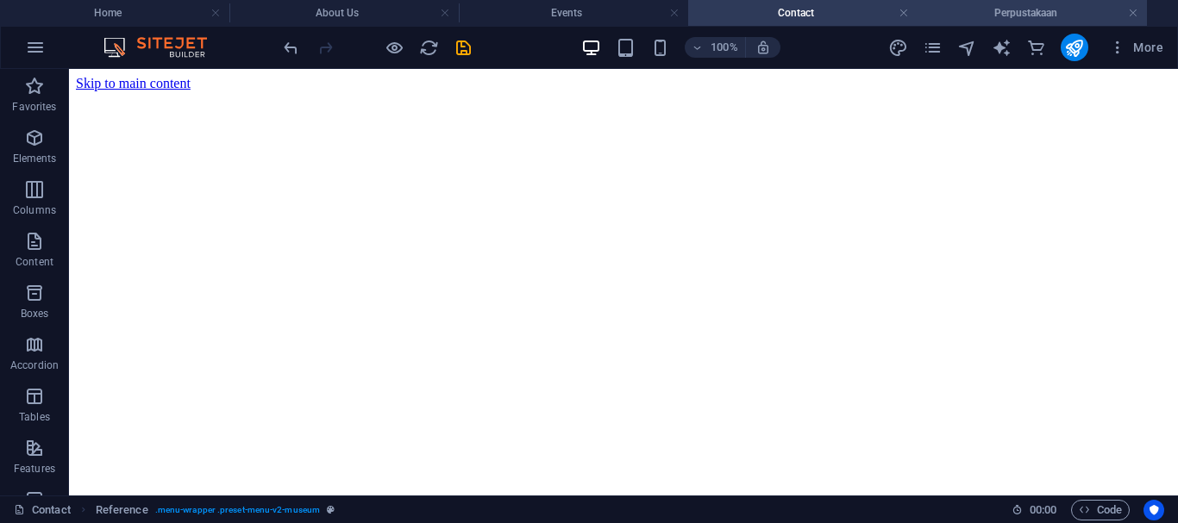
click at [974, 11] on h4 "Perpustakaan" at bounding box center [1031, 12] width 229 height 19
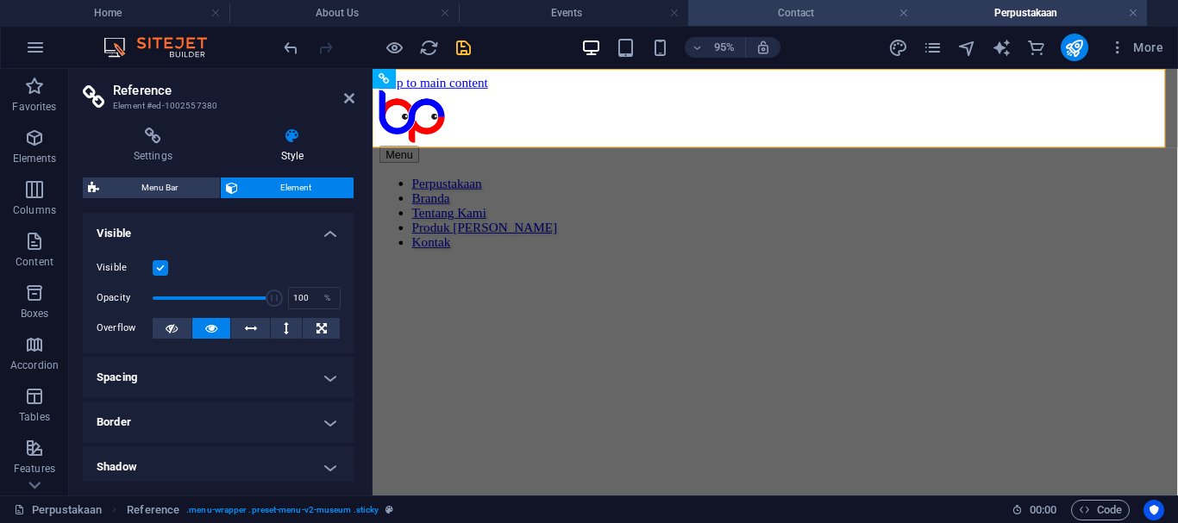
click at [803, 13] on h4 "Contact" at bounding box center [802, 12] width 229 height 19
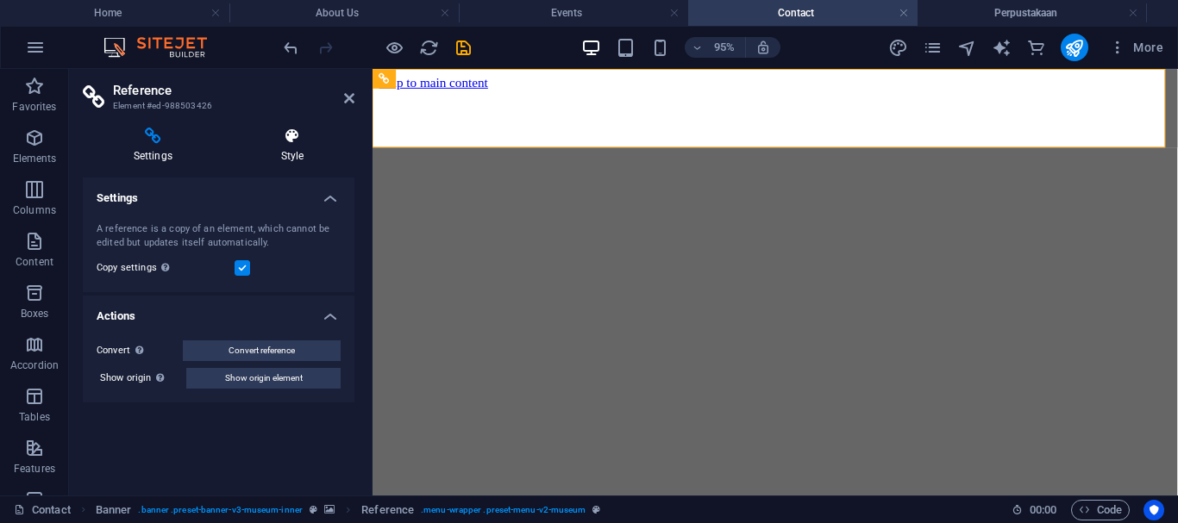
click at [297, 148] on h4 "Style" at bounding box center [292, 146] width 124 height 36
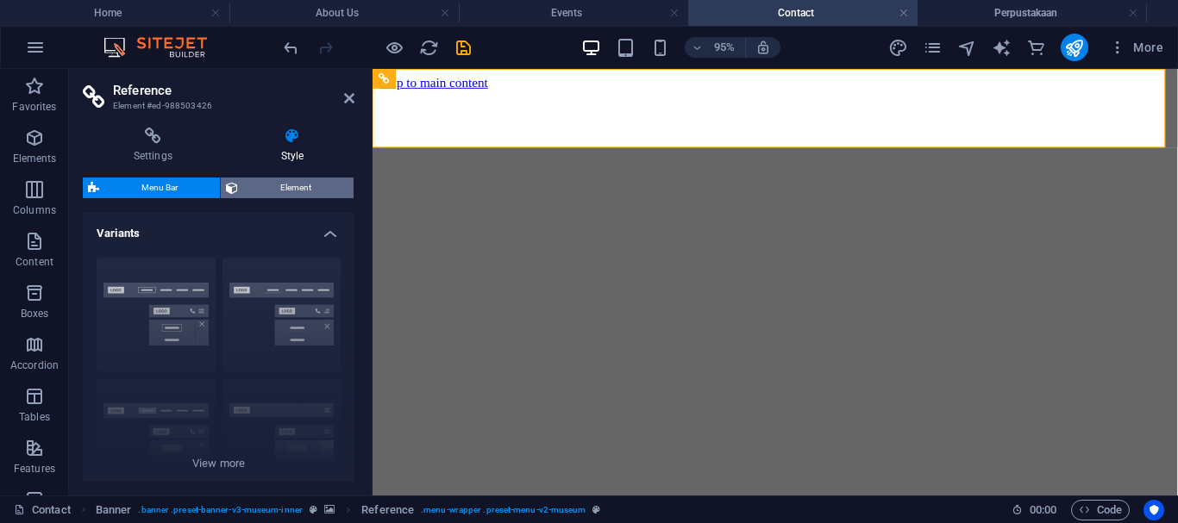
click at [314, 184] on span "Element" at bounding box center [295, 188] width 105 height 21
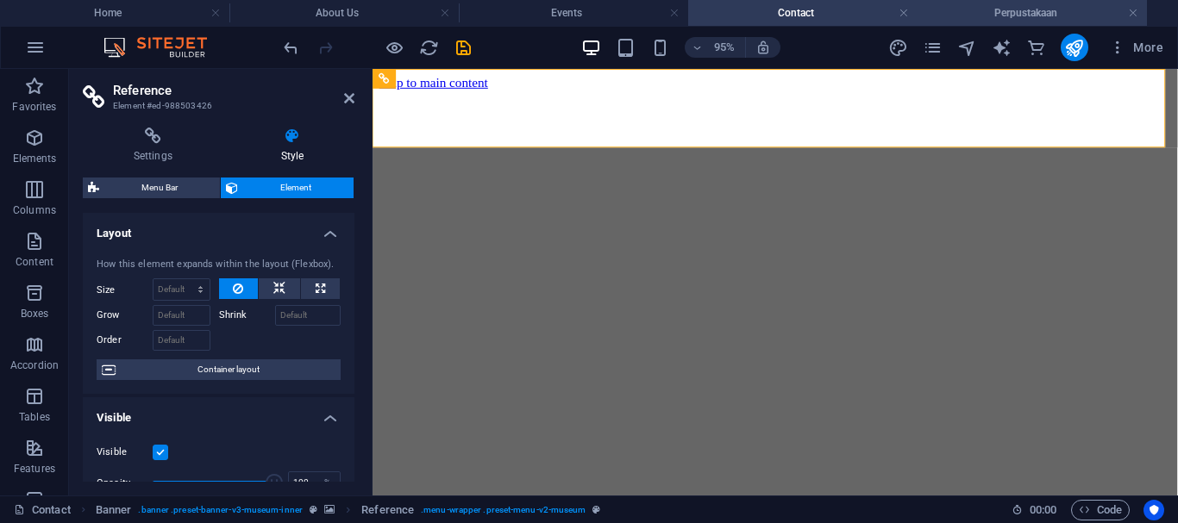
click at [985, 16] on h4 "Perpustakaan" at bounding box center [1031, 12] width 229 height 19
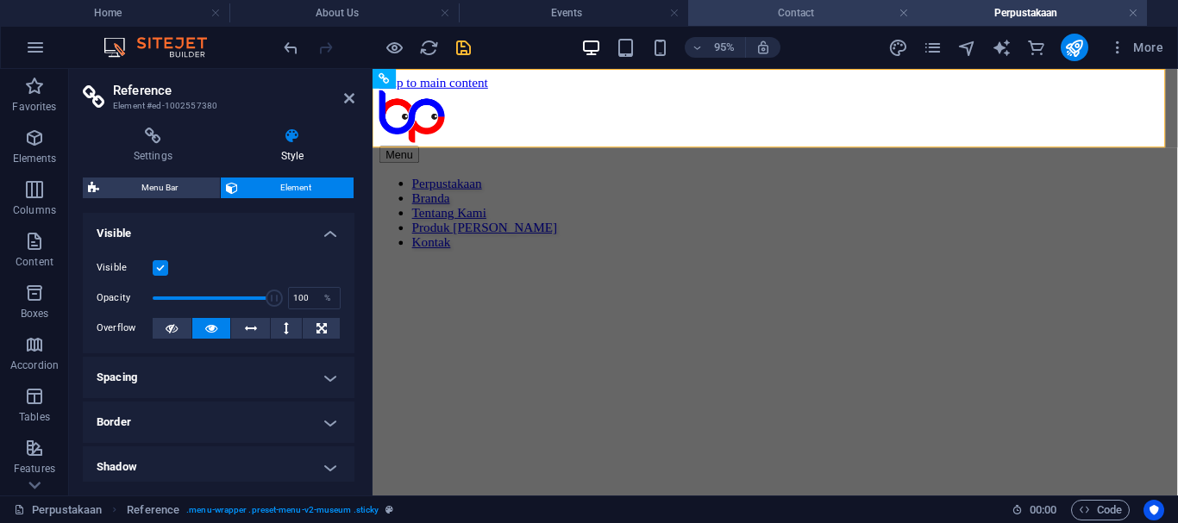
click at [741, 19] on h4 "Contact" at bounding box center [802, 12] width 229 height 19
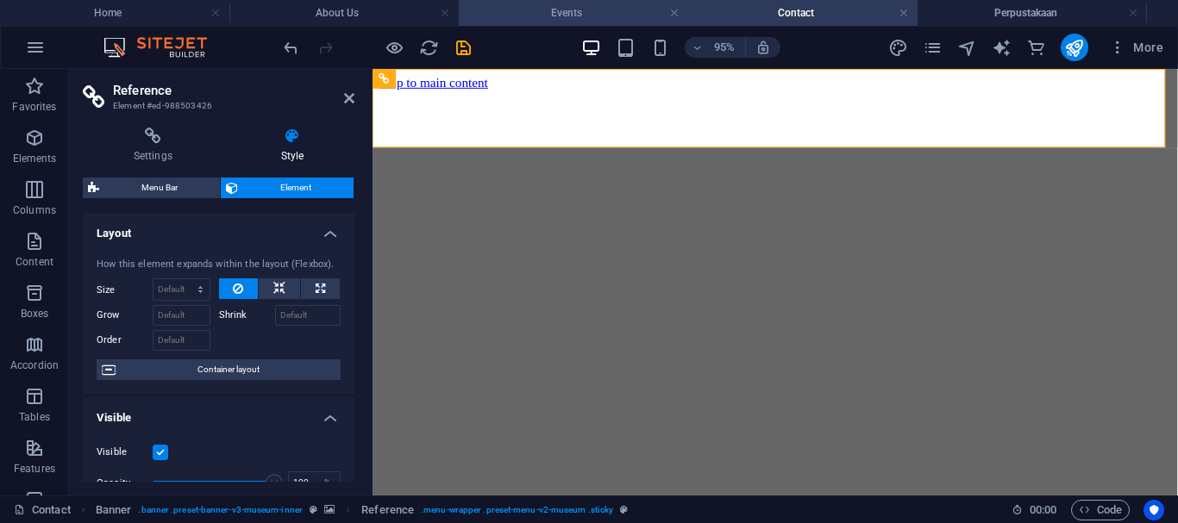
click at [610, 13] on h4 "Events" at bounding box center [573, 12] width 229 height 19
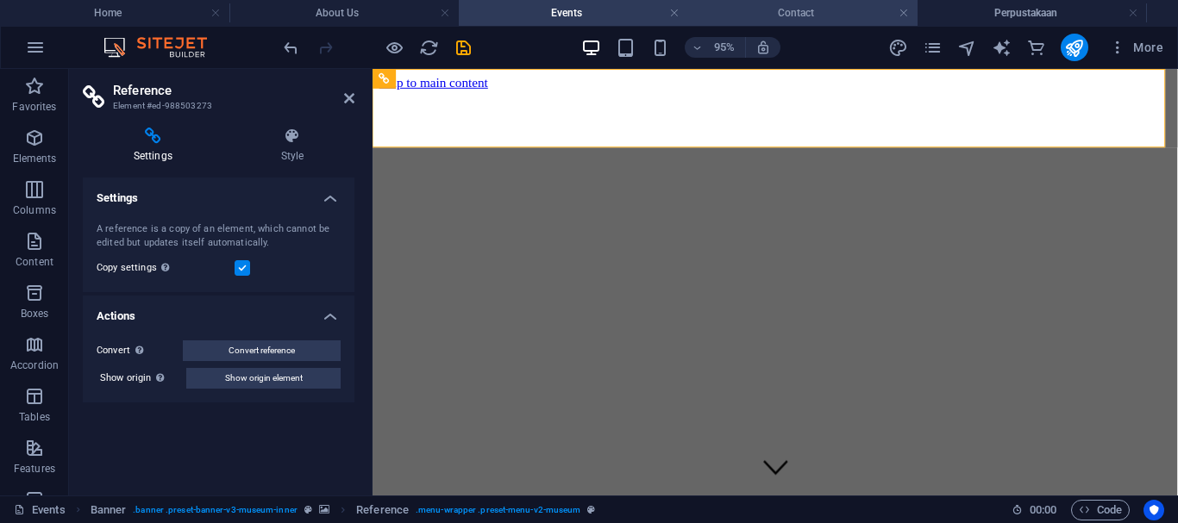
click at [730, 16] on h4 "Contact" at bounding box center [802, 12] width 229 height 19
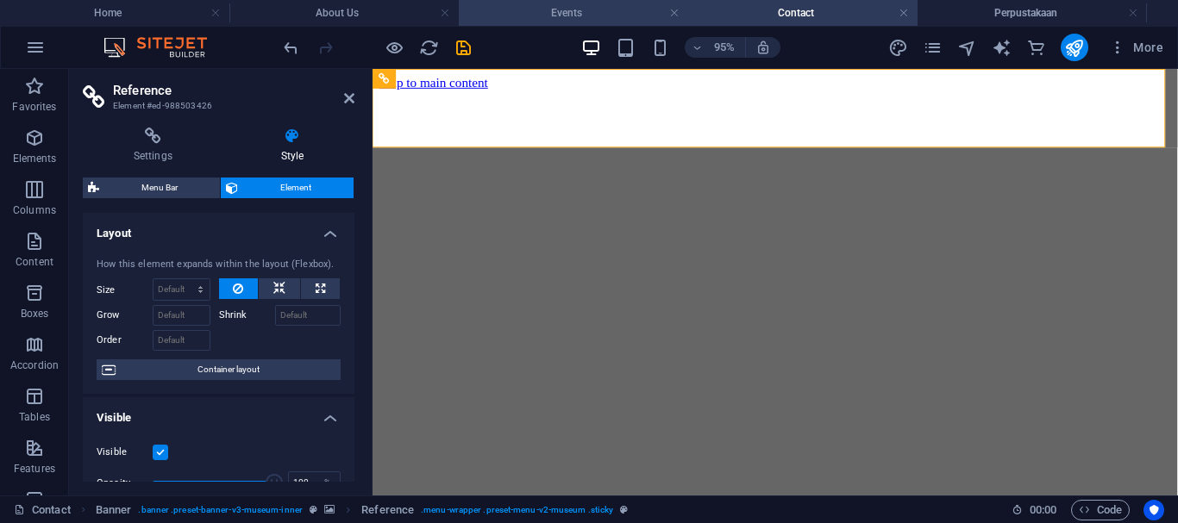
click at [505, 20] on h4 "Events" at bounding box center [573, 12] width 229 height 19
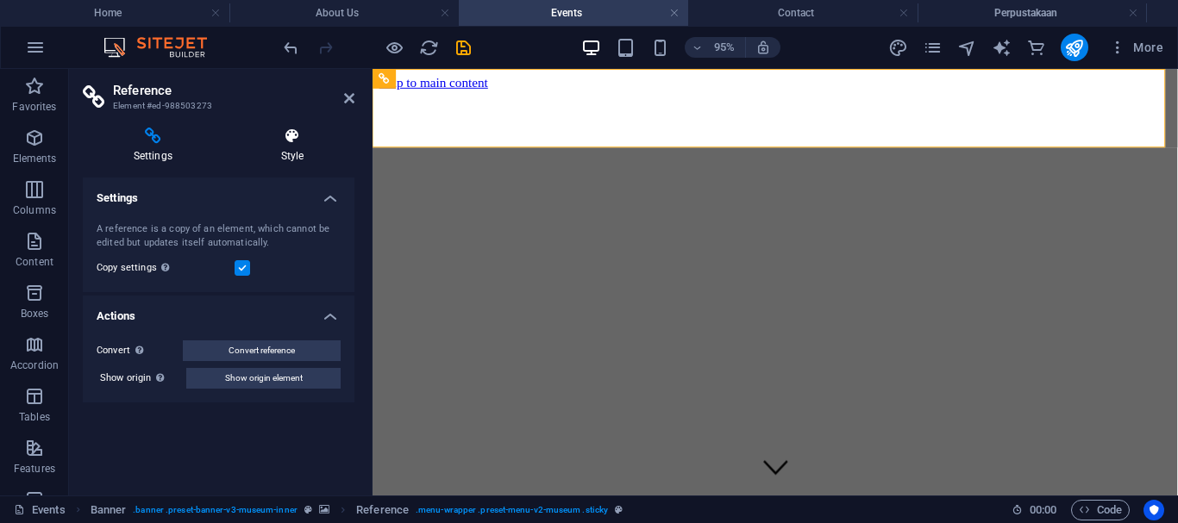
click at [297, 141] on icon at bounding box center [292, 136] width 124 height 17
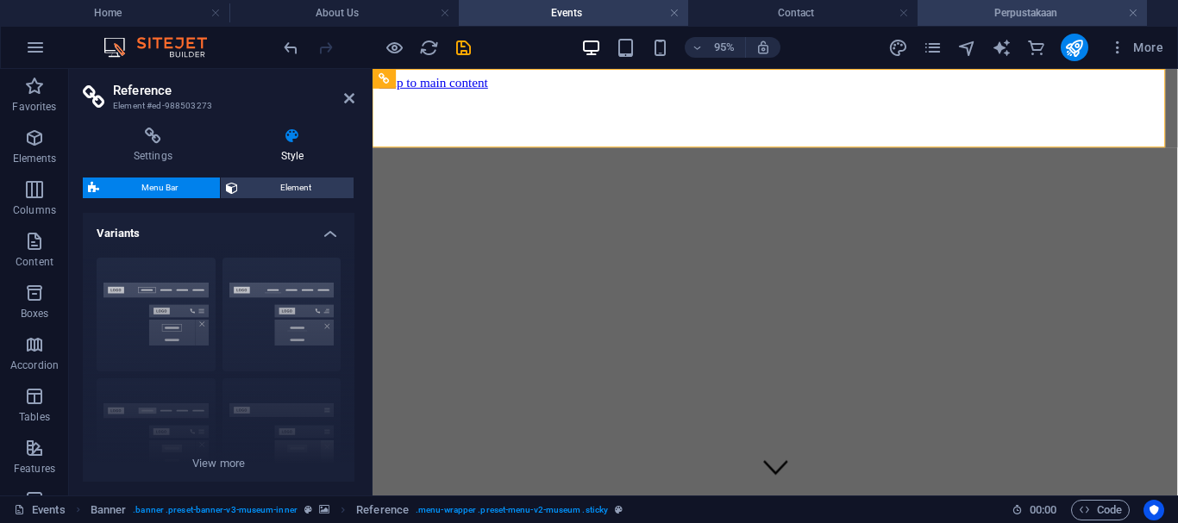
click at [1017, 16] on h4 "Perpustakaan" at bounding box center [1031, 12] width 229 height 19
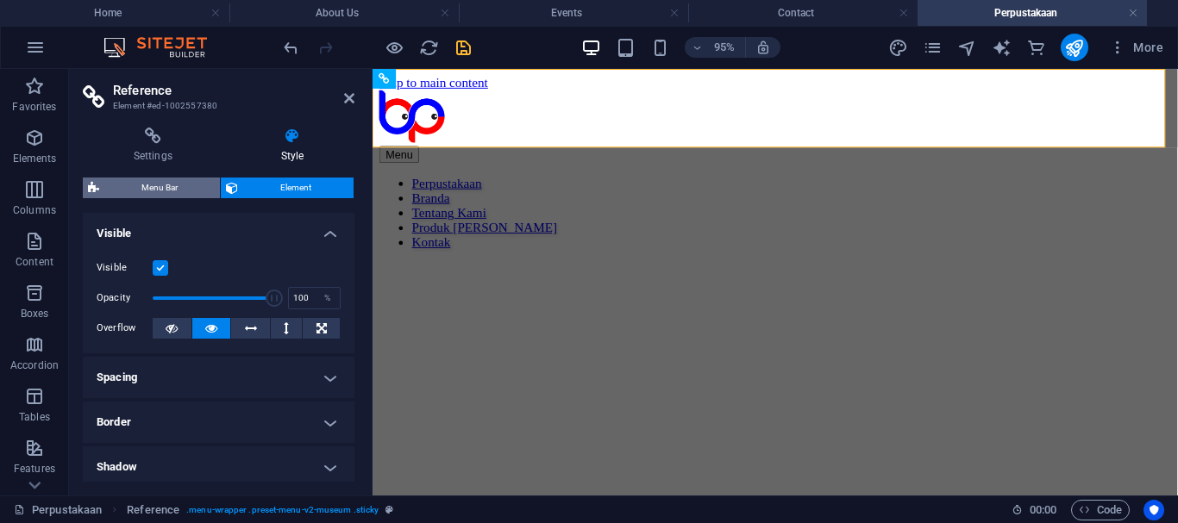
click at [173, 193] on span "Menu Bar" at bounding box center [159, 188] width 110 height 21
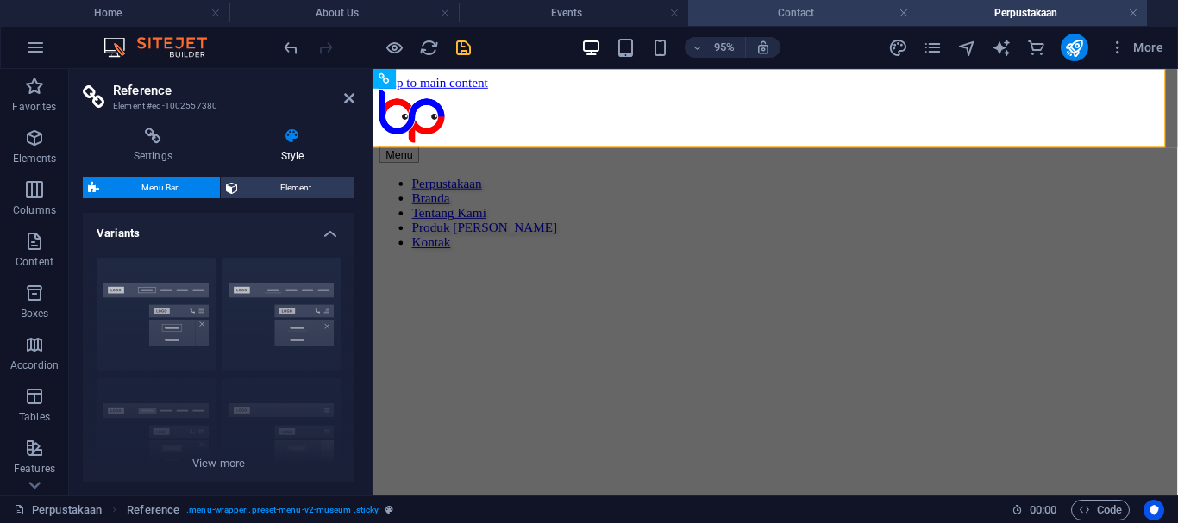
click at [733, 12] on h4 "Contact" at bounding box center [802, 12] width 229 height 19
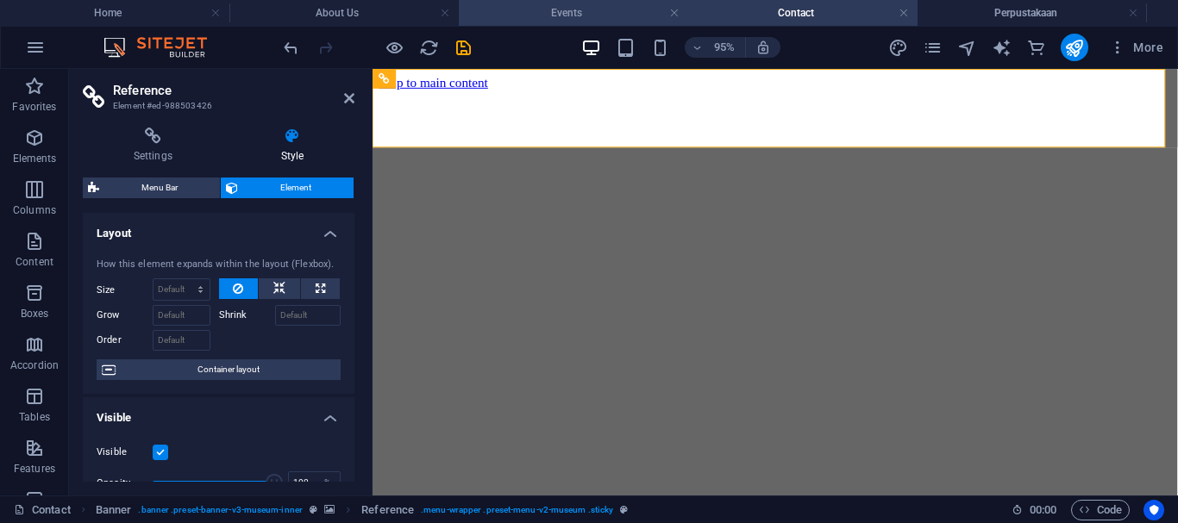
click at [569, 18] on h4 "Events" at bounding box center [573, 12] width 229 height 19
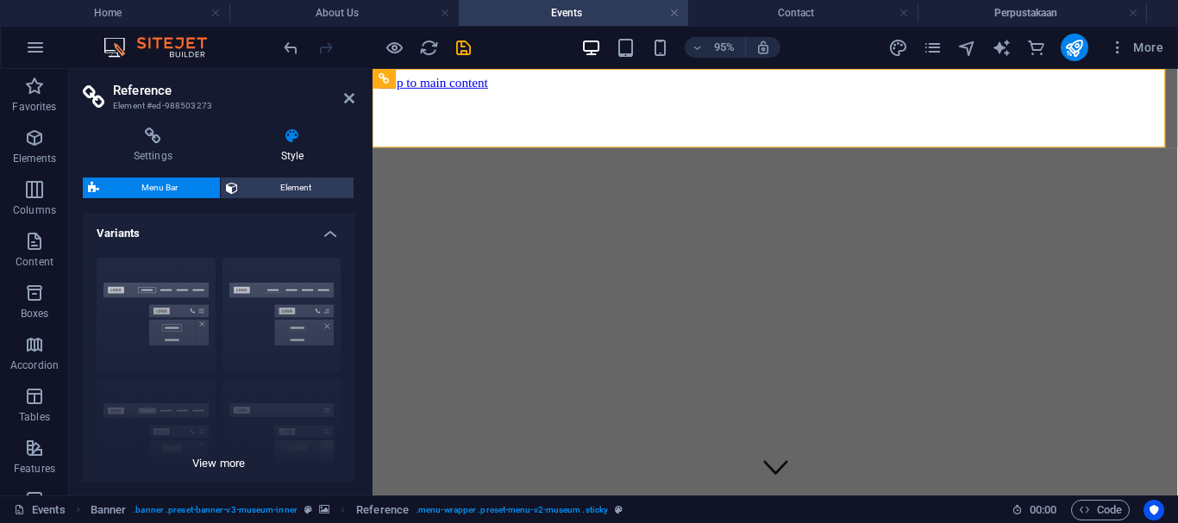
click at [243, 463] on div "Border Centered Default Fixed Loki Trigger Wide XXL" at bounding box center [219, 373] width 272 height 259
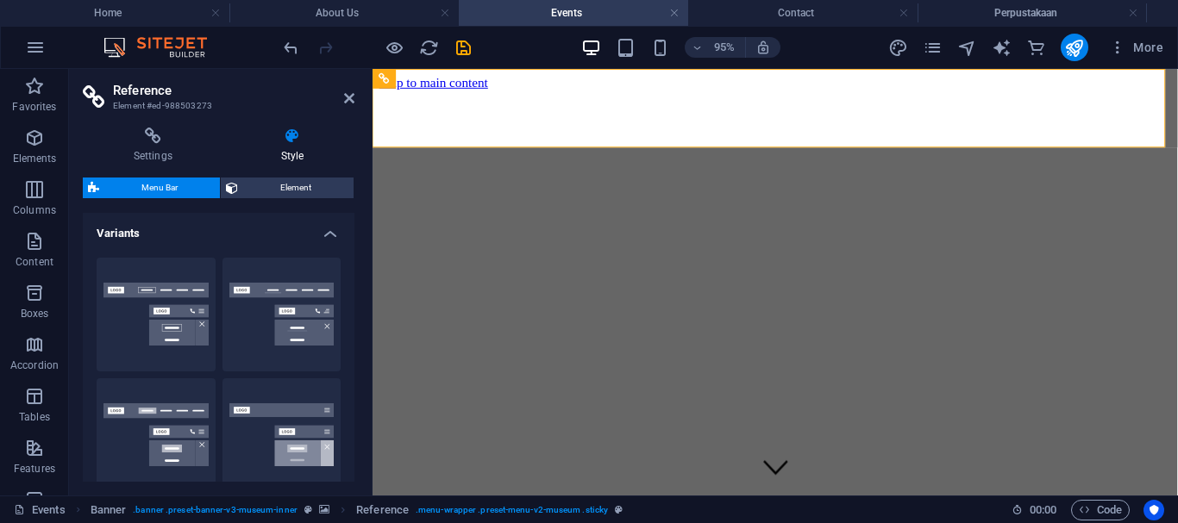
click at [171, 180] on span "Menu Bar" at bounding box center [159, 188] width 110 height 21
click at [973, 7] on h4 "Perpustakaan" at bounding box center [1031, 12] width 229 height 19
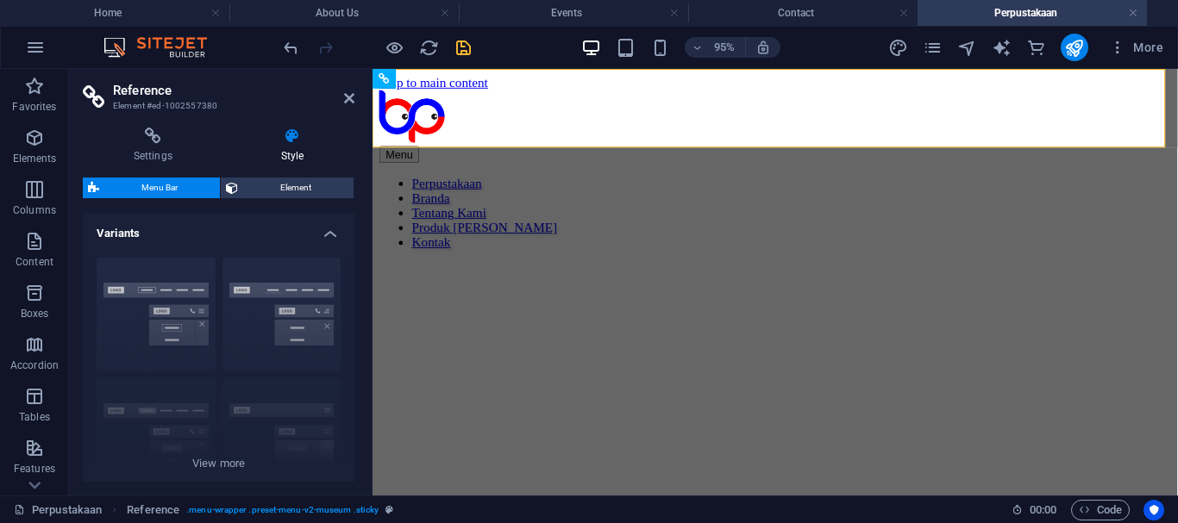
click at [293, 136] on icon at bounding box center [292, 136] width 124 height 17
click at [185, 190] on span "Menu Bar" at bounding box center [159, 188] width 110 height 21
click at [563, 14] on h4 "Events" at bounding box center [573, 12] width 229 height 19
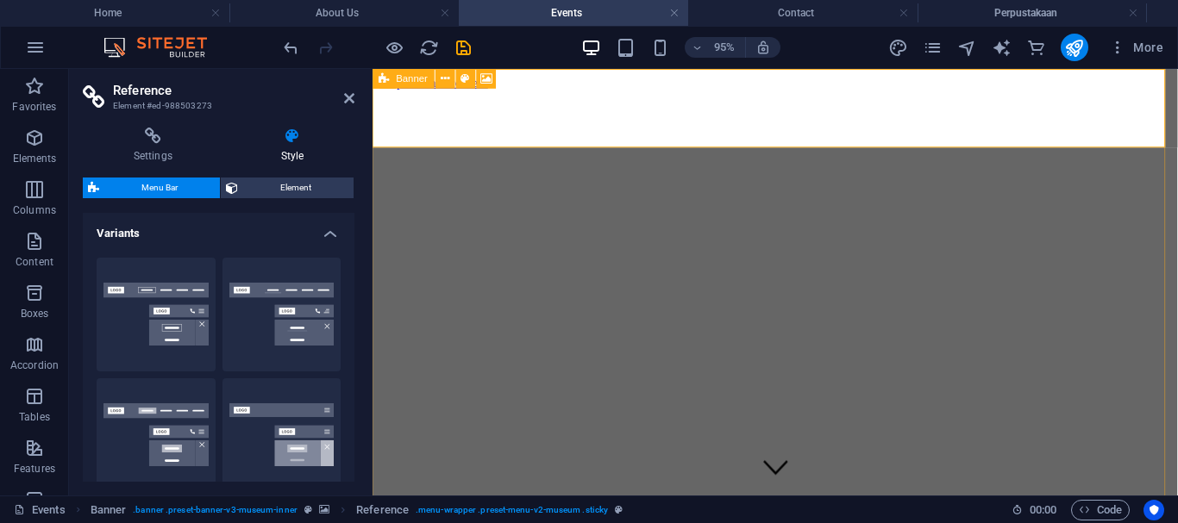
click at [189, 187] on span "Menu Bar" at bounding box center [159, 188] width 110 height 21
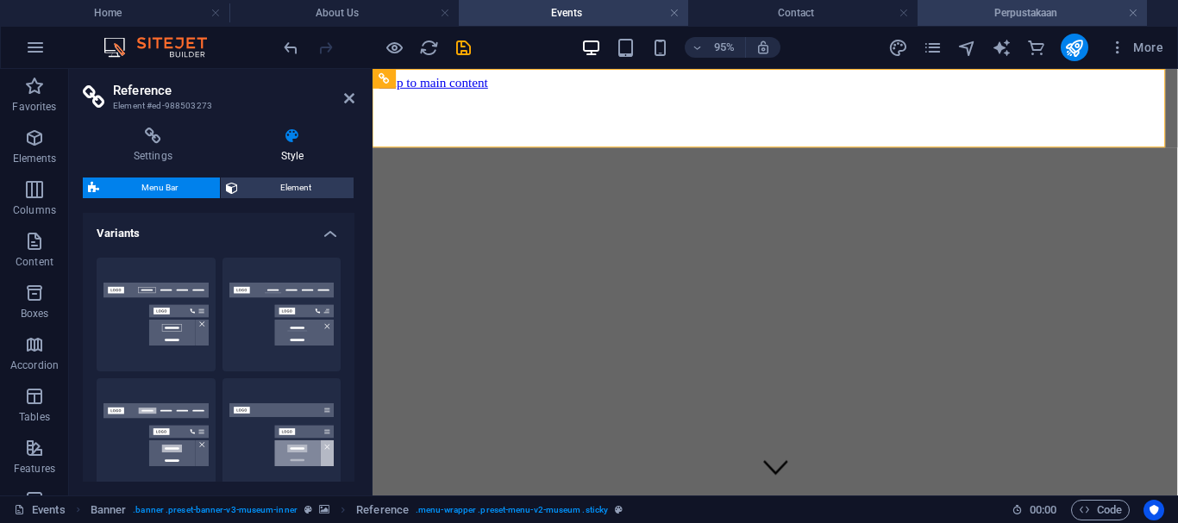
click at [984, 8] on h4 "Perpustakaan" at bounding box center [1031, 12] width 229 height 19
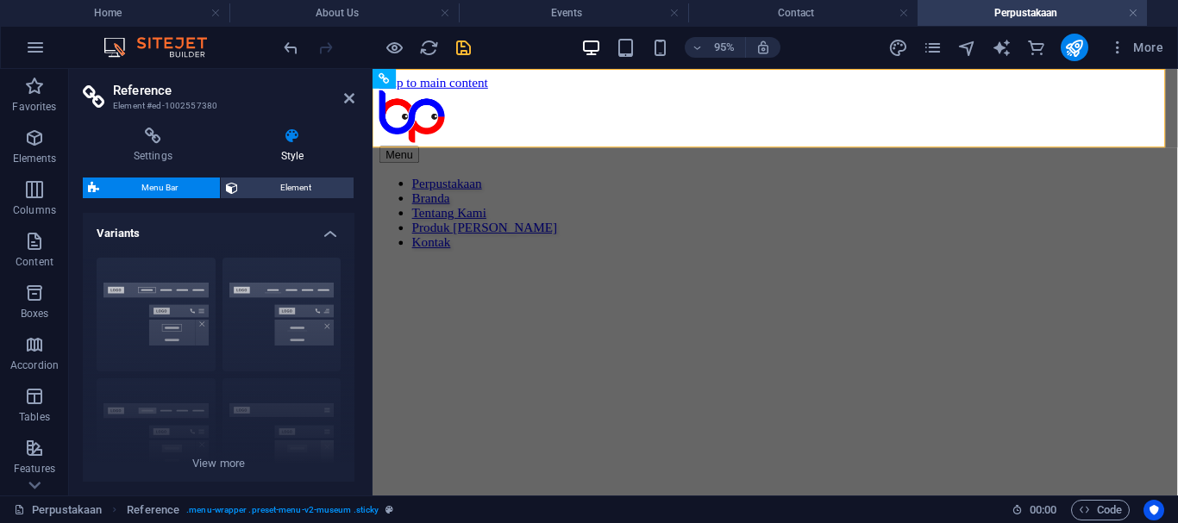
click at [291, 138] on icon at bounding box center [292, 136] width 124 height 17
click at [460, 141] on div "Menu Perpustakaan [PERSON_NAME] Tentang Kami Produk [PERSON_NAME]" at bounding box center [796, 175] width 834 height 168
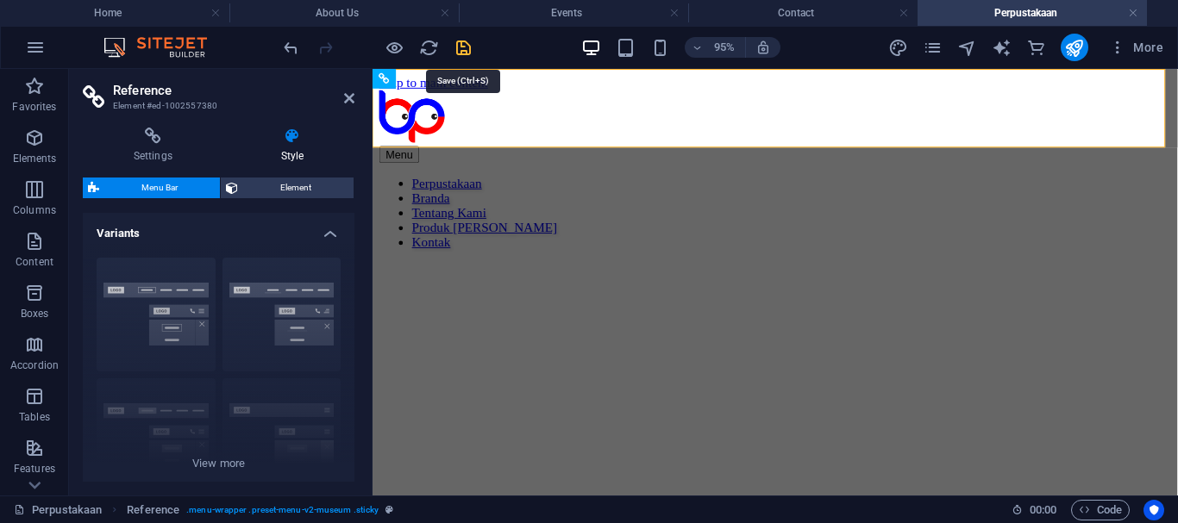
click at [460, 49] on icon "save" at bounding box center [463, 48] width 20 height 20
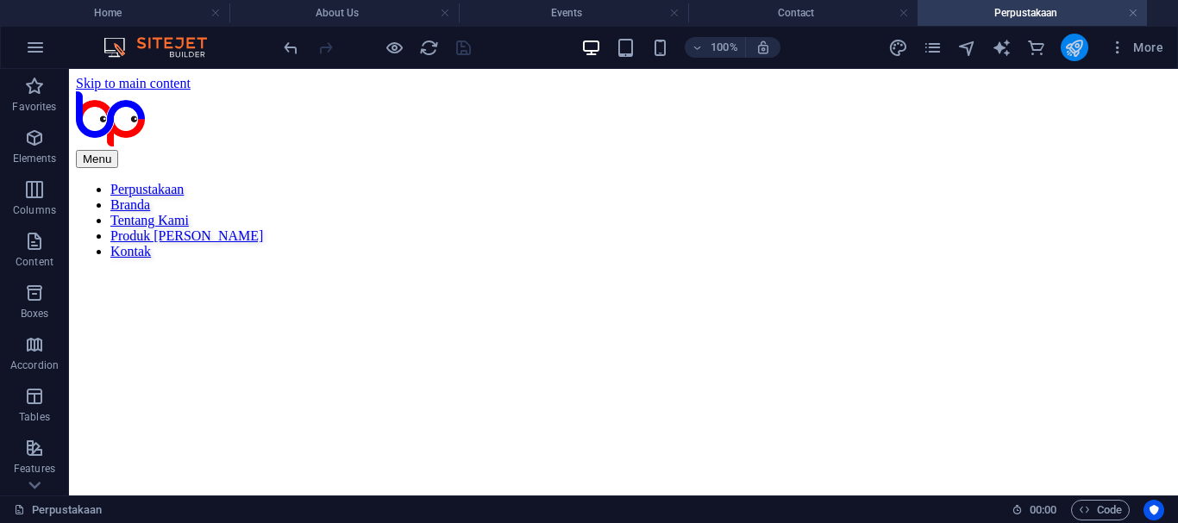
click at [1073, 45] on icon "publish" at bounding box center [1074, 48] width 20 height 20
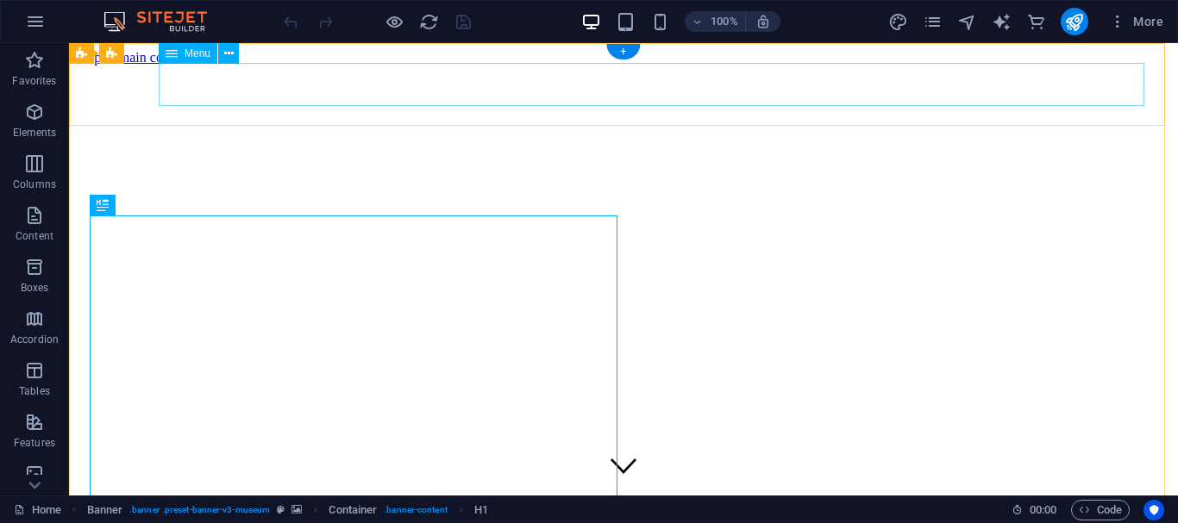
select select "4"
select select
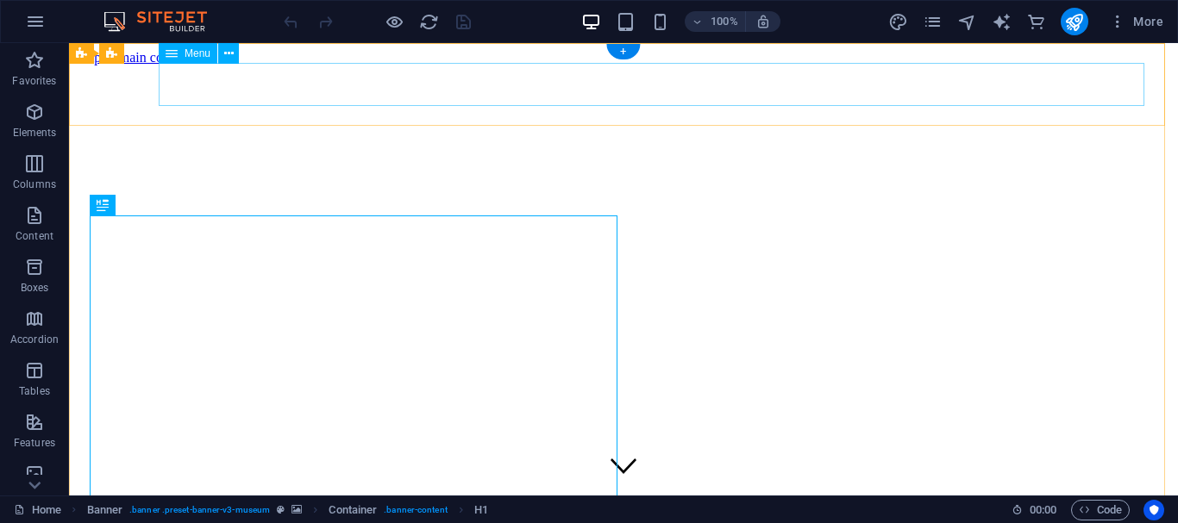
select select "1"
select select
select select "2"
select select
select select "3"
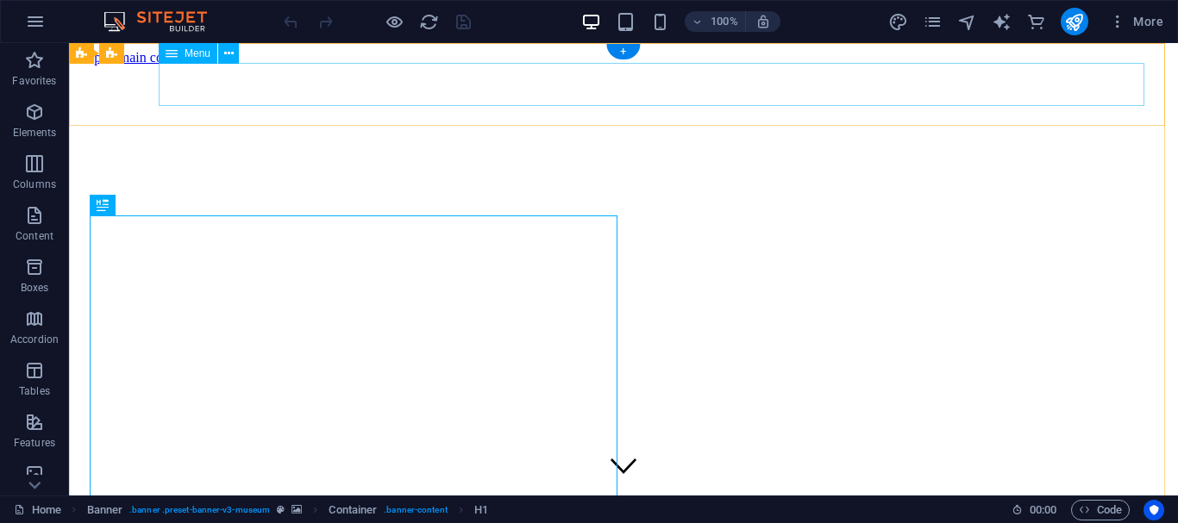
select select
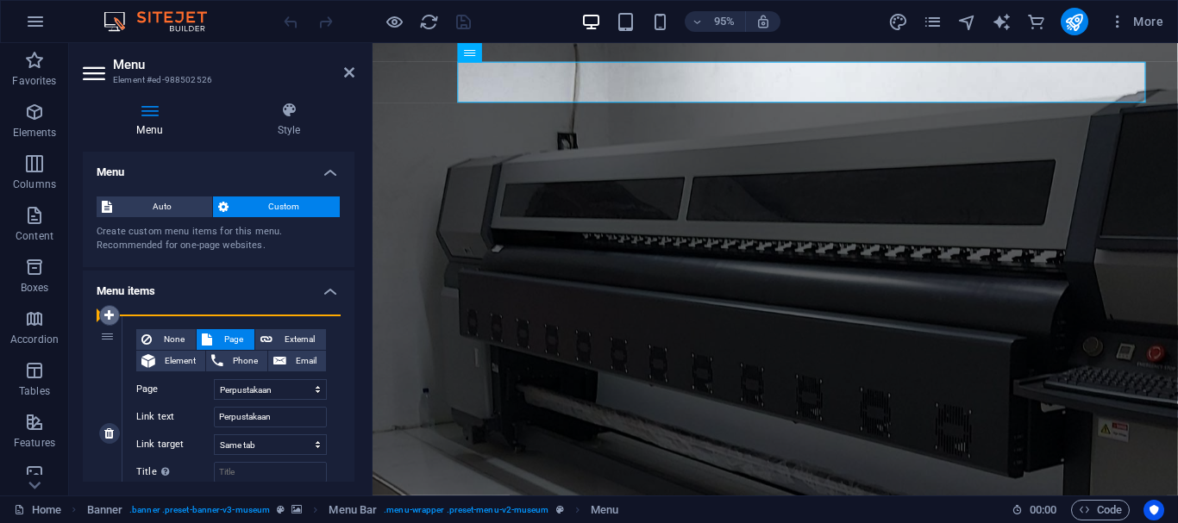
drag, startPoint x: 109, startPoint y: 339, endPoint x: 110, endPoint y: 321, distance: 18.1
click at [110, 321] on div "1" at bounding box center [110, 434] width 26 height 236
select select
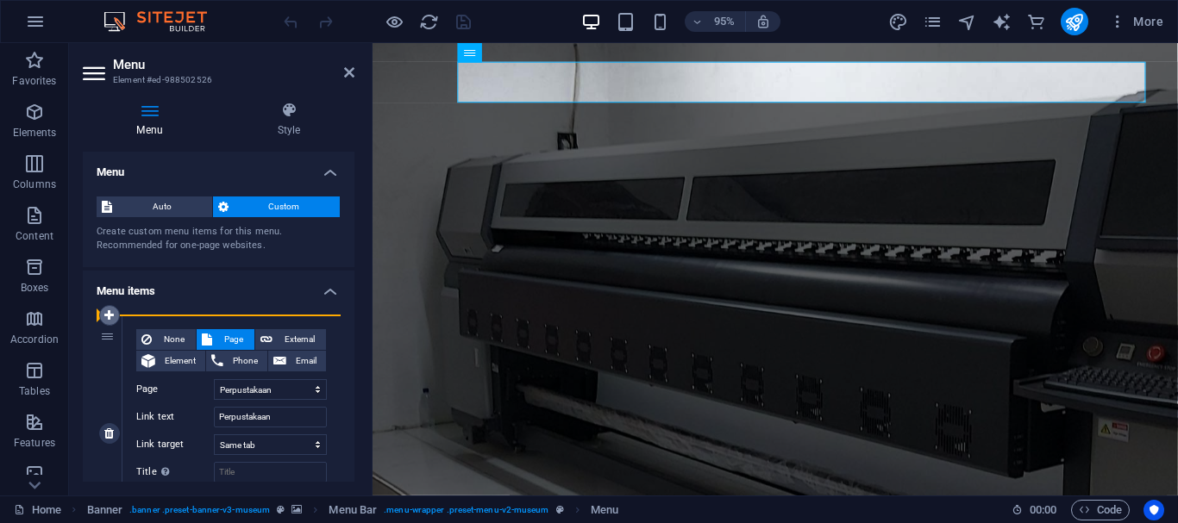
select select
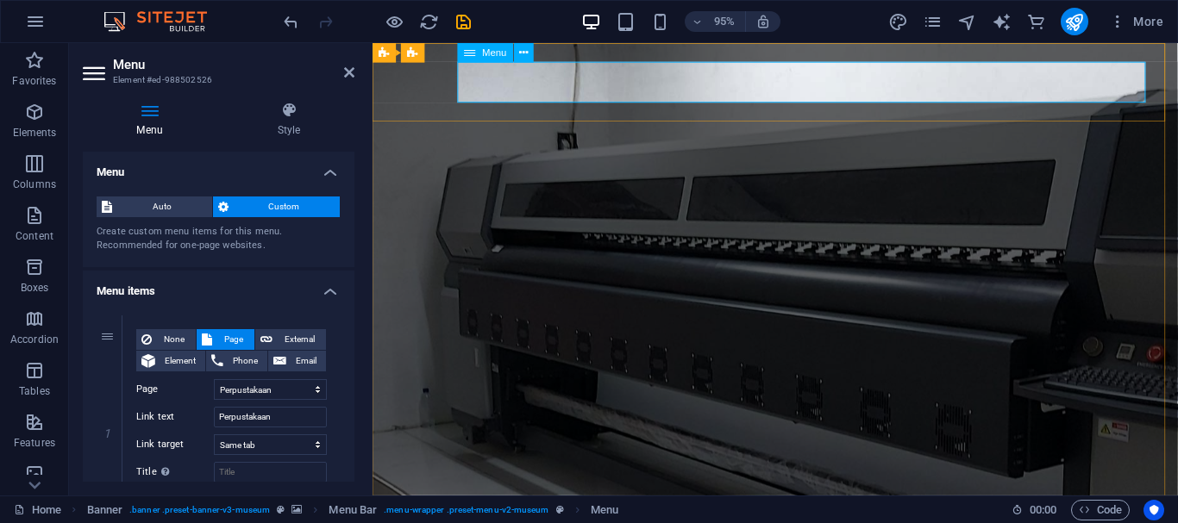
drag, startPoint x: 355, startPoint y: 216, endPoint x: 360, endPoint y: 264, distance: 48.6
click at [360, 264] on div "Menu Style Menu Auto Custom Create custom menu items for this menu. Recommended…" at bounding box center [218, 292] width 299 height 408
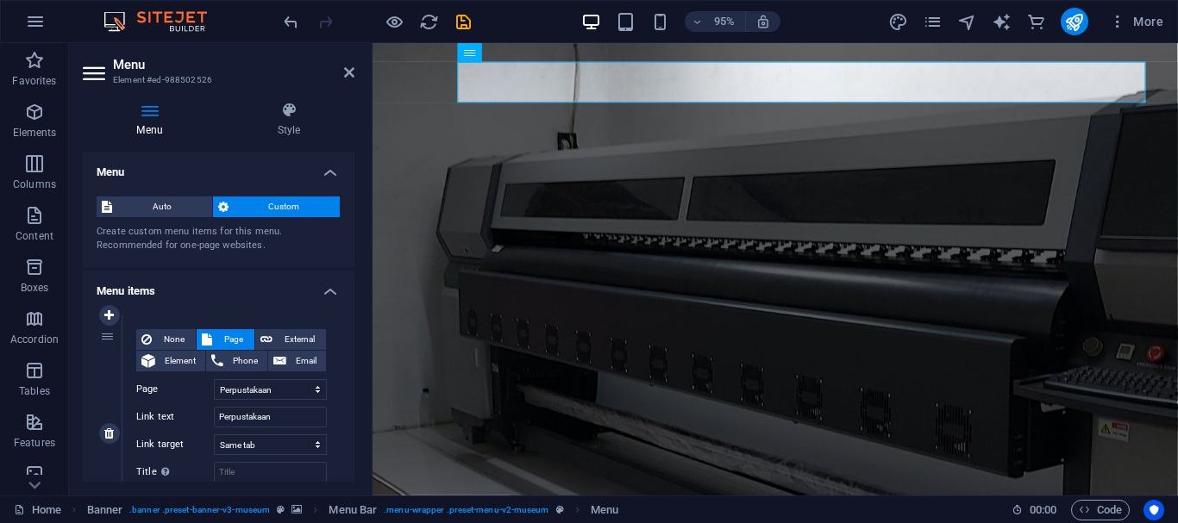
click at [111, 335] on div "1" at bounding box center [110, 434] width 26 height 236
click at [326, 291] on h4 "Menu items" at bounding box center [219, 286] width 272 height 31
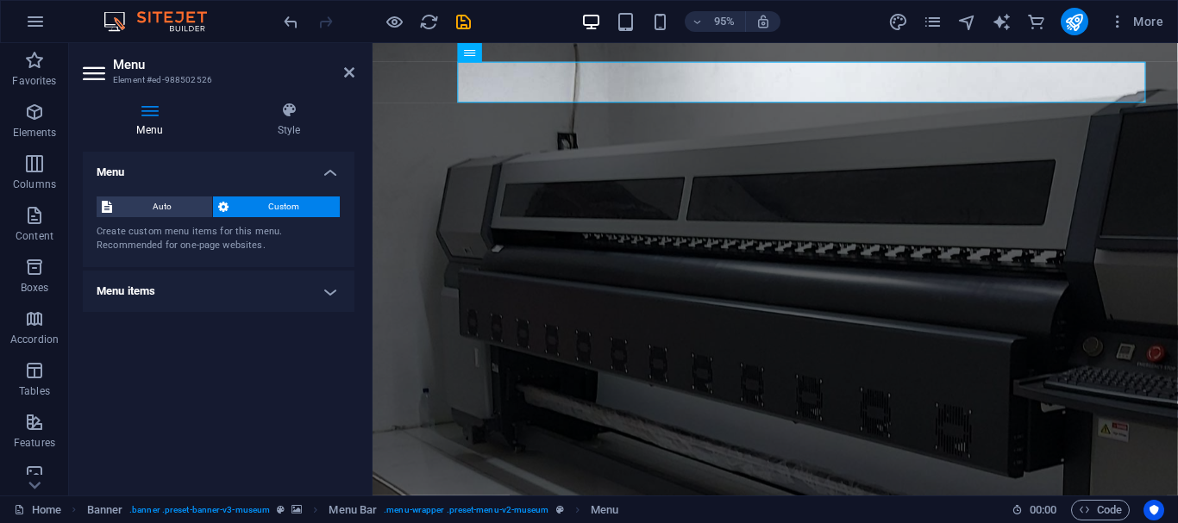
click at [323, 287] on h4 "Menu items" at bounding box center [219, 291] width 272 height 41
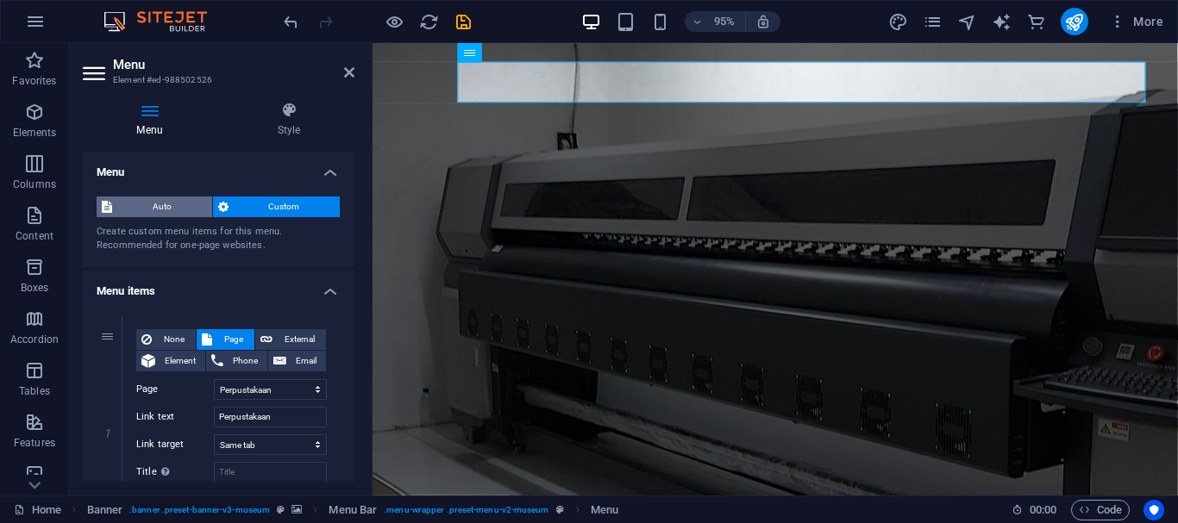
click at [177, 203] on span "Auto" at bounding box center [162, 207] width 90 height 21
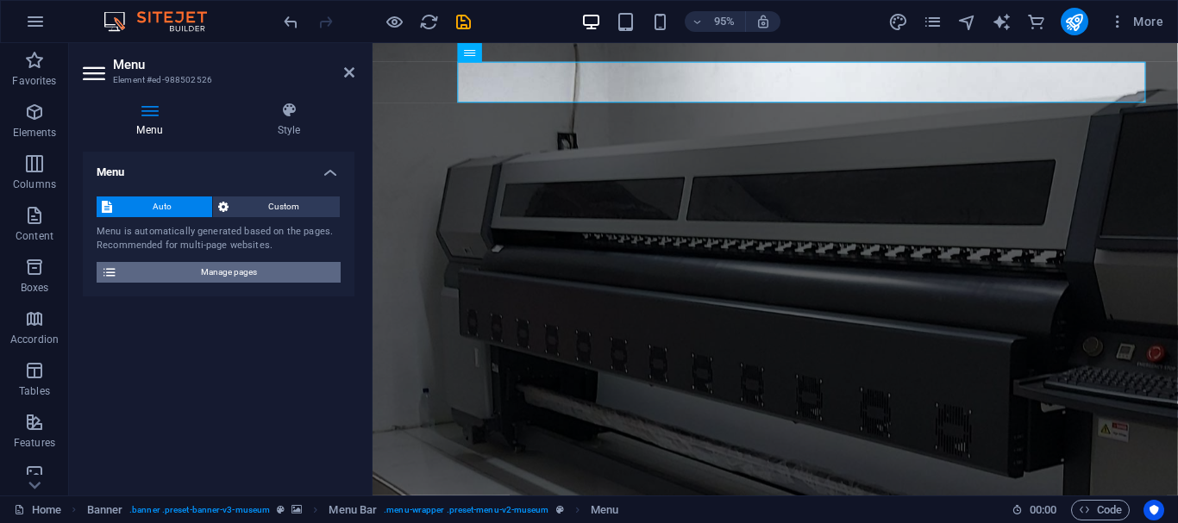
click at [290, 277] on span "Manage pages" at bounding box center [228, 272] width 213 height 21
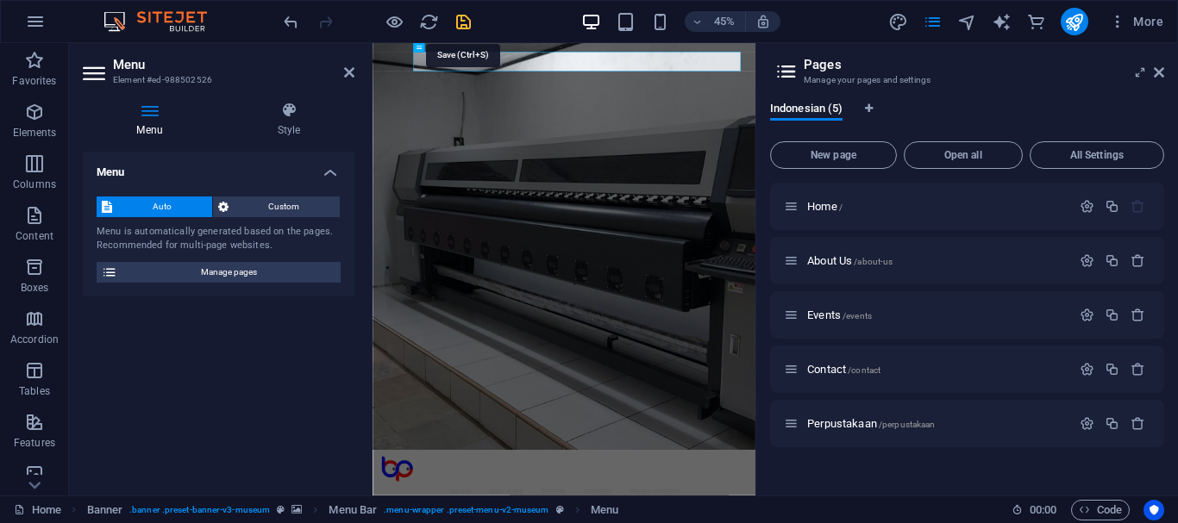
click at [467, 16] on icon "save" at bounding box center [463, 22] width 20 height 20
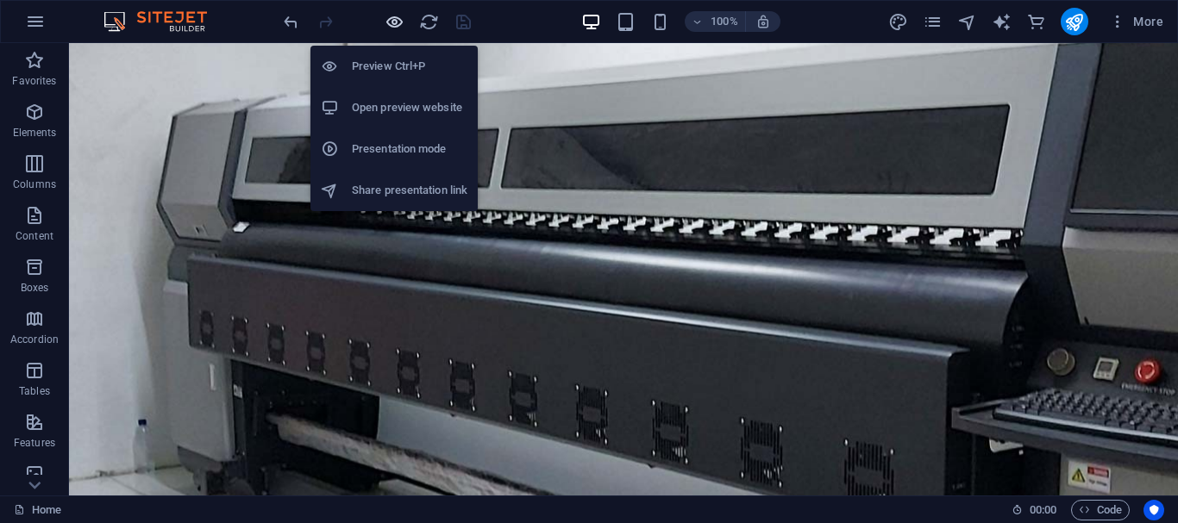
click at [395, 19] on icon "button" at bounding box center [395, 22] width 20 height 20
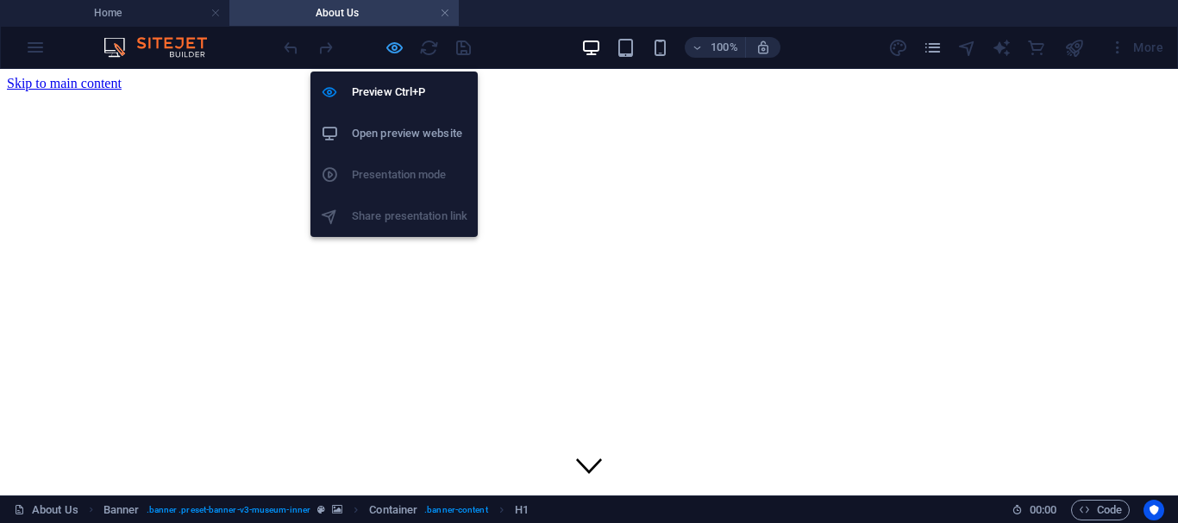
click at [396, 44] on icon "button" at bounding box center [395, 48] width 20 height 20
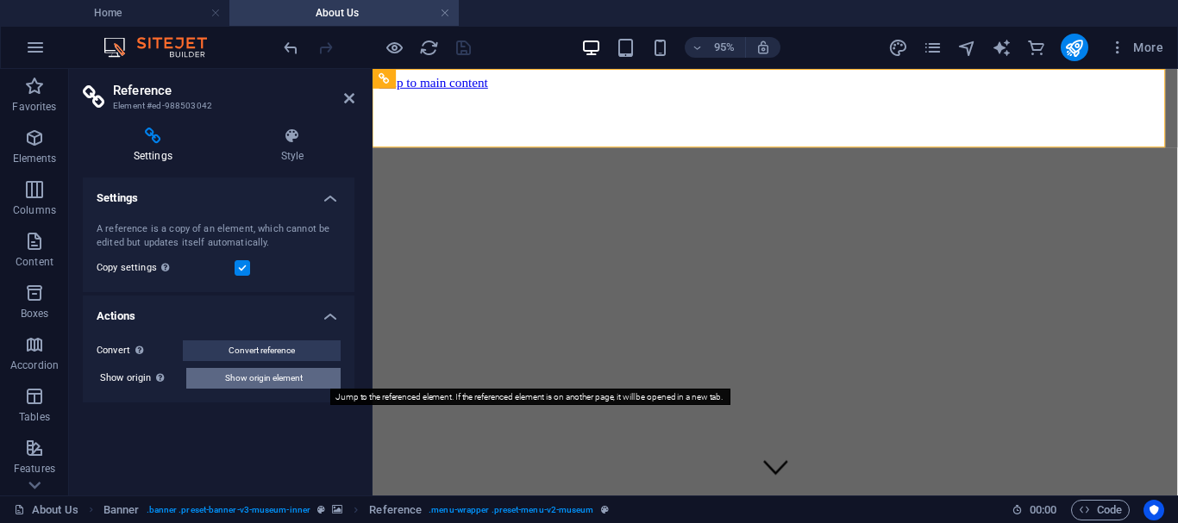
click at [308, 381] on button "Show origin element" at bounding box center [263, 378] width 154 height 21
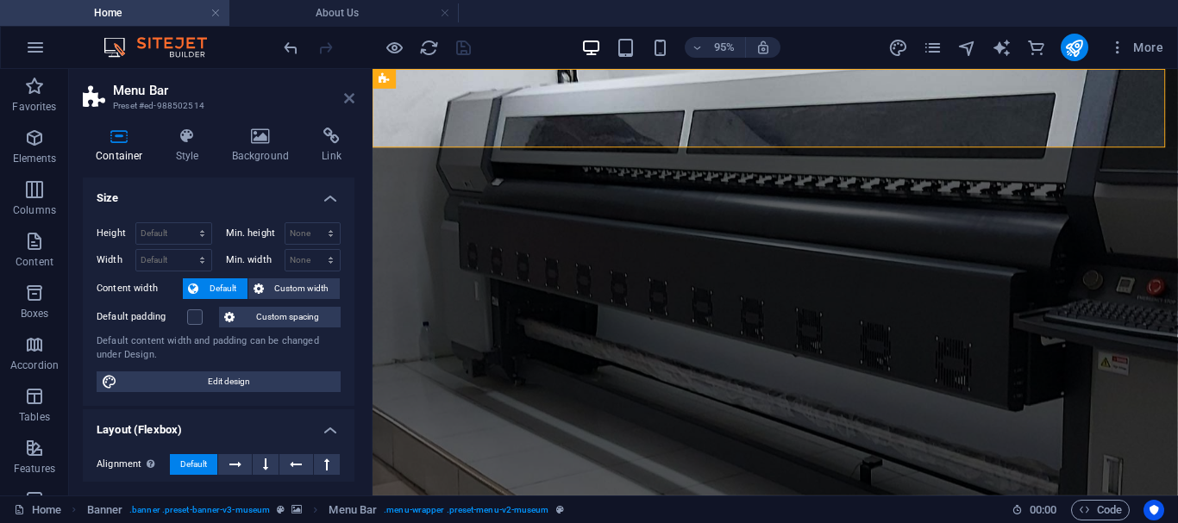
click at [353, 95] on icon at bounding box center [349, 98] width 10 height 14
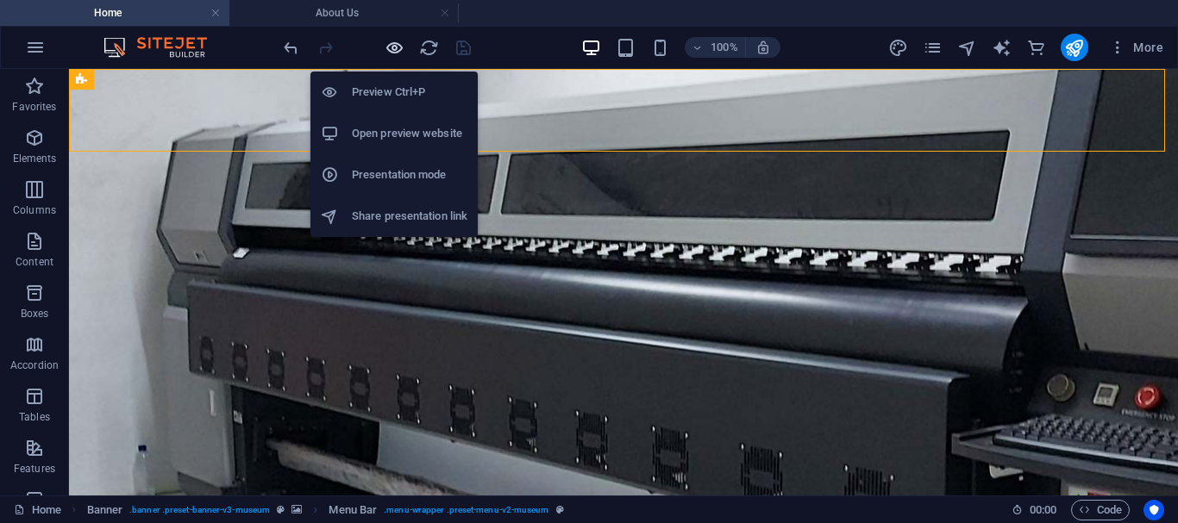
click at [393, 43] on icon "button" at bounding box center [395, 48] width 20 height 20
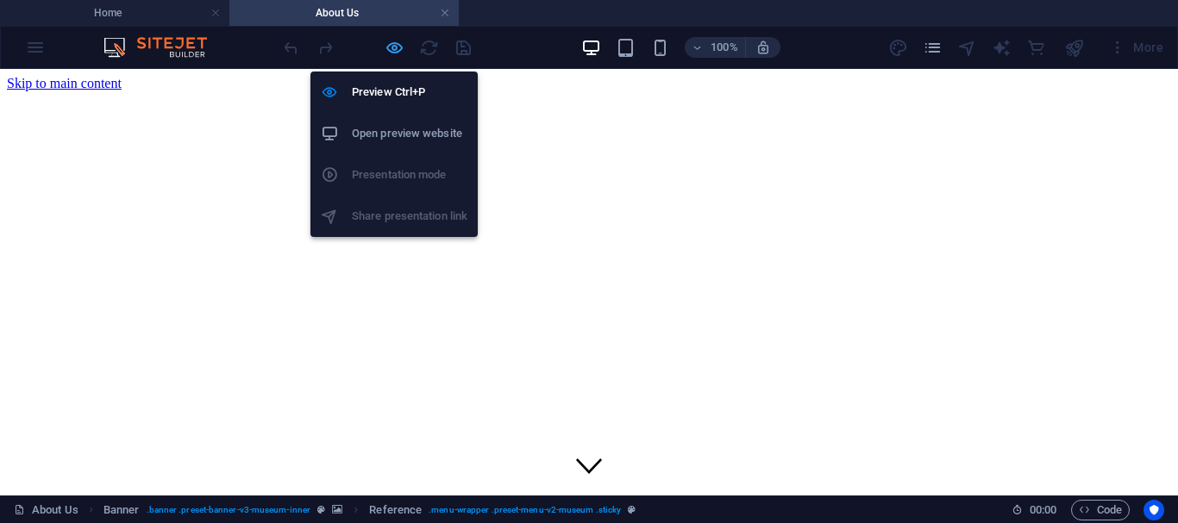
click at [399, 51] on icon "button" at bounding box center [395, 48] width 20 height 20
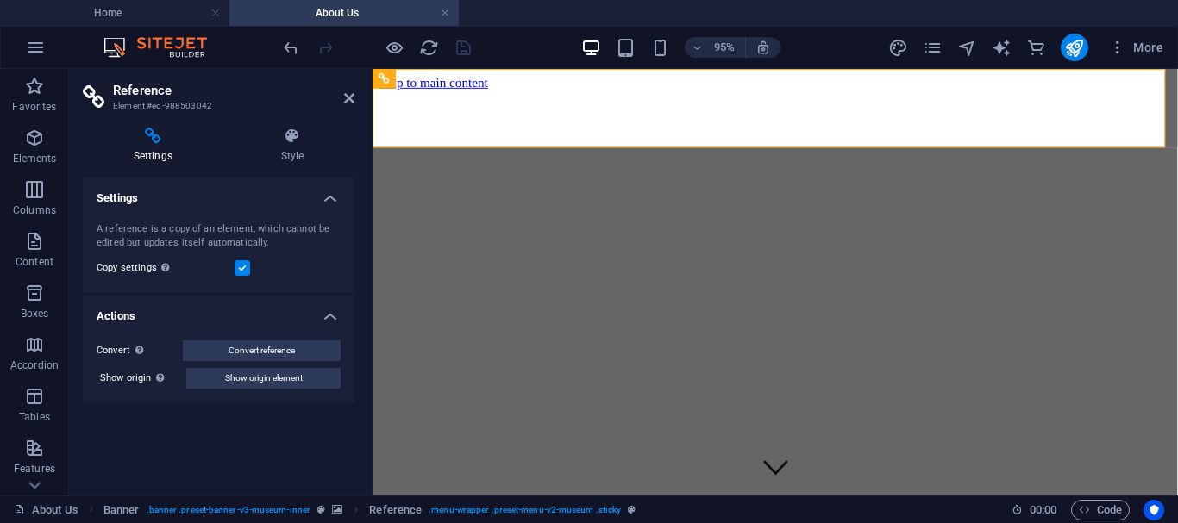
click at [331, 321] on h4 "Actions" at bounding box center [219, 311] width 272 height 31
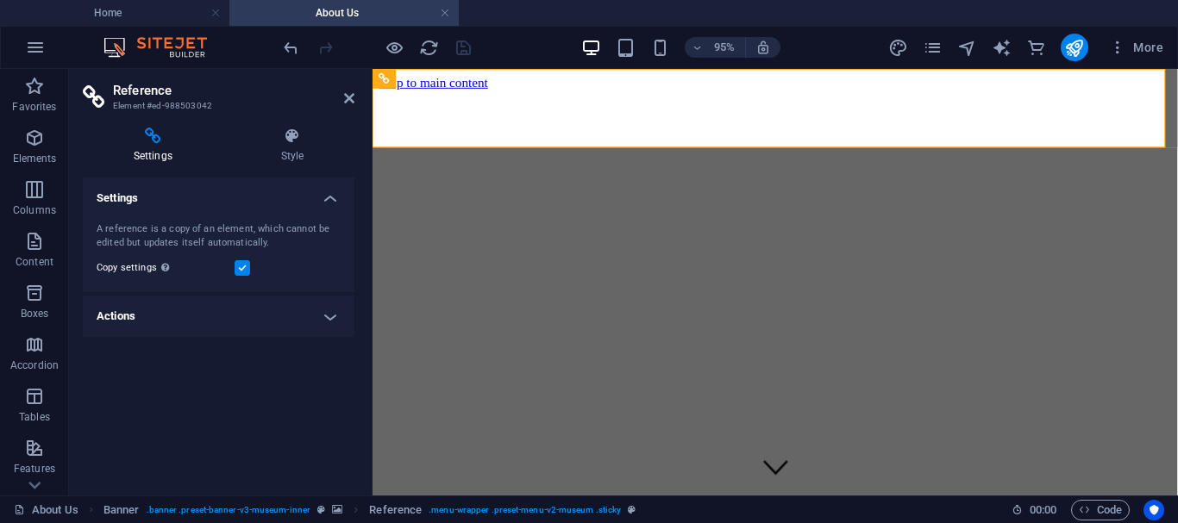
click at [331, 321] on h4 "Actions" at bounding box center [219, 316] width 272 height 41
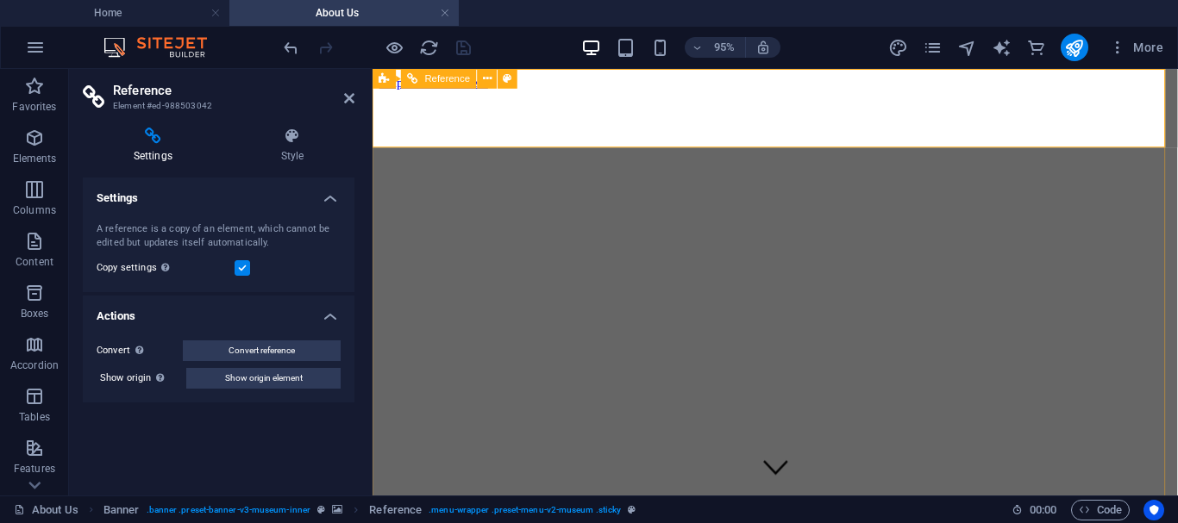
click at [355, 100] on aside "Reference Element #ed-988503042 Settings Style Settings A reference is a copy o…" at bounding box center [220, 282] width 303 height 427
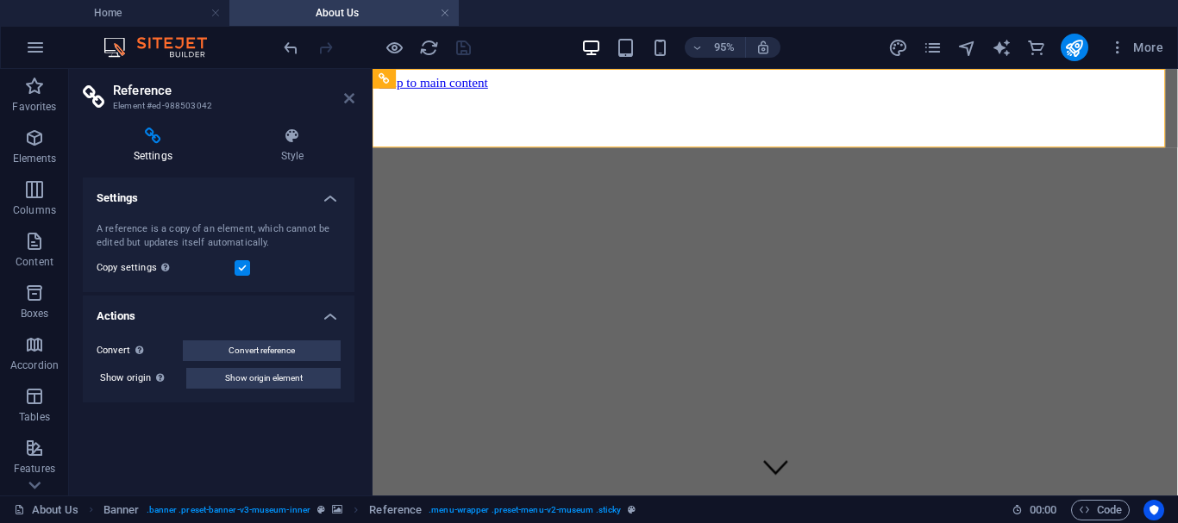
click at [349, 99] on icon at bounding box center [349, 98] width 10 height 14
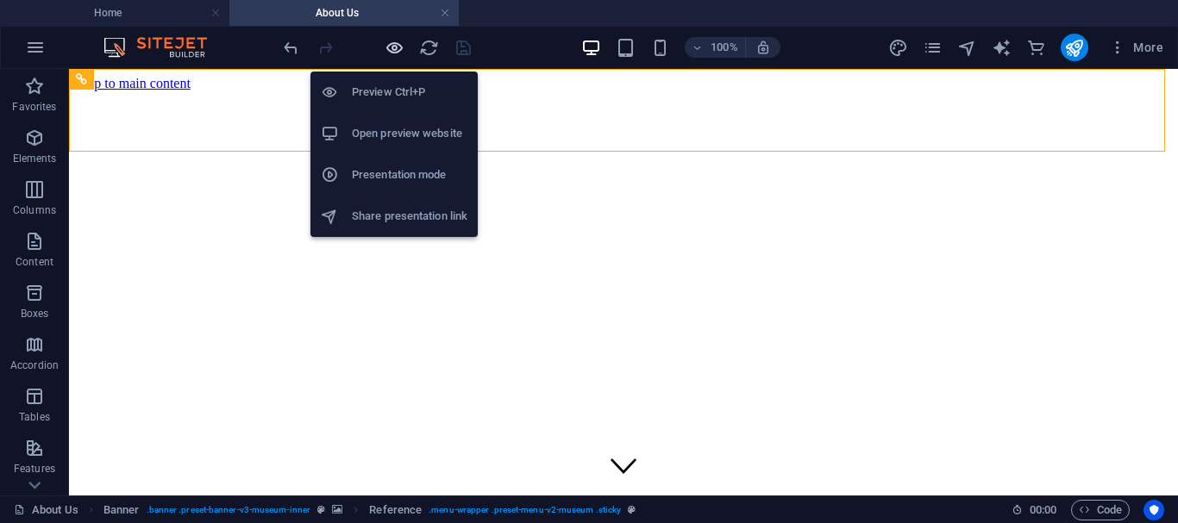
click at [394, 52] on icon "button" at bounding box center [395, 48] width 20 height 20
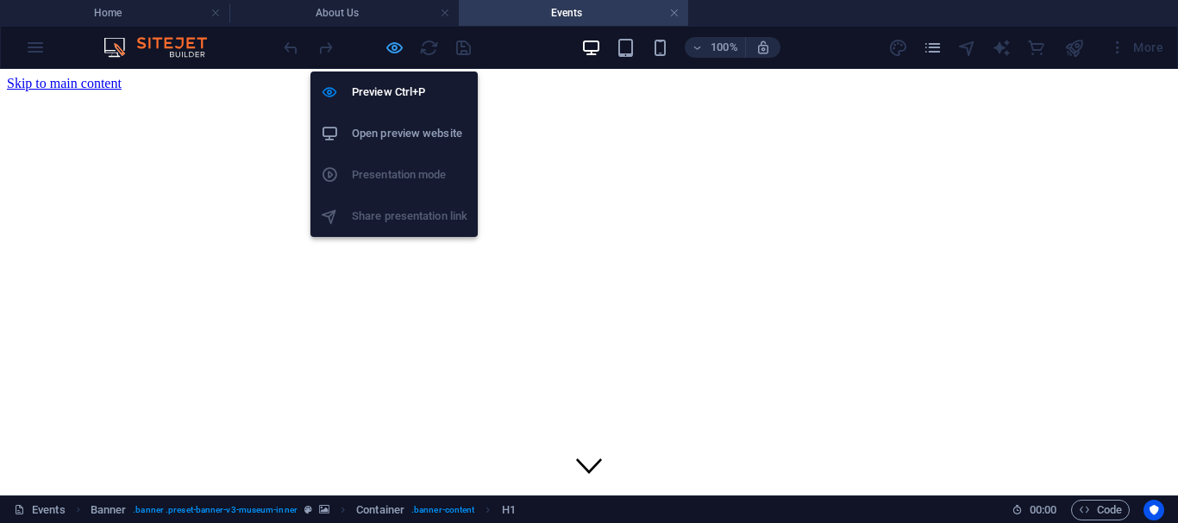
click at [392, 46] on icon "button" at bounding box center [395, 48] width 20 height 20
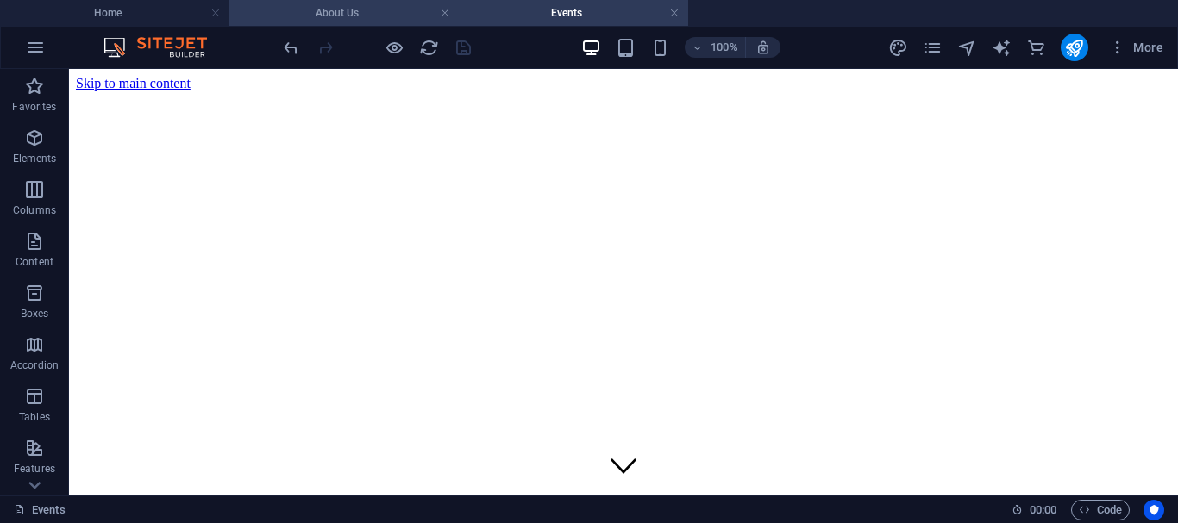
click at [410, 13] on h4 "About Us" at bounding box center [343, 12] width 229 height 19
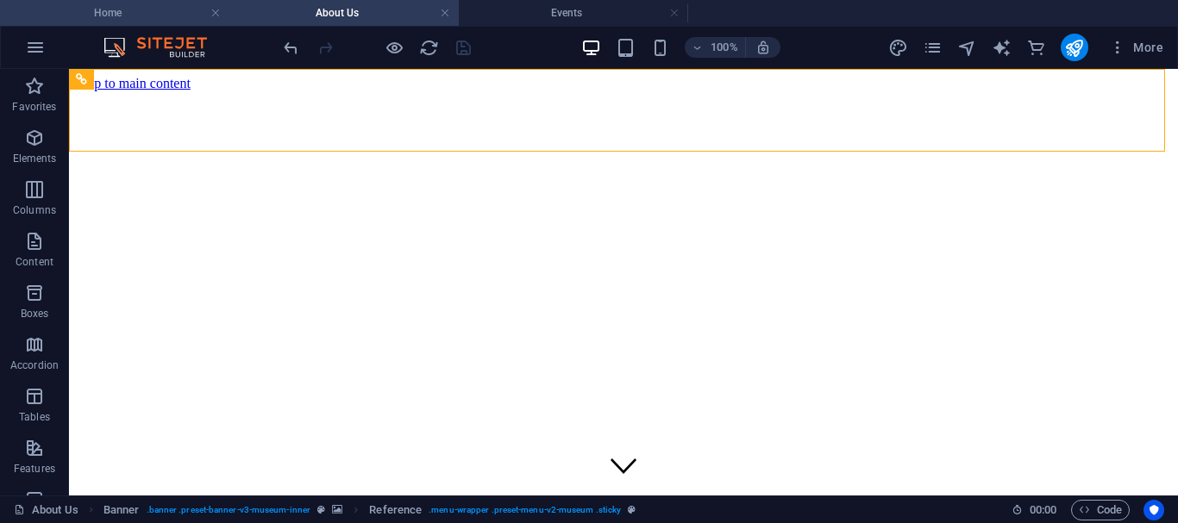
click at [157, 11] on h4 "Home" at bounding box center [114, 12] width 229 height 19
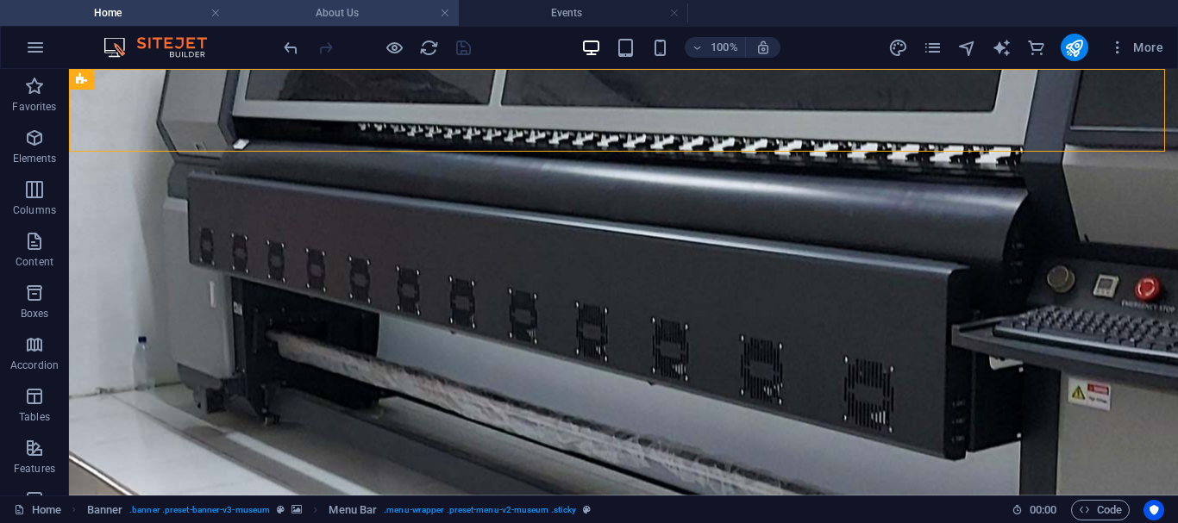
click at [336, 10] on h4 "About Us" at bounding box center [343, 12] width 229 height 19
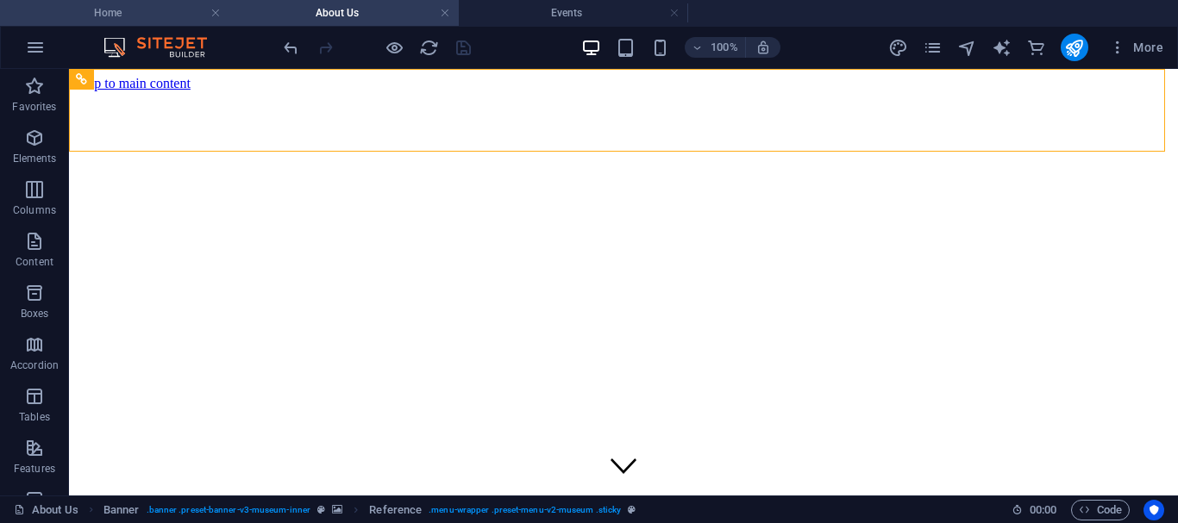
click at [153, 13] on h4 "Home" at bounding box center [114, 12] width 229 height 19
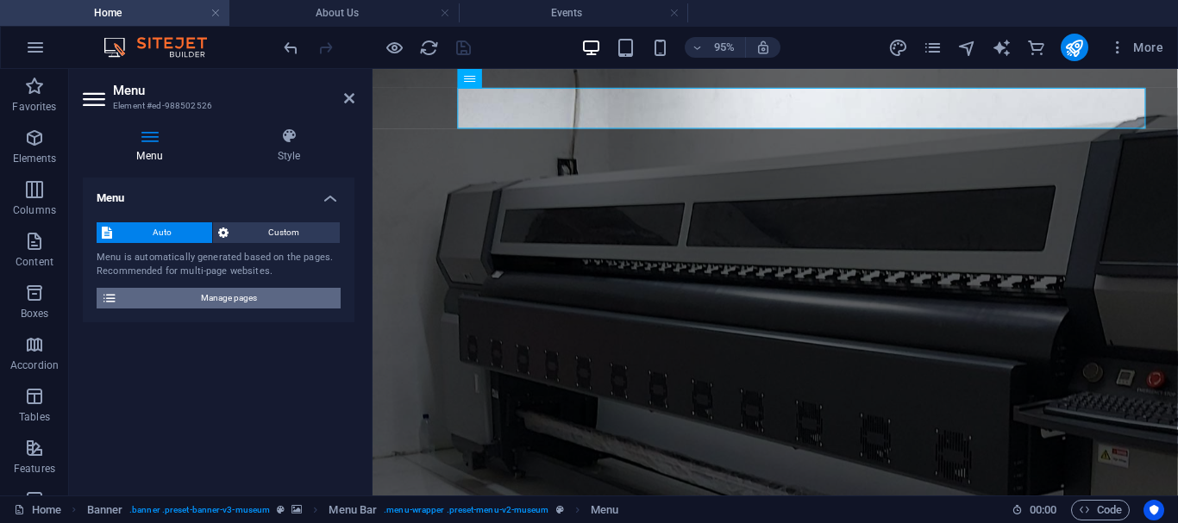
click at [285, 302] on span "Manage pages" at bounding box center [228, 298] width 213 height 21
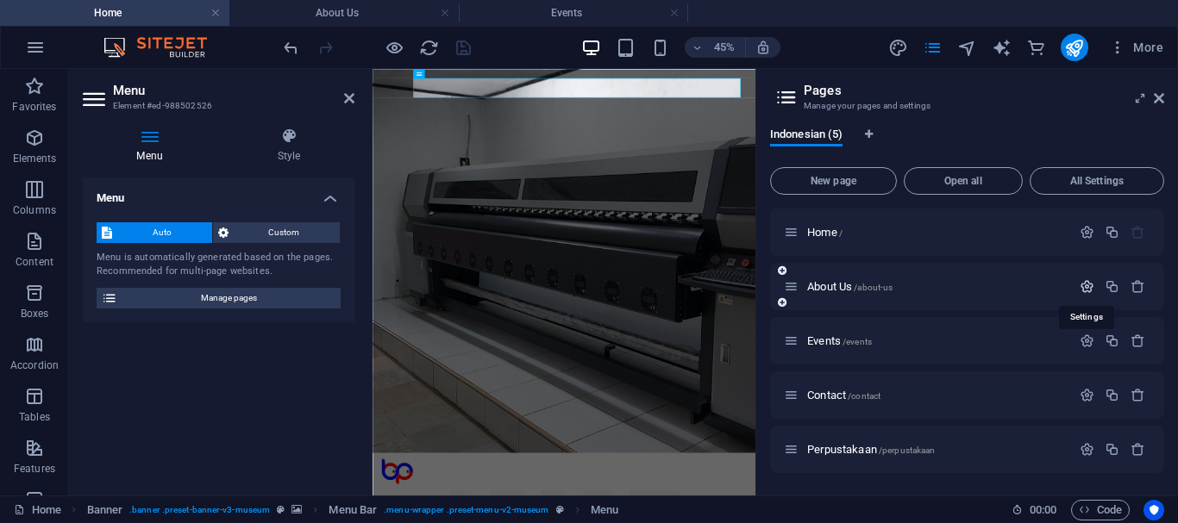
click at [1089, 288] on icon "button" at bounding box center [1086, 286] width 15 height 15
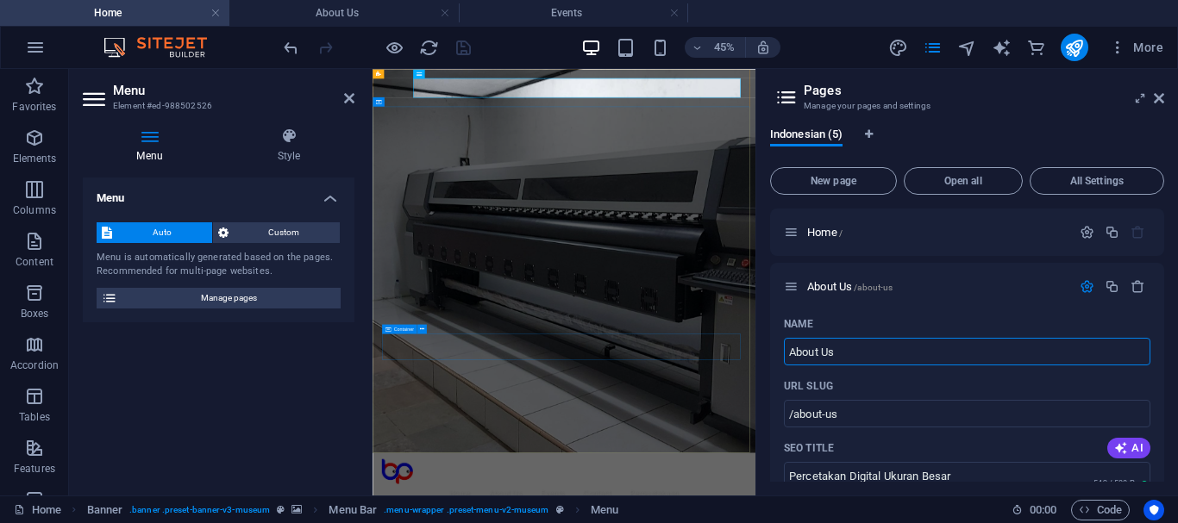
drag, startPoint x: 1273, startPoint y: 422, endPoint x: 1123, endPoint y: 699, distance: 315.6
drag, startPoint x: 841, startPoint y: 353, endPoint x: 770, endPoint y: 340, distance: 72.0
type input "Ten"
type input "/te"
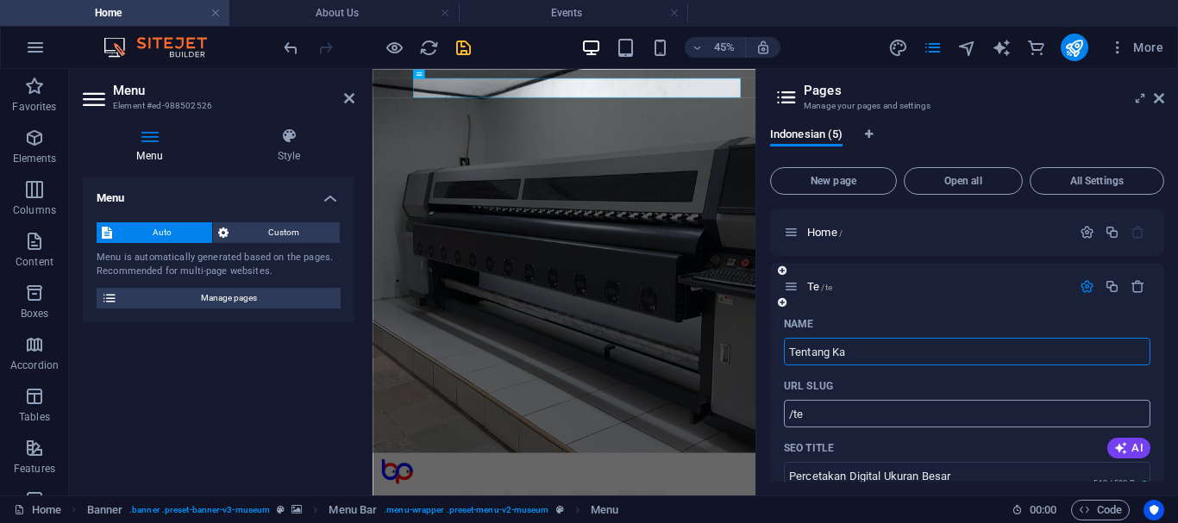
type input "Tentang Kam"
type input "/tentang"
type input "Tentang Kami"
type input "/tentang-kami"
type input "Tentang Kami"
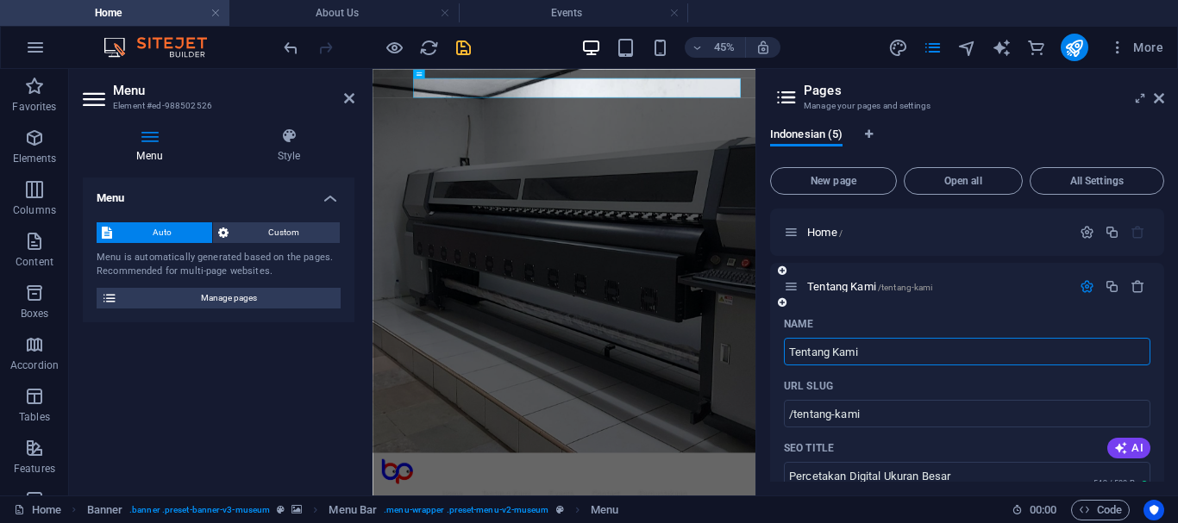
click at [1086, 286] on icon "button" at bounding box center [1086, 286] width 15 height 15
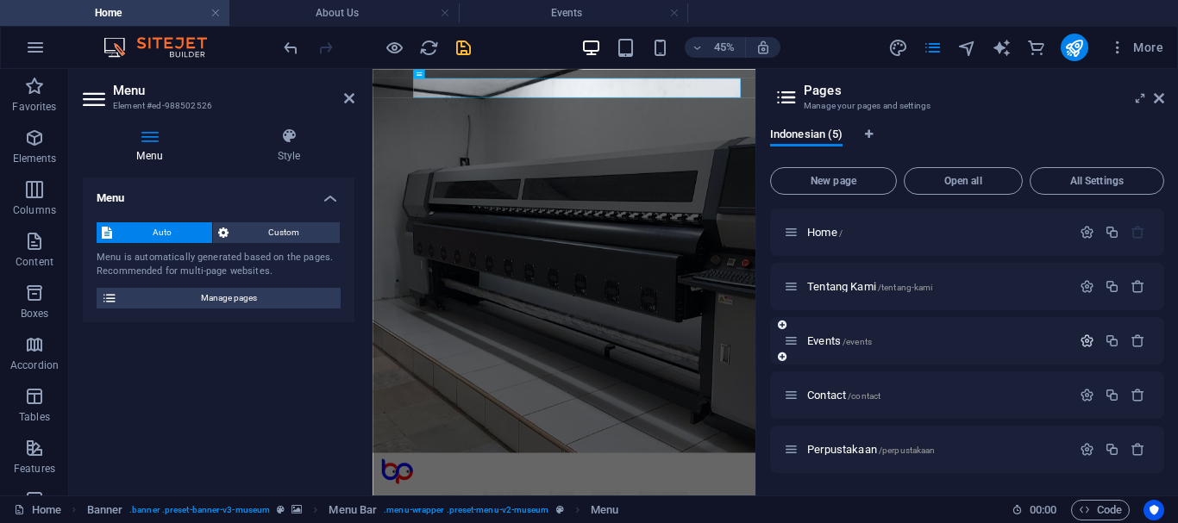
click at [1086, 339] on icon "button" at bounding box center [1086, 341] width 15 height 15
click at [1088, 338] on icon "button" at bounding box center [1086, 341] width 15 height 15
click at [1087, 393] on icon "button" at bounding box center [1086, 395] width 15 height 15
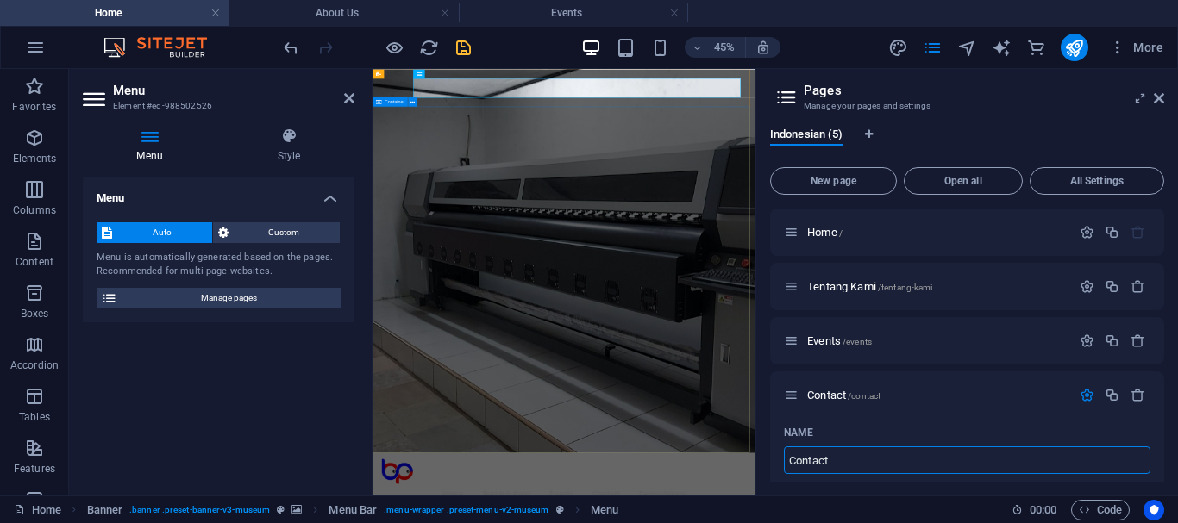
drag, startPoint x: 1269, startPoint y: 527, endPoint x: 1092, endPoint y: 914, distance: 425.6
drag, startPoint x: 1204, startPoint y: 532, endPoint x: 1190, endPoint y: 931, distance: 399.5
type input "Konta"
type input "/konta"
type input "Kontak"
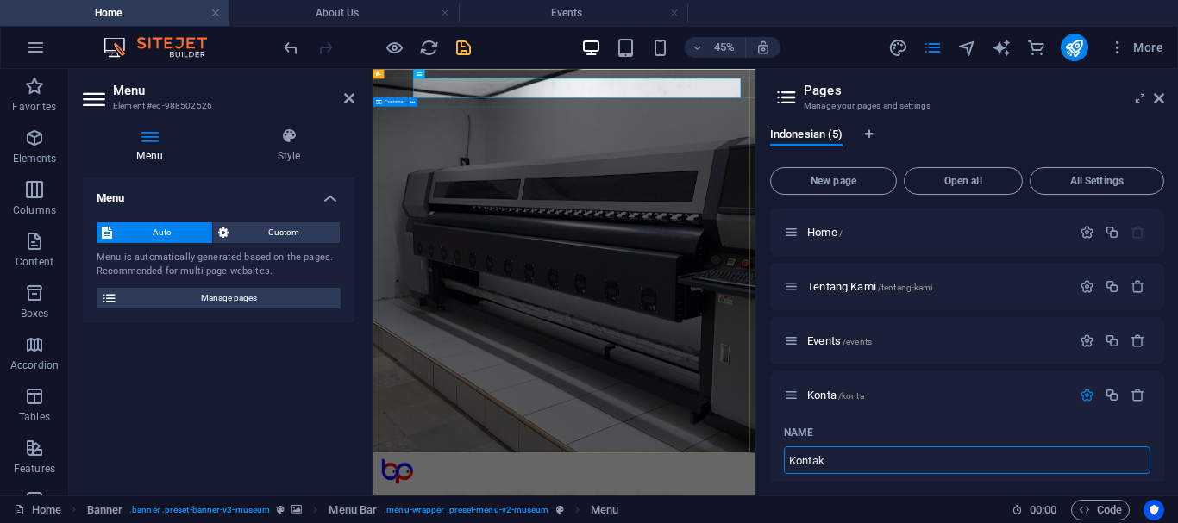
type input "/kontak"
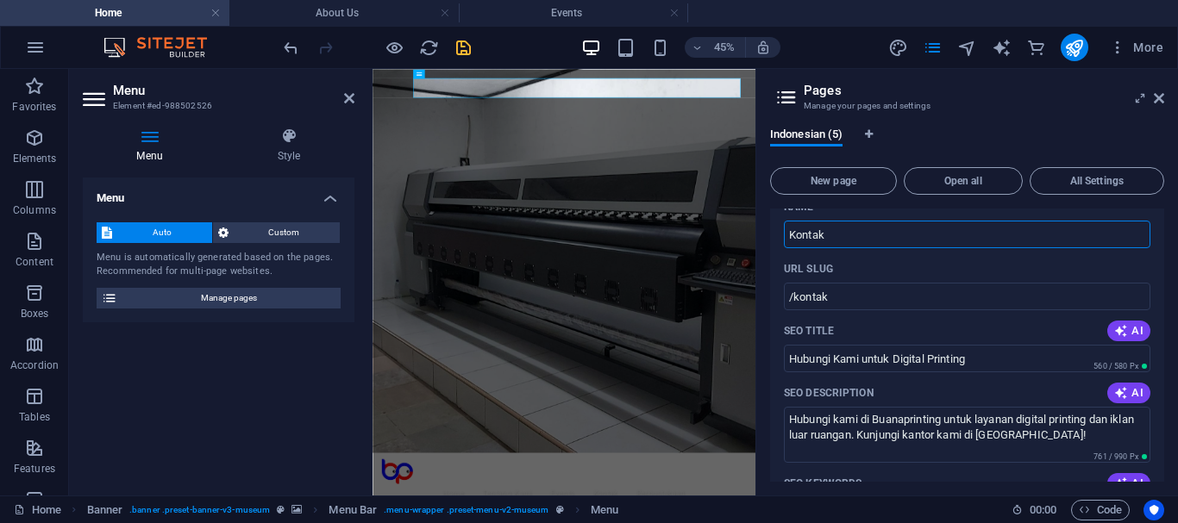
scroll to position [208, 0]
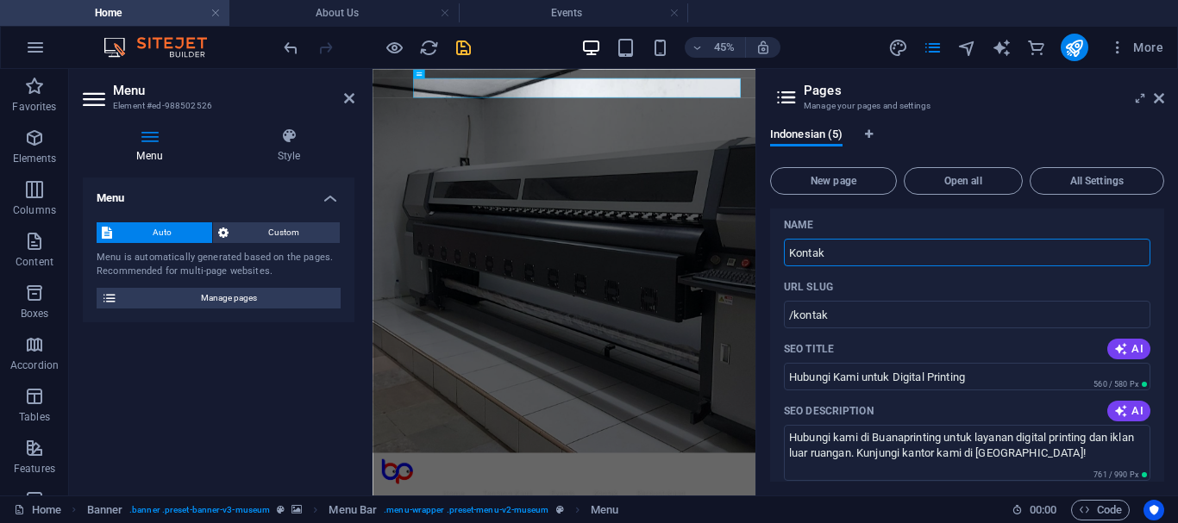
type input "Kontak"
drag, startPoint x: 1164, startPoint y: 322, endPoint x: 1157, endPoint y: 278, distance: 44.5
click at [1157, 278] on div "Indonesian (5) New page Open all All Settings Home / Tentang Kami /tentang-kami…" at bounding box center [967, 305] width 422 height 382
click at [462, 47] on icon "save" at bounding box center [463, 48] width 20 height 20
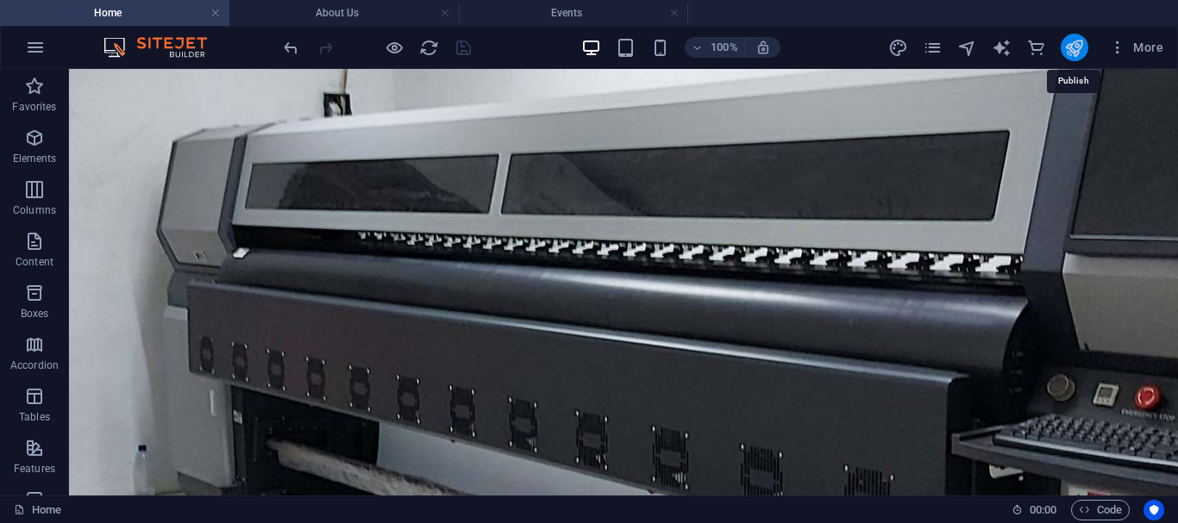
click at [1076, 44] on icon "publish" at bounding box center [1074, 48] width 20 height 20
